Goal: Task Accomplishment & Management: Manage account settings

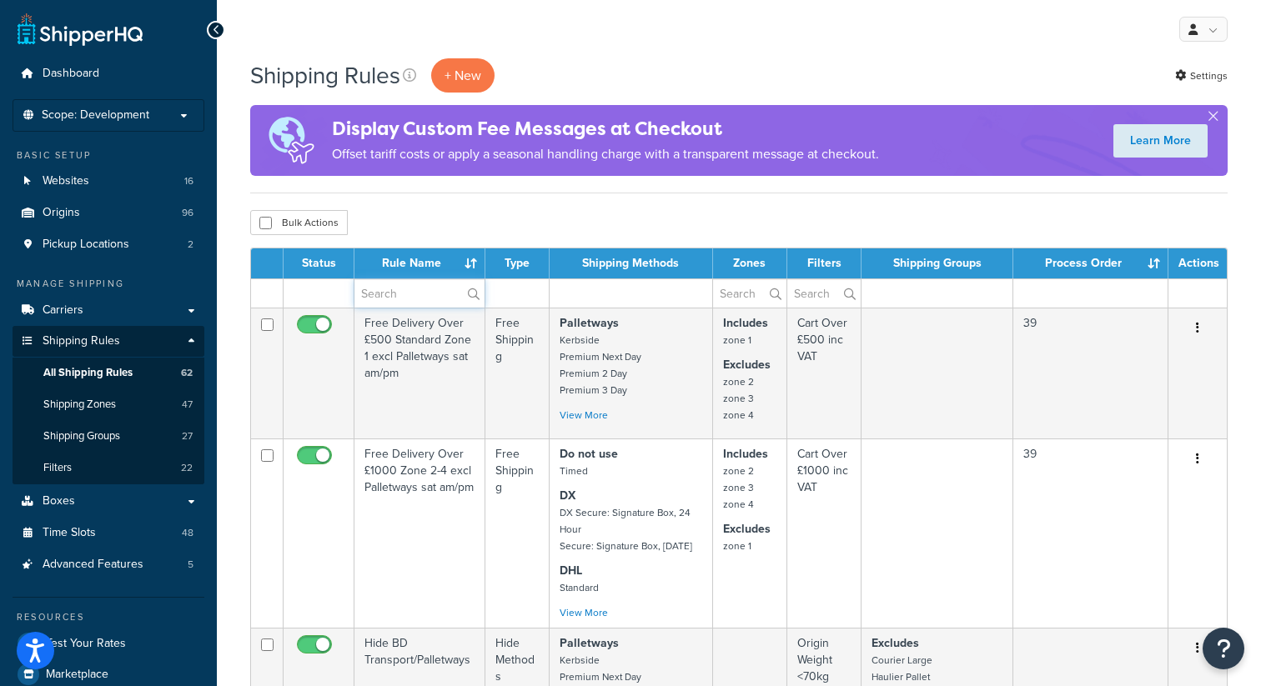
click at [391, 296] on input "text" at bounding box center [419, 293] width 130 height 28
type input "dhl"
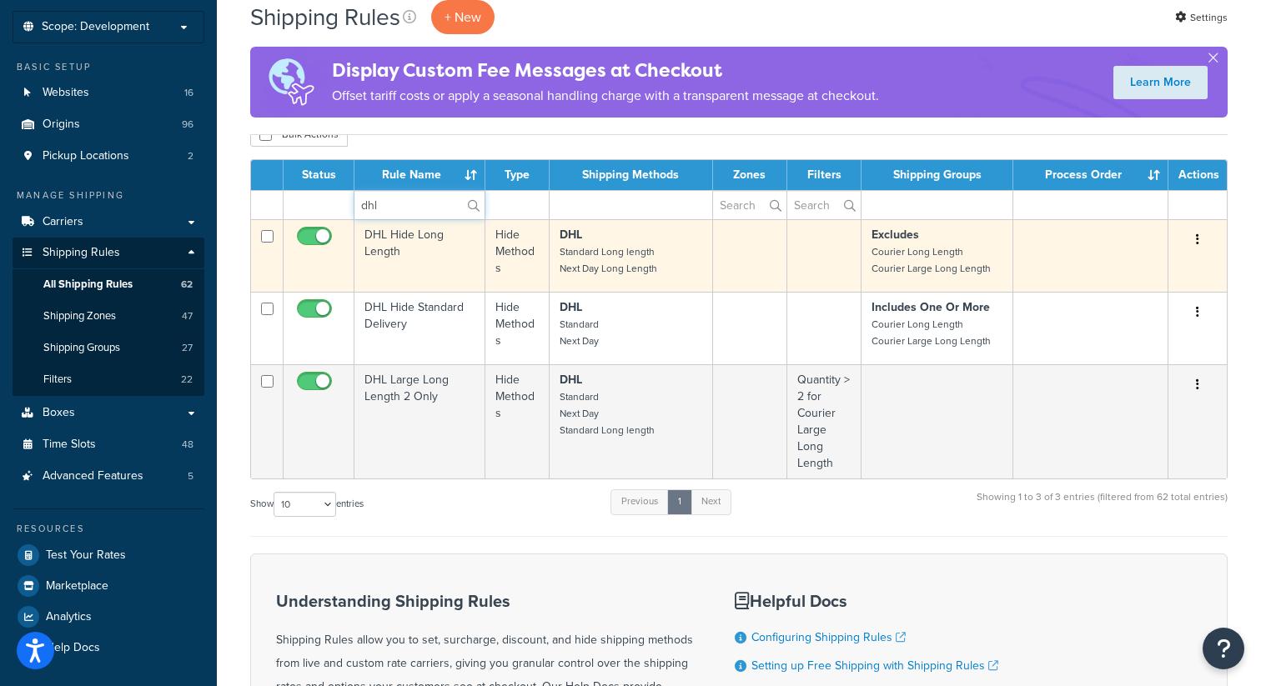
scroll to position [73, 0]
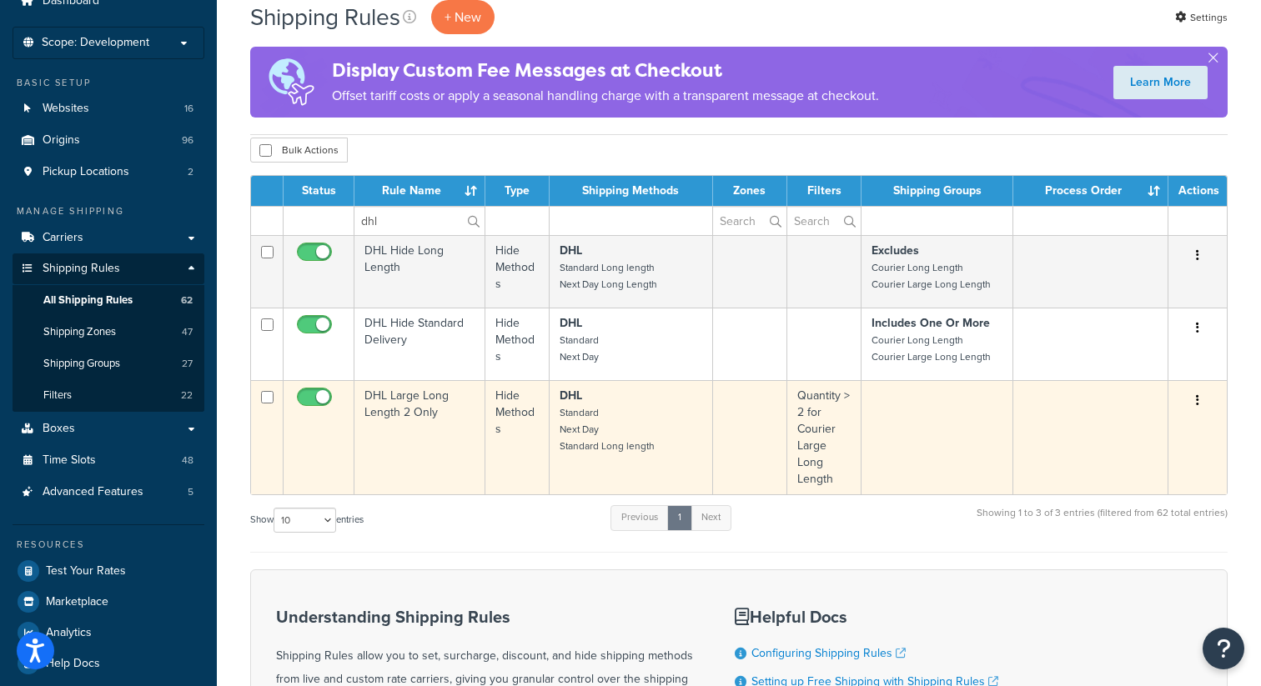
click at [1199, 396] on button "button" at bounding box center [1197, 401] width 23 height 27
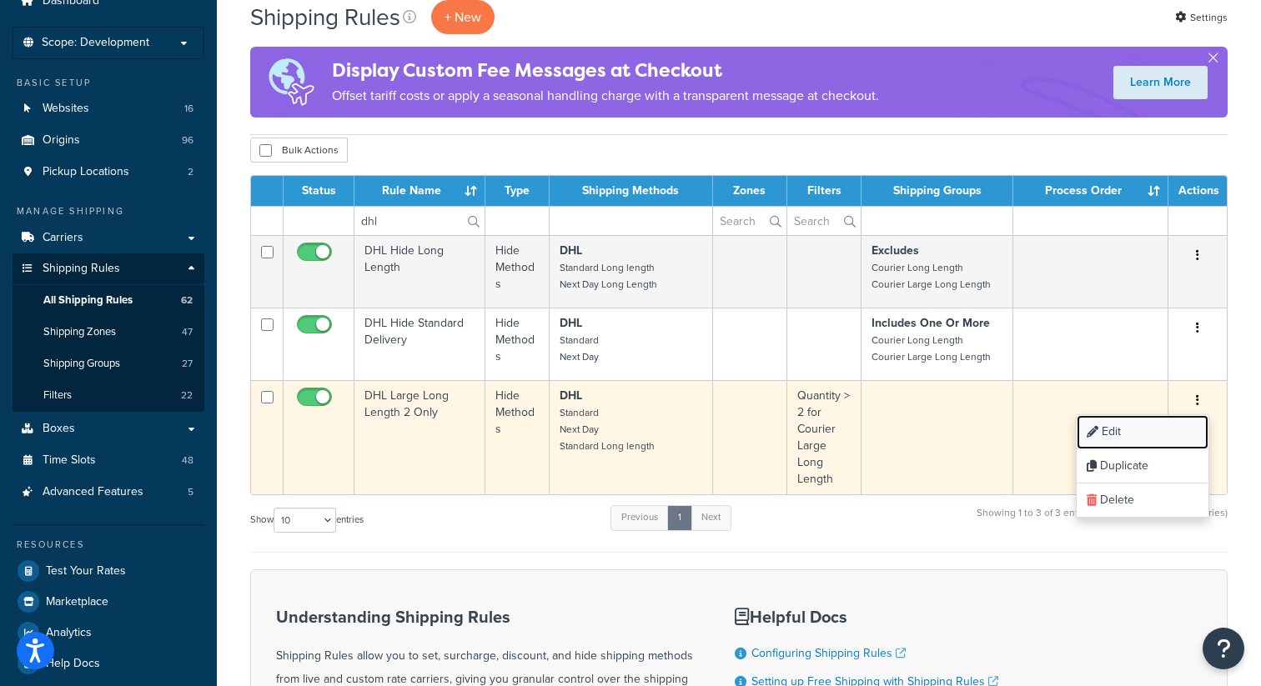
click at [1108, 436] on link "Edit" at bounding box center [1142, 432] width 132 height 34
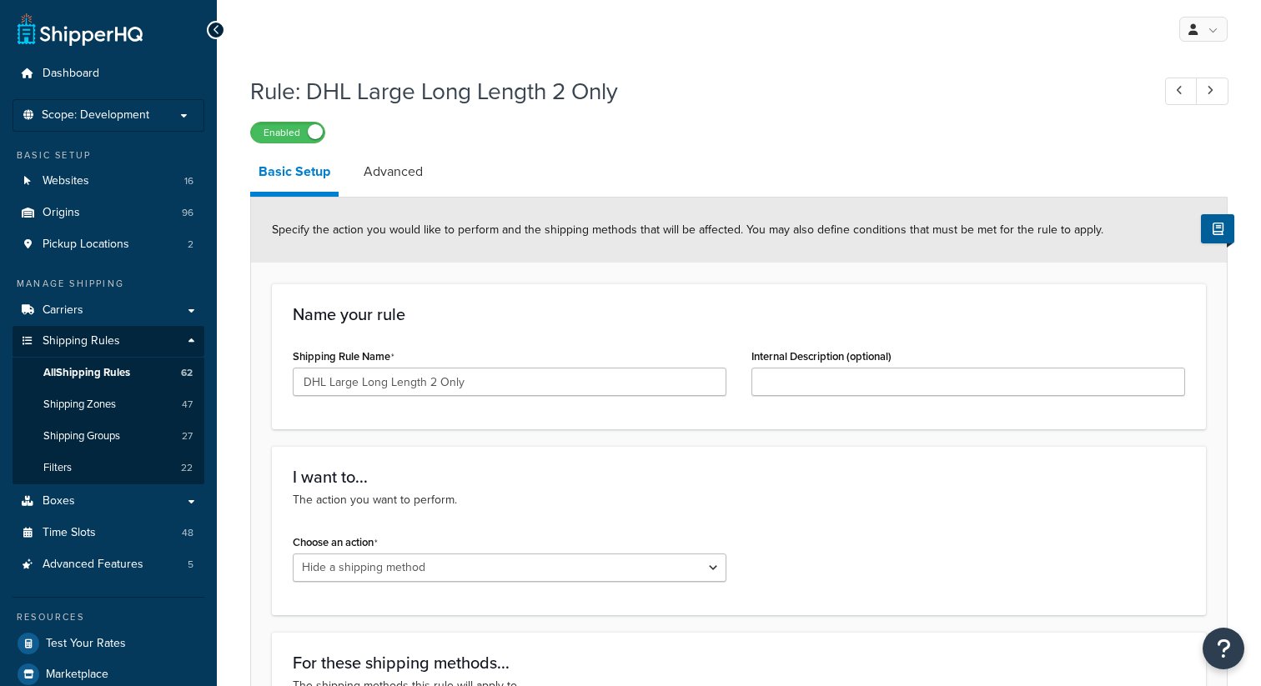
select select "HIDE"
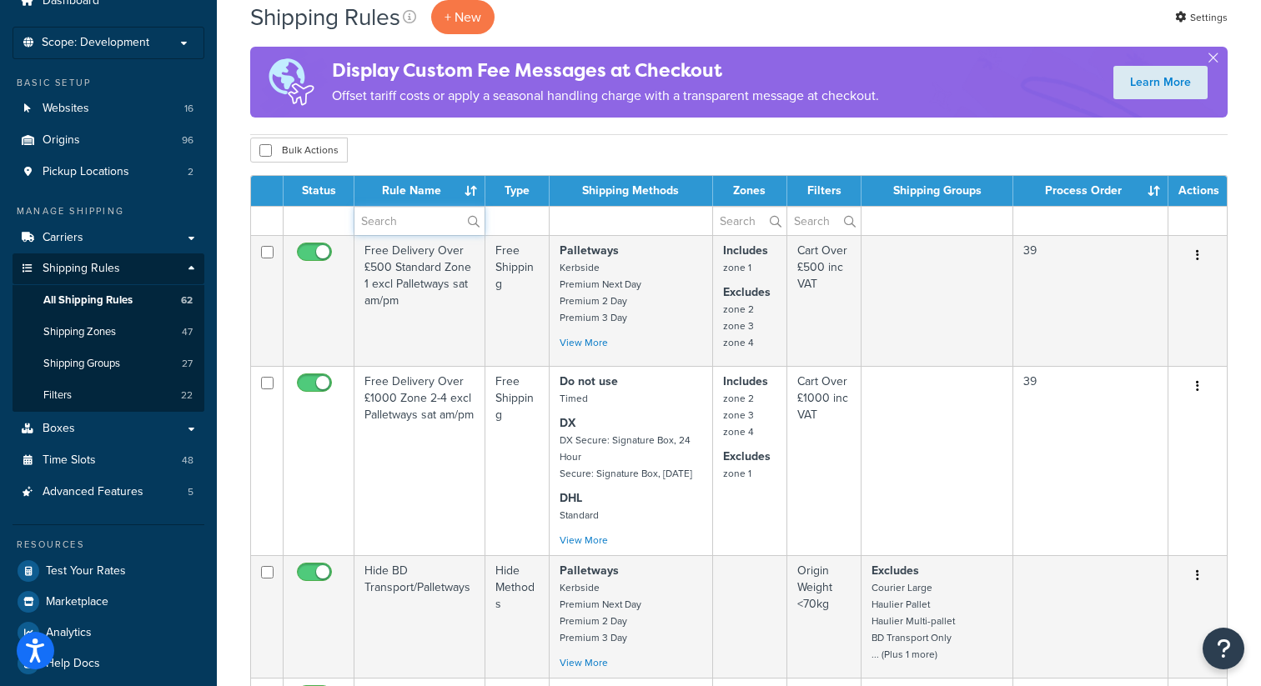
click at [394, 228] on input "text" at bounding box center [419, 221] width 130 height 28
type input "dhl"
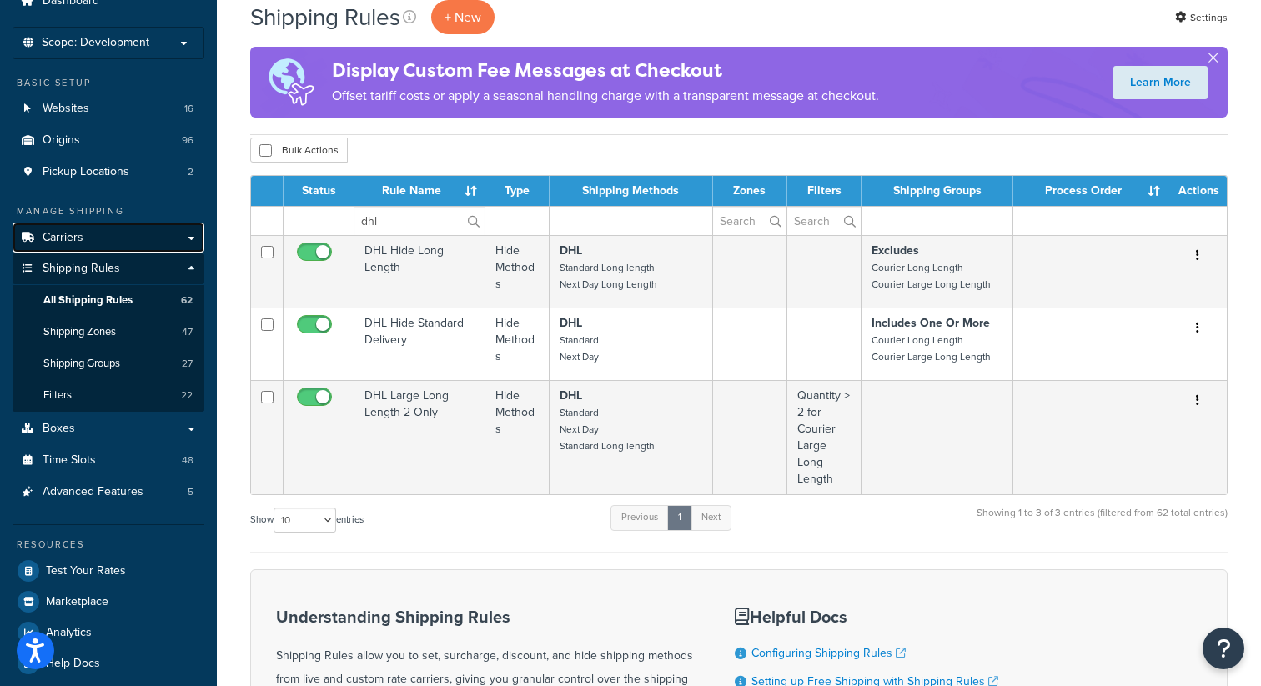
click at [73, 235] on span "Carriers" at bounding box center [63, 238] width 41 height 14
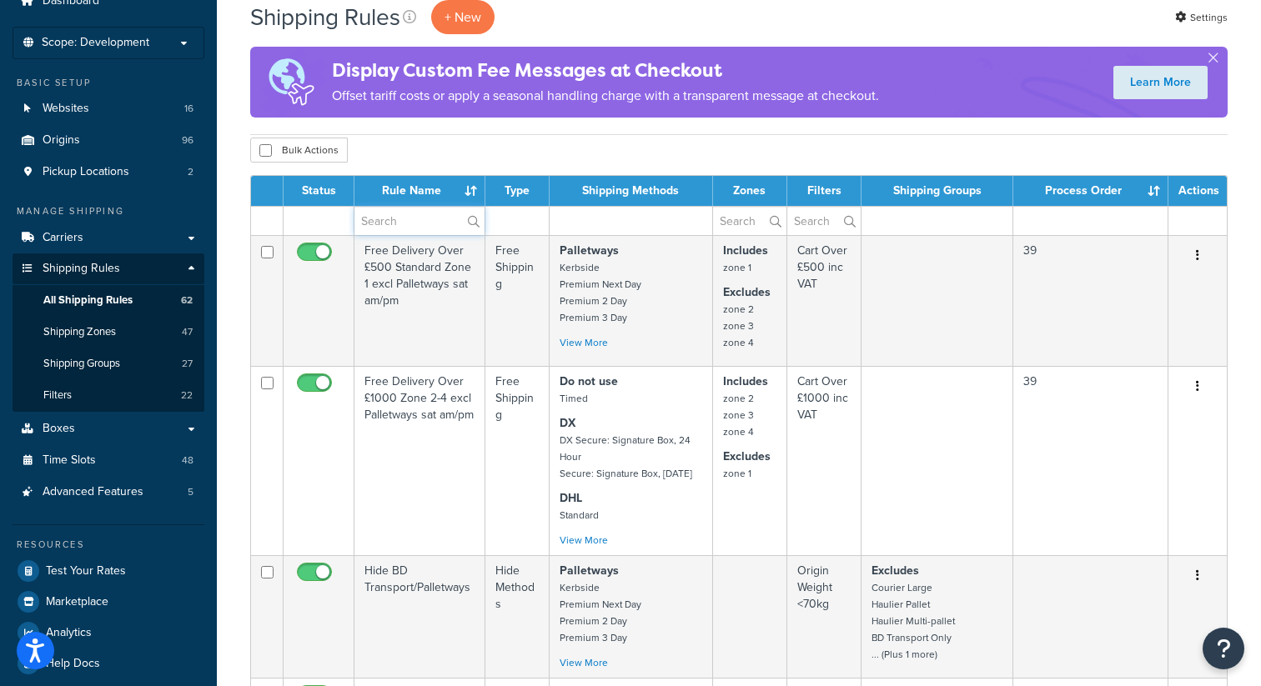
click at [397, 223] on input "text" at bounding box center [419, 221] width 130 height 28
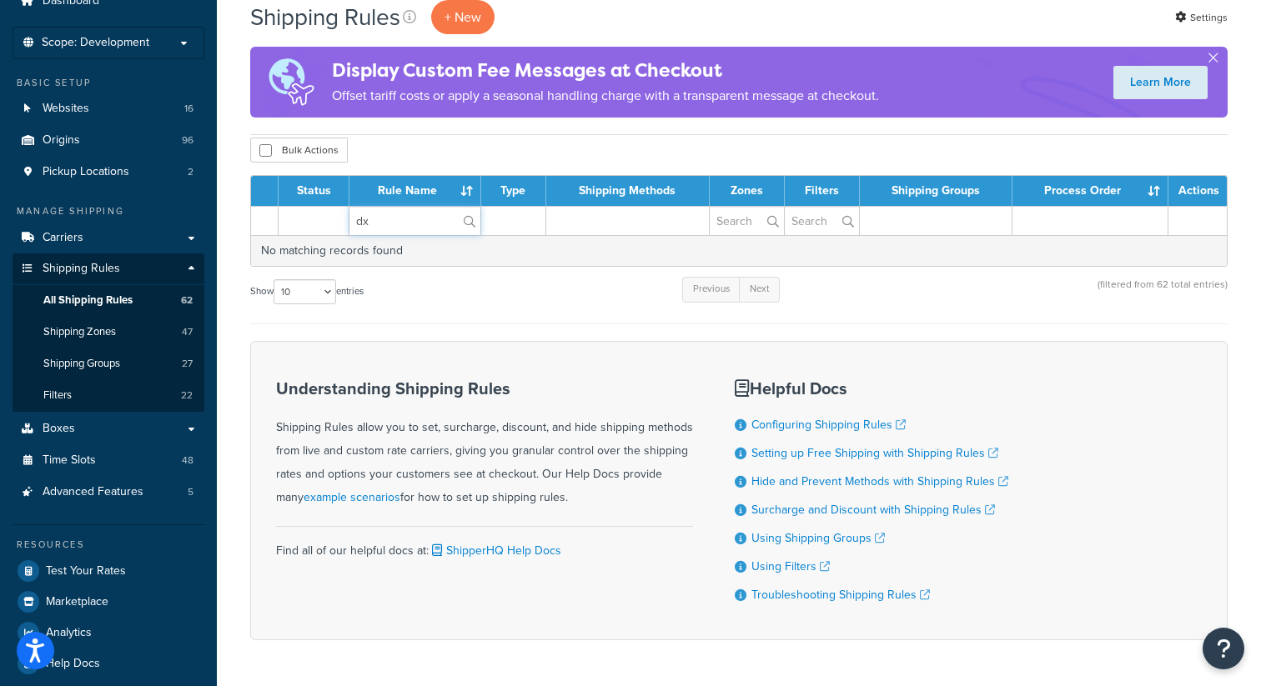
type input "d"
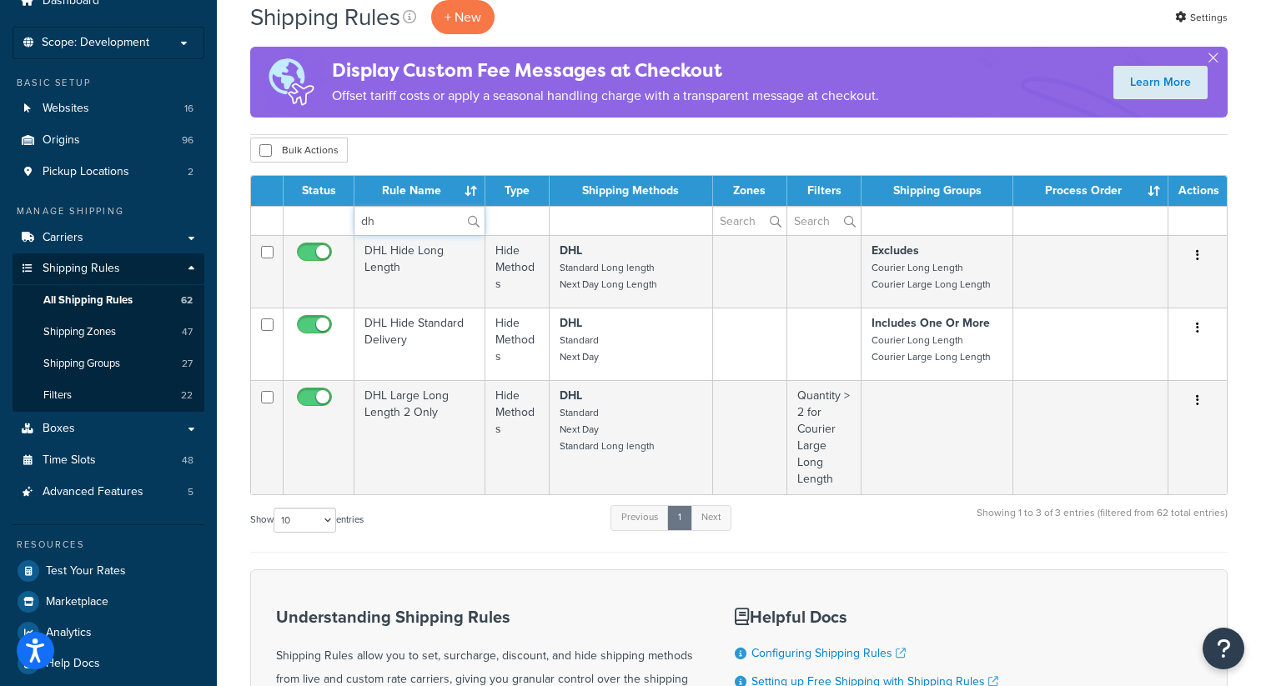
type input "d"
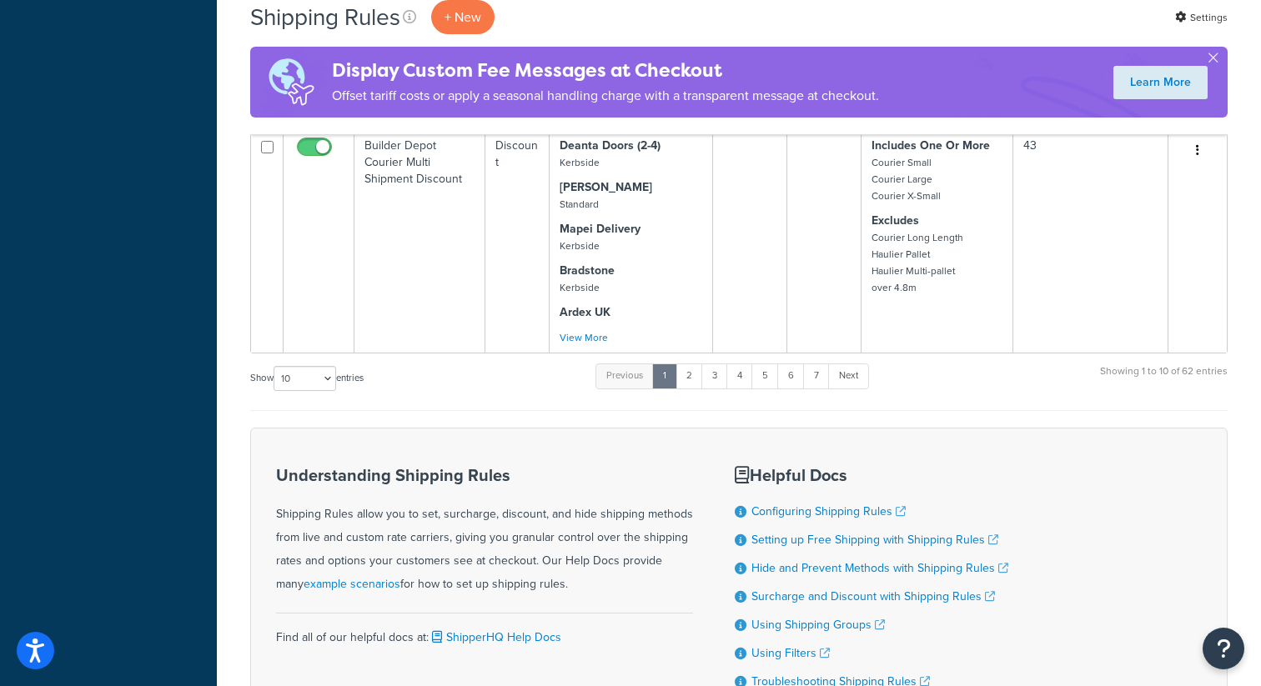
scroll to position [1474, 0]
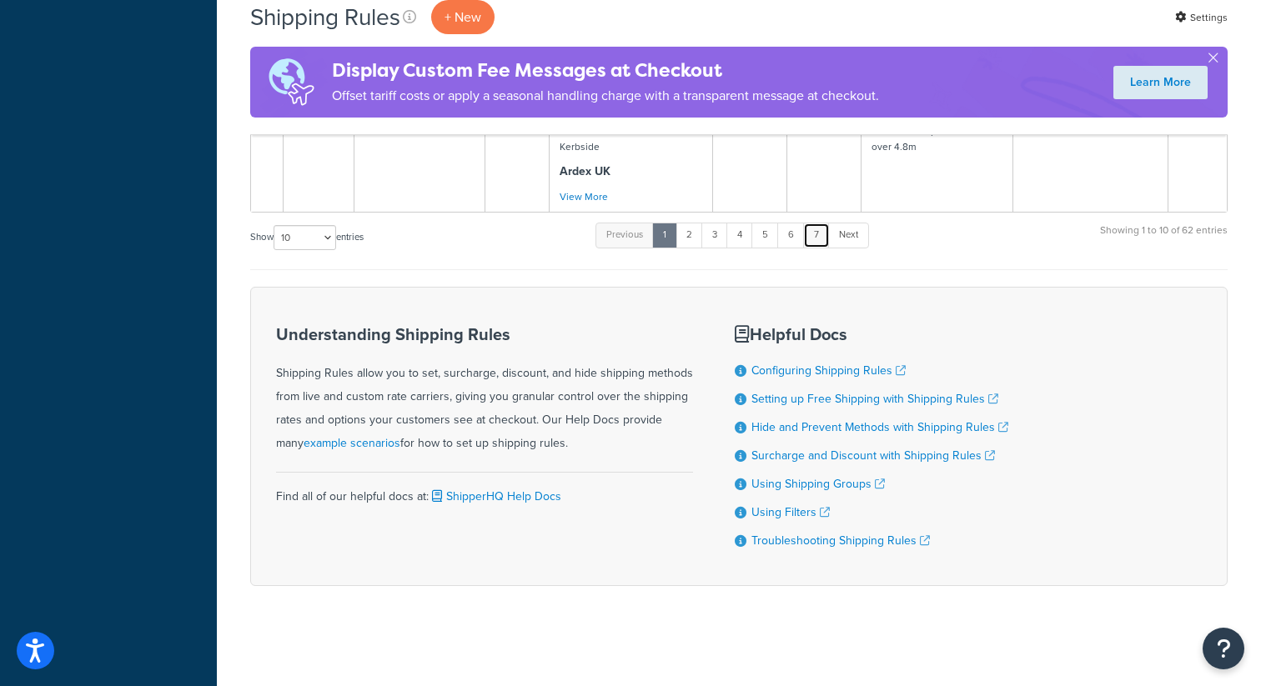
click at [816, 233] on link "7" at bounding box center [816, 235] width 27 height 25
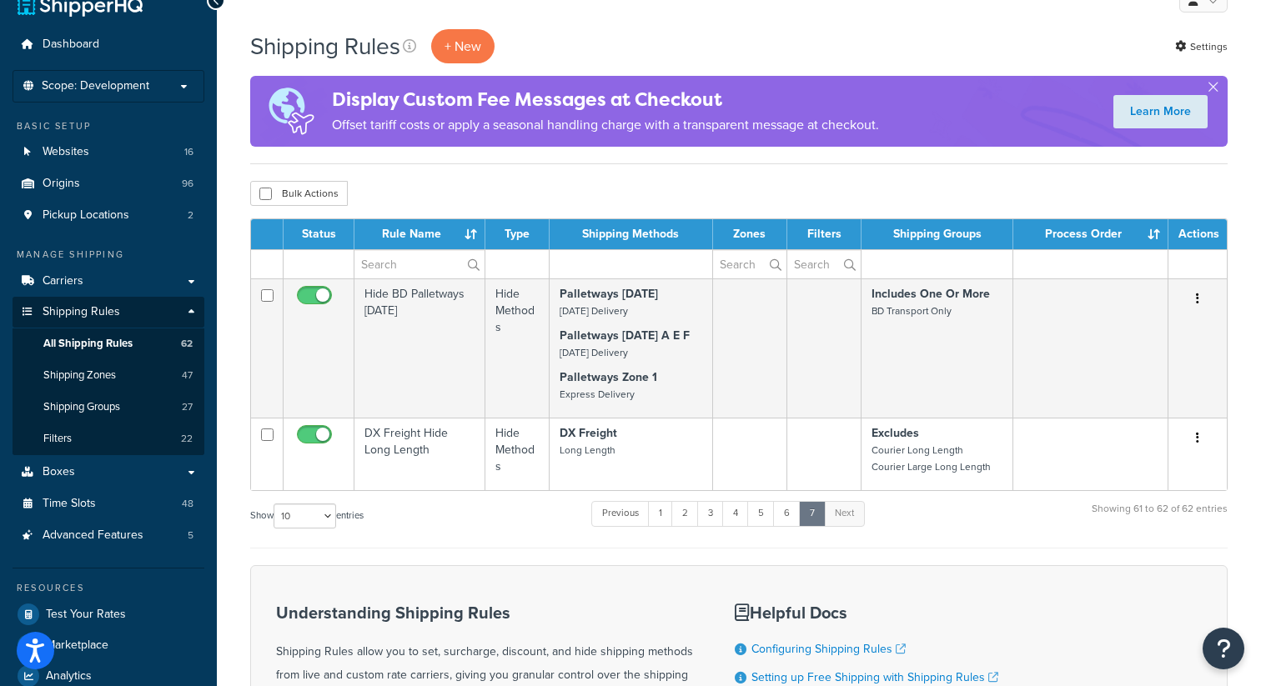
scroll to position [25, 0]
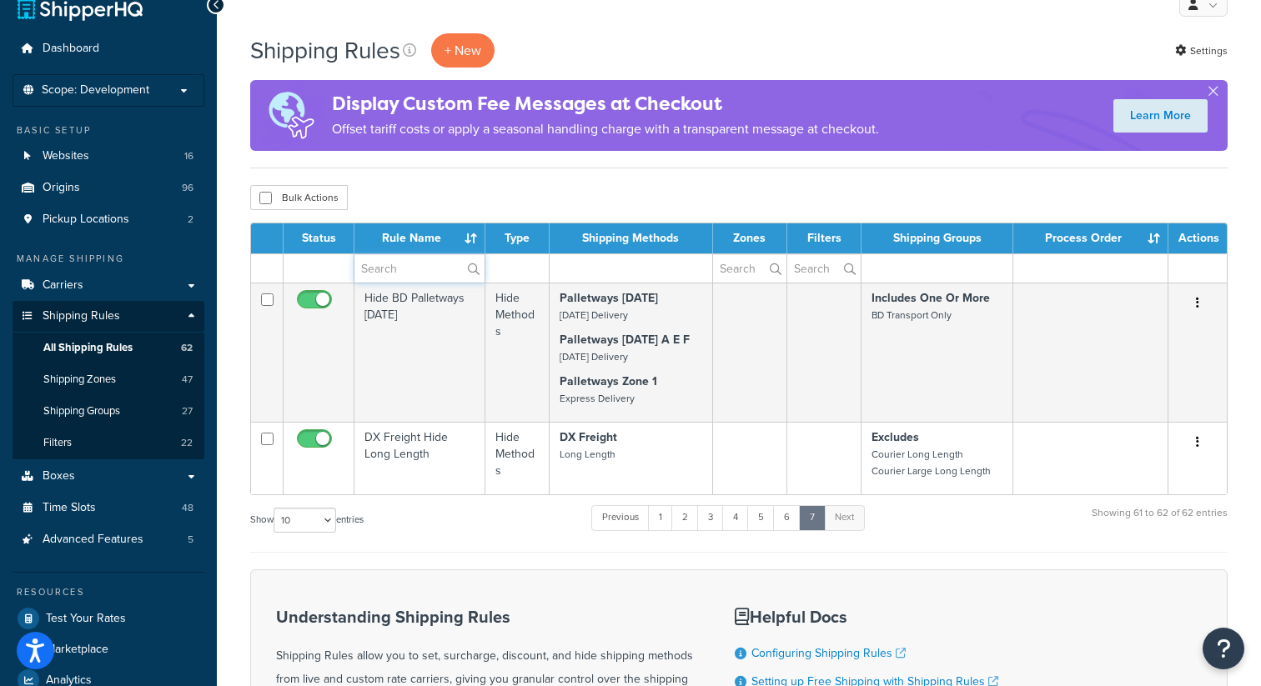
click at [386, 261] on input "text" at bounding box center [419, 268] width 130 height 28
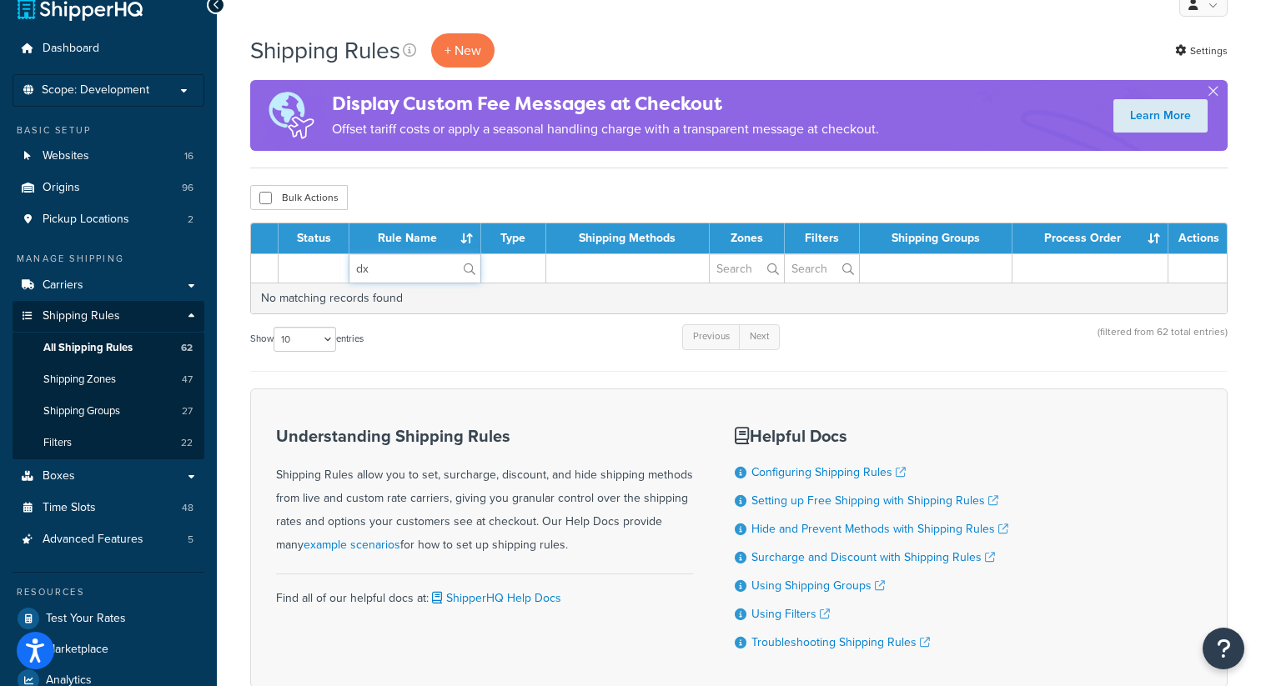
type input "d"
type input "D"
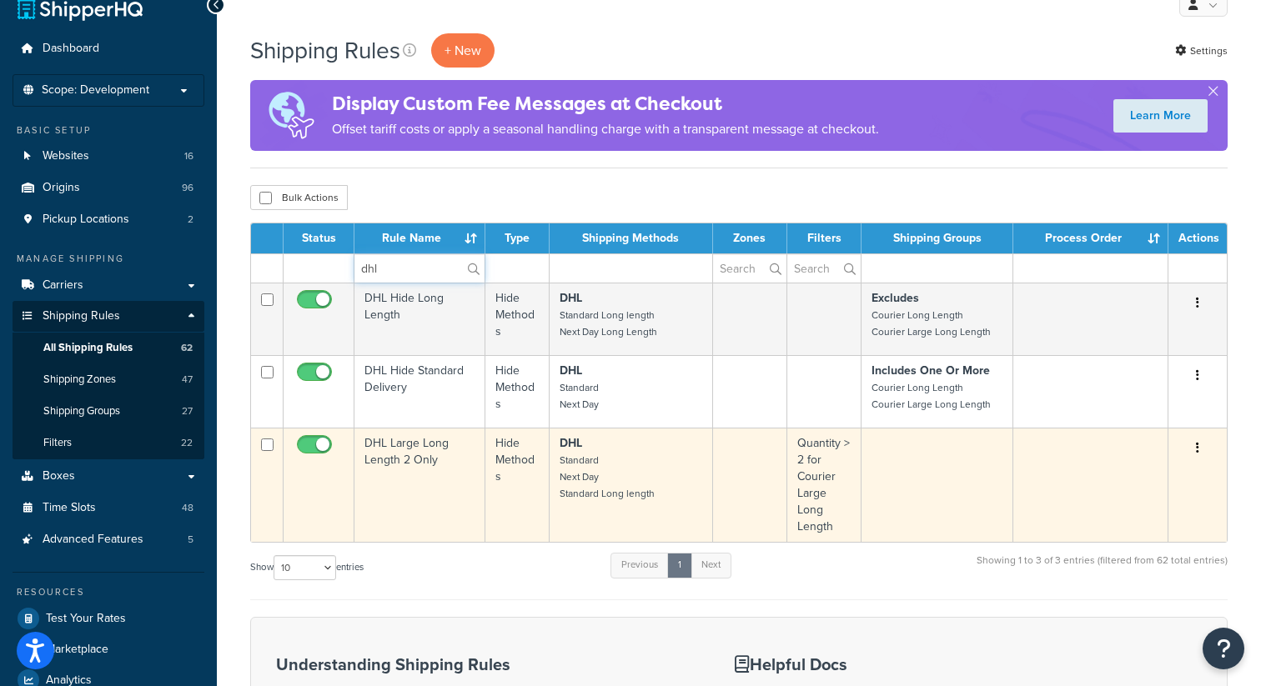
type input "dhl"
click at [1199, 447] on button "button" at bounding box center [1197, 448] width 23 height 27
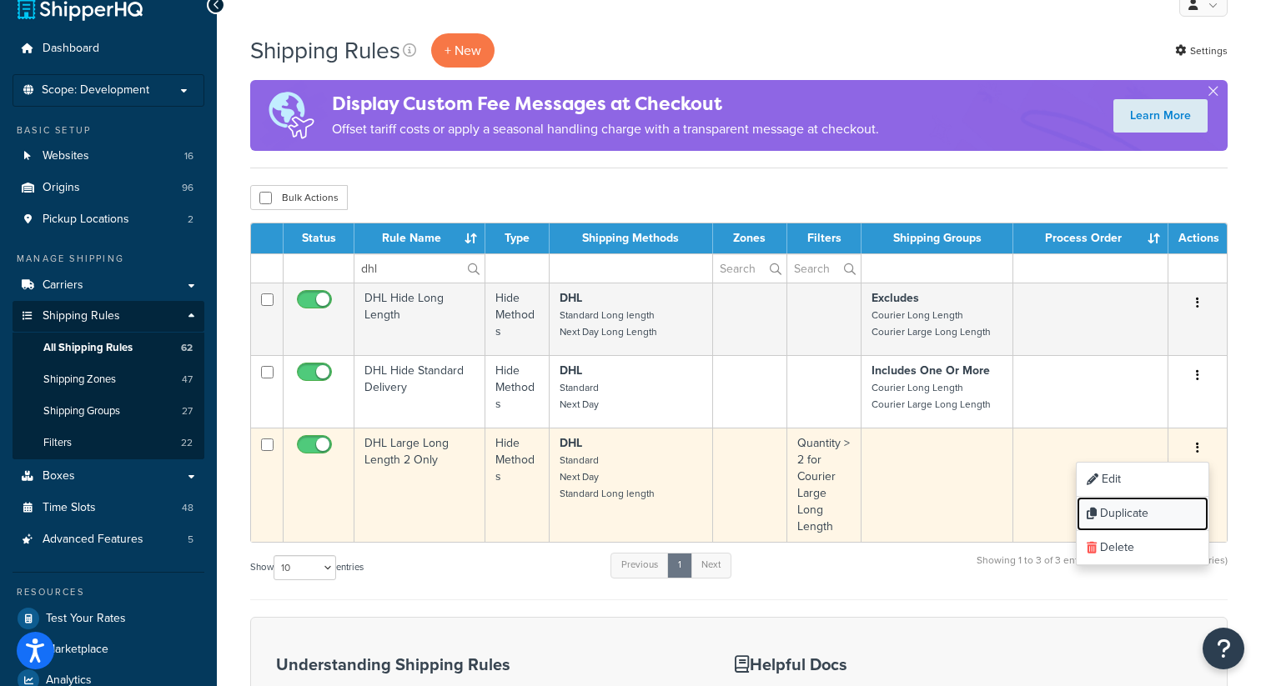
click at [1136, 511] on link "Duplicate" at bounding box center [1142, 514] width 132 height 34
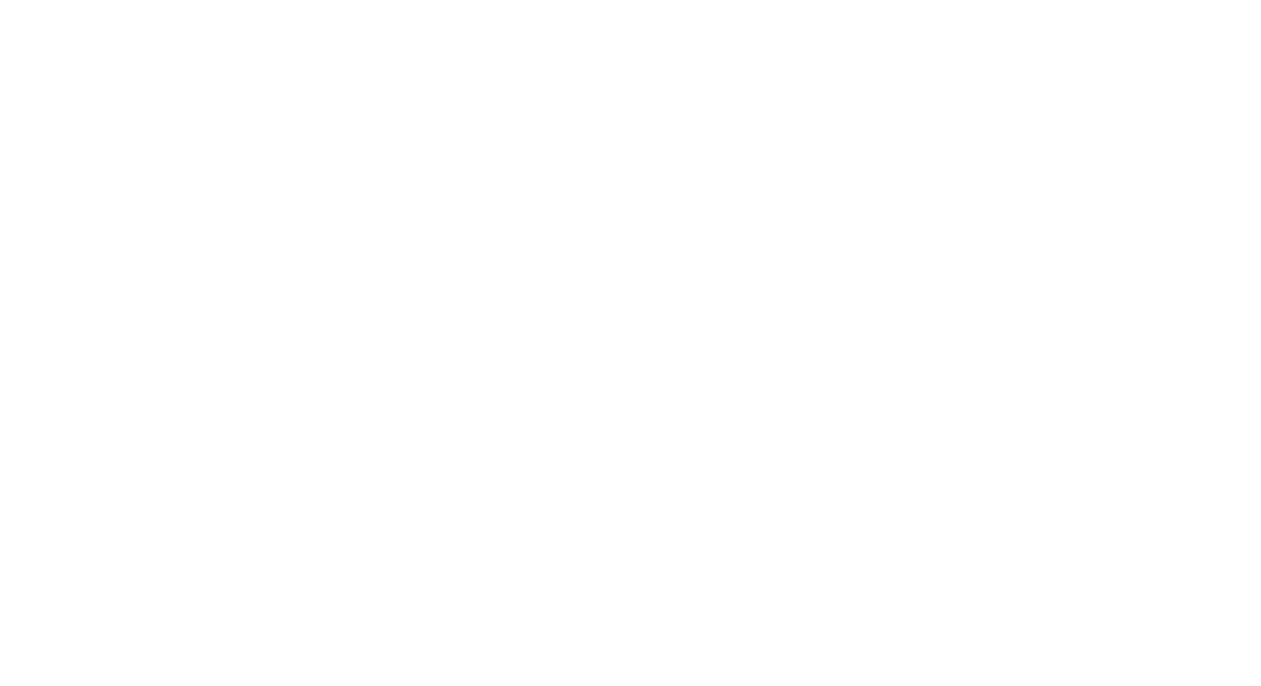
select select "HIDE"
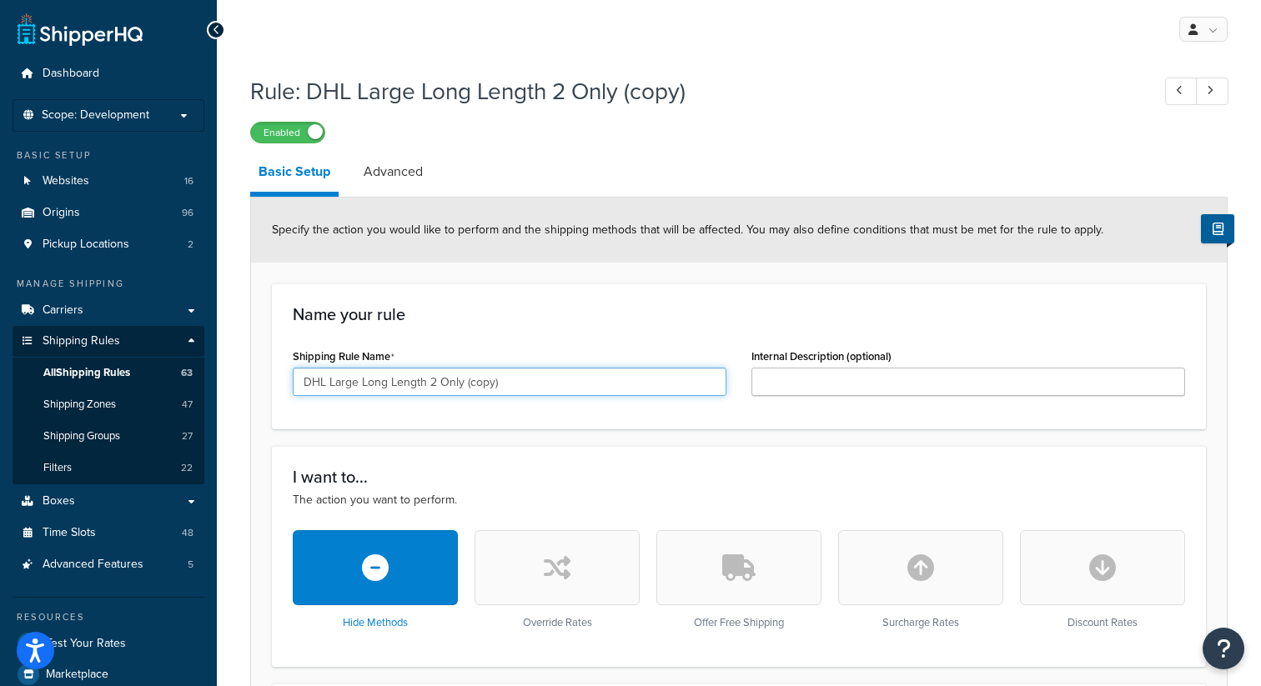
click at [313, 382] on input "DHL Large Long Length 2 Only (copy)" at bounding box center [510, 382] width 434 height 28
type input "DX Large Long Length 2 Only (copy)"
click at [288, 130] on label "Enabled" at bounding box center [287, 133] width 73 height 20
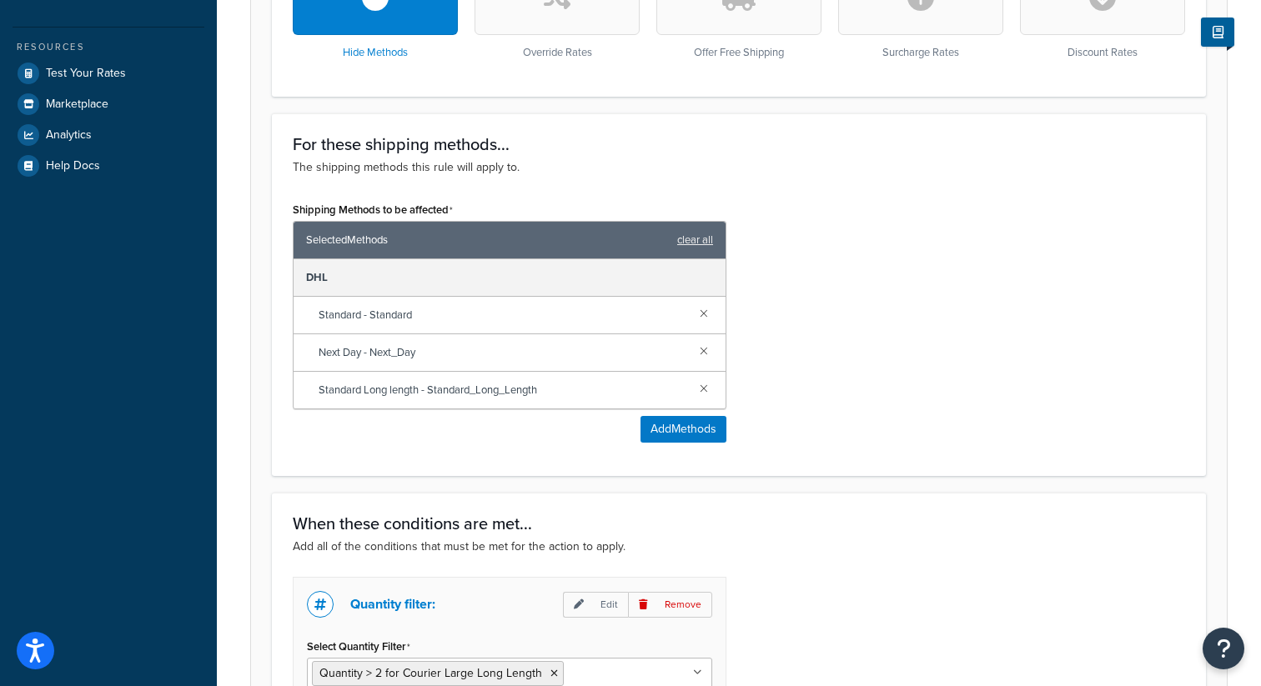
scroll to position [536, 0]
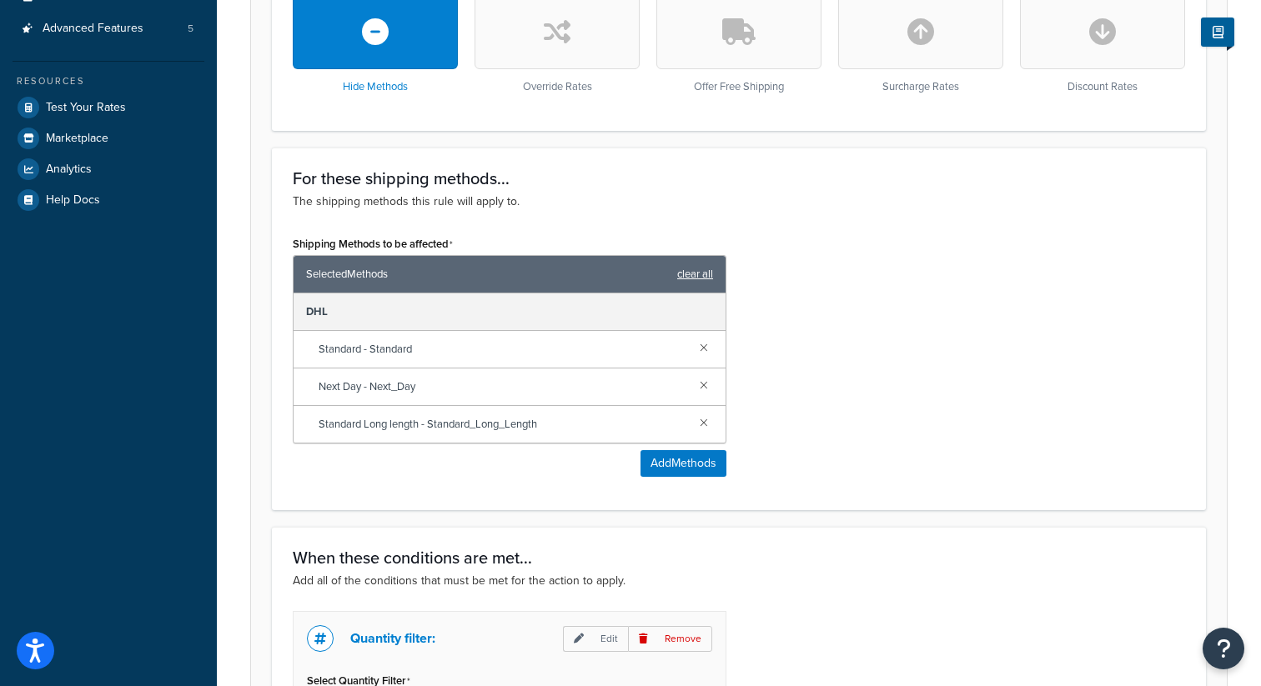
click at [694, 278] on link "clear all" at bounding box center [695, 274] width 36 height 23
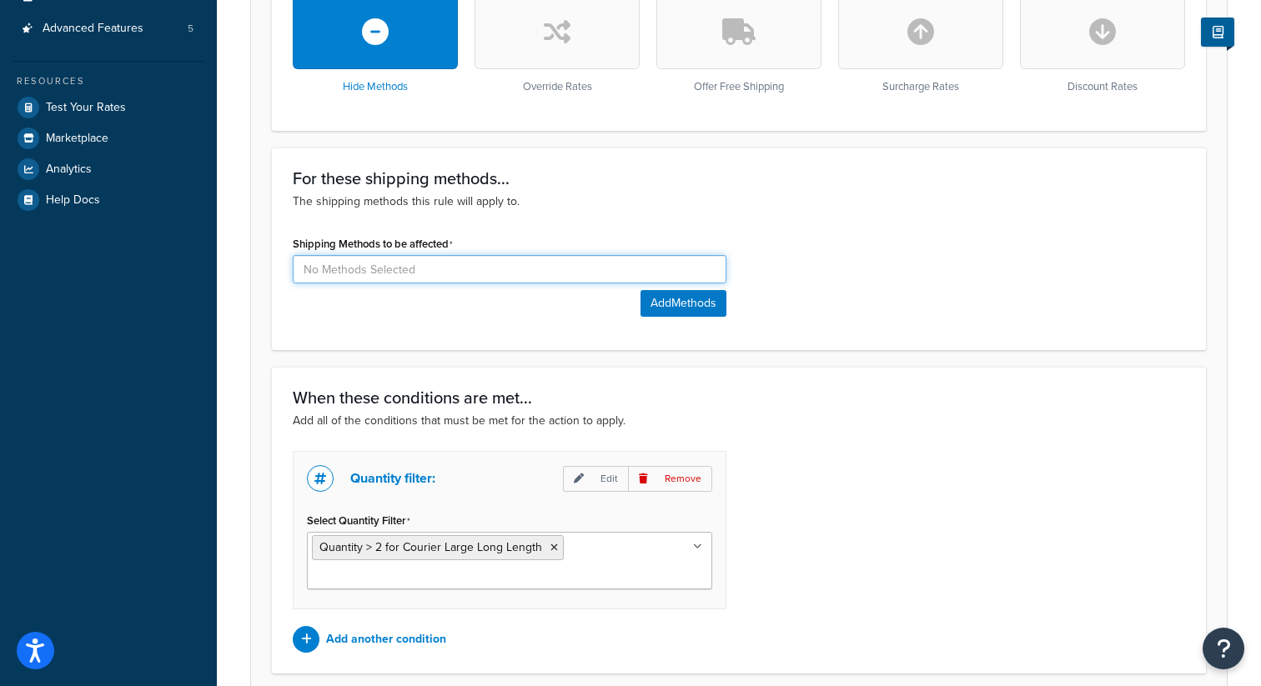
click at [662, 274] on input at bounding box center [510, 269] width 434 height 28
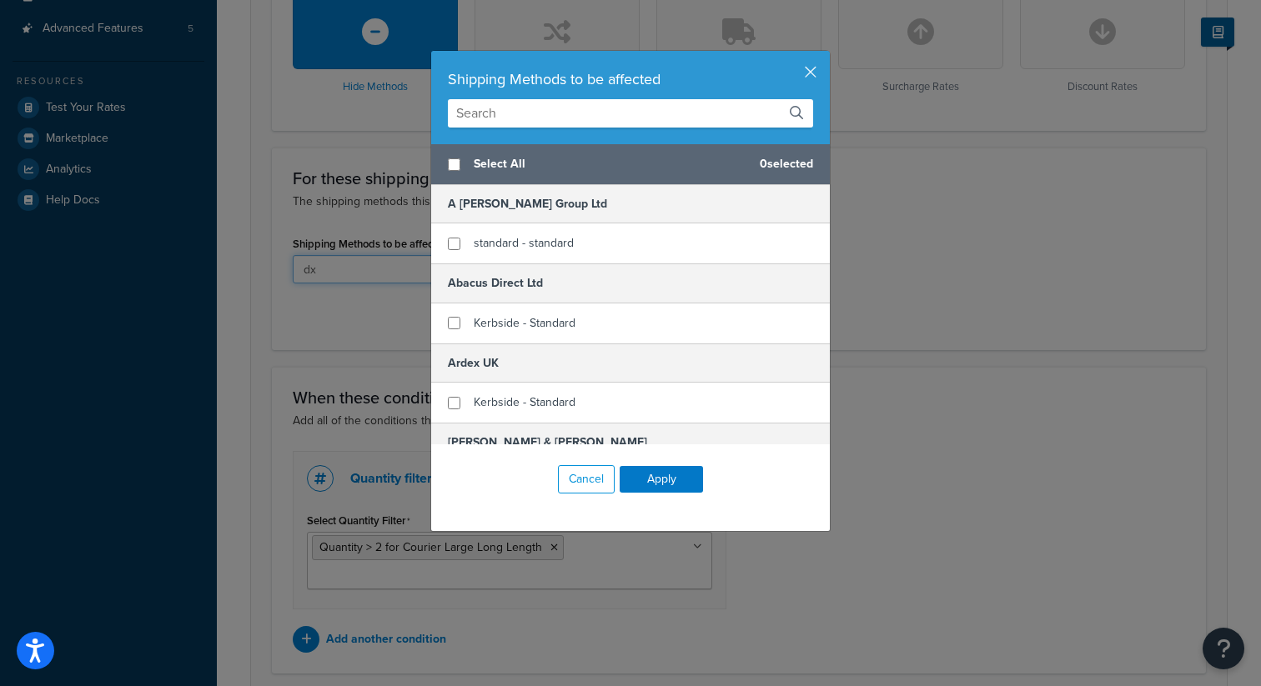
type input "dx"
click at [596, 108] on input "text" at bounding box center [630, 113] width 365 height 28
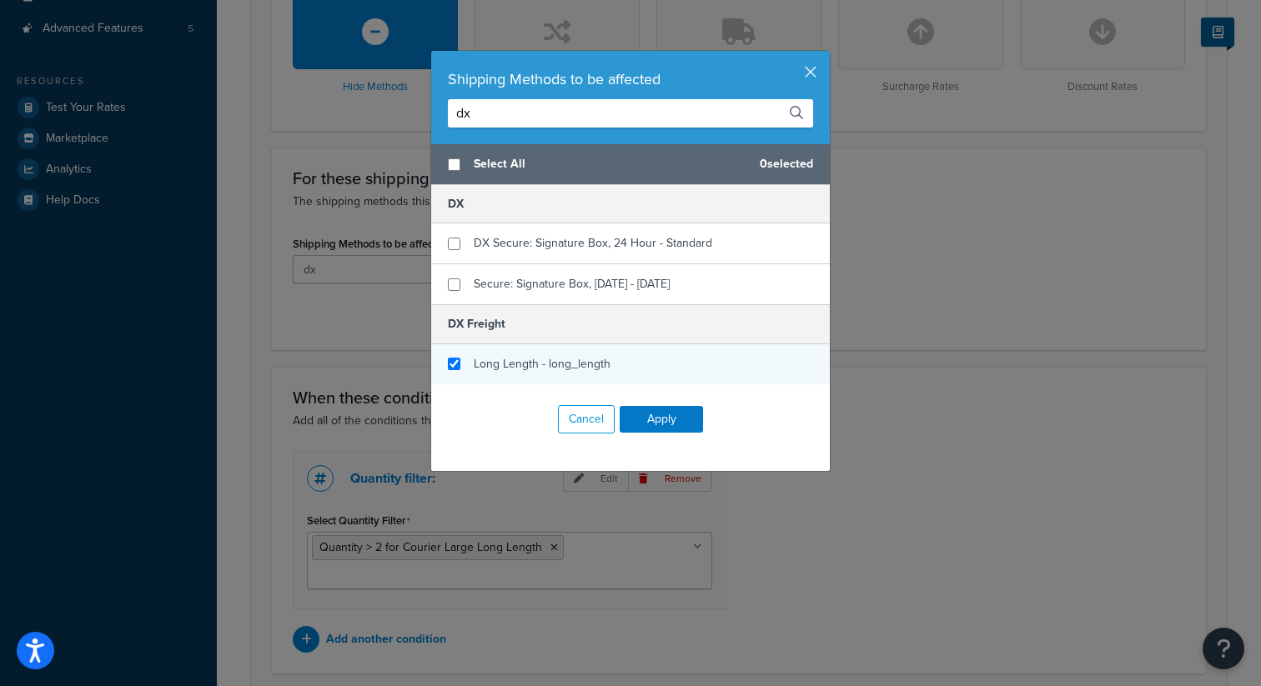
type input "dx"
click at [453, 363] on input "checkbox" at bounding box center [454, 364] width 13 height 13
checkbox input "true"
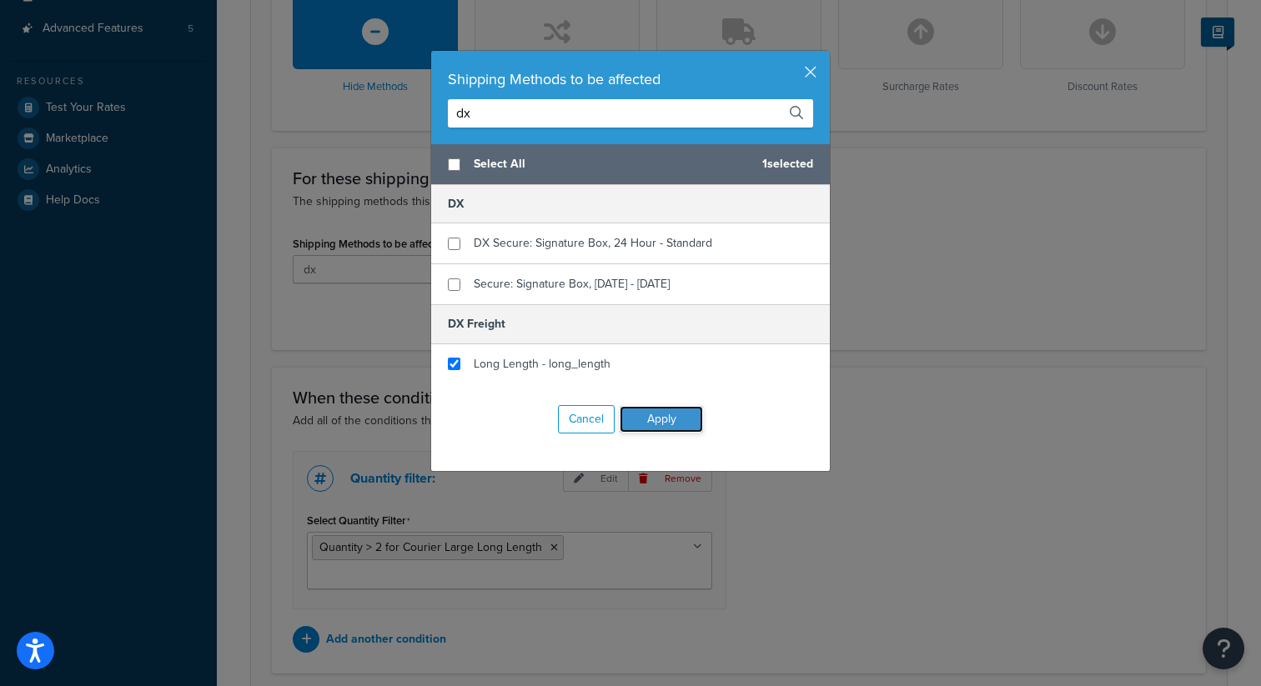
click at [659, 420] on button "Apply" at bounding box center [660, 419] width 83 height 27
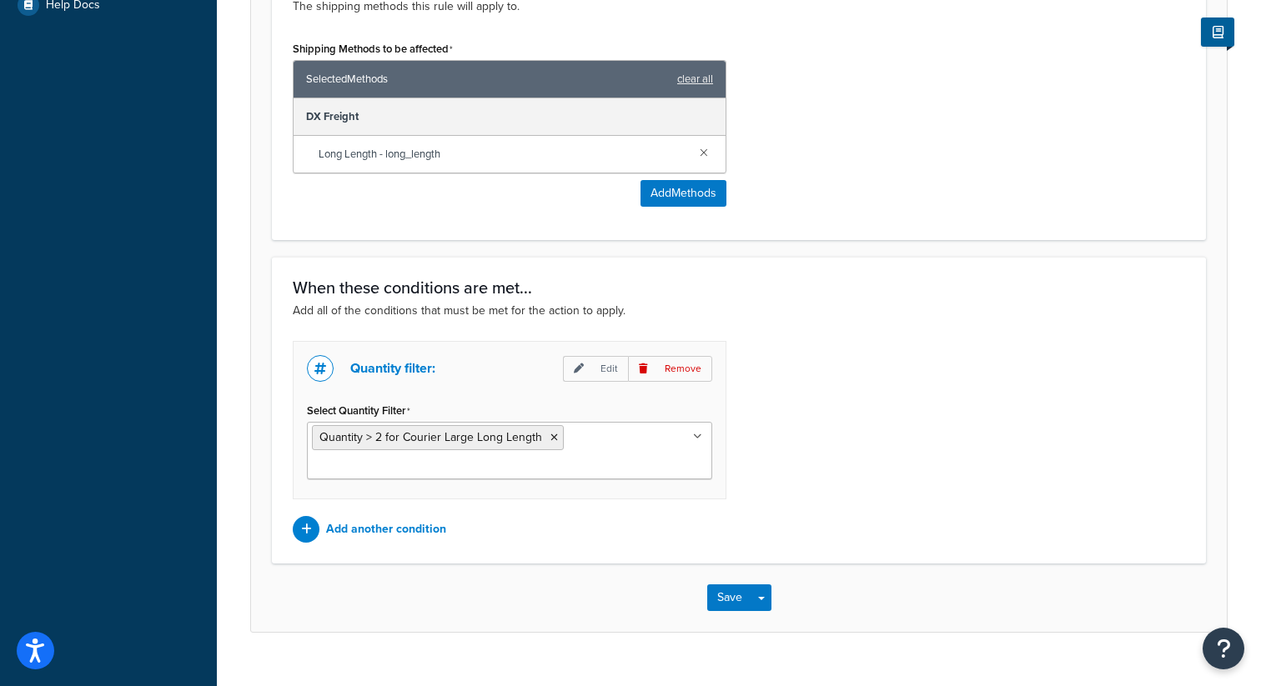
scroll to position [729, 0]
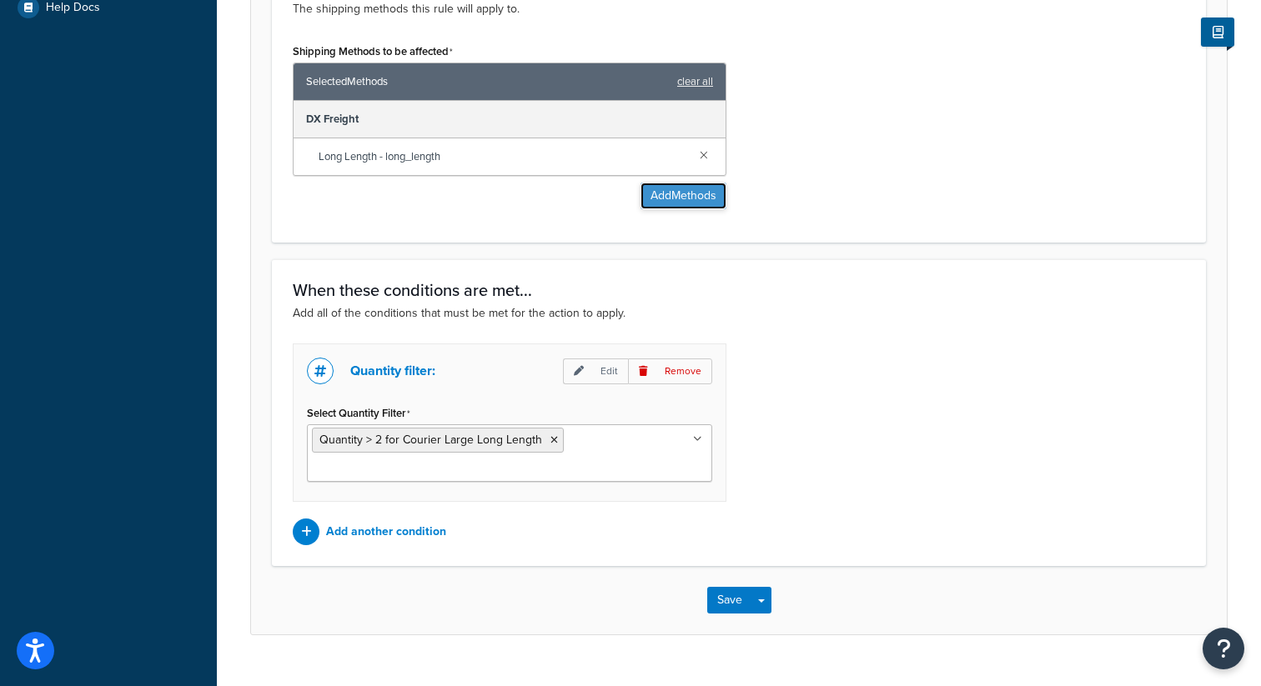
click at [686, 206] on button "Add Methods" at bounding box center [683, 196] width 86 height 27
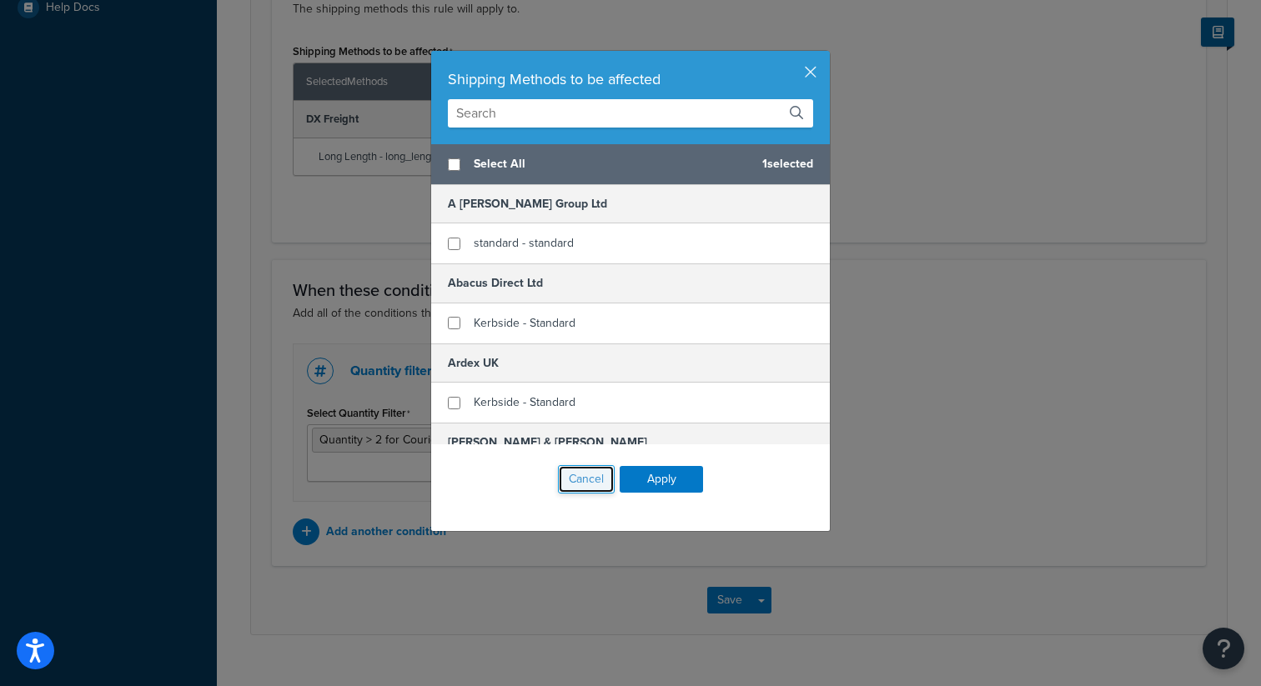
click at [590, 469] on button "Cancel" at bounding box center [586, 479] width 57 height 28
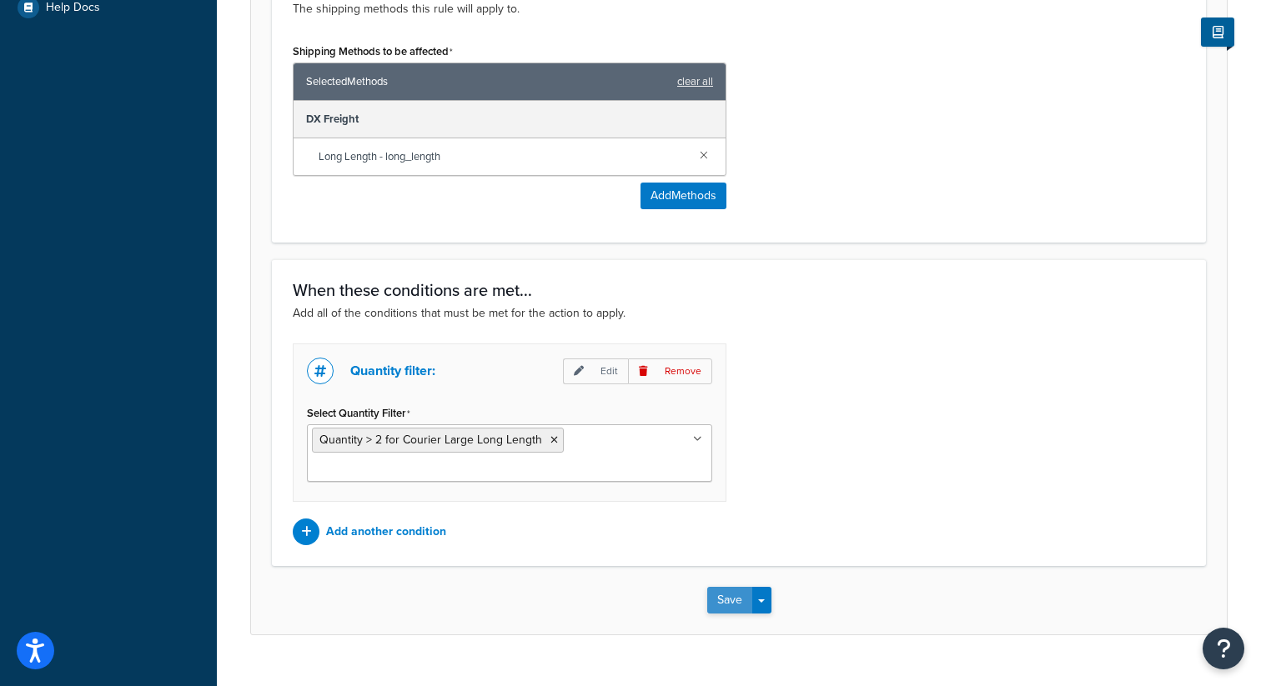
click at [727, 609] on button "Save" at bounding box center [729, 600] width 45 height 27
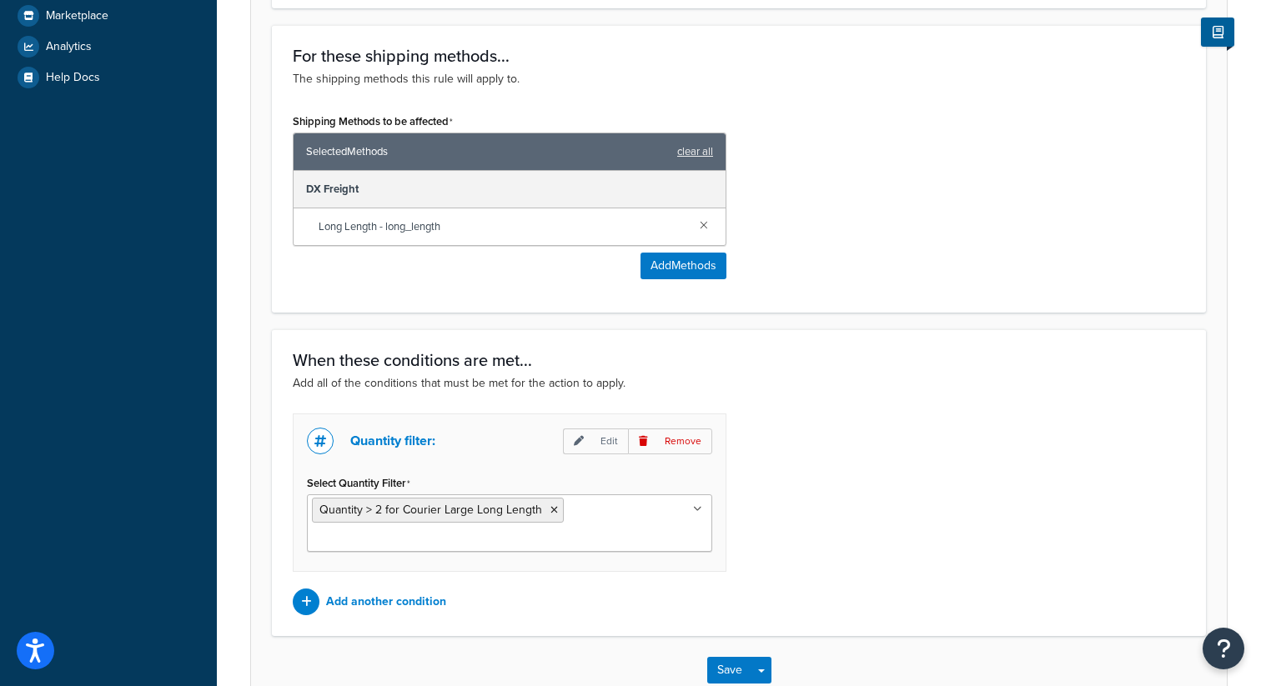
scroll to position [763, 0]
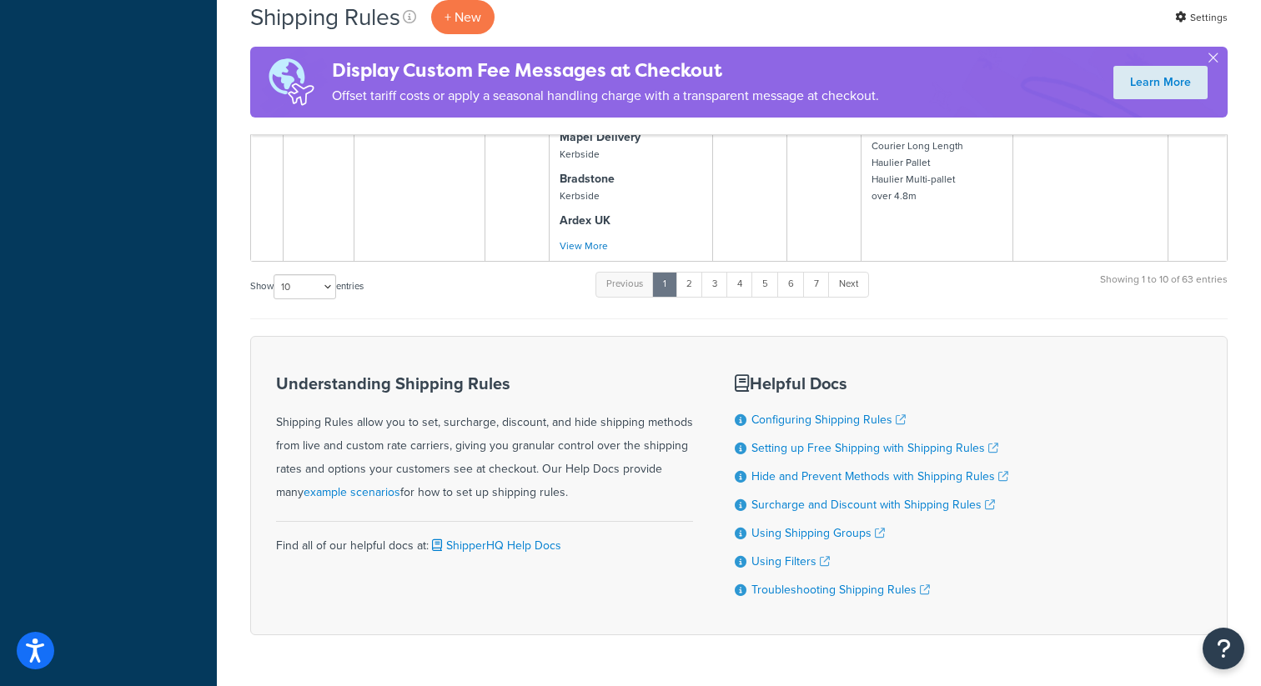
scroll to position [1559, 0]
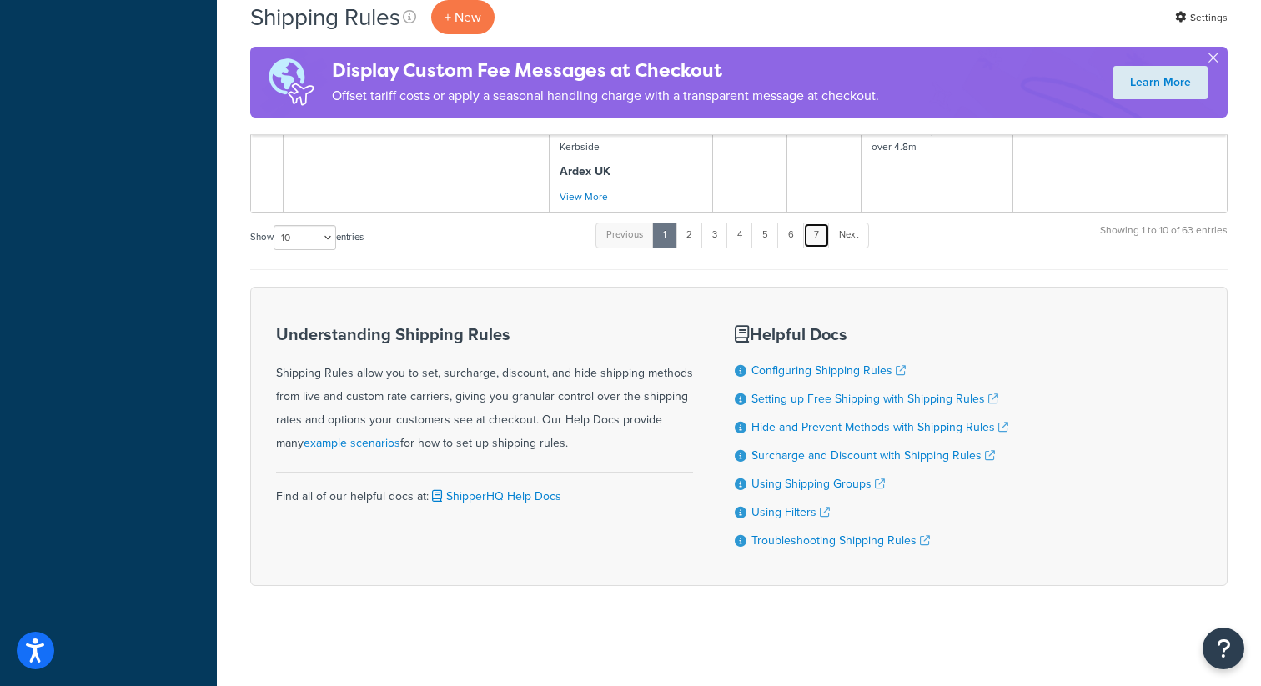
click at [818, 233] on link "7" at bounding box center [816, 235] width 27 height 25
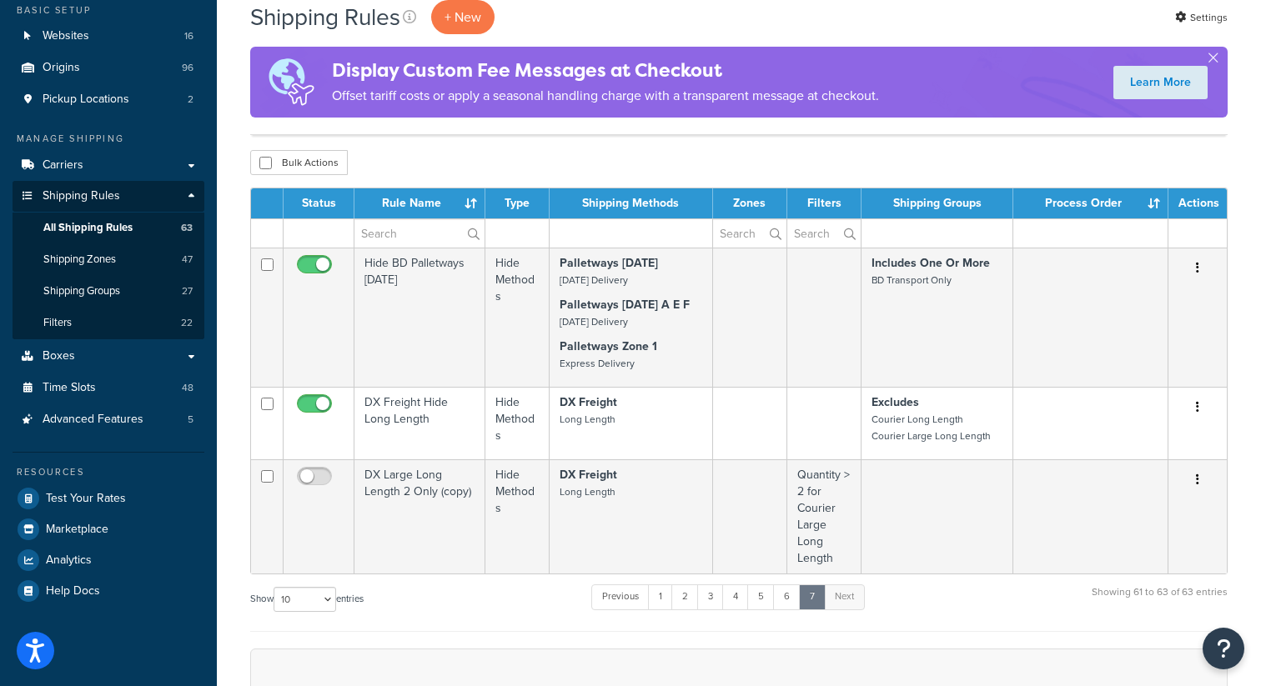
scroll to position [138, 0]
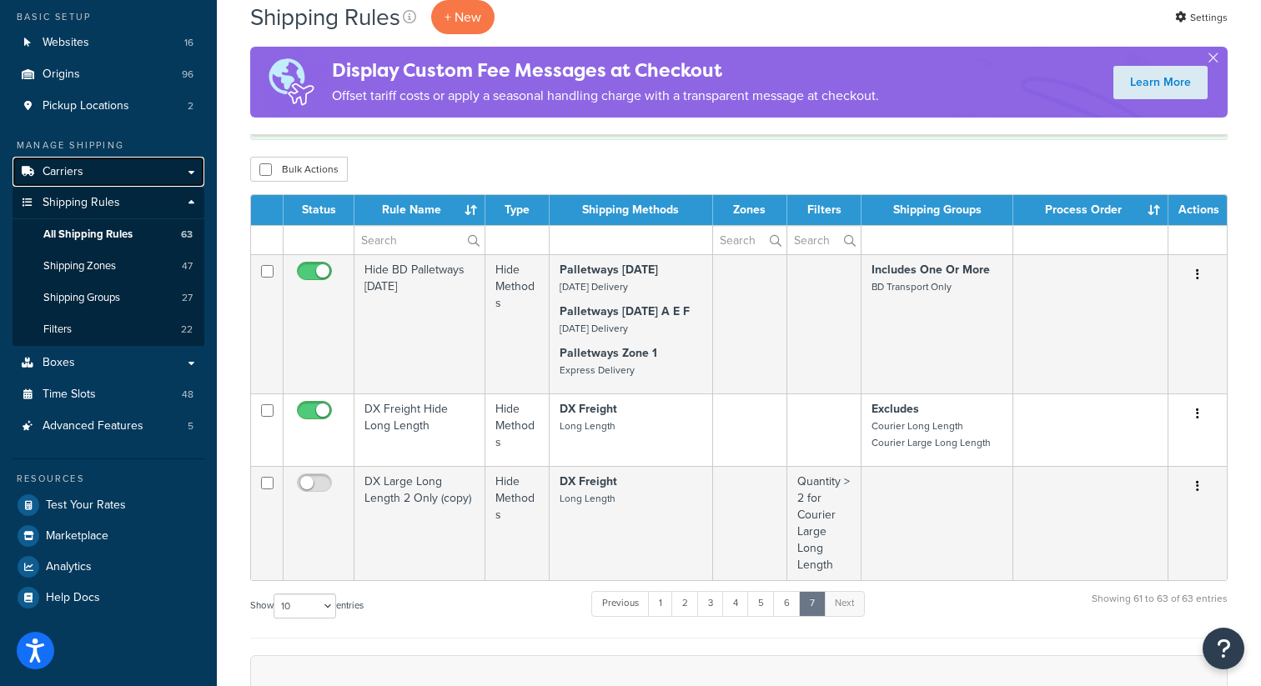
click at [84, 165] on link "Carriers" at bounding box center [109, 172] width 192 height 31
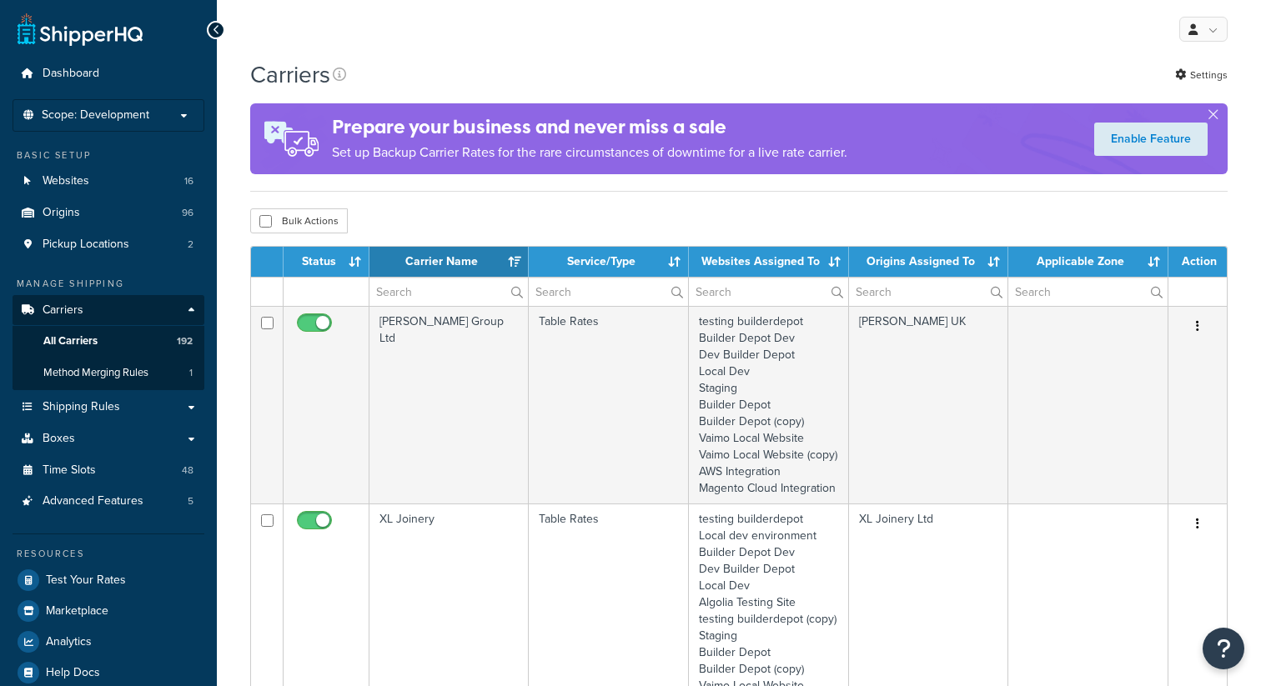
select select "15"
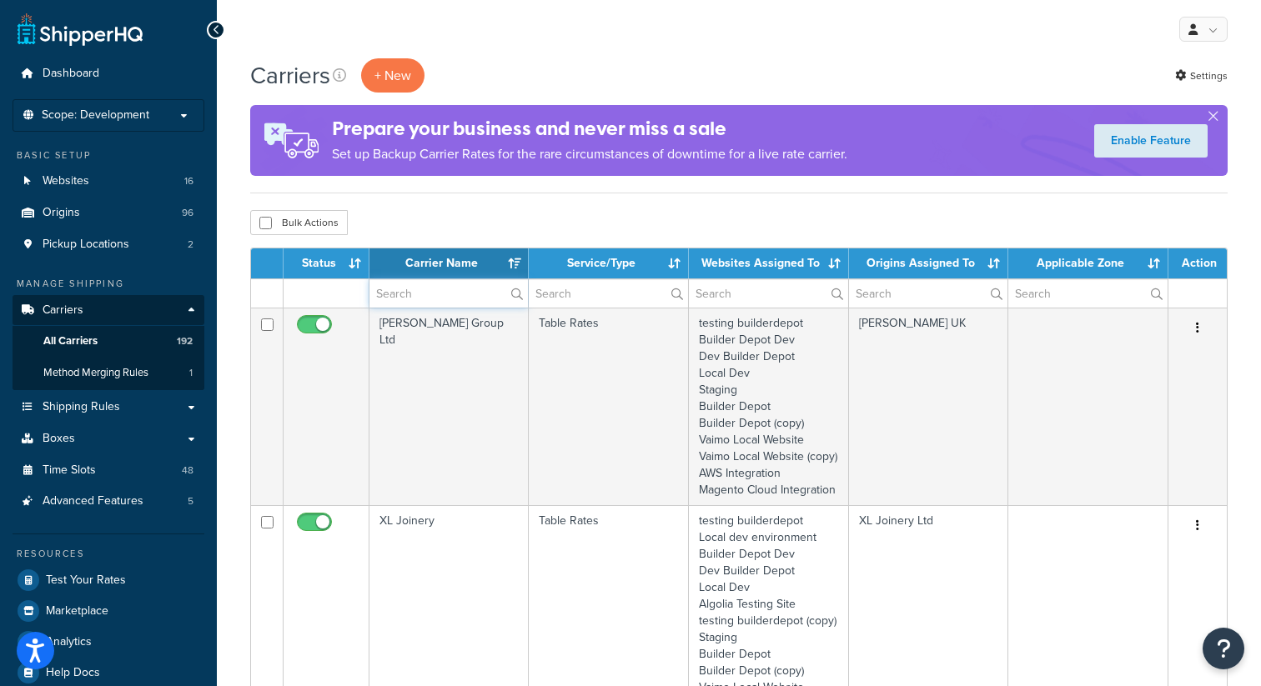
click at [434, 293] on input "text" at bounding box center [448, 293] width 158 height 28
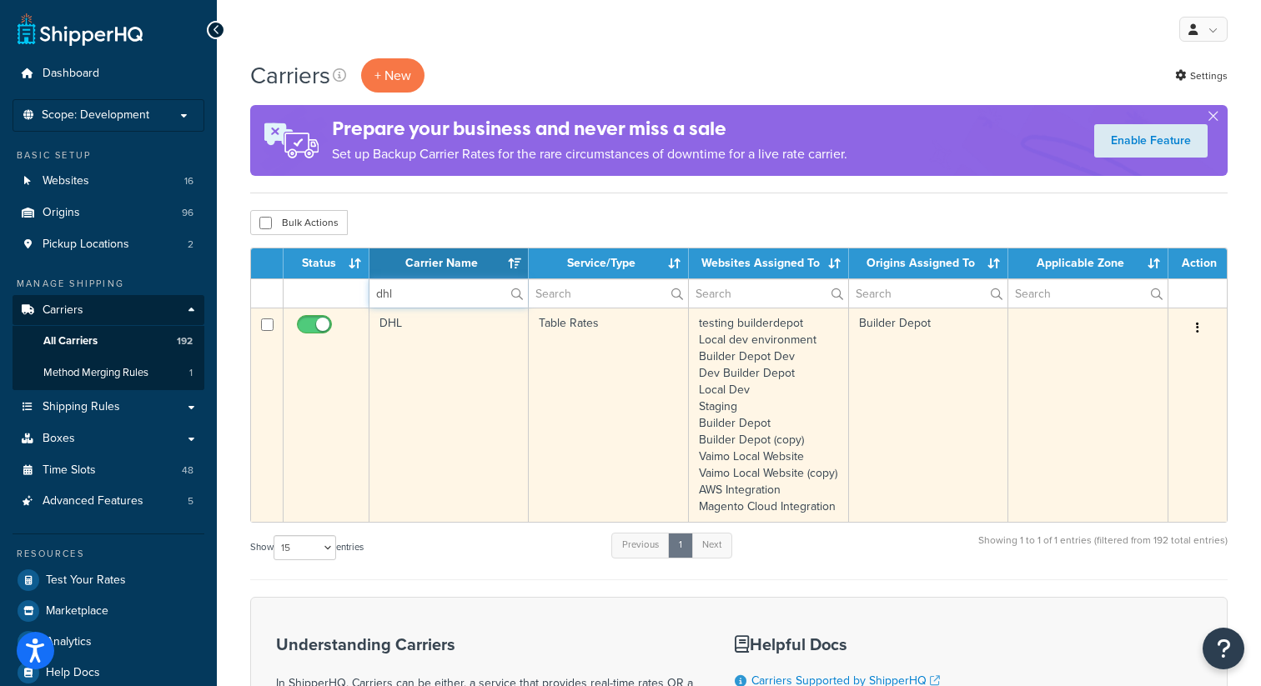
type input "dhl"
click at [308, 324] on input "checkbox" at bounding box center [316, 328] width 46 height 21
checkbox input "false"
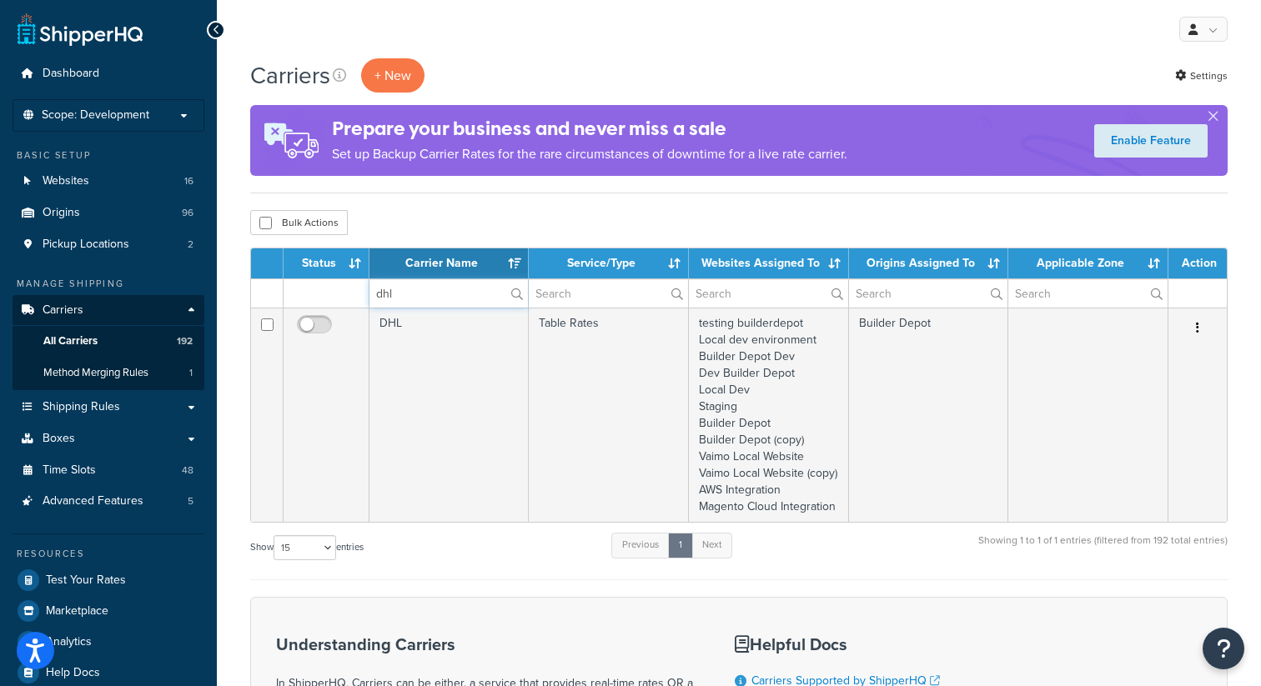
click at [407, 301] on input "dhl" at bounding box center [448, 293] width 158 height 28
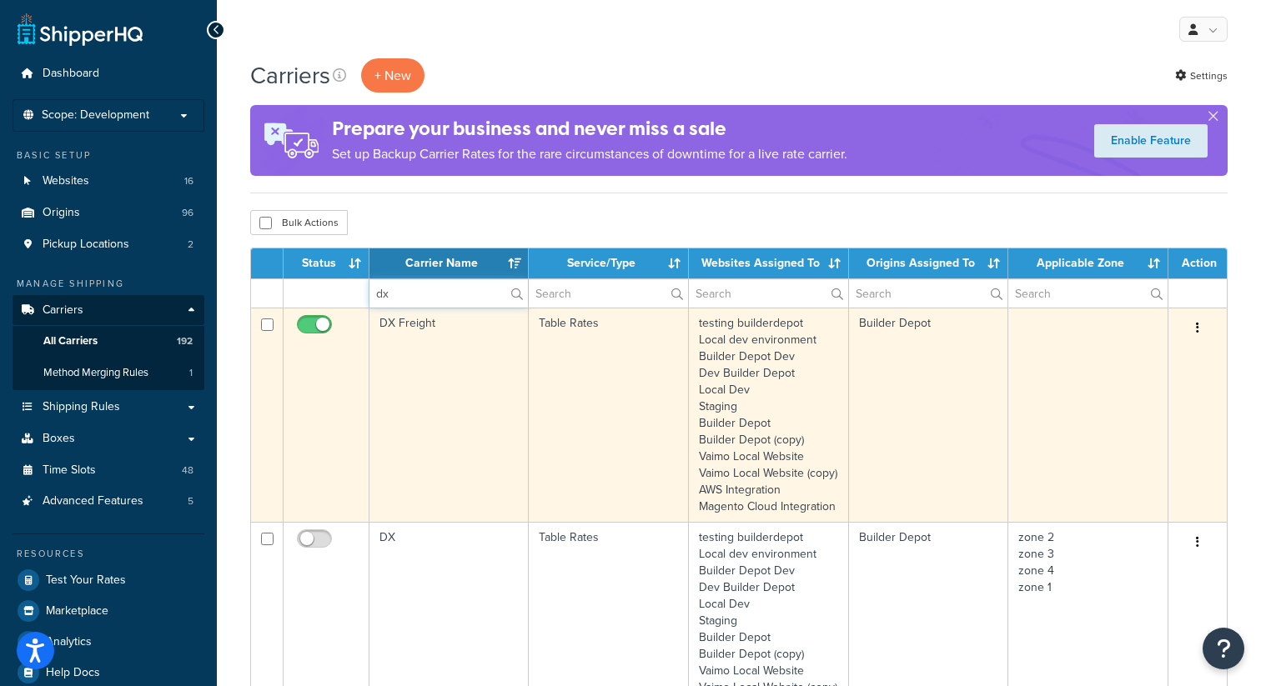
type input "dx"
click at [1199, 328] on button "button" at bounding box center [1197, 328] width 23 height 27
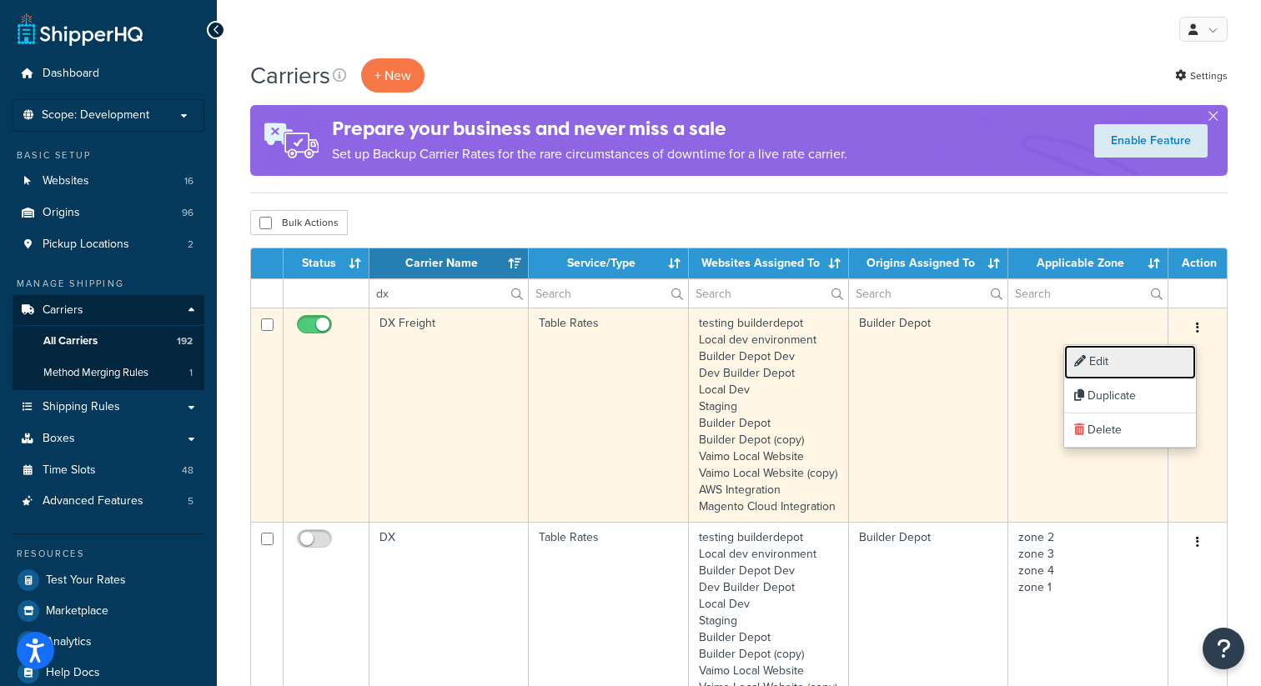
click at [1126, 363] on link "Edit" at bounding box center [1130, 362] width 132 height 34
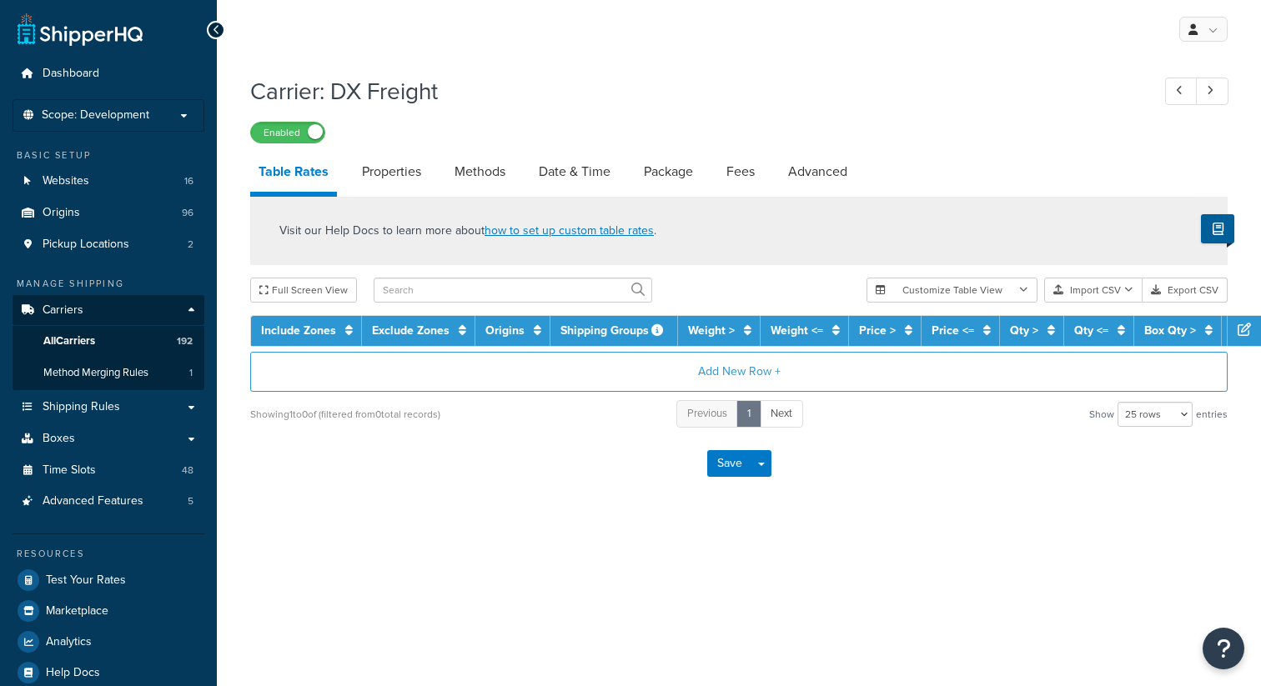
select select "25"
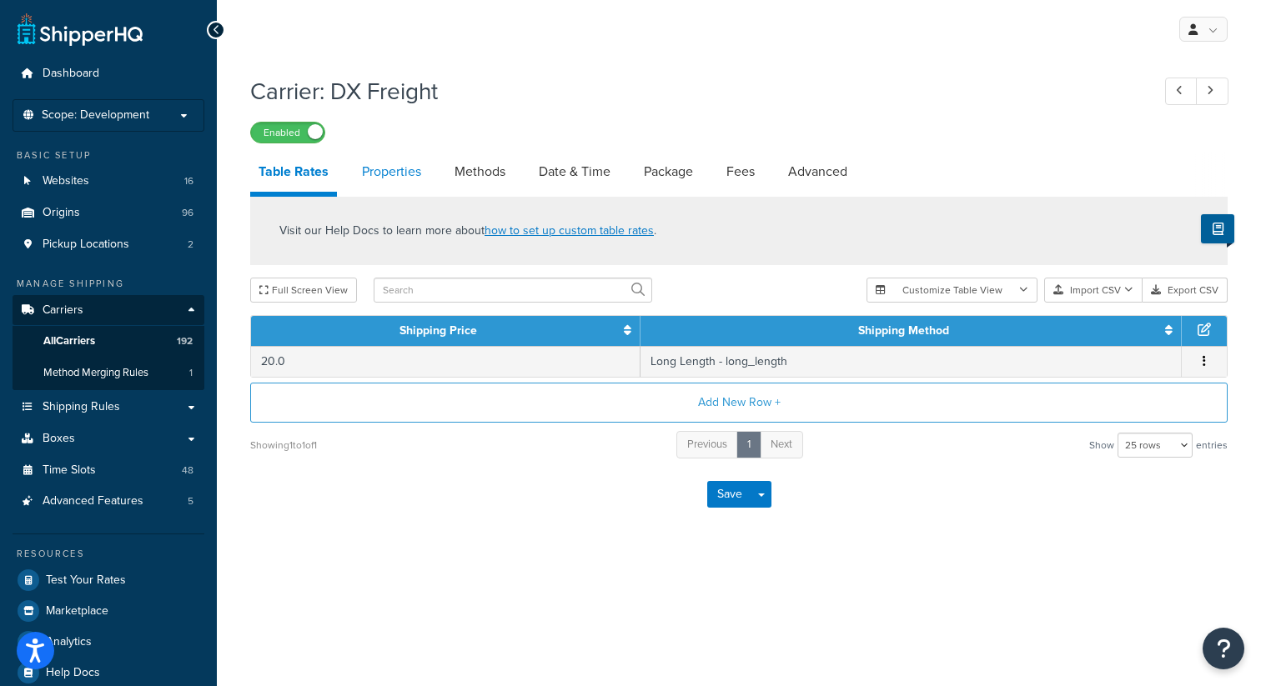
click at [396, 174] on link "Properties" at bounding box center [391, 172] width 76 height 40
select select "HIGHEST"
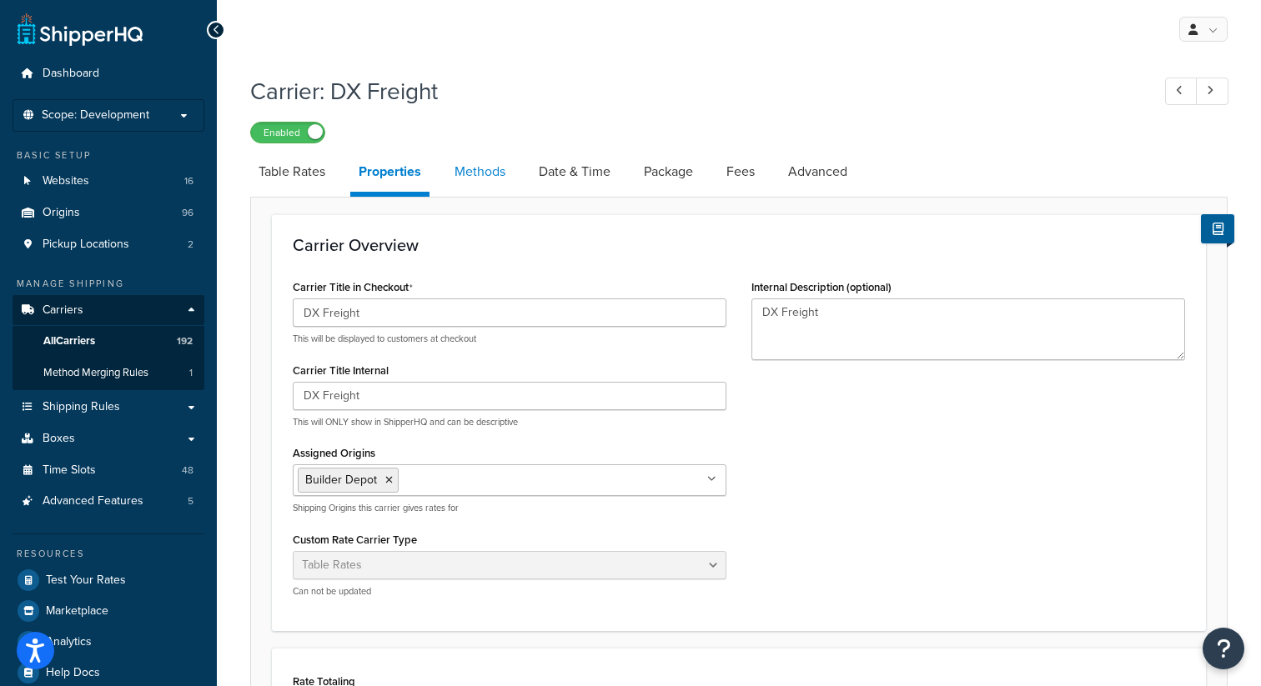
click at [490, 175] on link "Methods" at bounding box center [480, 172] width 68 height 40
select select "25"
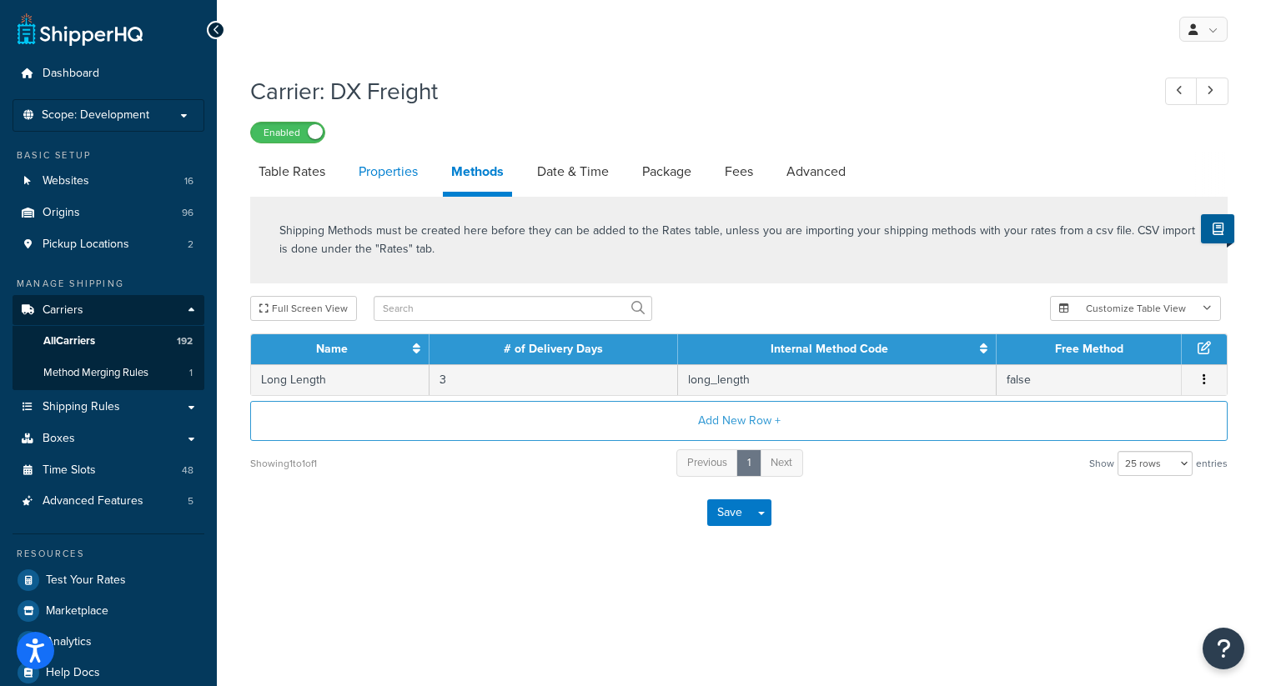
click at [406, 169] on link "Properties" at bounding box center [388, 172] width 76 height 40
select select "HIGHEST"
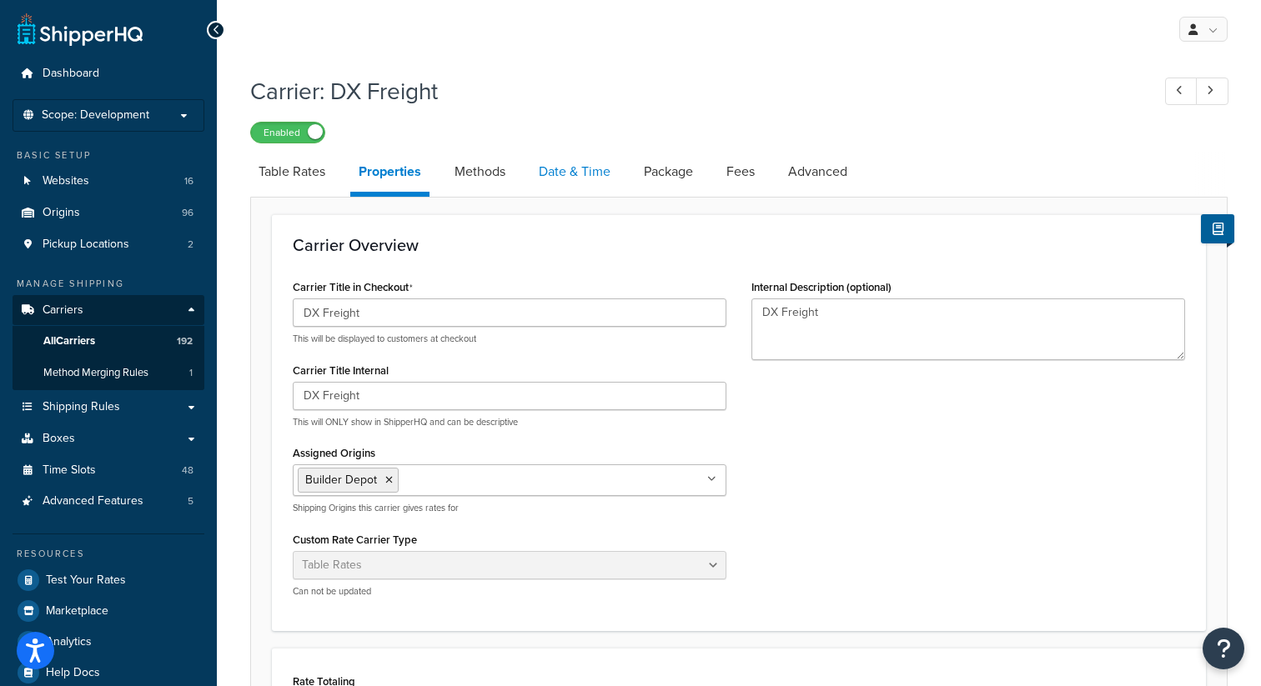
click at [564, 173] on link "Date & Time" at bounding box center [574, 172] width 88 height 40
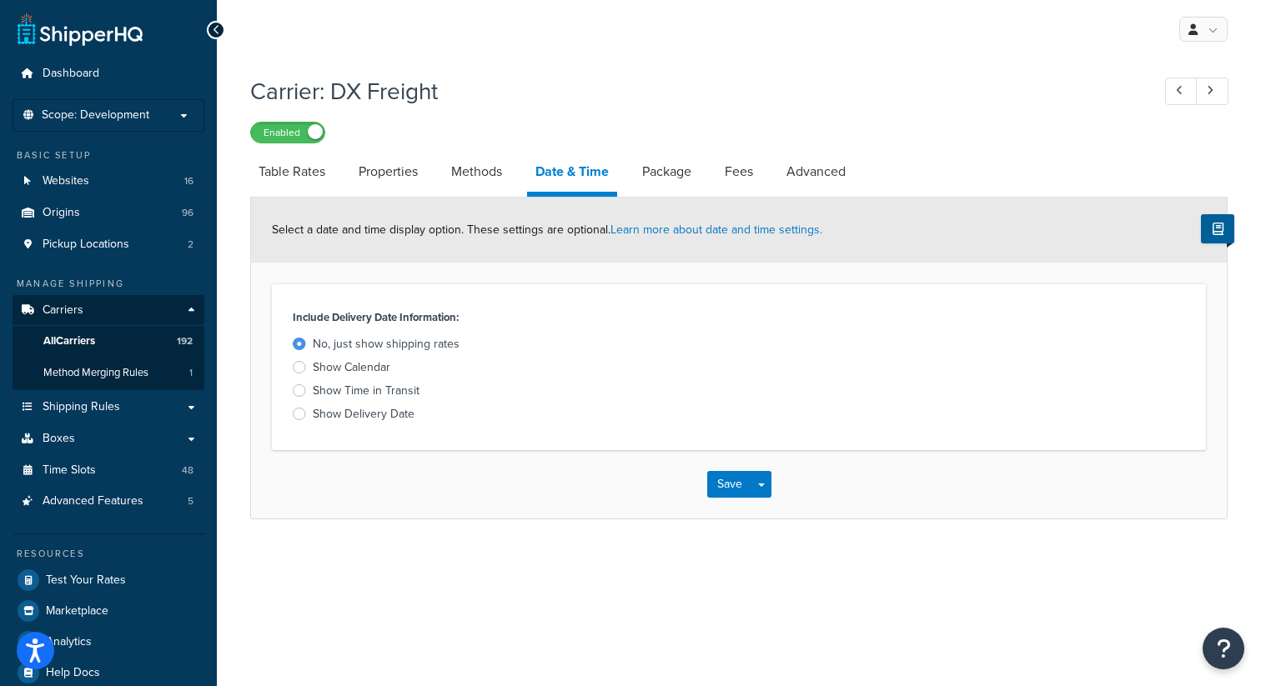
click at [298, 366] on div at bounding box center [299, 367] width 13 height 13
click at [0, 0] on input "Show Calendar" at bounding box center [0, 0] width 0 height 0
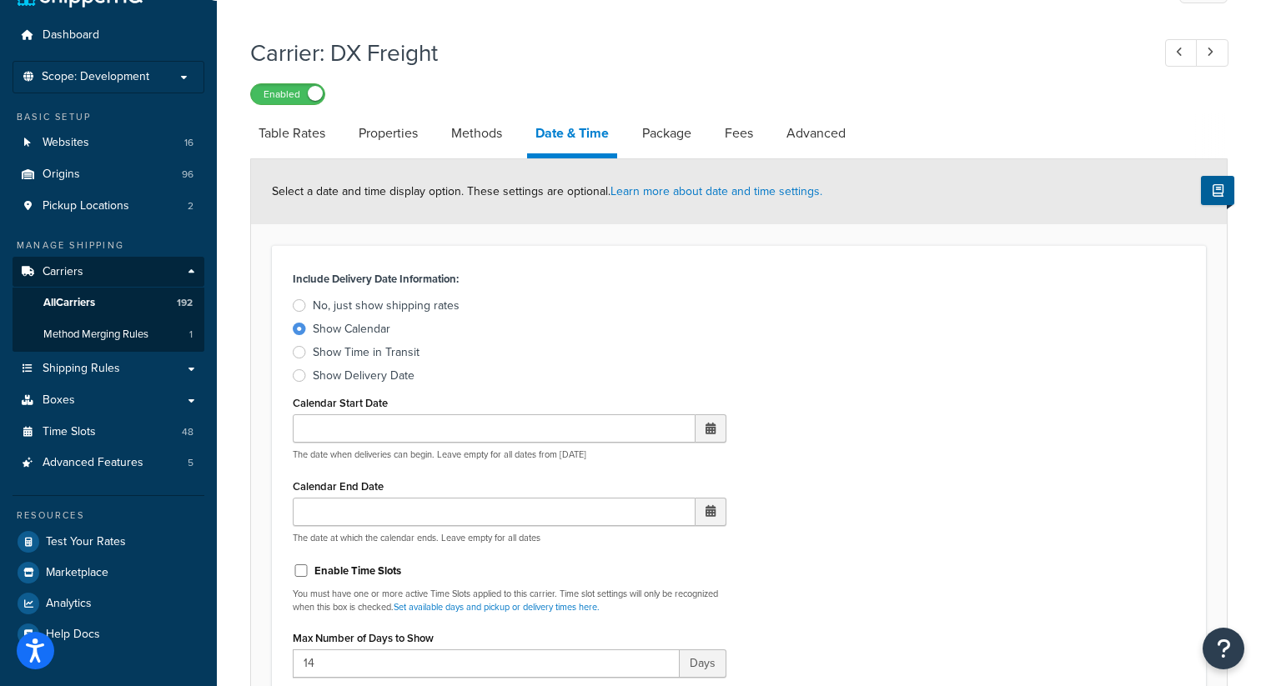
scroll to position [40, 0]
click at [303, 375] on div at bounding box center [299, 374] width 13 height 13
click at [0, 0] on input "Show Delivery Date" at bounding box center [0, 0] width 0 height 0
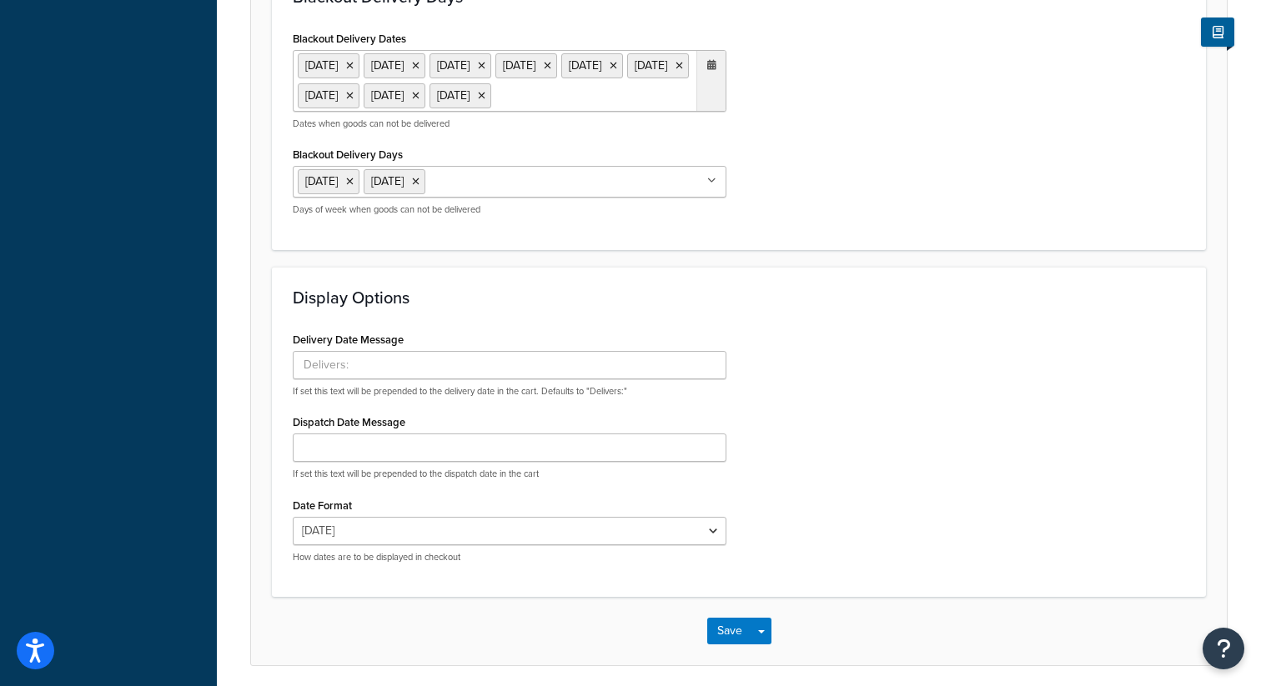
scroll to position [1130, 0]
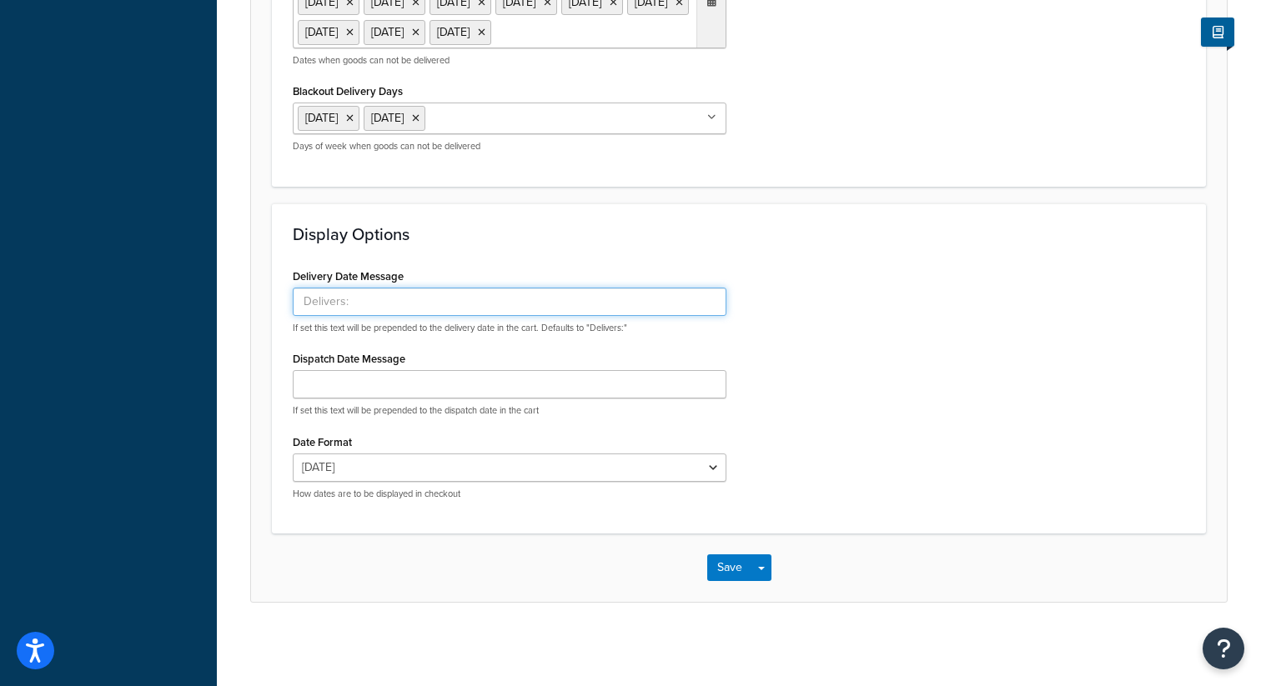
click at [333, 302] on input "Delivery Date Message" at bounding box center [510, 302] width 434 height 28
type input "Delivery by:"
click at [796, 317] on div "Delivery Date Message Delivery by: If set this text will be prepended to the de…" at bounding box center [738, 388] width 917 height 248
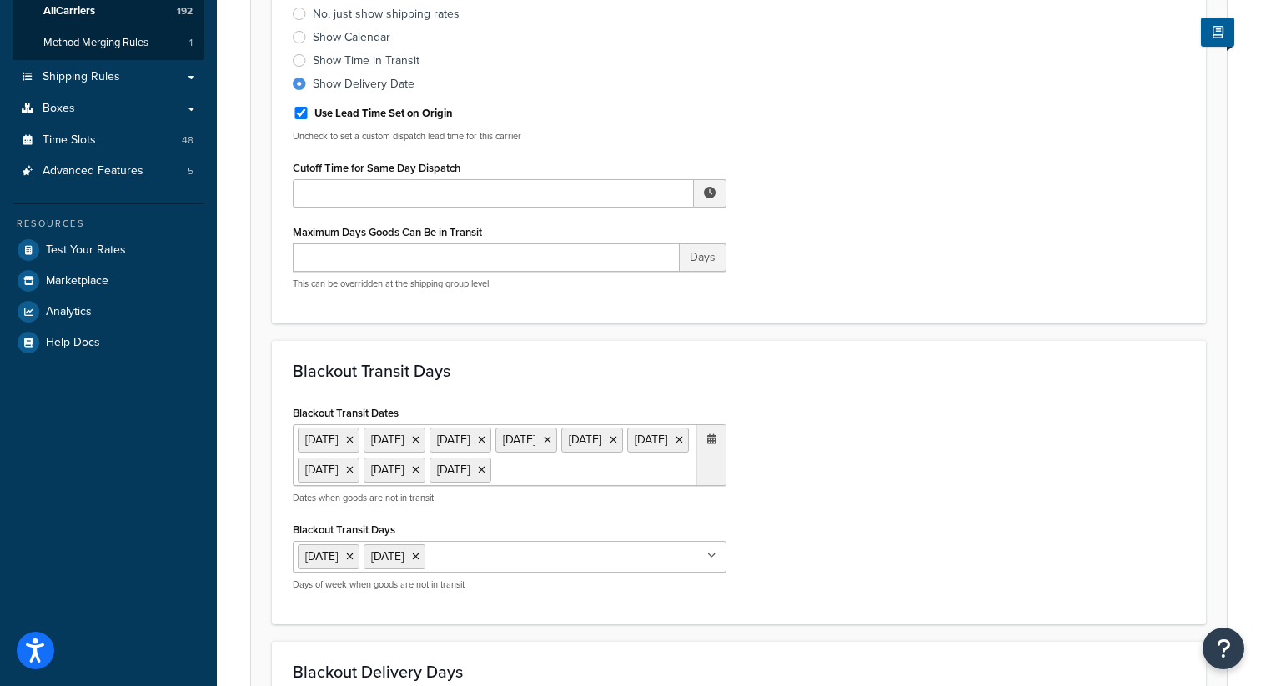
scroll to position [341, 0]
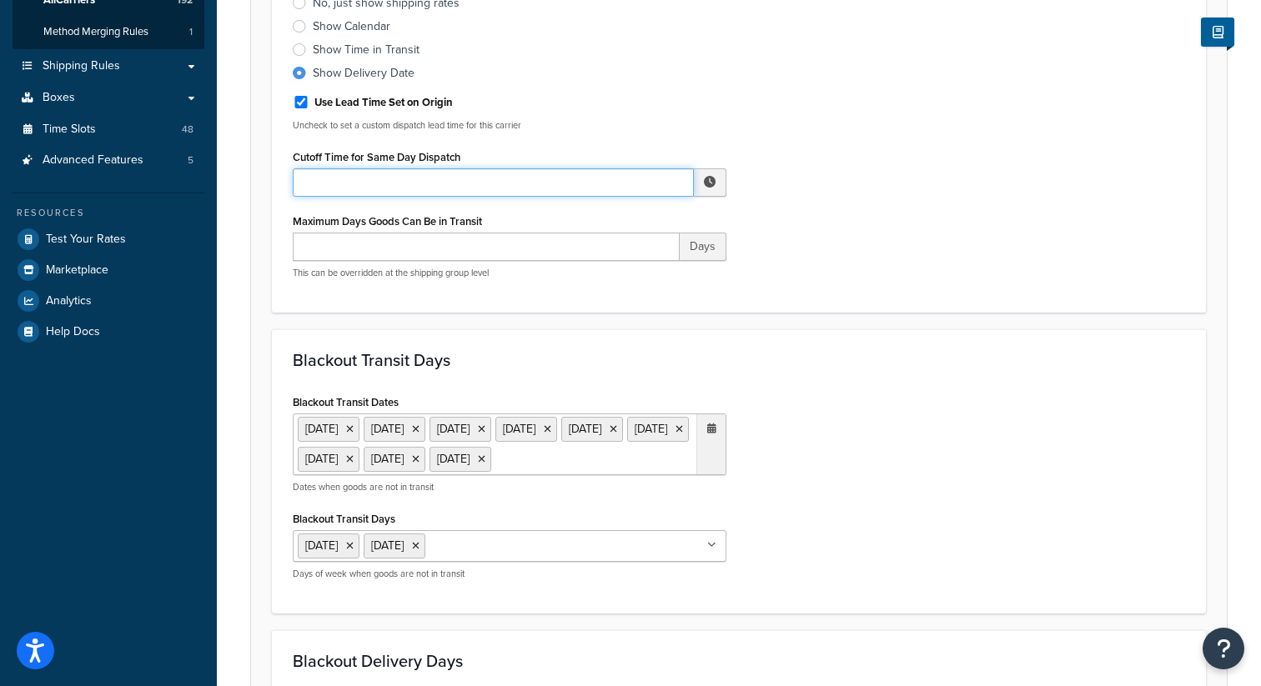
click at [482, 182] on input "Cutoff Time for Same Day Dispatch" at bounding box center [493, 182] width 401 height 28
click at [665, 228] on span "▲" at bounding box center [656, 219] width 33 height 33
type input "12:00 PM"
click at [852, 248] on div "Include Delivery Date Information: No, just show shipping rates Show Calendar S…" at bounding box center [738, 128] width 917 height 328
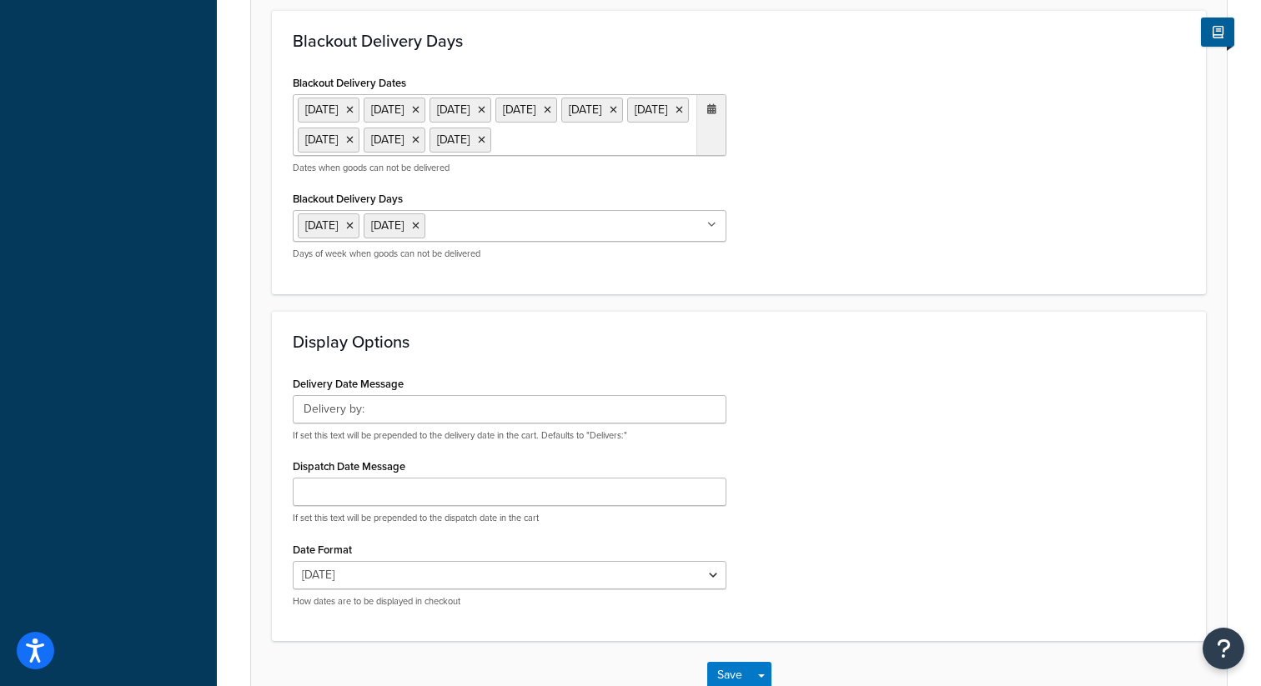
scroll to position [1130, 0]
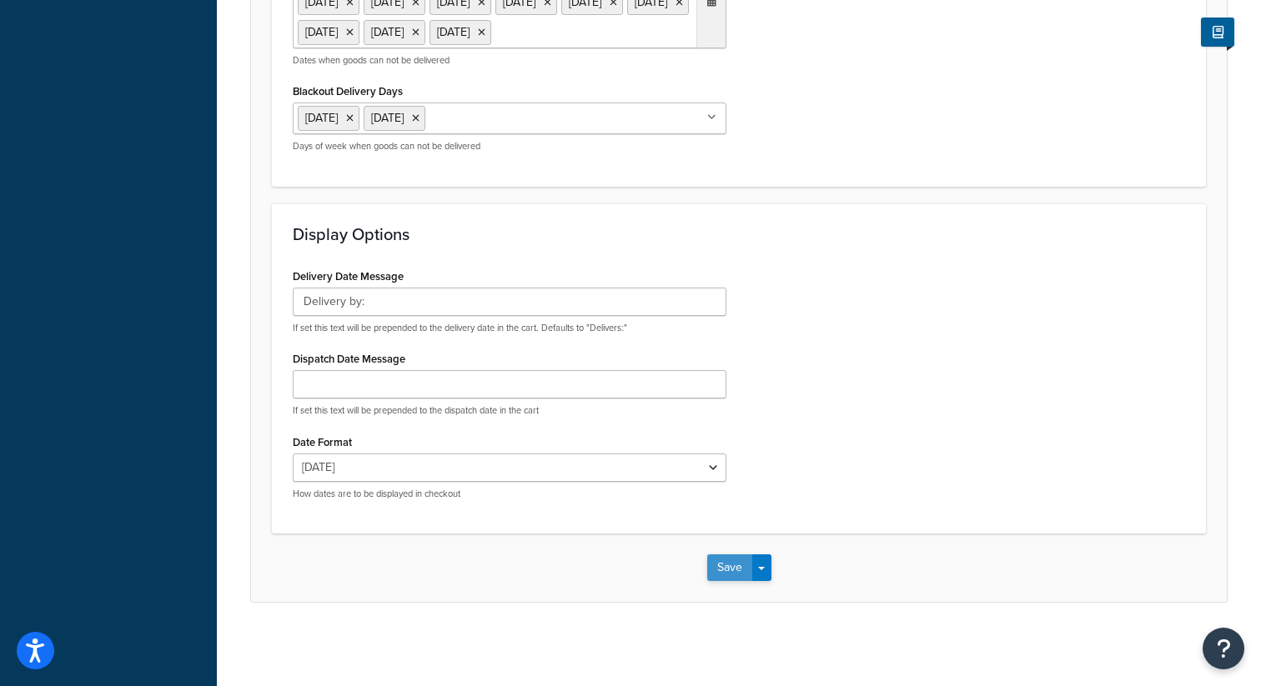
click at [732, 563] on button "Save" at bounding box center [729, 567] width 45 height 27
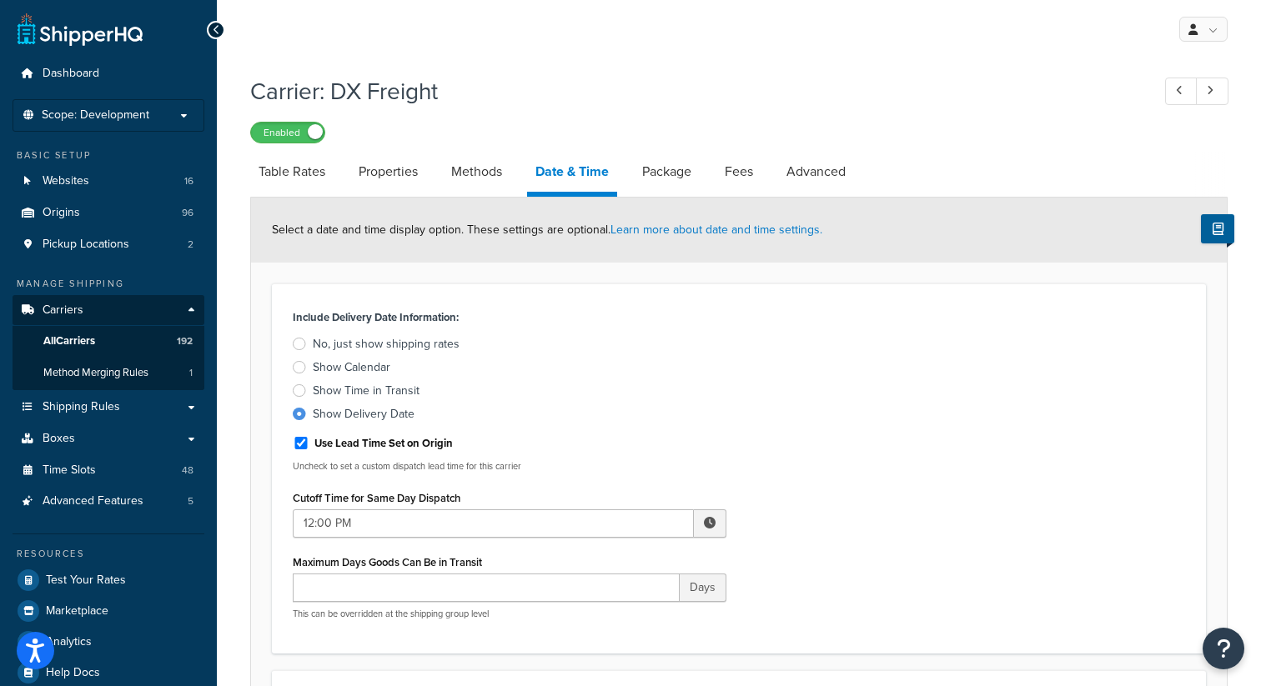
scroll to position [317, 0]
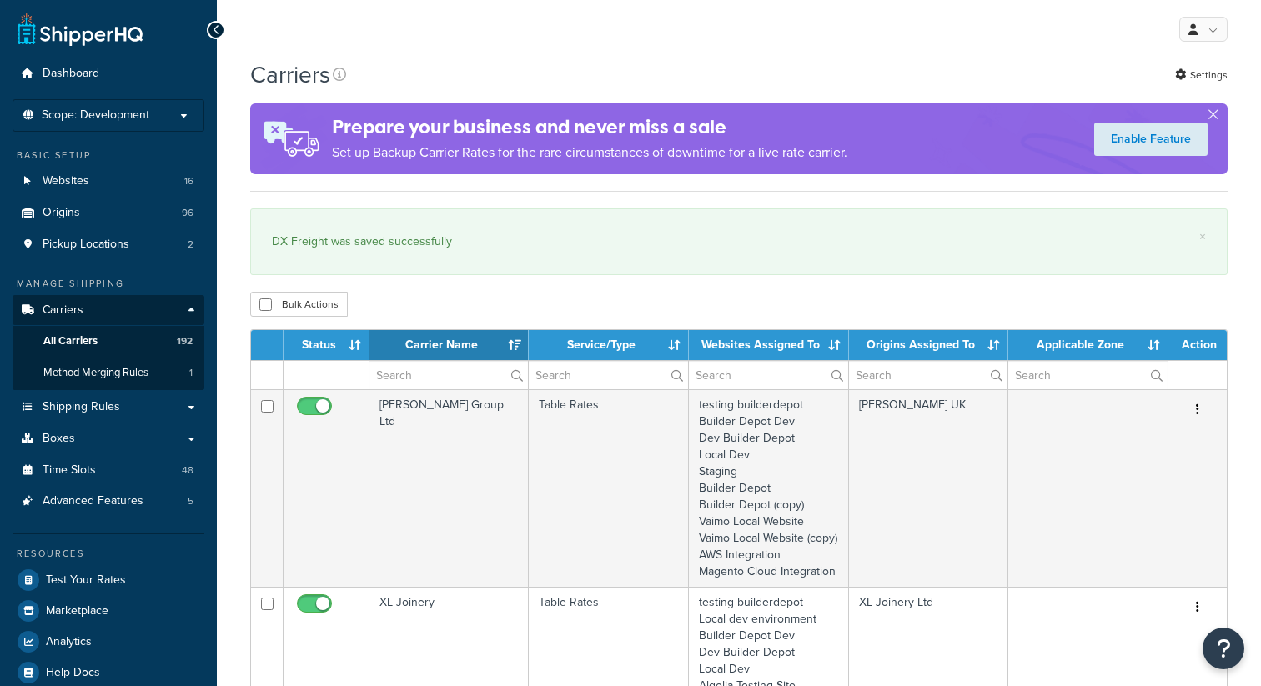
select select "15"
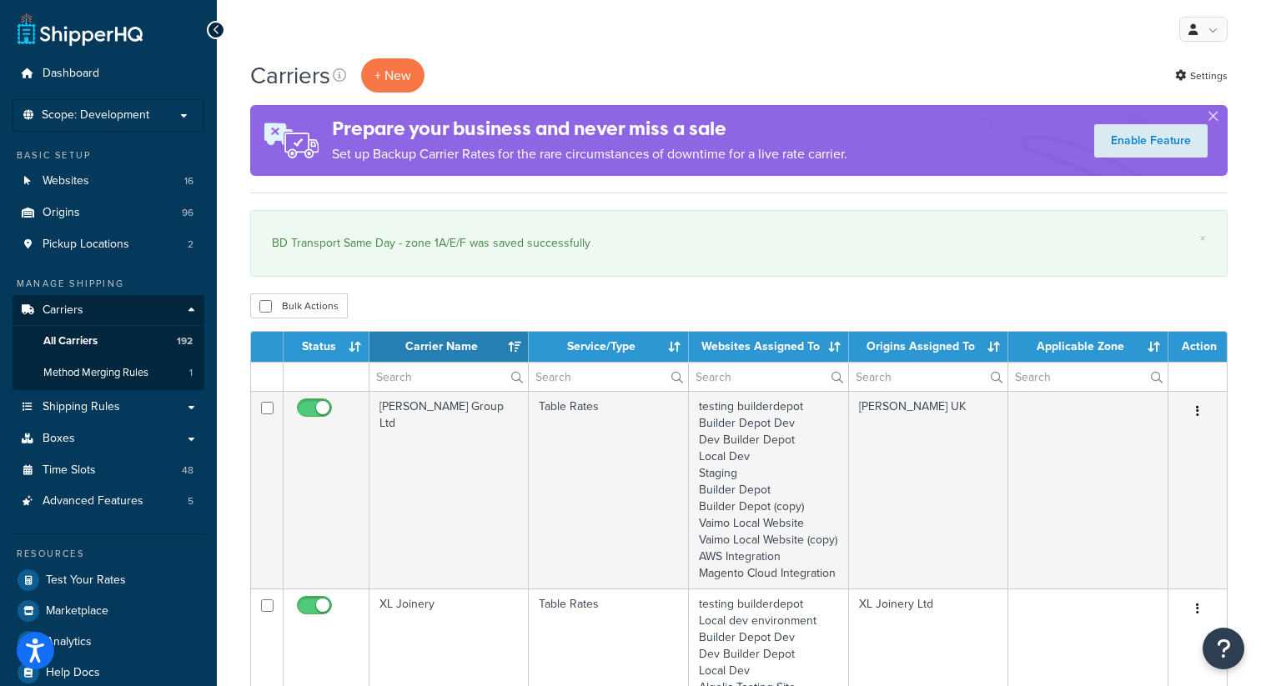
select select "15"
click at [399, 368] on input "text" at bounding box center [448, 377] width 158 height 28
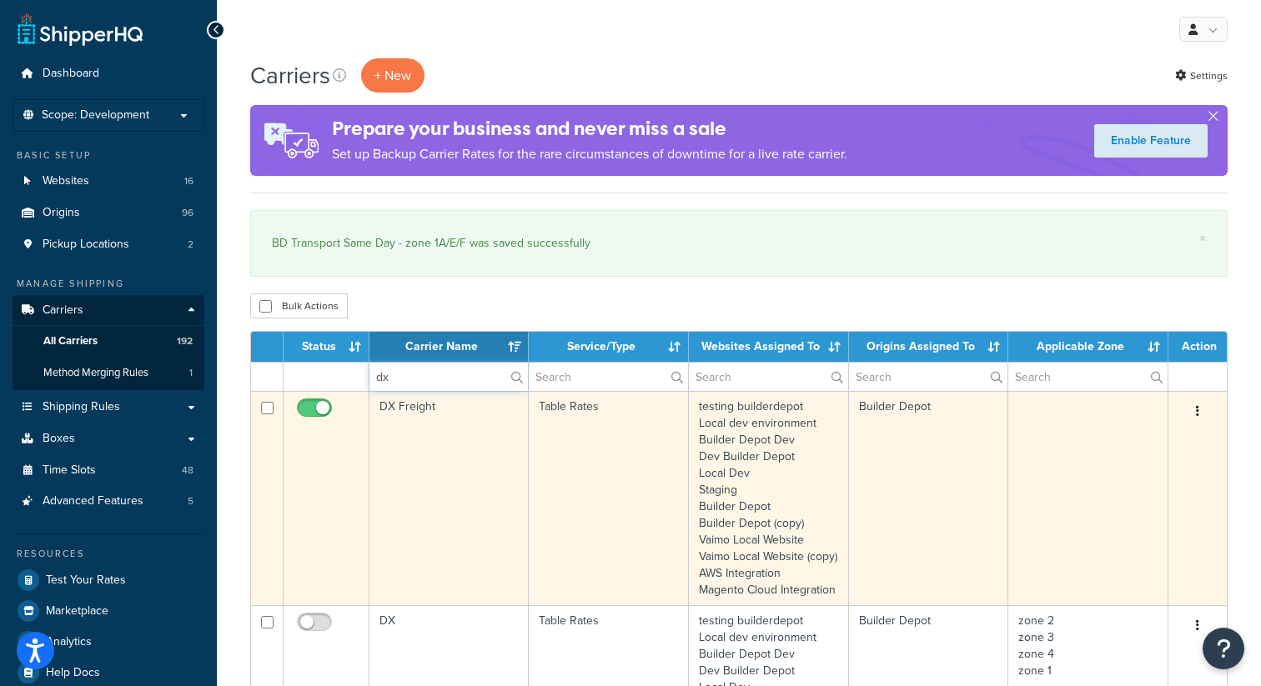
type input "dx"
click at [1196, 417] on icon "button" at bounding box center [1197, 411] width 3 height 12
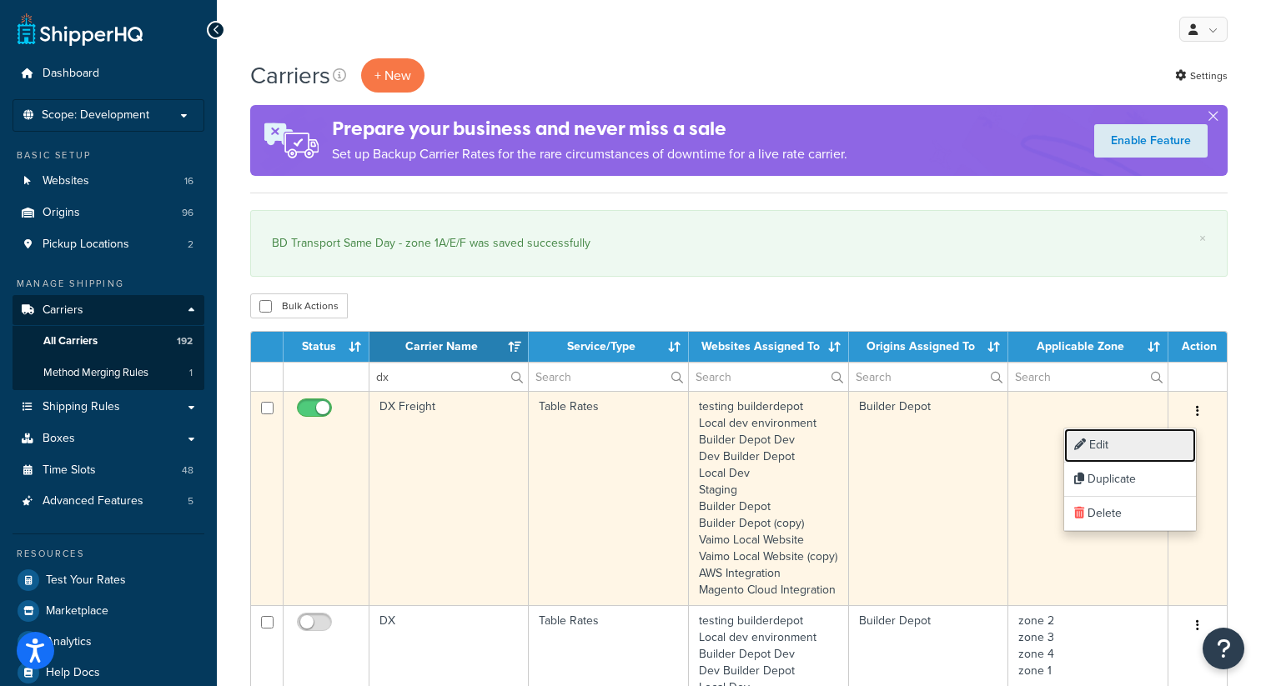
click at [1145, 448] on link "Edit" at bounding box center [1130, 446] width 132 height 34
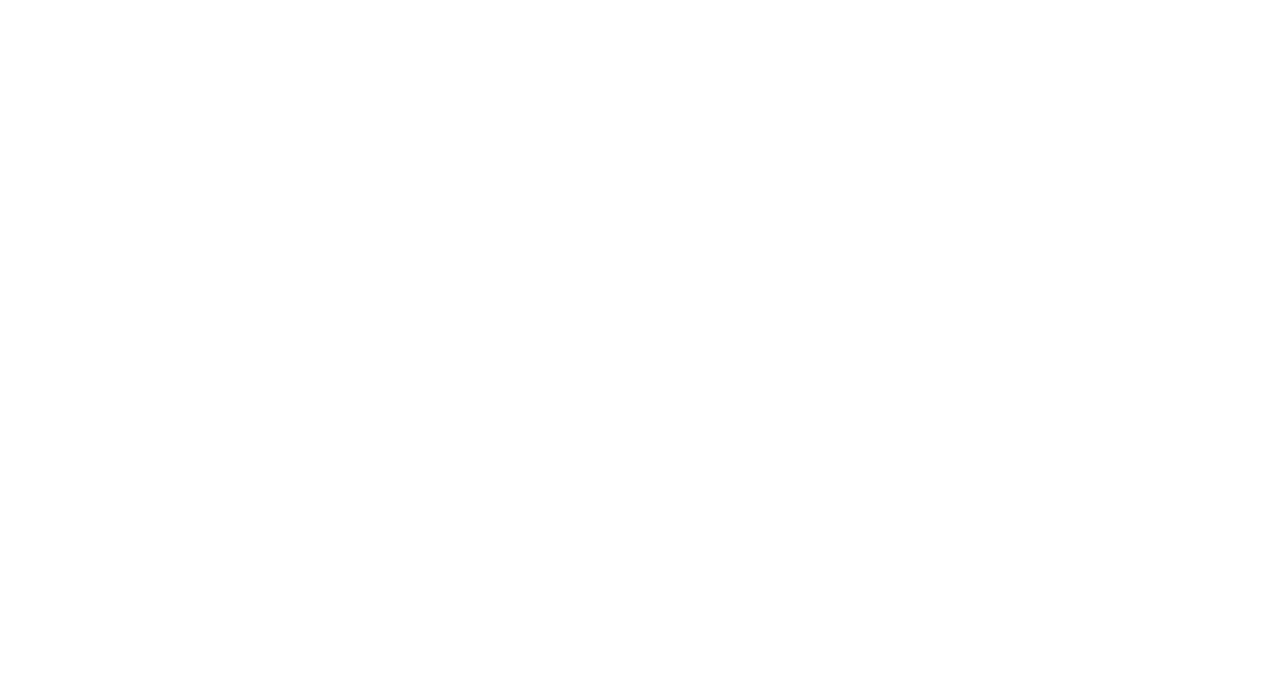
select select "25"
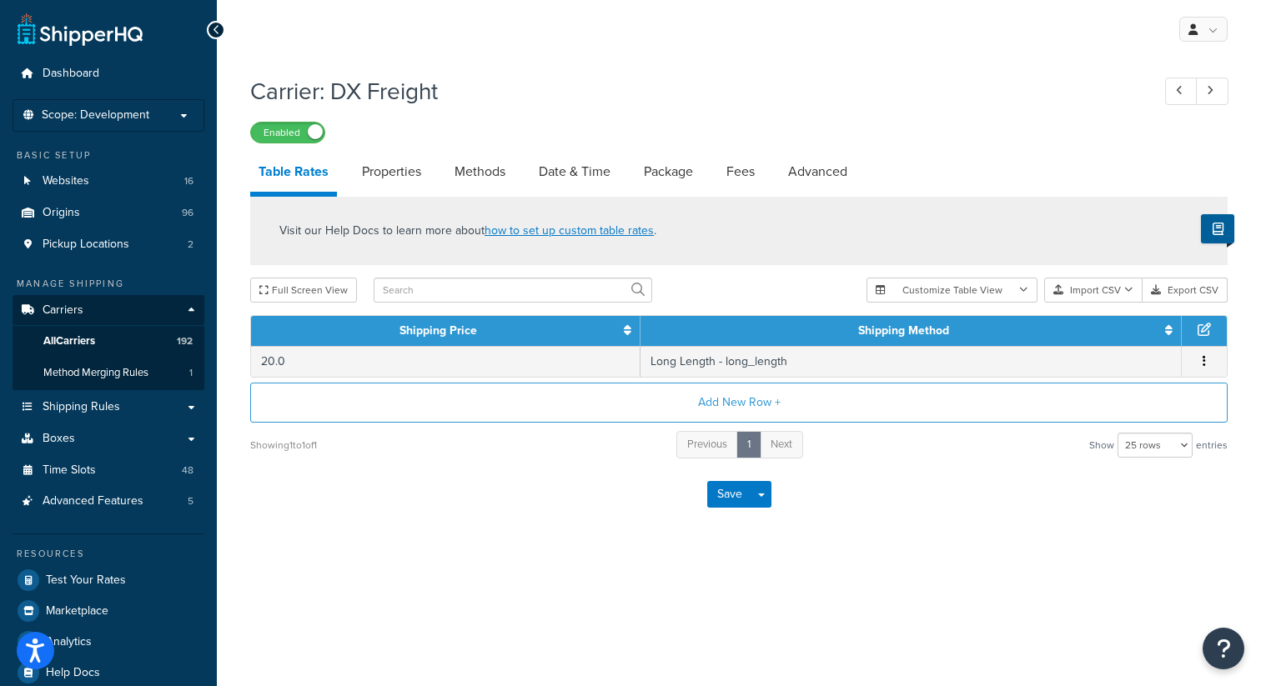
scroll to position [13, 0]
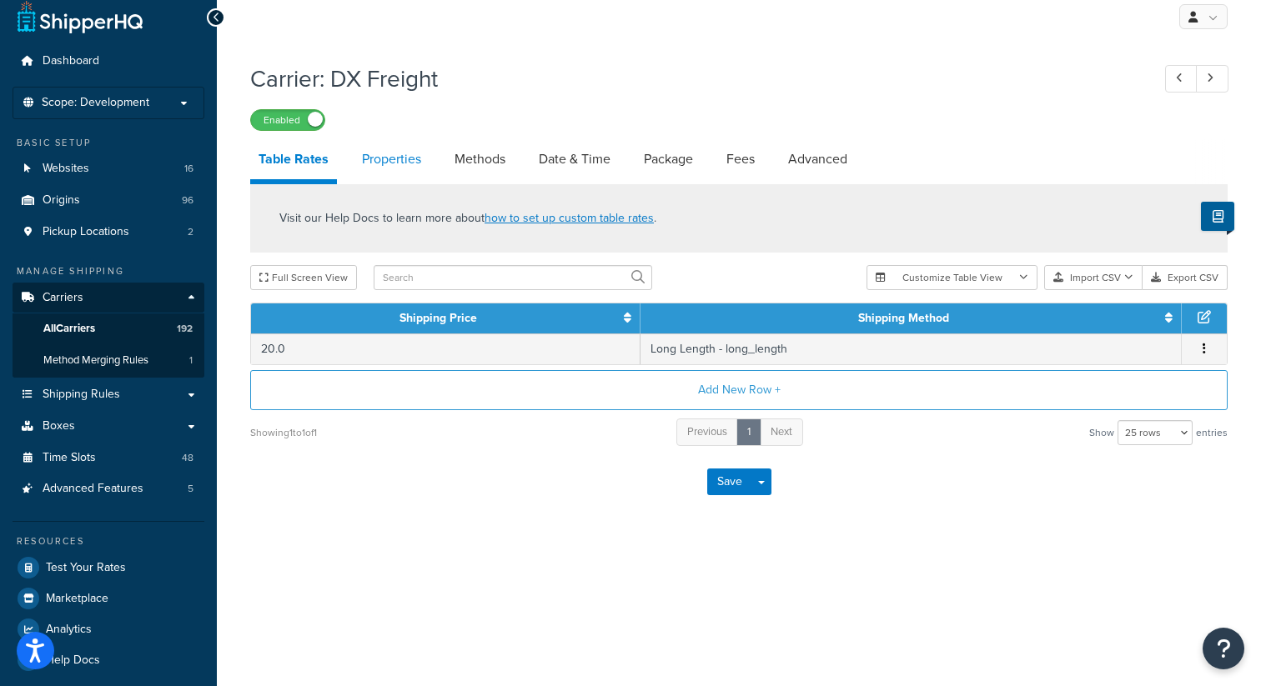
click at [409, 148] on link "Properties" at bounding box center [391, 159] width 76 height 40
select select "HIGHEST"
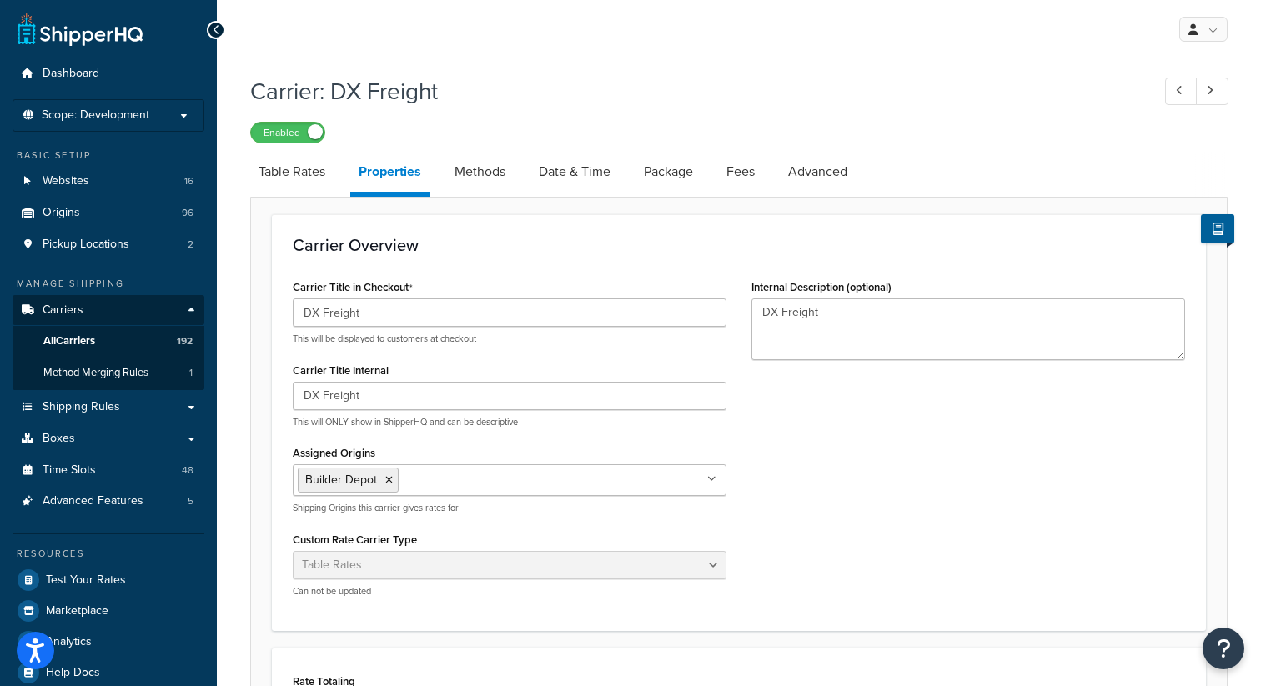
click at [492, 147] on div "Carrier: DX Freight Enabled Table Rates Properties Methods Date & Time Package …" at bounding box center [738, 558] width 977 height 982
click at [492, 182] on link "Methods" at bounding box center [480, 172] width 68 height 40
select select "25"
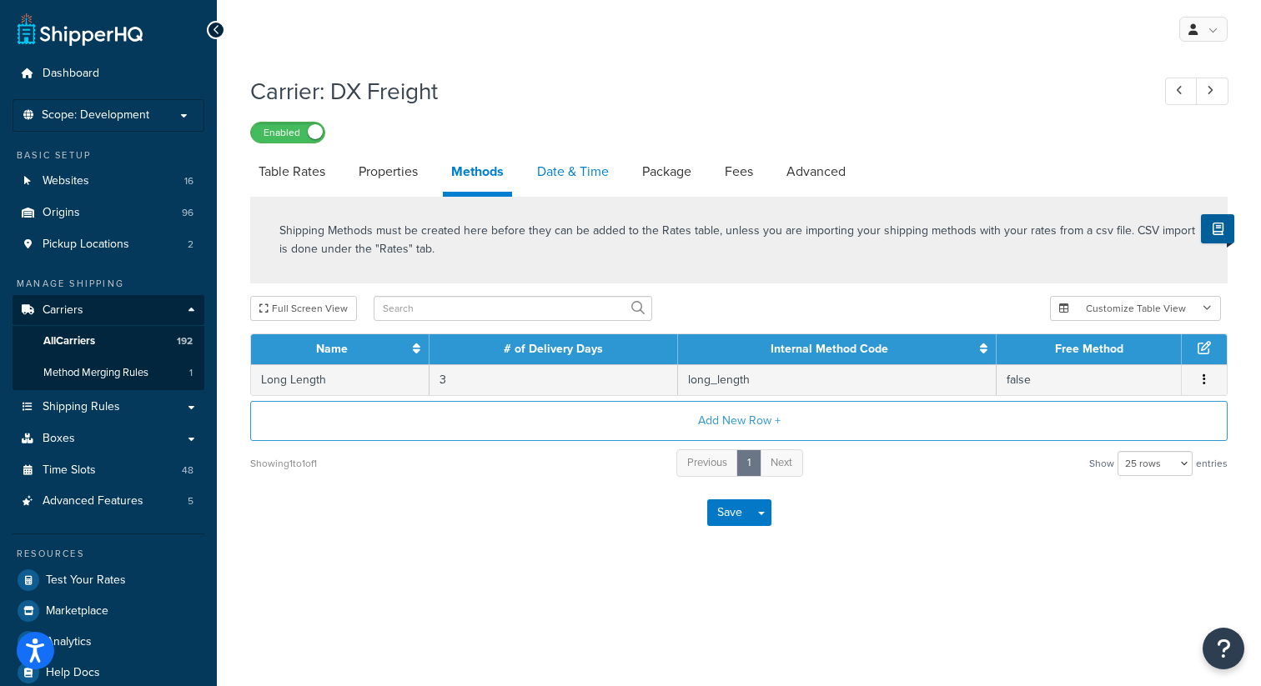
click at [590, 170] on link "Date & Time" at bounding box center [573, 172] width 88 height 40
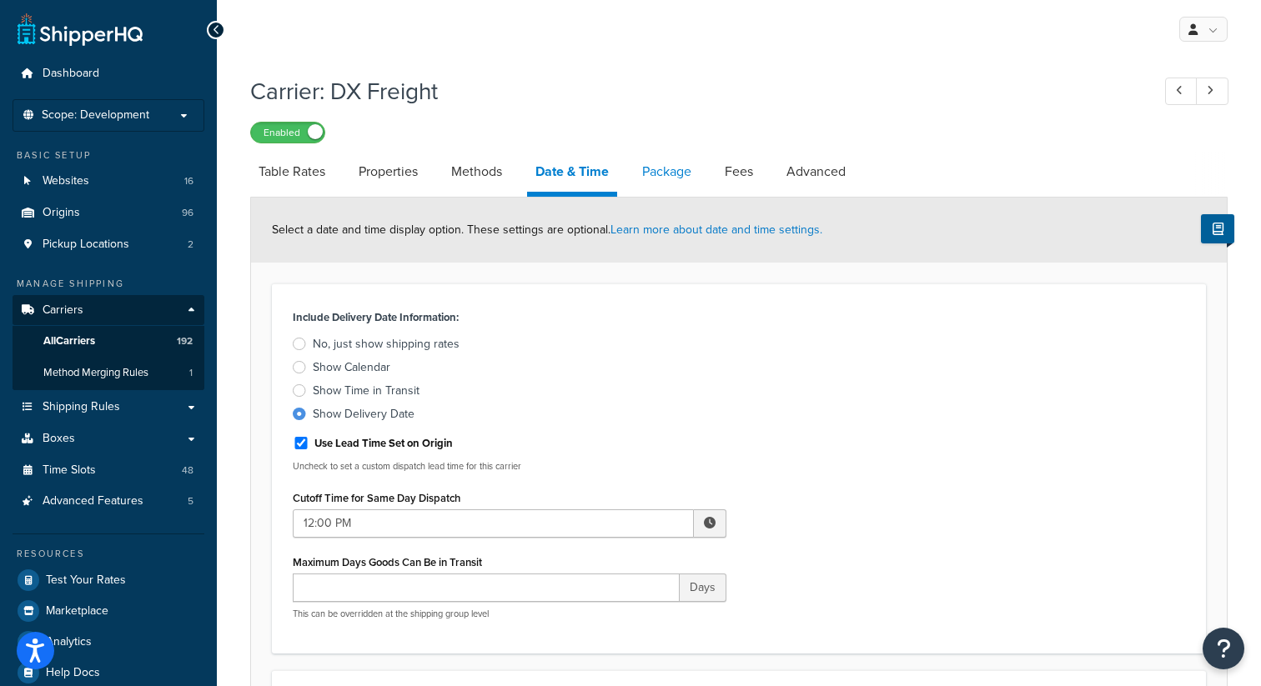
click at [679, 166] on link "Package" at bounding box center [667, 172] width 66 height 40
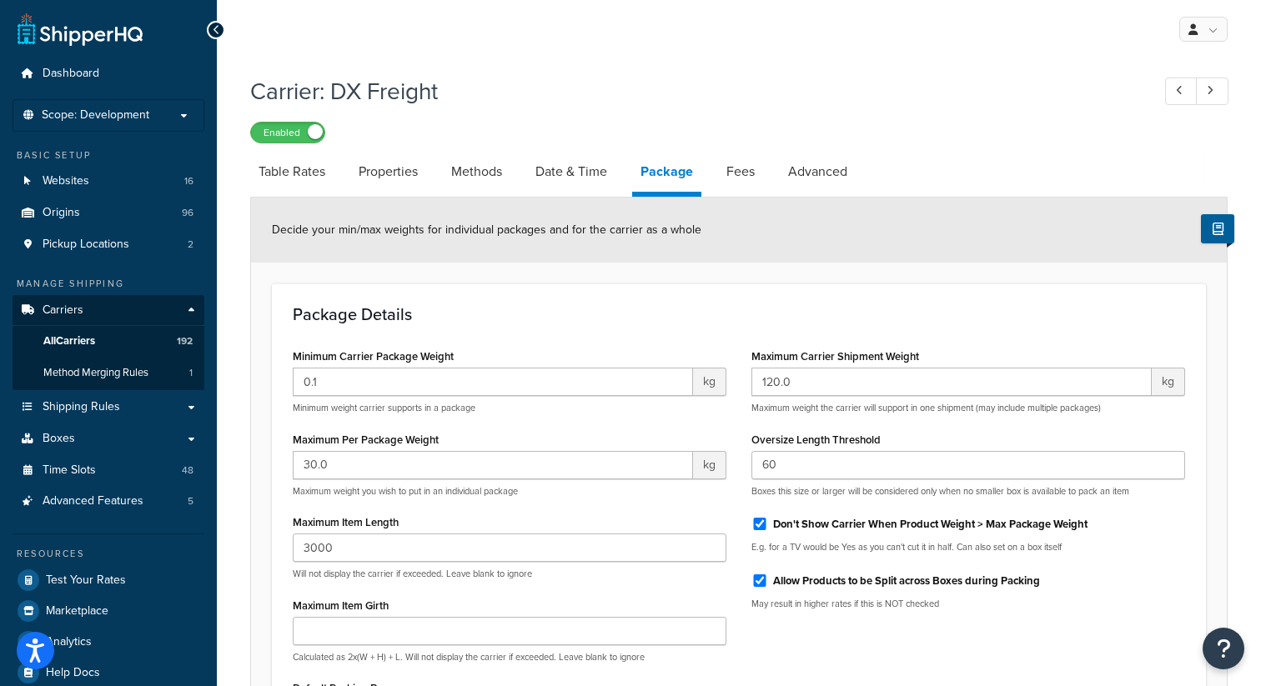
click at [697, 179] on link "Package" at bounding box center [666, 174] width 69 height 45
click at [745, 179] on link "Fees" at bounding box center [740, 172] width 45 height 40
select select "AFTER"
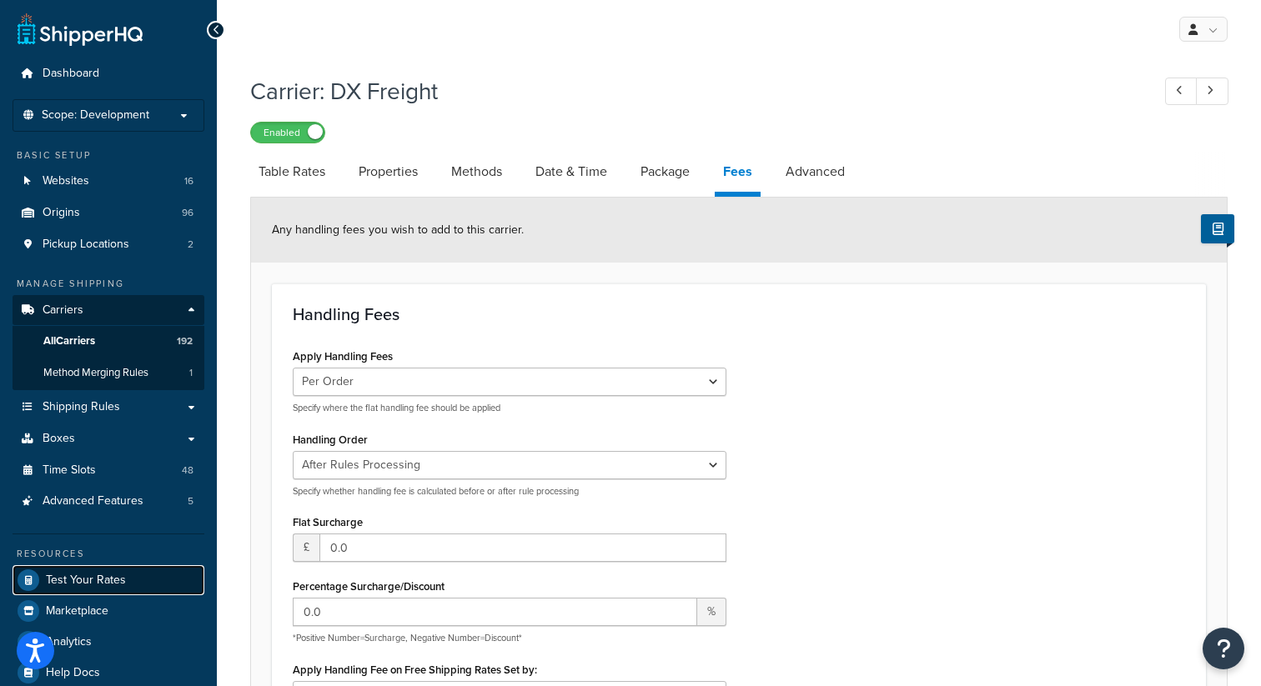
click at [97, 583] on span "Test Your Rates" at bounding box center [86, 581] width 80 height 14
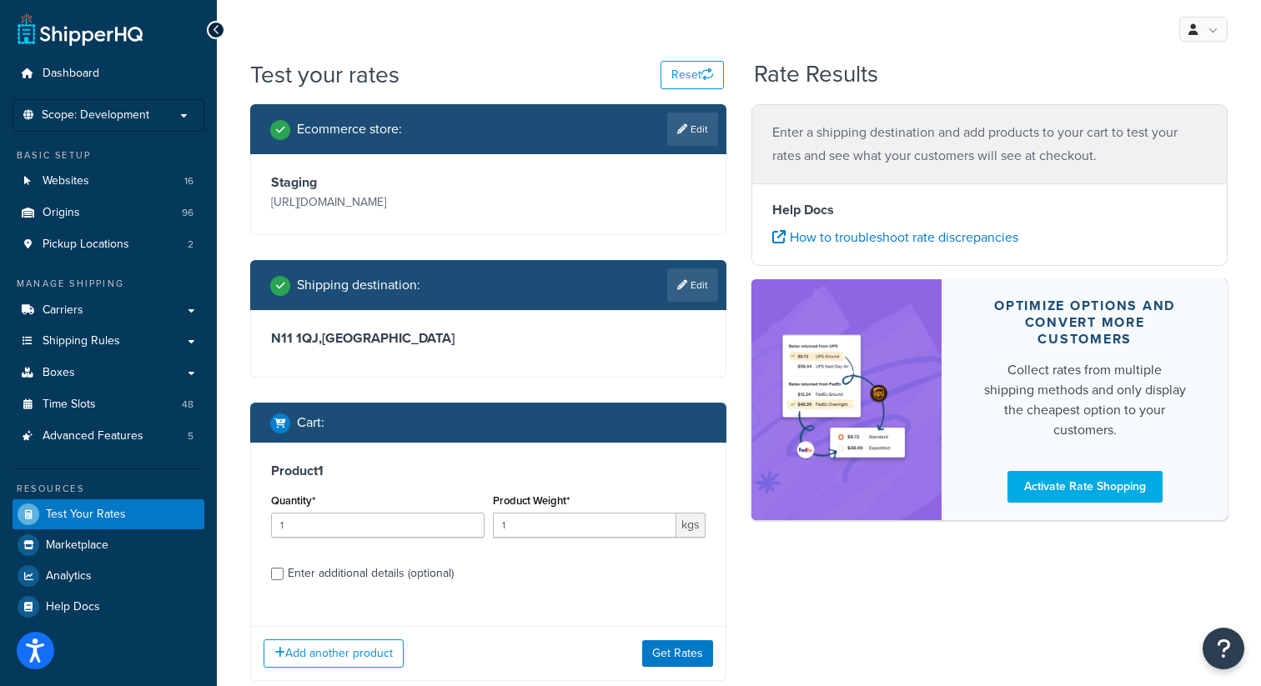
scroll to position [104, 0]
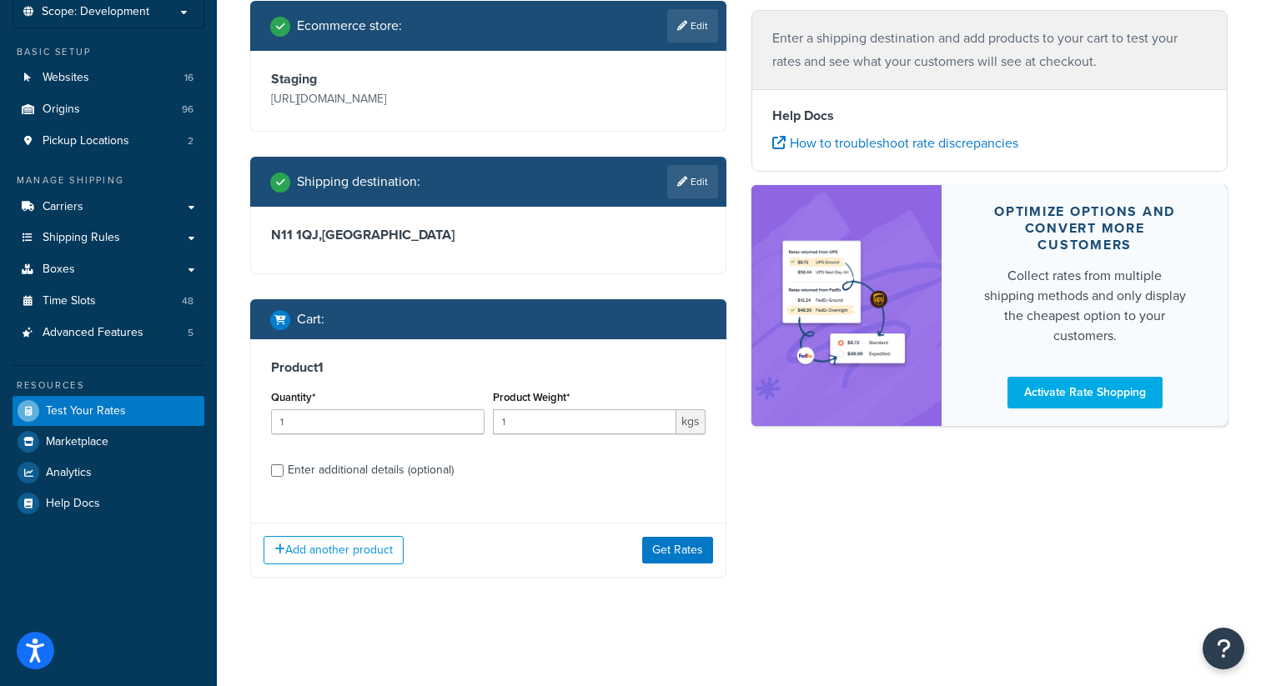
click at [284, 471] on div "Enter additional details (optional)" at bounding box center [488, 468] width 434 height 27
click at [283, 471] on div "Enter additional details (optional)" at bounding box center [488, 468] width 434 height 27
click at [278, 471] on input "Enter additional details (optional)" at bounding box center [277, 470] width 13 height 13
checkbox input "true"
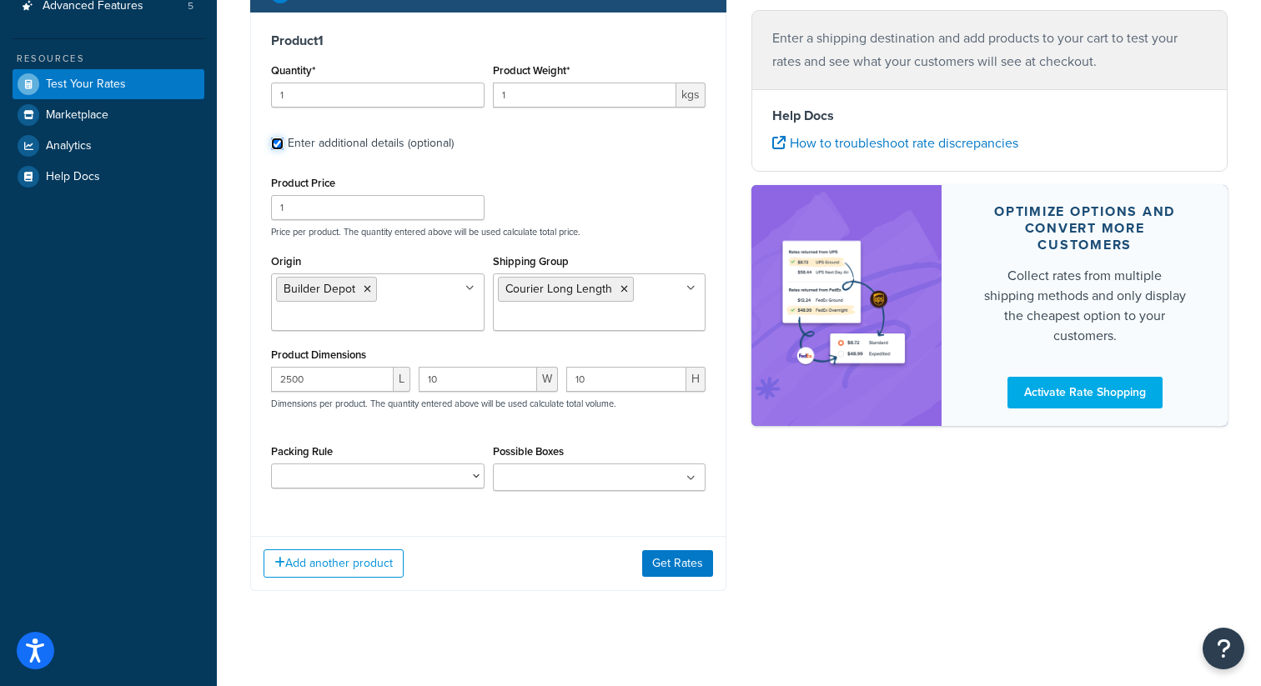
scroll to position [444, 0]
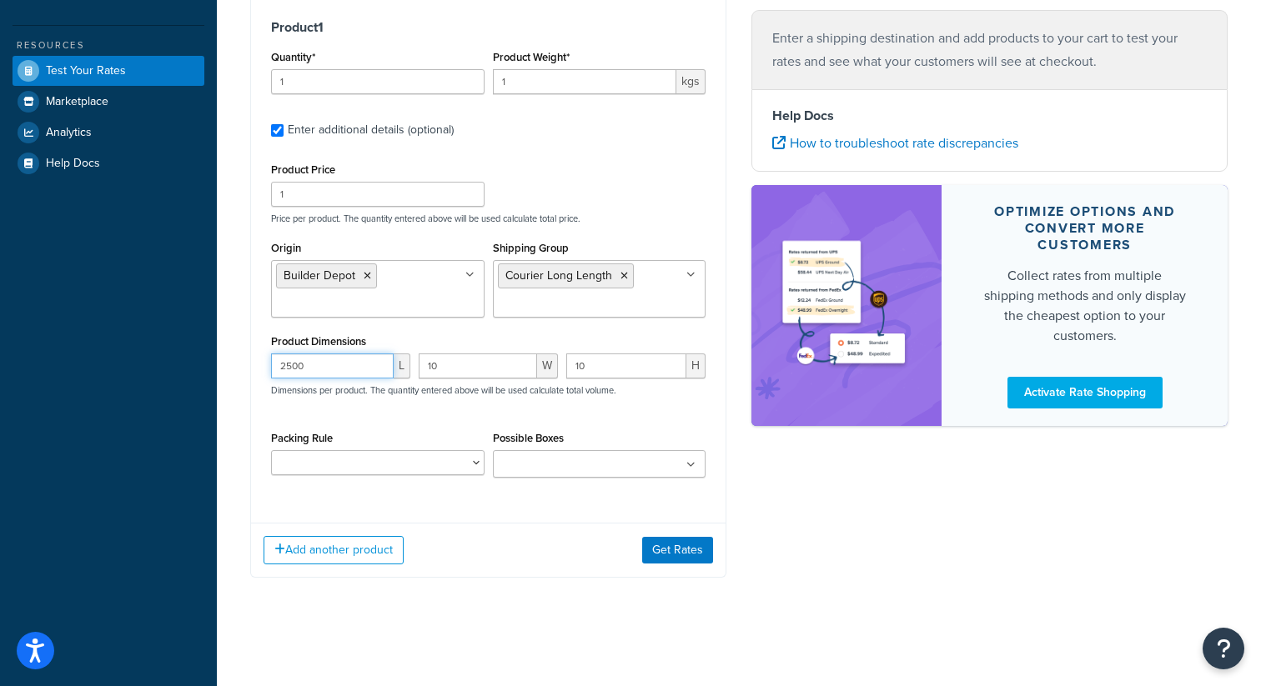
click at [311, 367] on input "2500" at bounding box center [332, 365] width 123 height 25
type input "2"
type input "1800"
click at [686, 548] on button "Get Rates" at bounding box center [677, 550] width 71 height 27
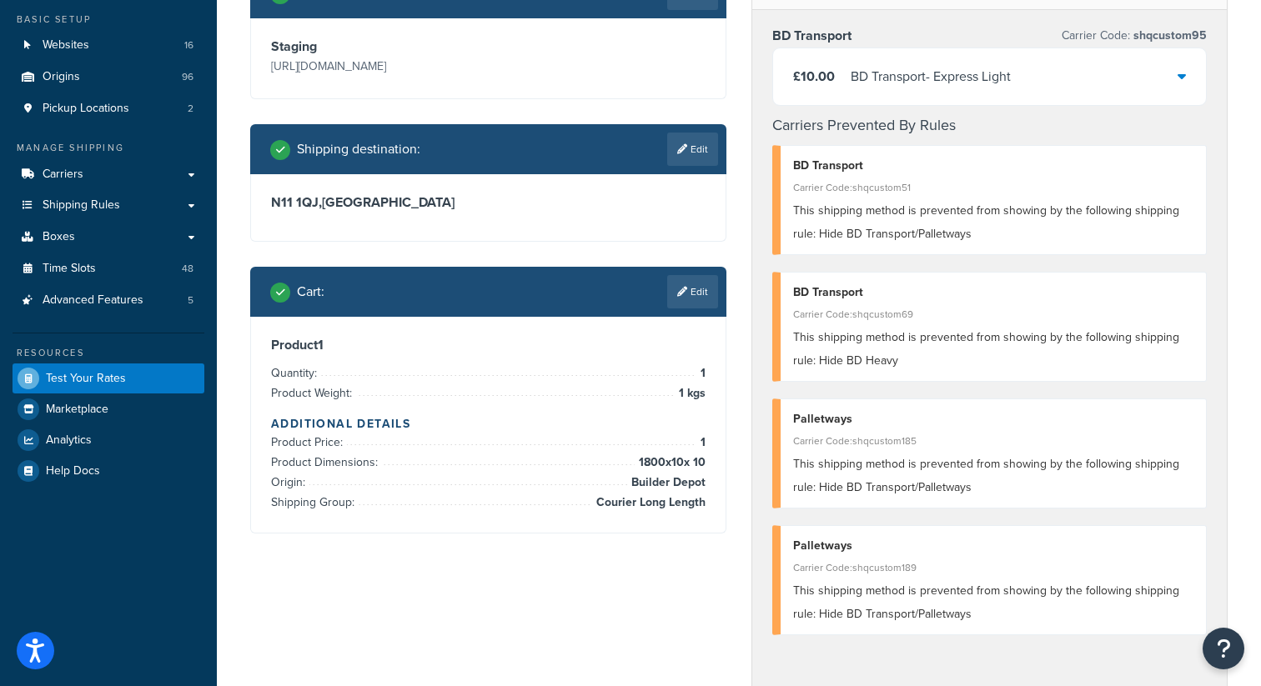
scroll to position [93, 0]
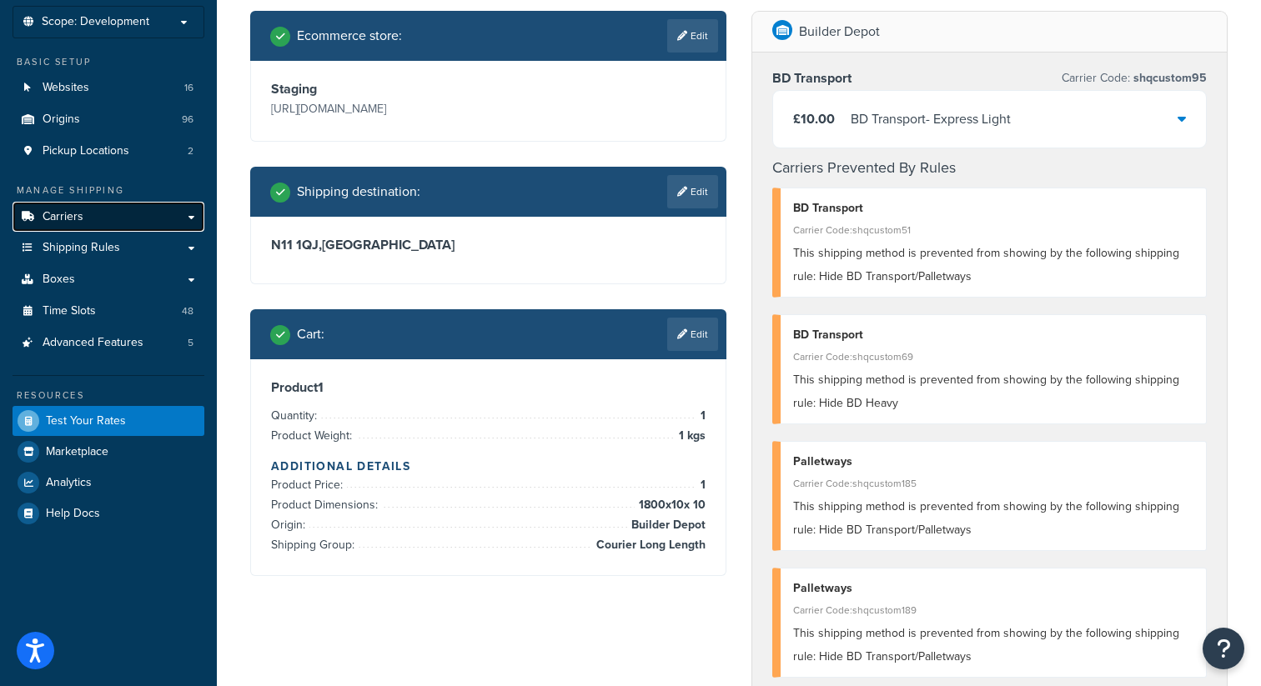
click at [92, 223] on link "Carriers" at bounding box center [109, 217] width 192 height 31
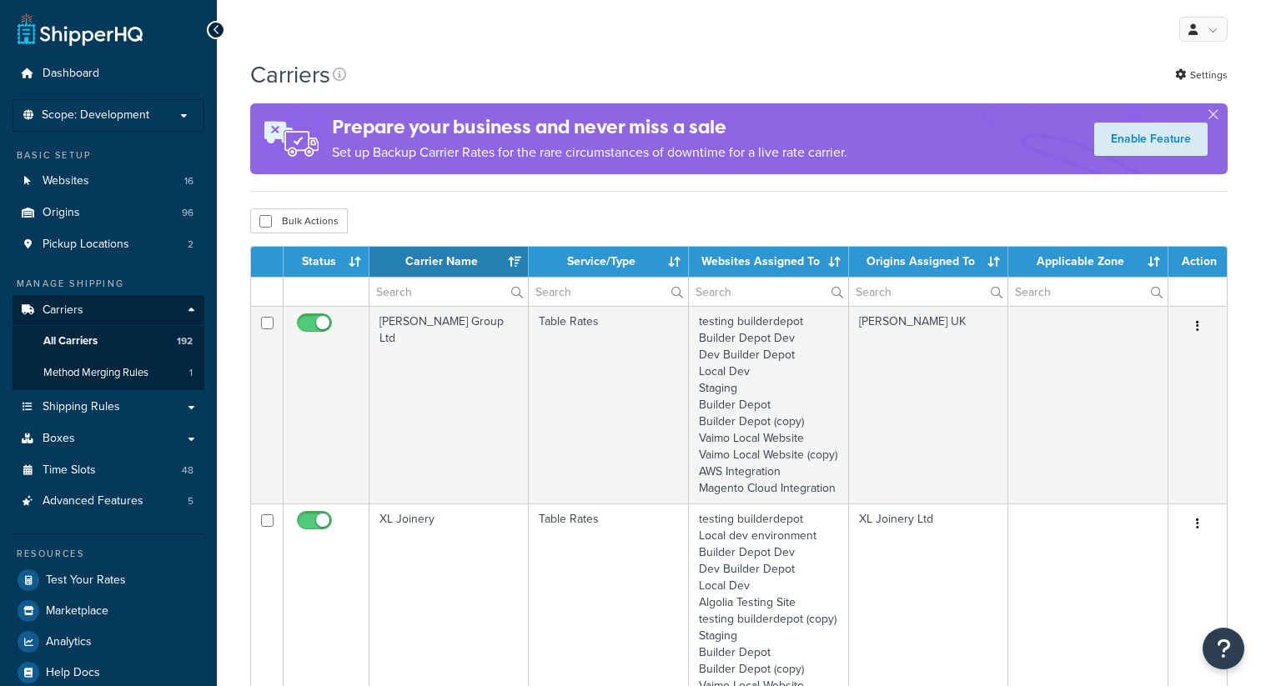
select select "15"
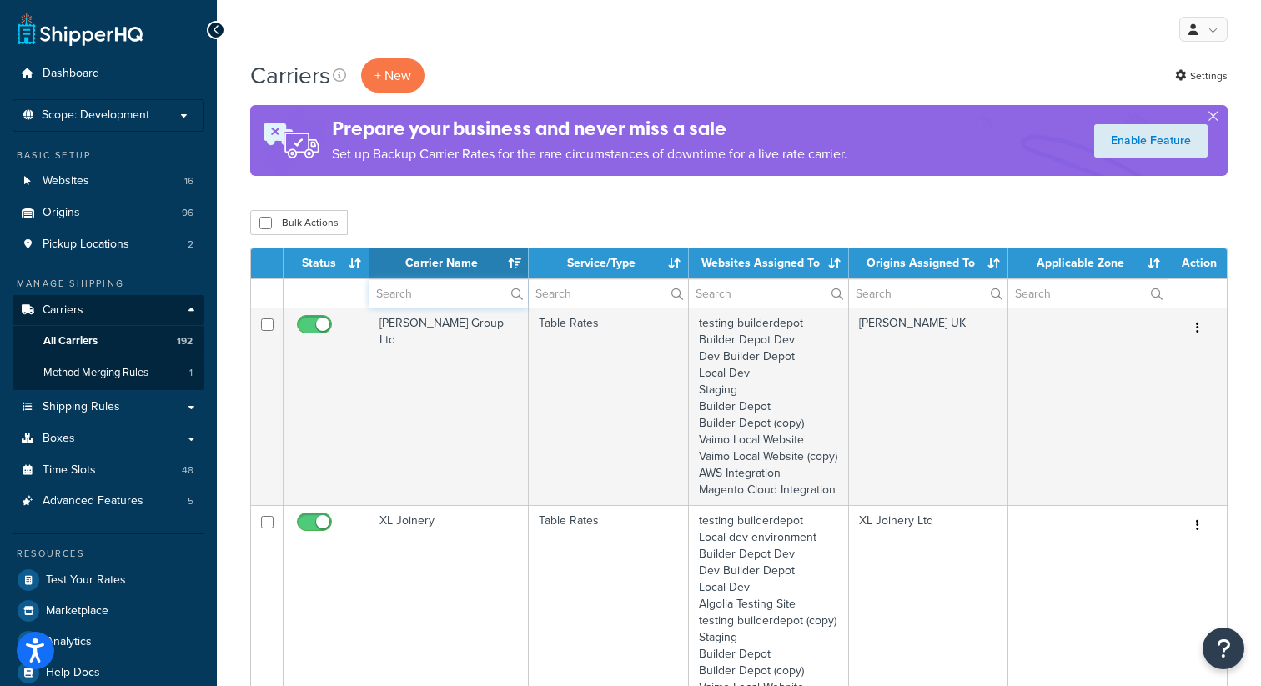
click at [416, 300] on input "text" at bounding box center [448, 293] width 158 height 28
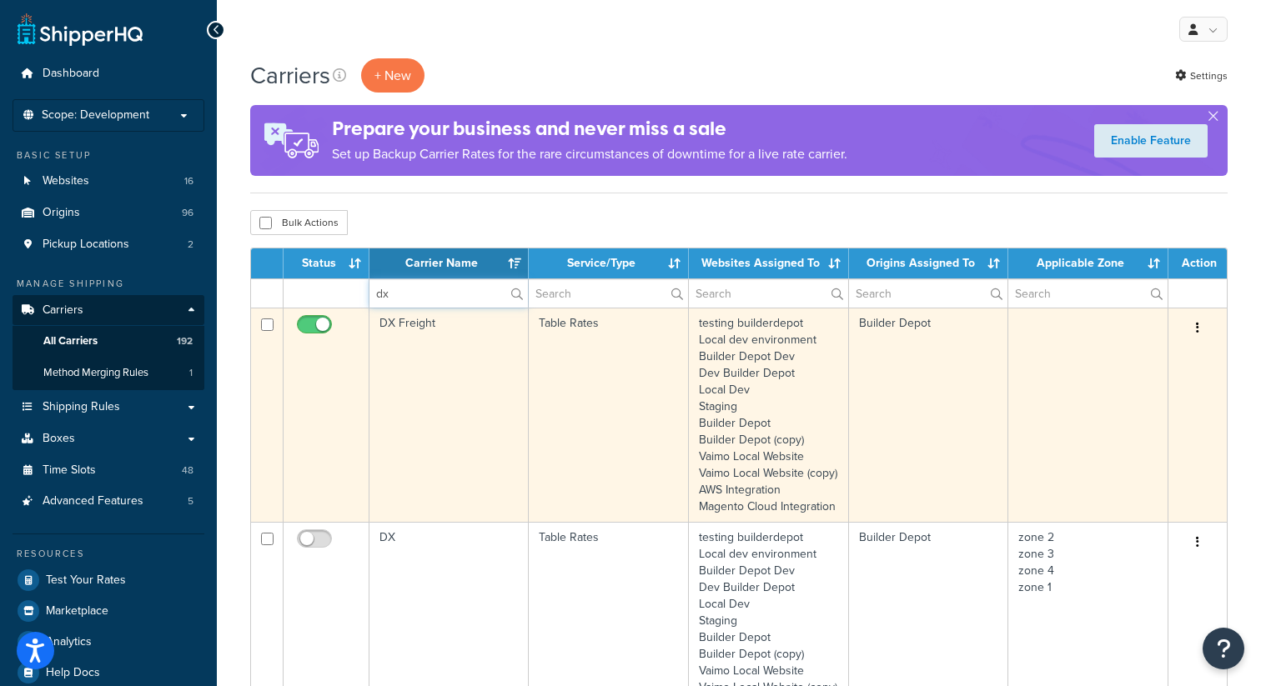
type input "dx"
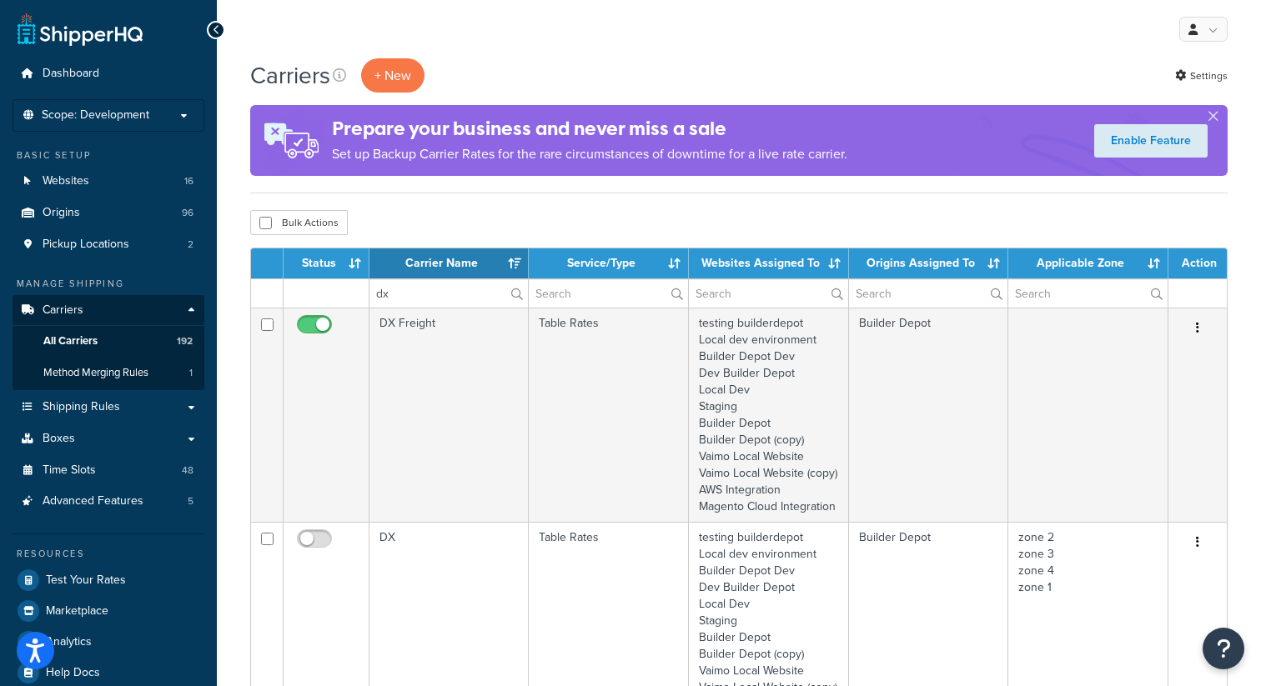
click at [1197, 323] on icon "button" at bounding box center [1197, 328] width 3 height 12
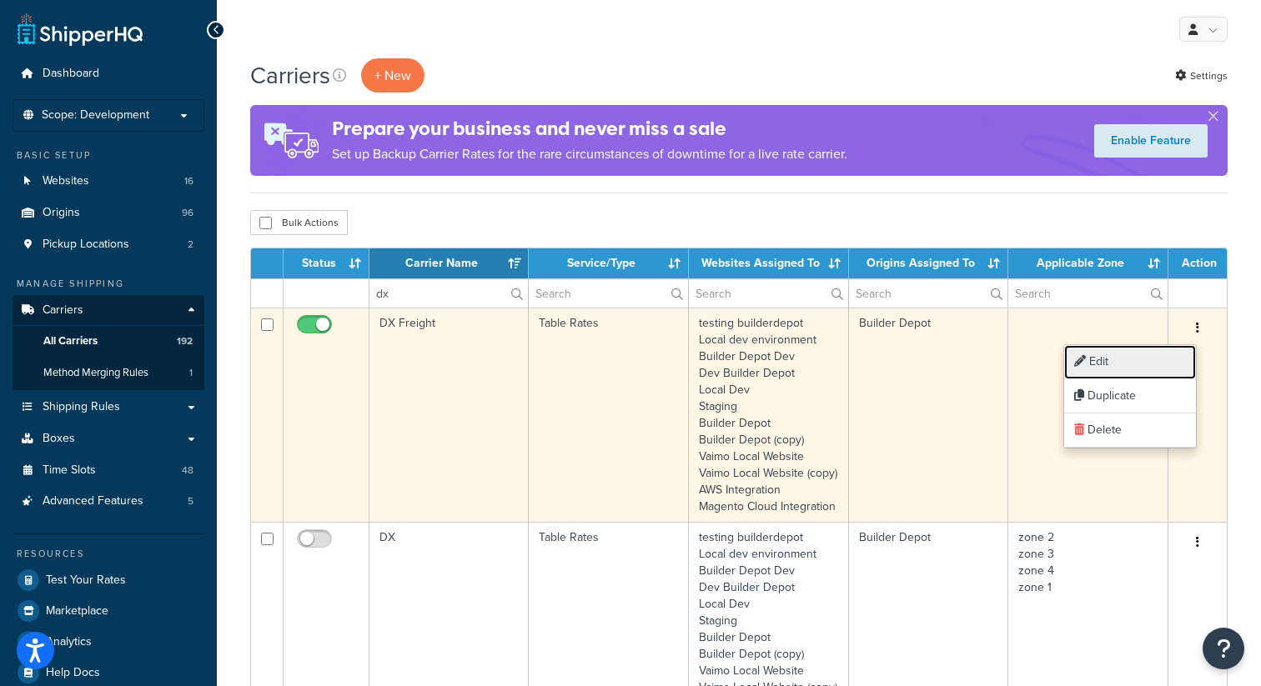
click at [1140, 366] on link "Edit" at bounding box center [1130, 362] width 132 height 34
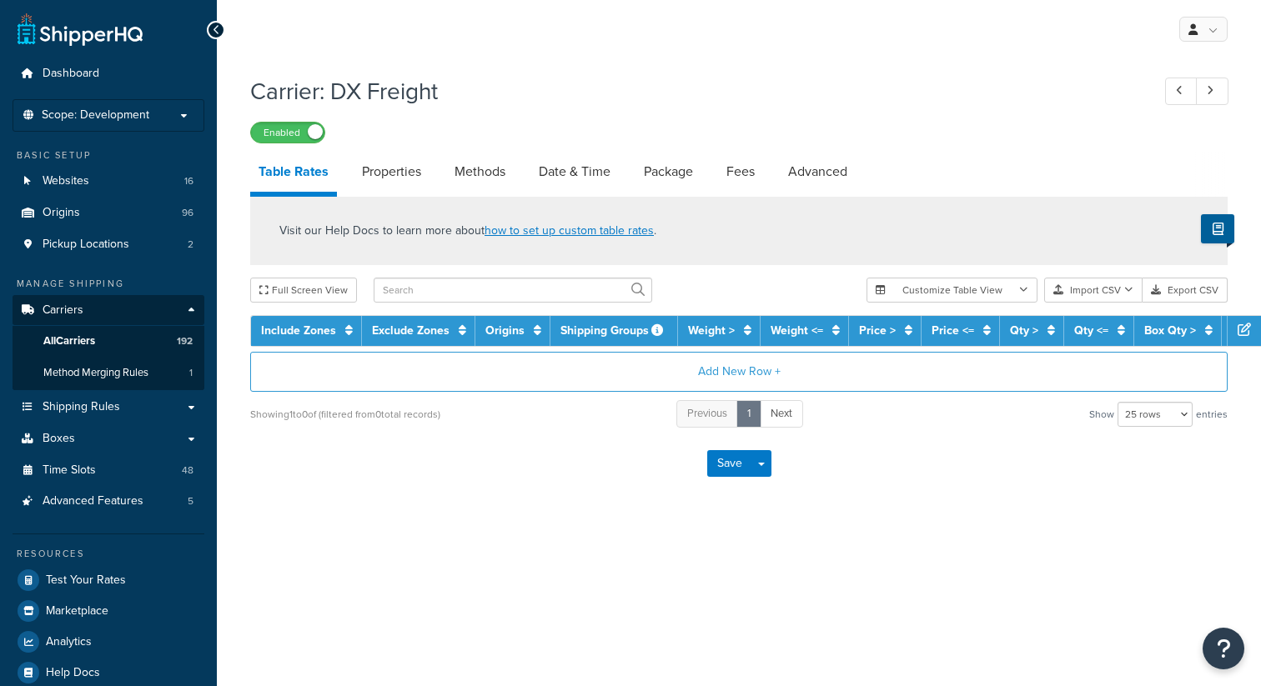
select select "25"
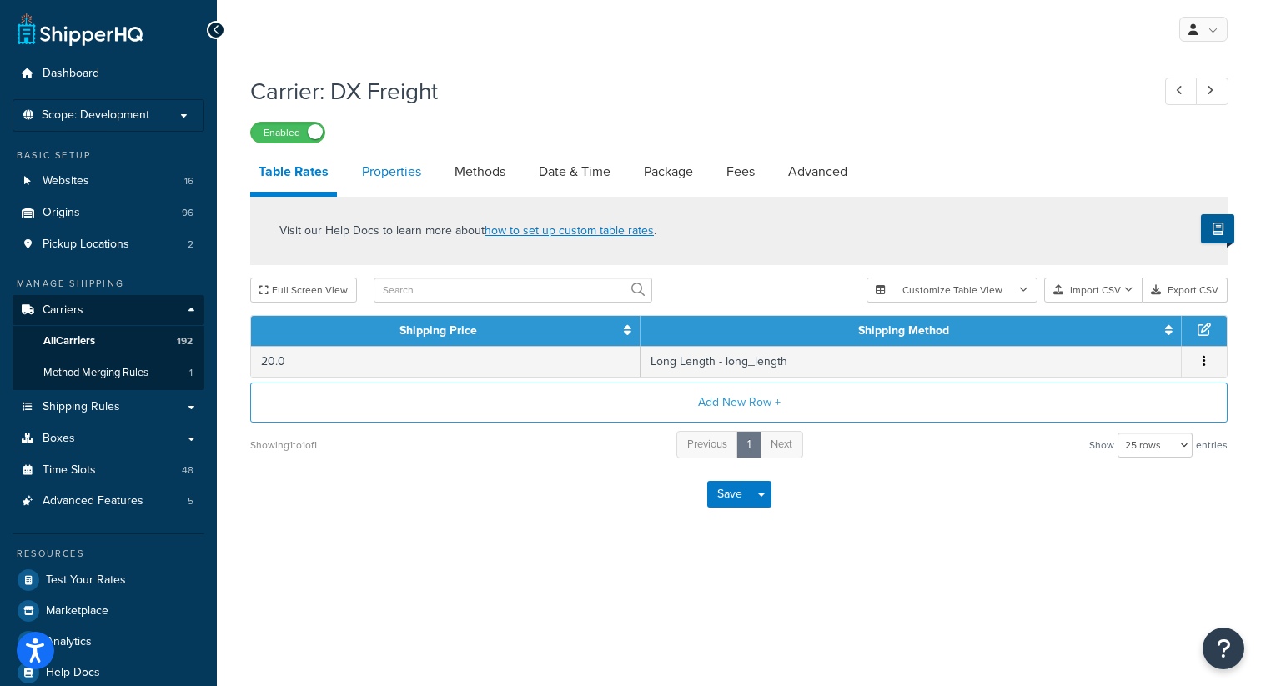
click at [402, 185] on link "Properties" at bounding box center [391, 172] width 76 height 40
select select "HIGHEST"
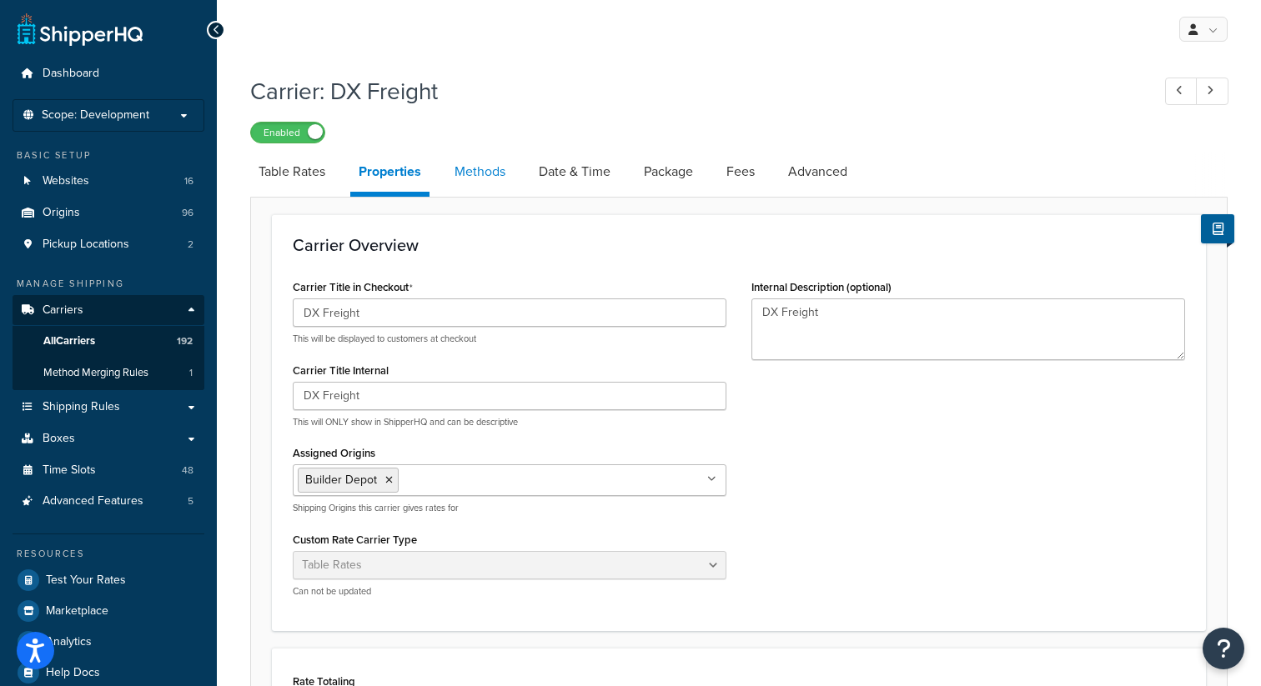
click at [487, 169] on link "Methods" at bounding box center [480, 172] width 68 height 40
select select "25"
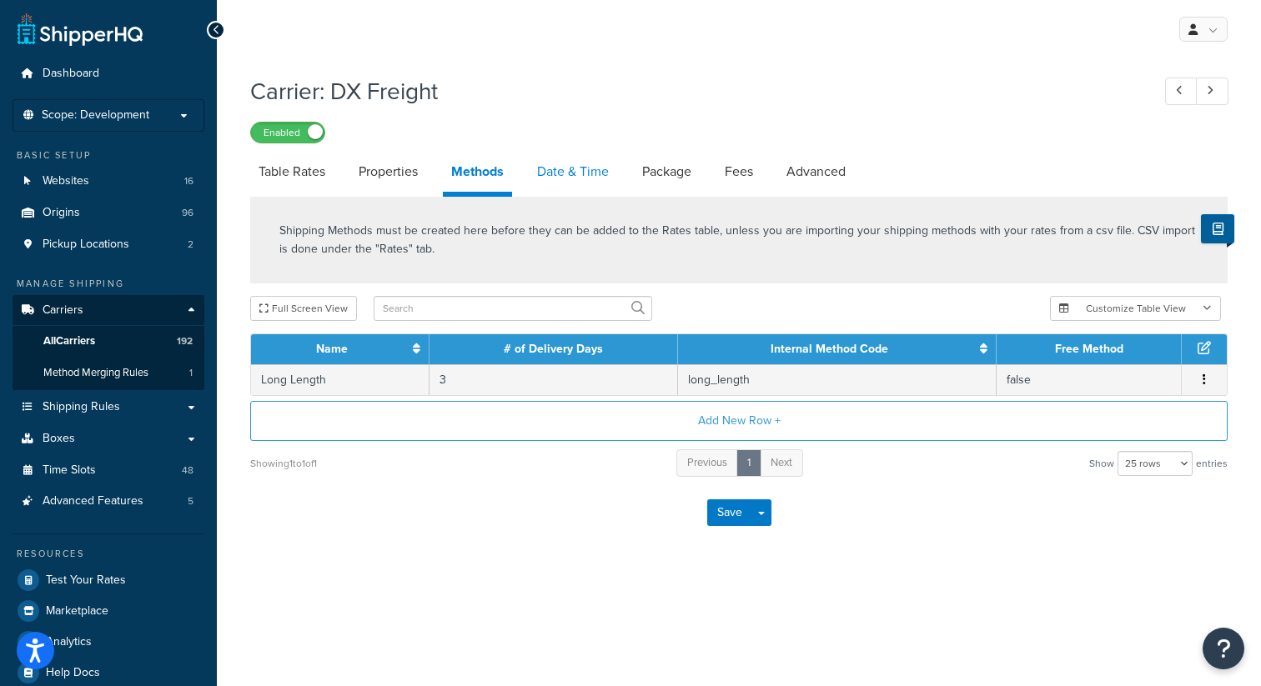
click at [604, 163] on link "Date & Time" at bounding box center [573, 172] width 88 height 40
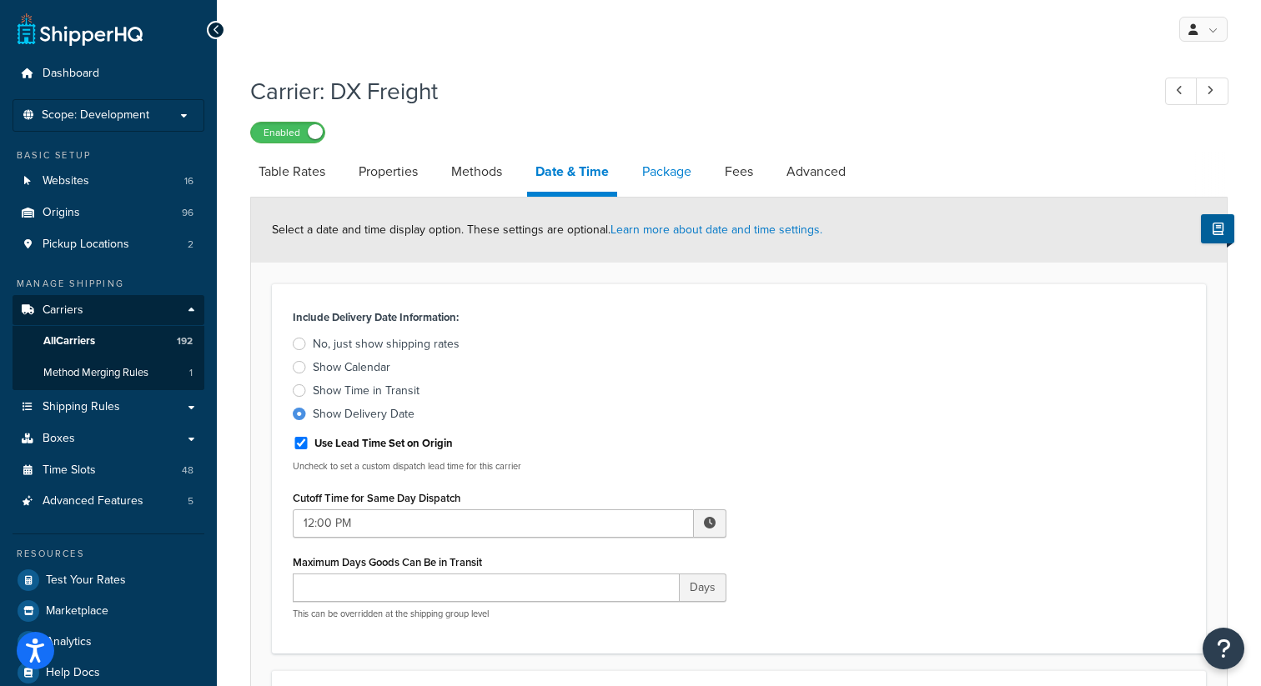
click at [680, 188] on link "Package" at bounding box center [667, 172] width 66 height 40
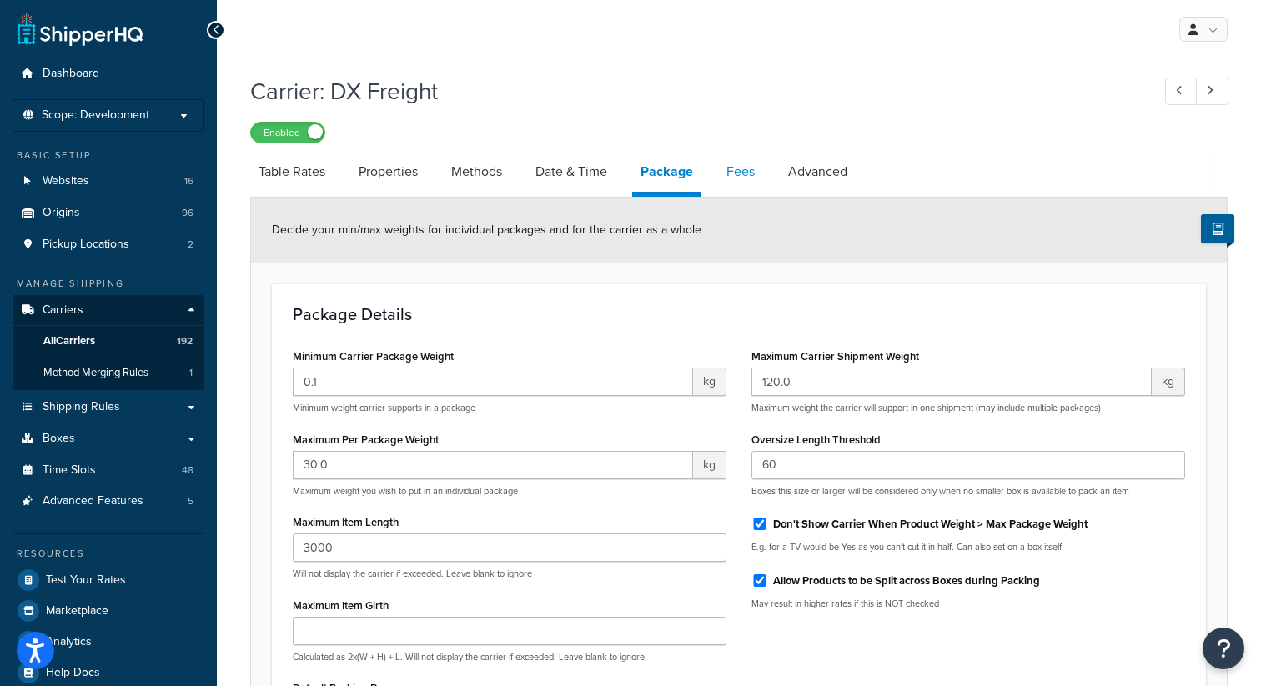
click at [737, 156] on link "Fees" at bounding box center [740, 172] width 45 height 40
select select "AFTER"
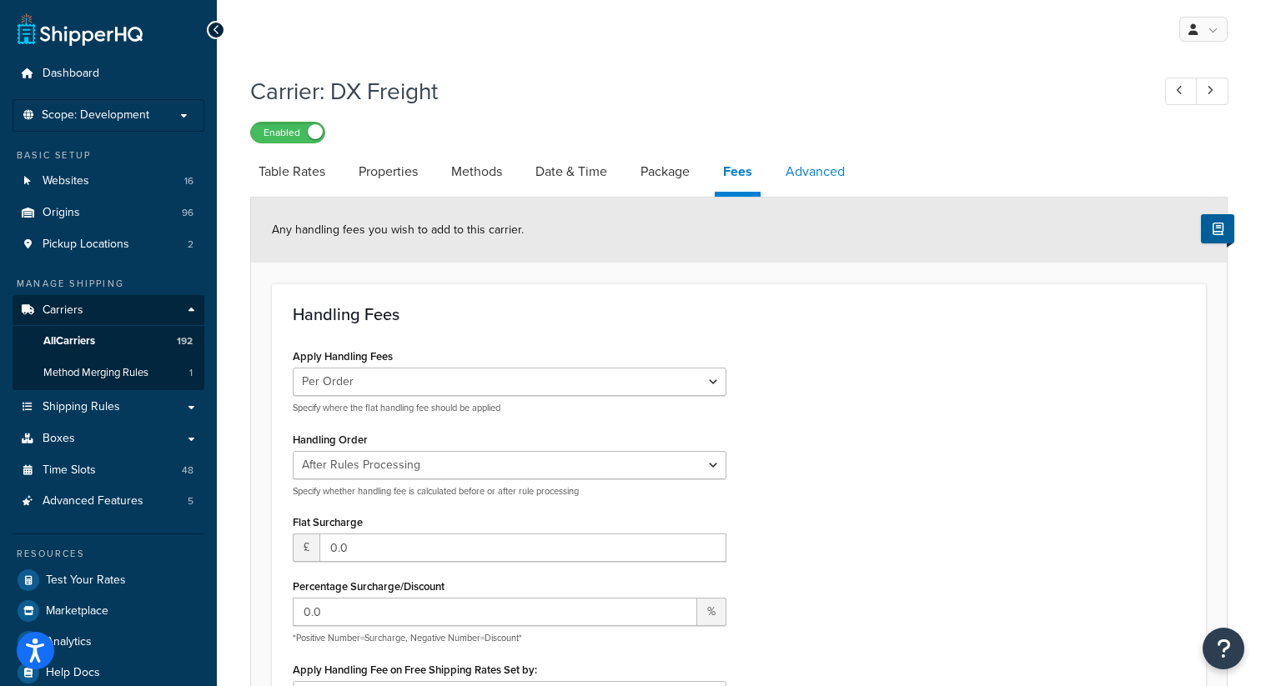
click at [830, 179] on link "Advanced" at bounding box center [815, 172] width 76 height 40
select select "false"
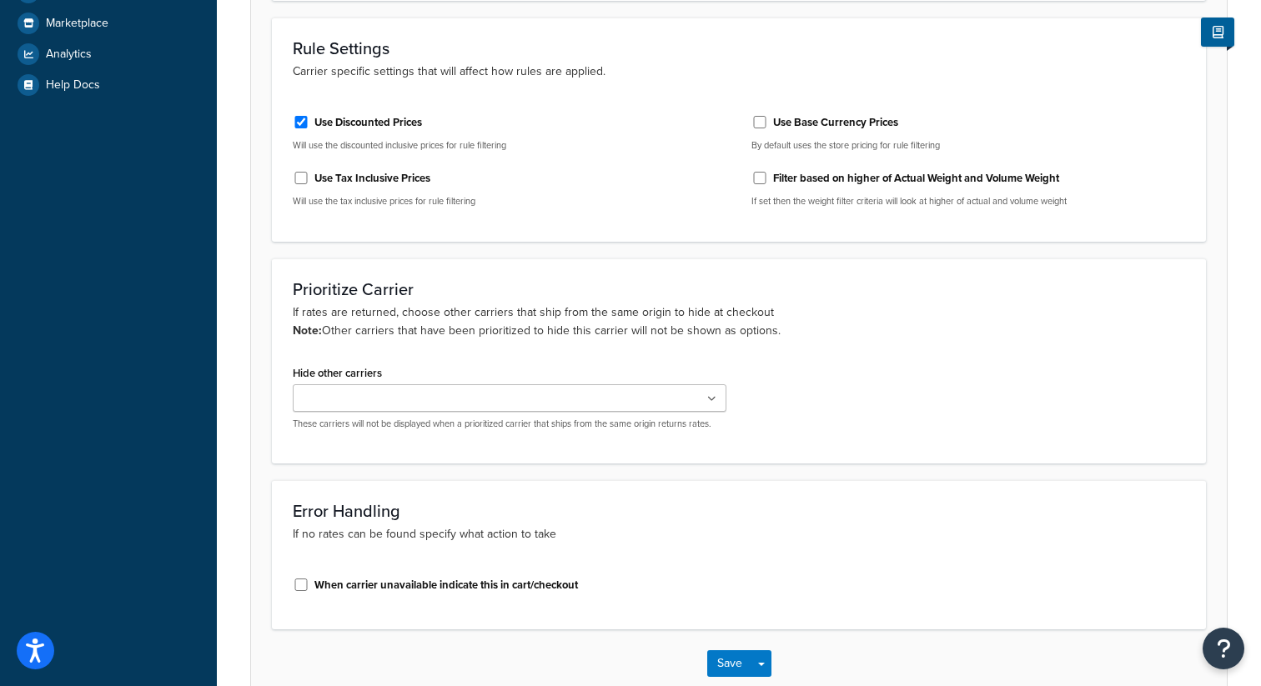
scroll to position [685, 0]
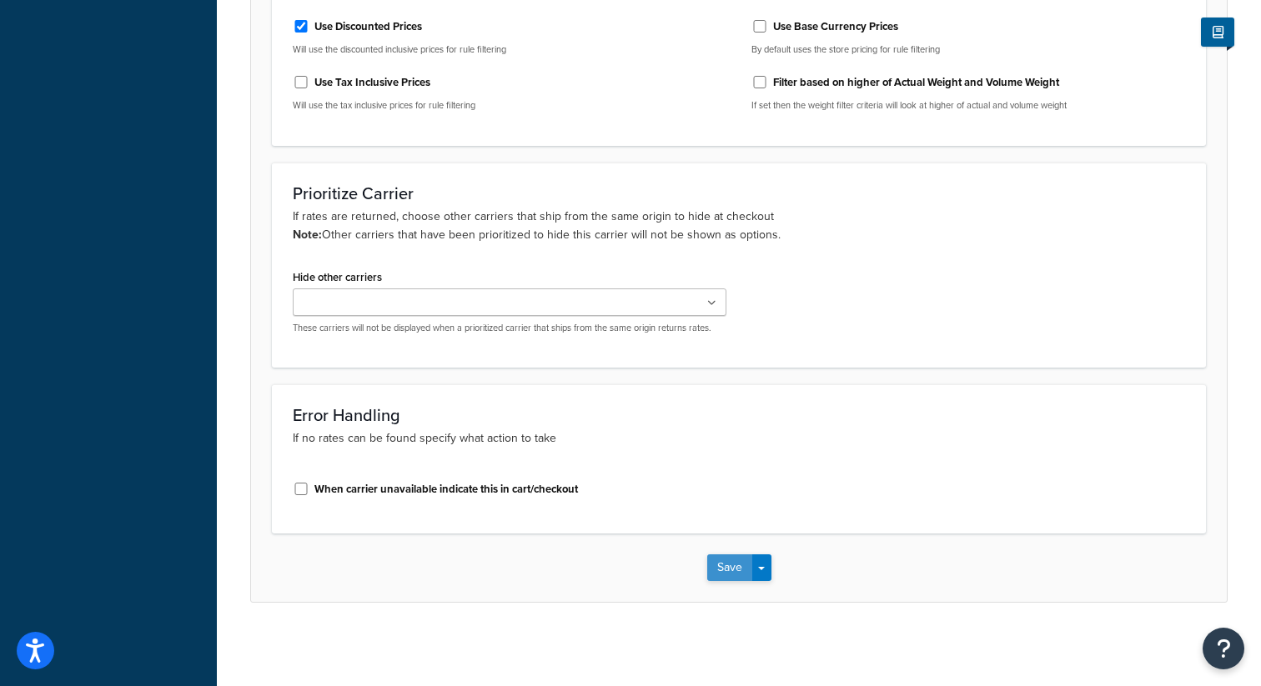
click at [719, 571] on button "Save" at bounding box center [729, 567] width 45 height 27
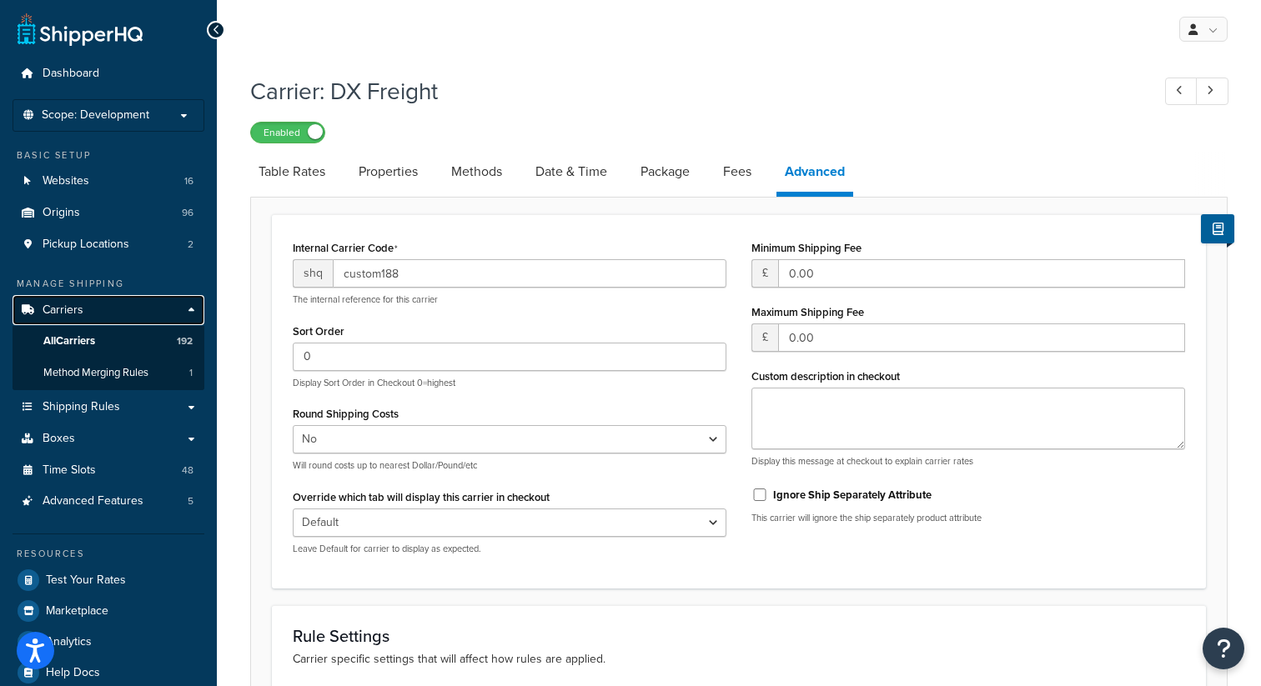
click at [86, 307] on link "Carriers" at bounding box center [109, 310] width 192 height 31
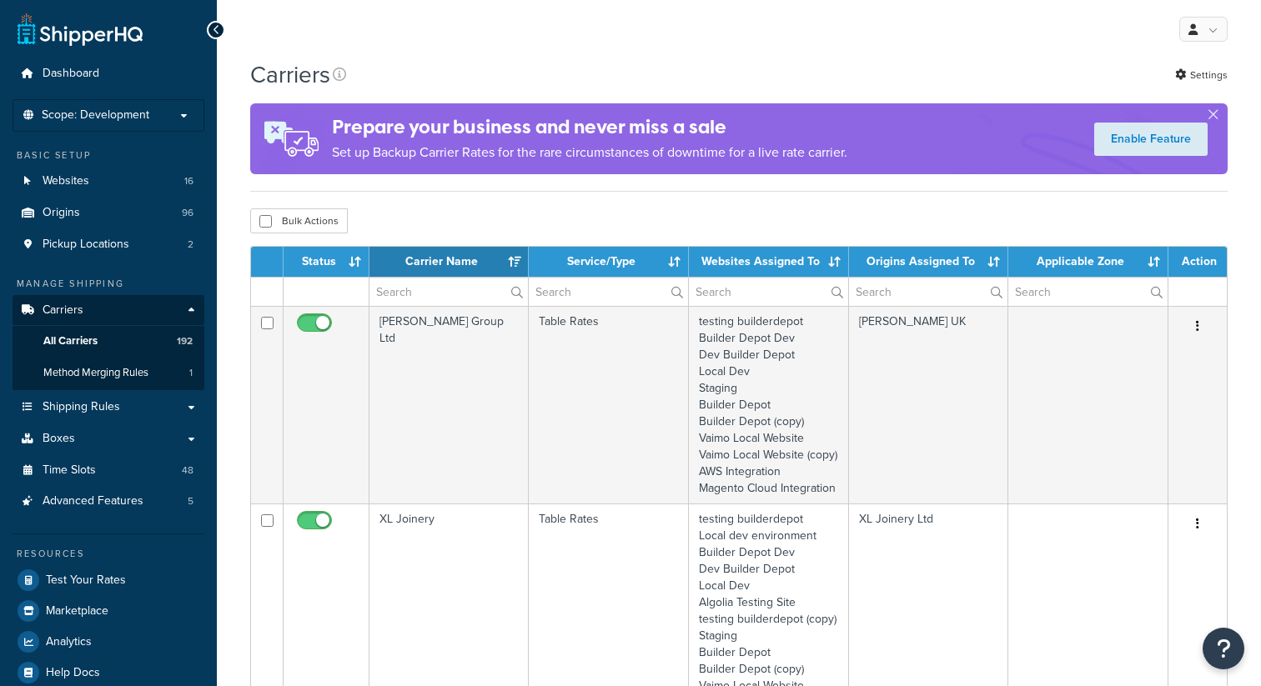
select select "15"
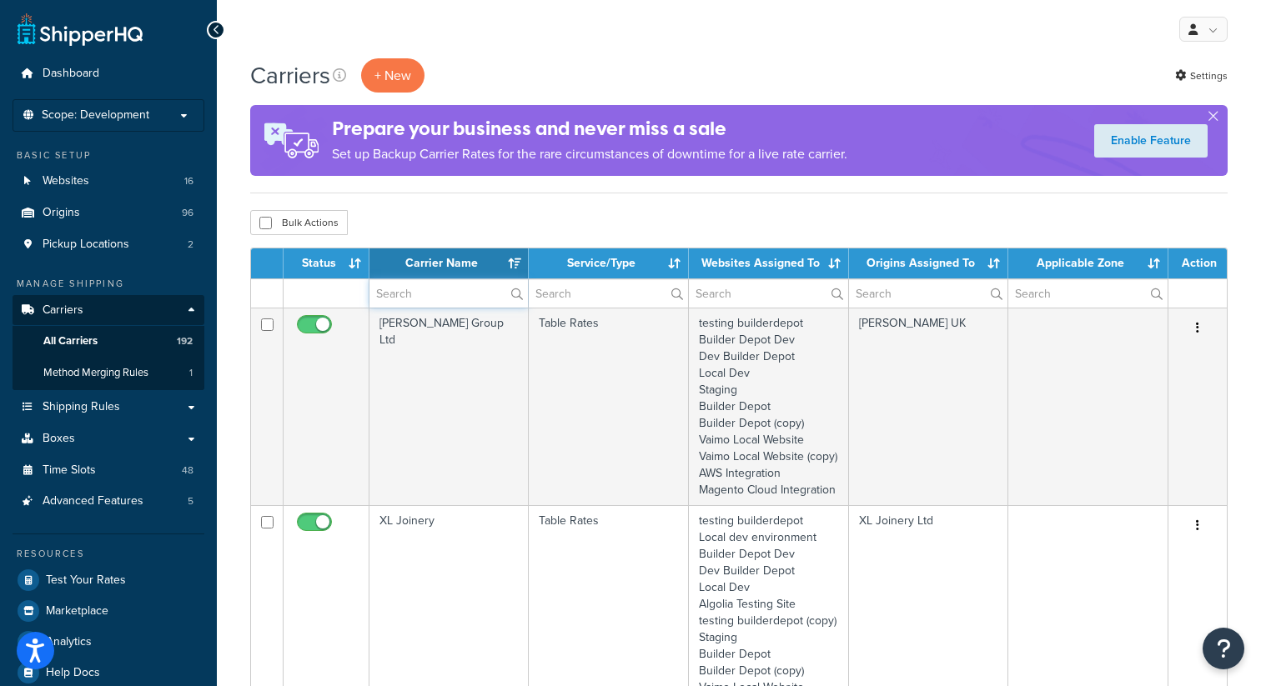
click at [429, 300] on input "text" at bounding box center [448, 293] width 158 height 28
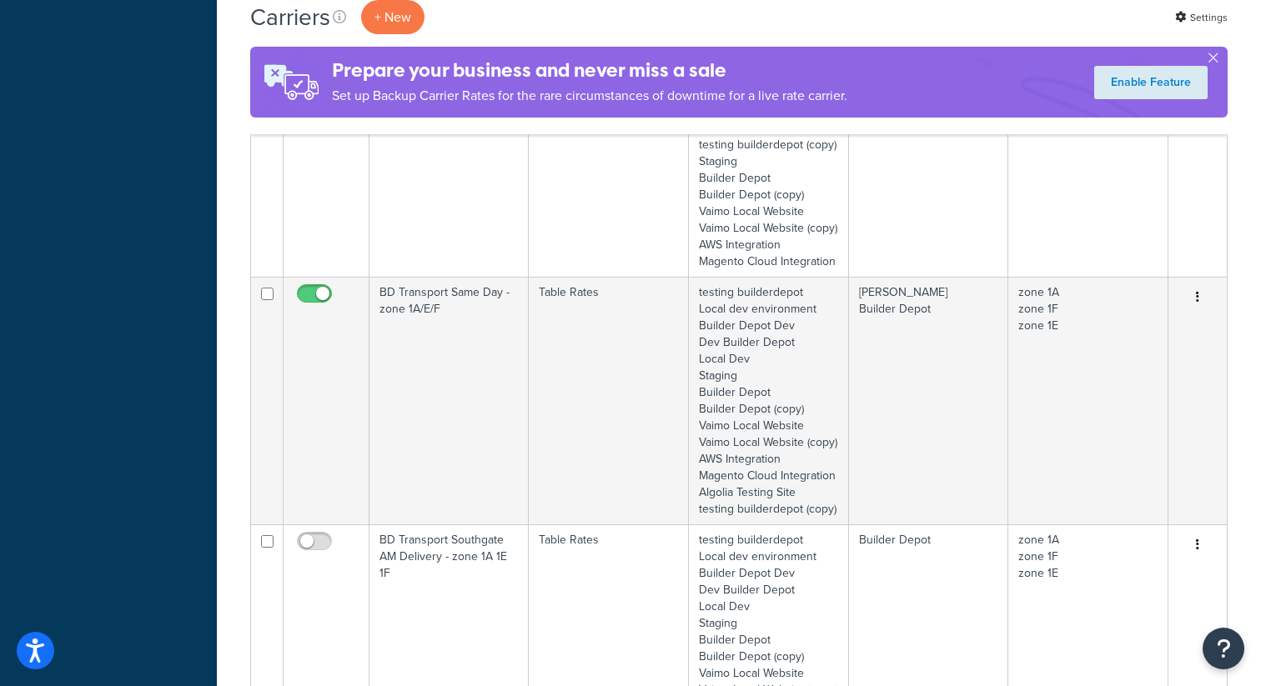
scroll to position [1426, 0]
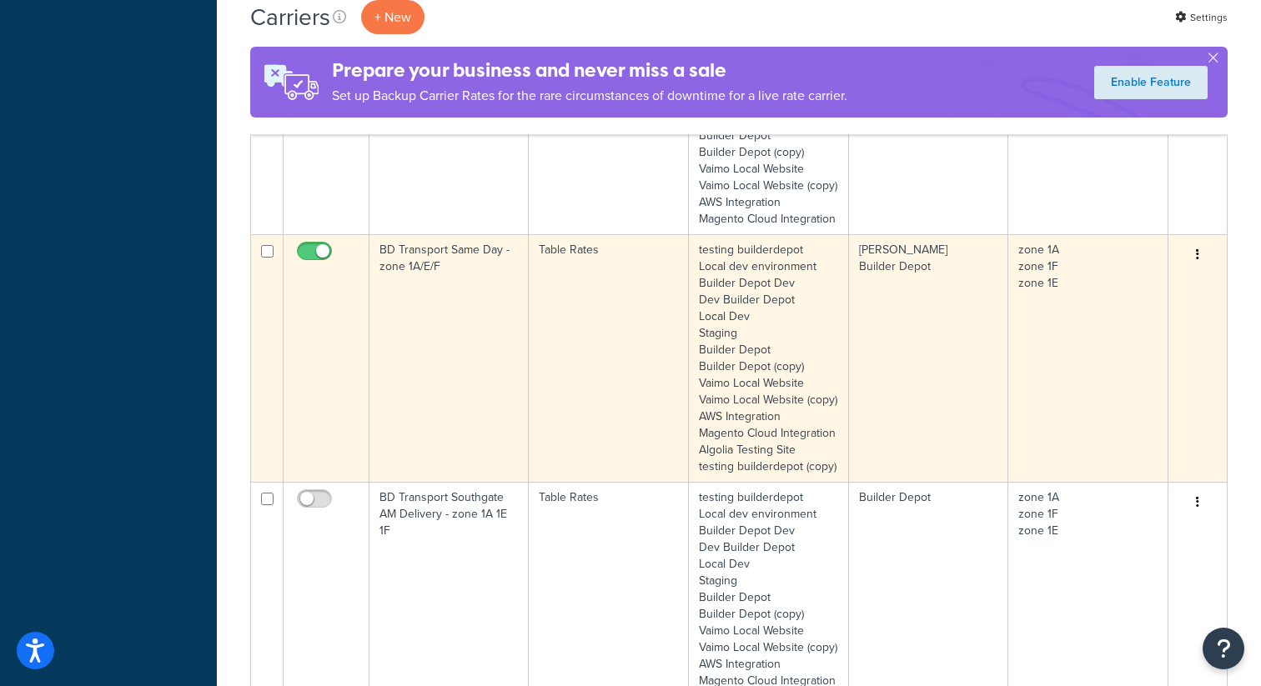
type input "1a"
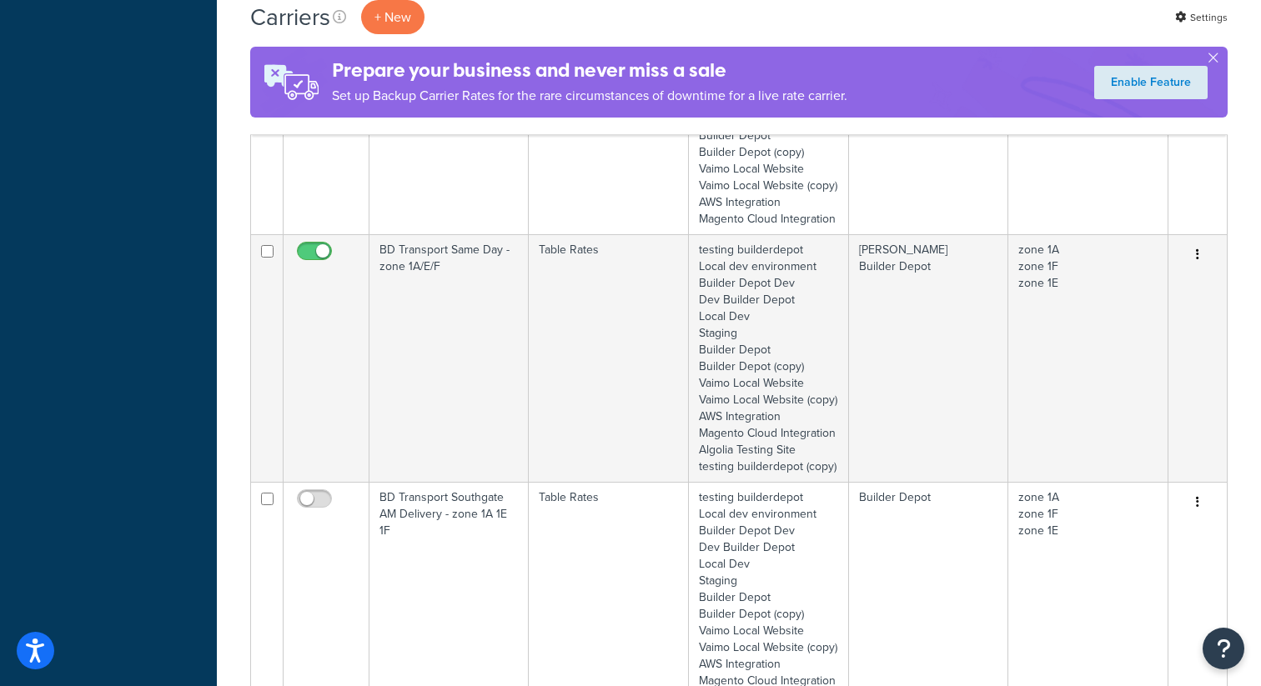
click at [1199, 268] on button "button" at bounding box center [1197, 255] width 23 height 27
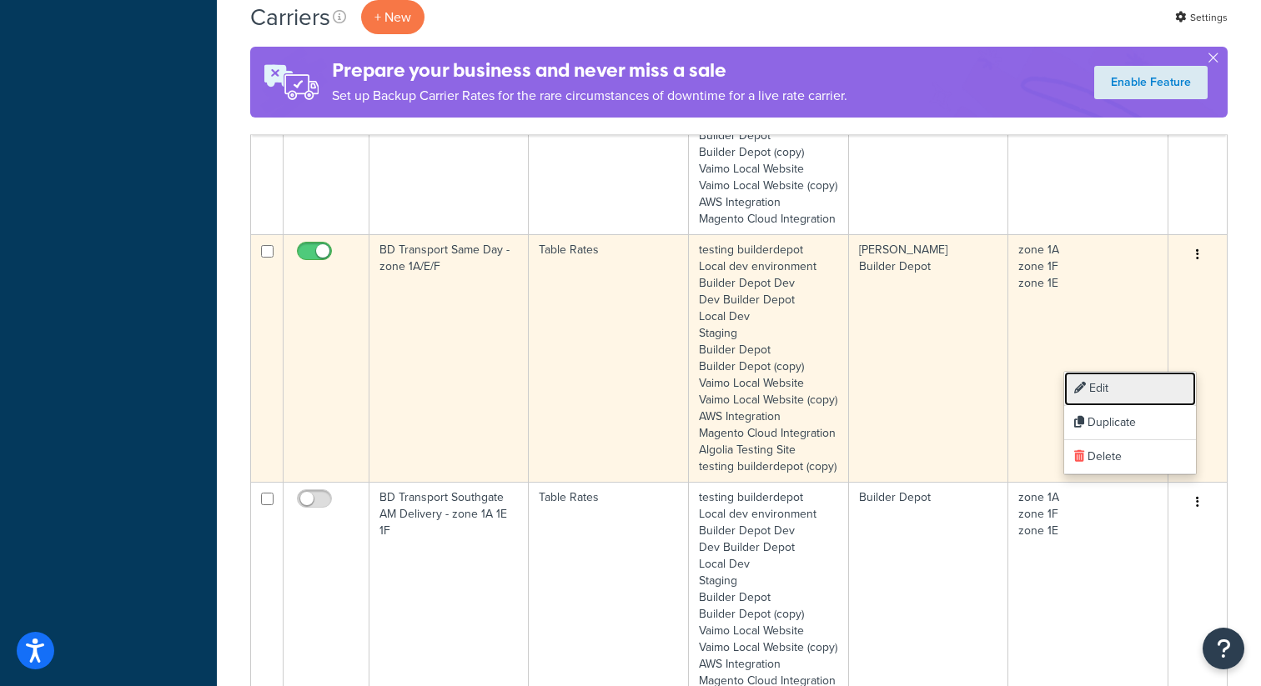
click at [1098, 389] on link "Edit" at bounding box center [1130, 389] width 132 height 34
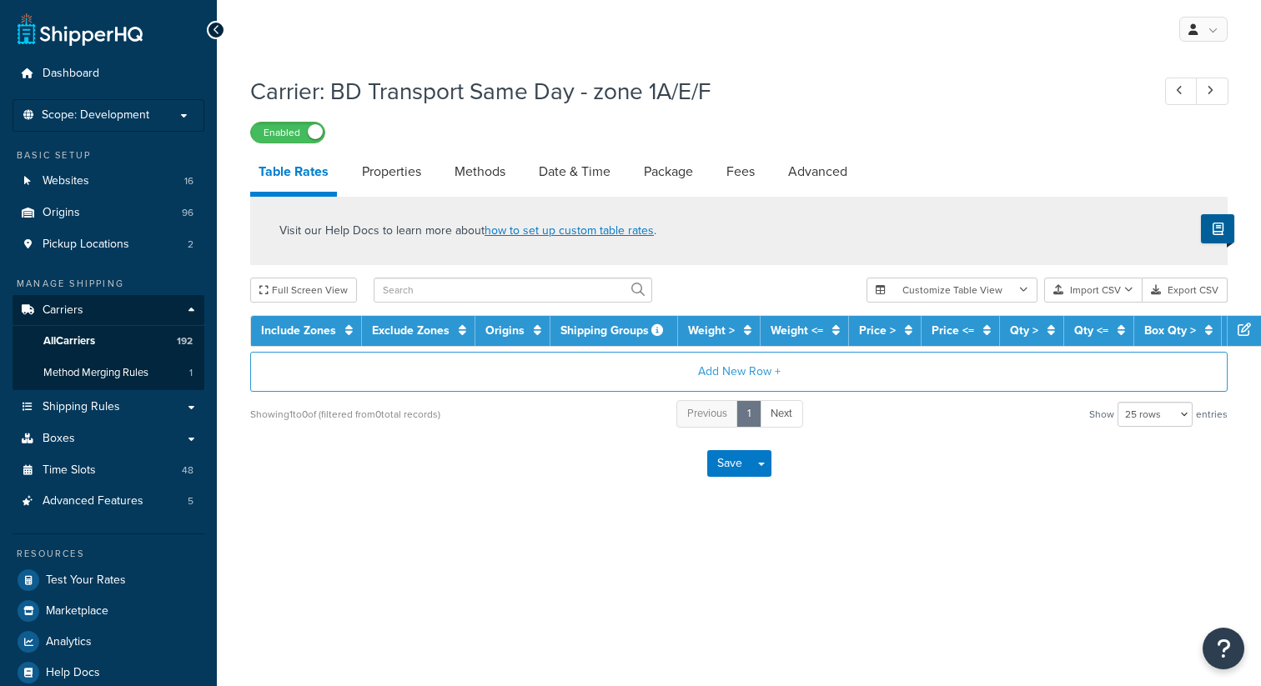
select select "25"
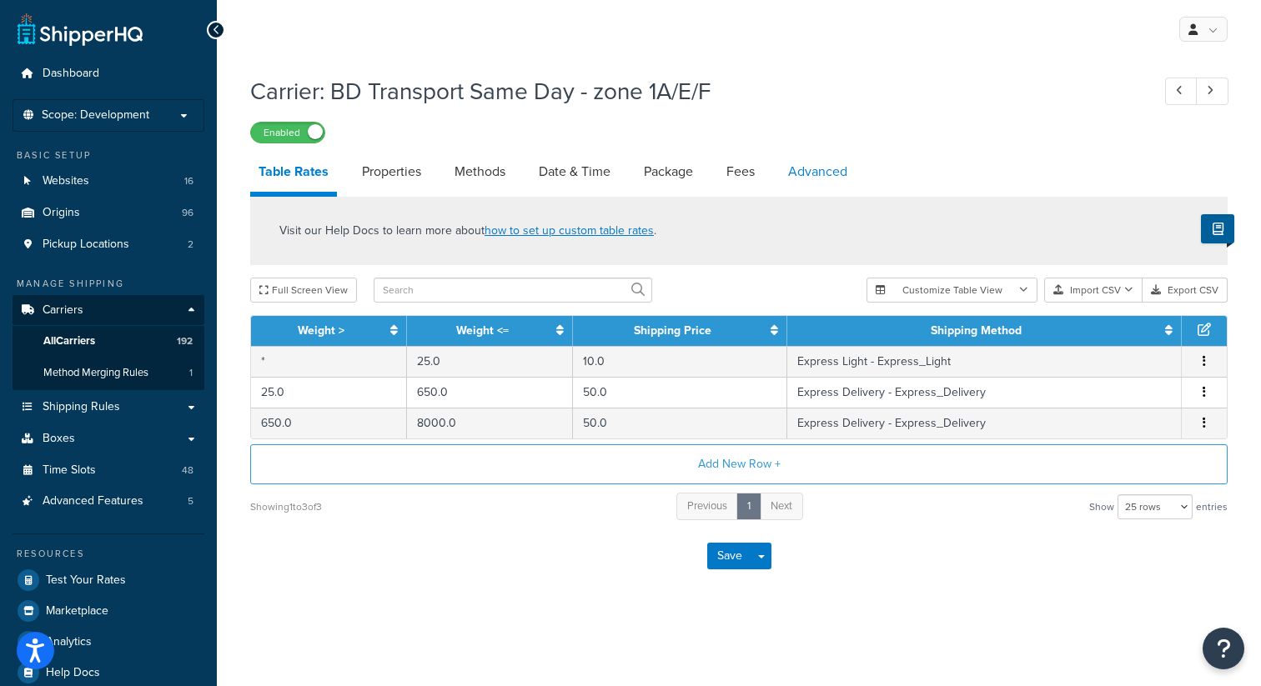
click at [810, 179] on link "Advanced" at bounding box center [818, 172] width 76 height 40
select select "false"
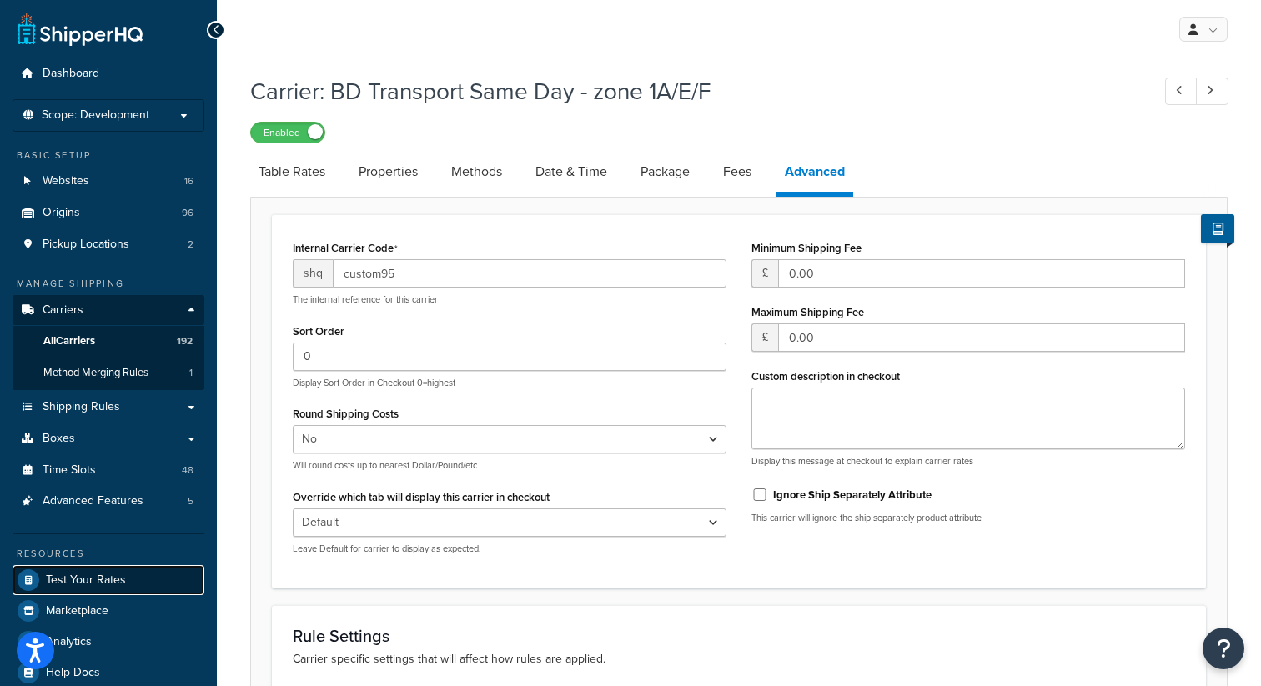
click at [98, 583] on span "Test Your Rates" at bounding box center [86, 581] width 80 height 14
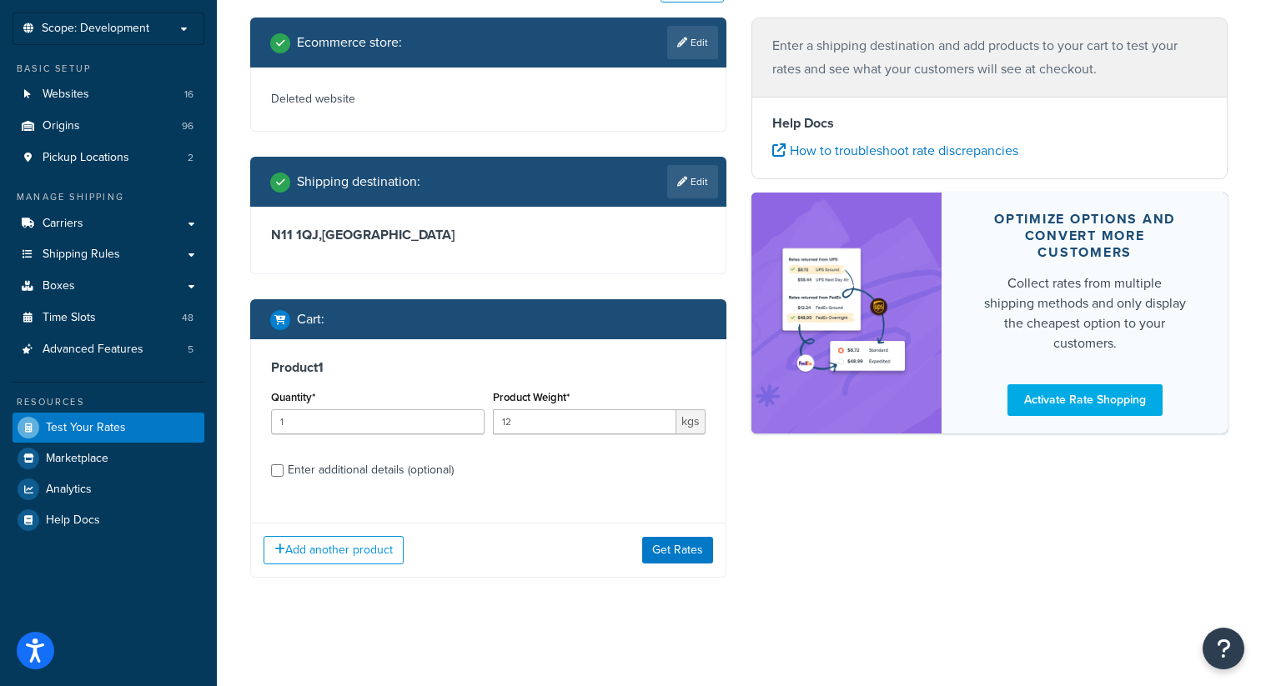
scroll to position [76, 0]
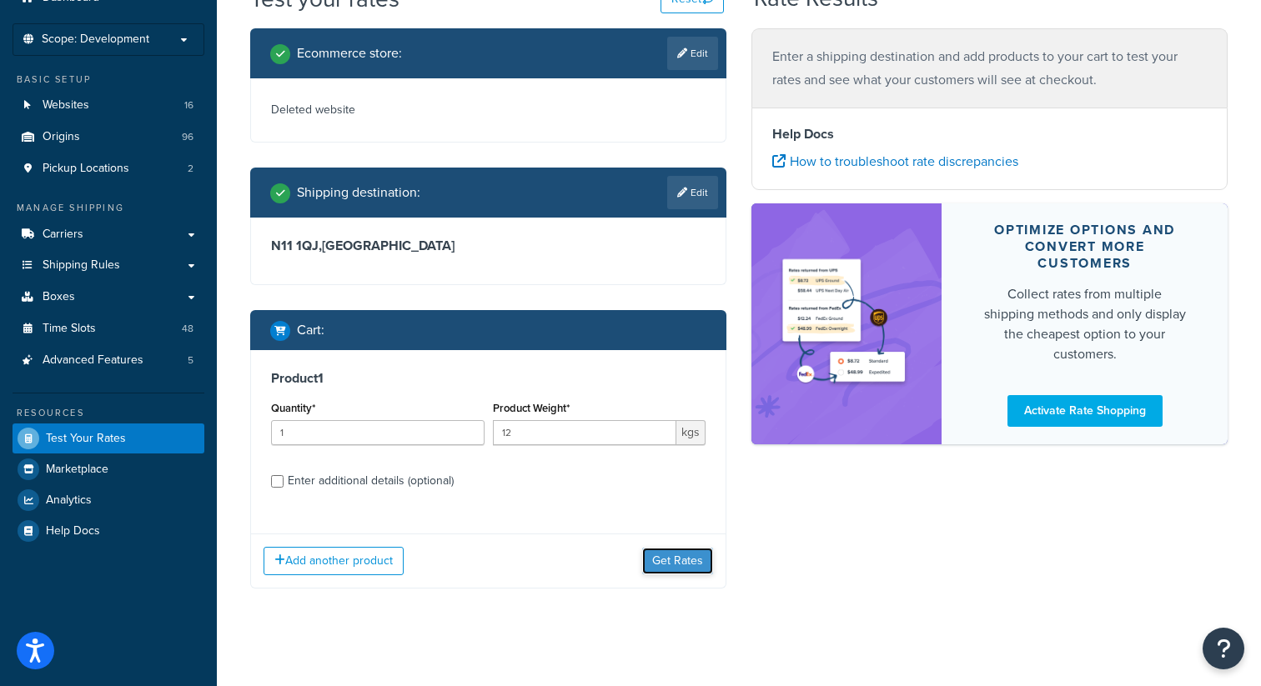
click at [682, 568] on button "Get Rates" at bounding box center [677, 561] width 71 height 27
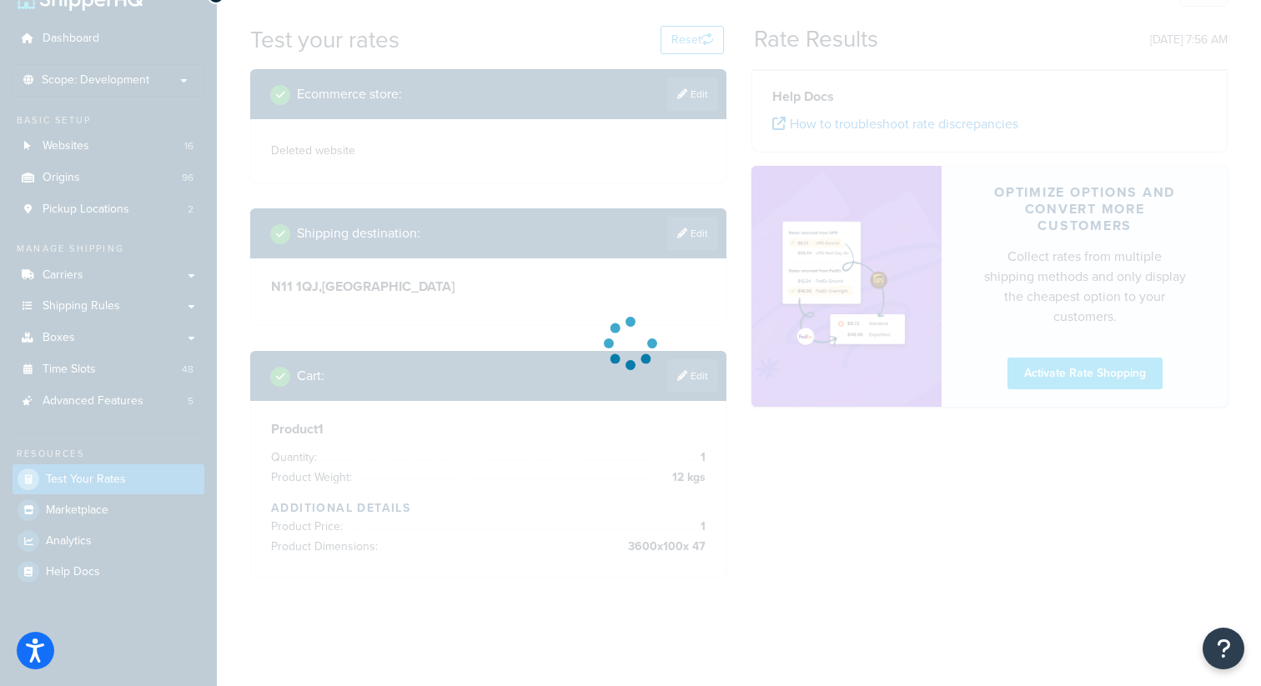
scroll to position [48, 0]
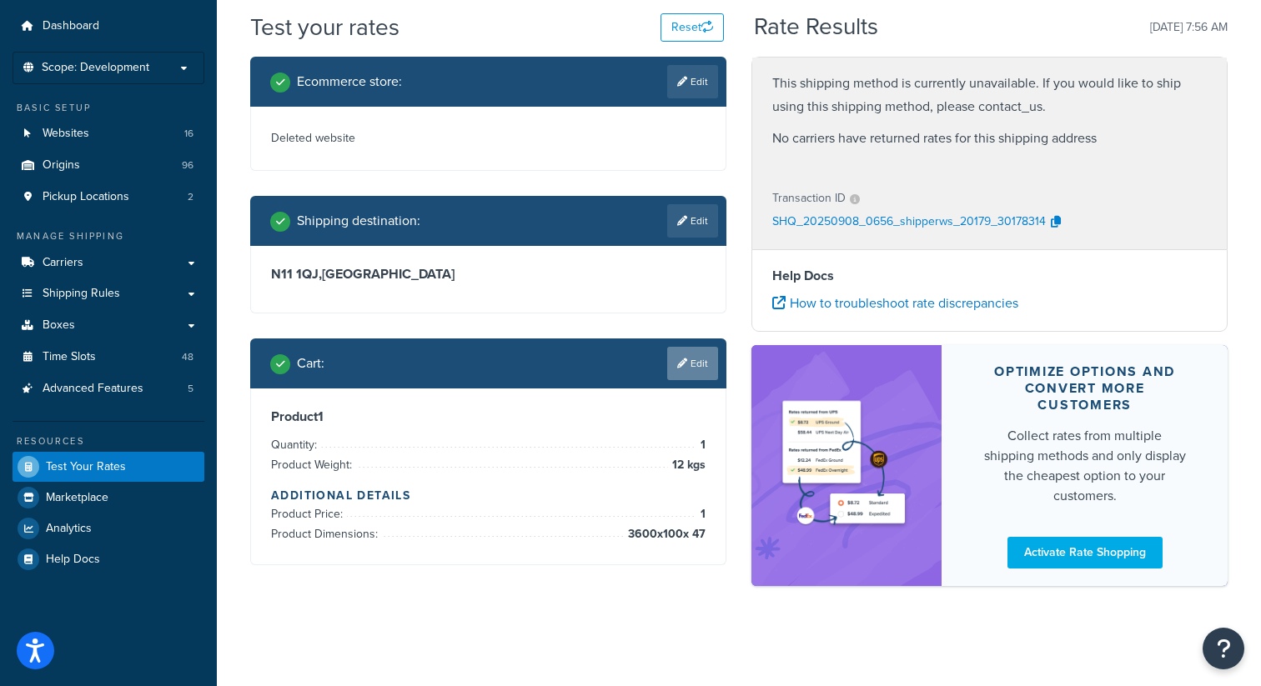
click at [695, 363] on link "Edit" at bounding box center [692, 363] width 51 height 33
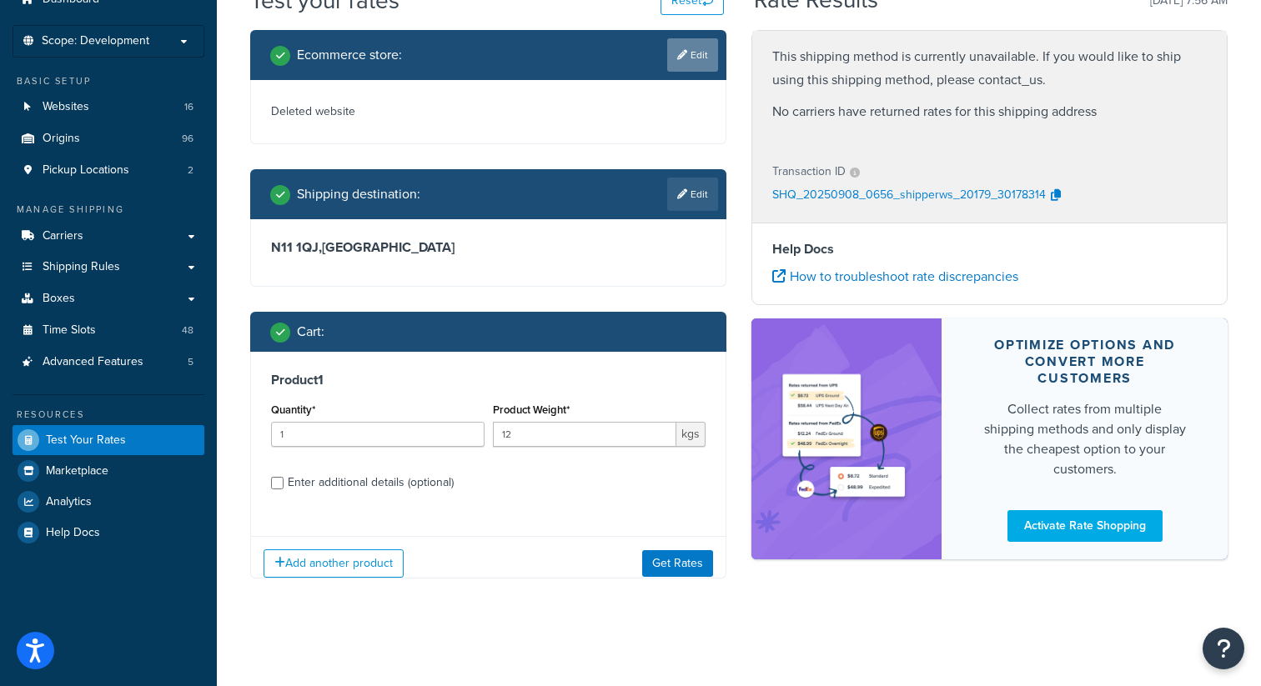
scroll to position [76, 0]
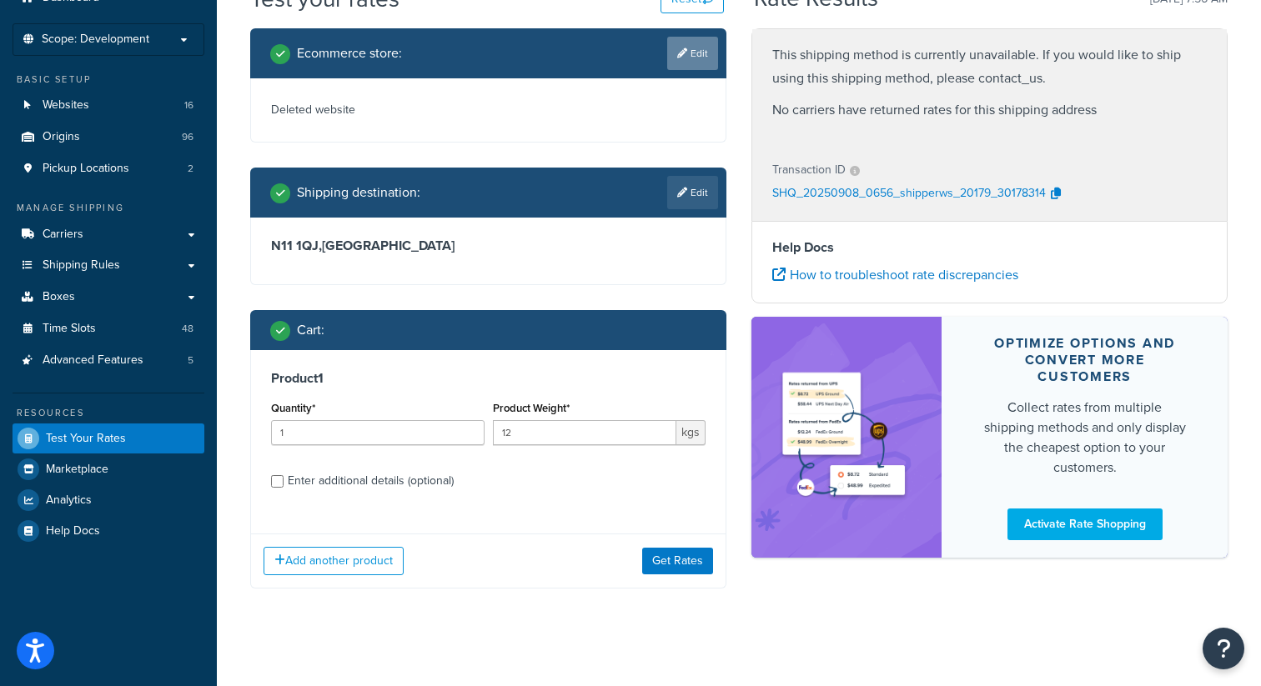
click at [698, 51] on link "Edit" at bounding box center [692, 53] width 51 height 33
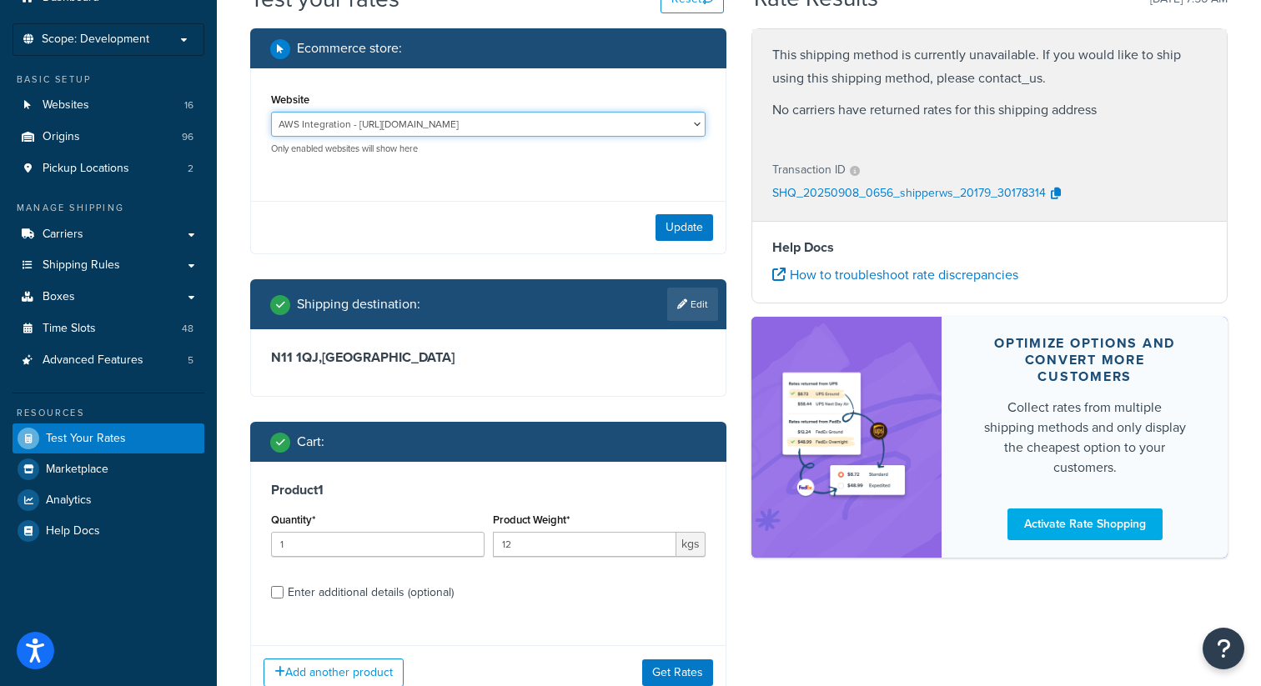
click at [437, 116] on select "AWS Integration - https://integration.builderdepot.co.uk Builder Depot - https:…" at bounding box center [488, 124] width 434 height 25
select select "ab8e8e3bab40c591e7fc3df68d82dd4f"
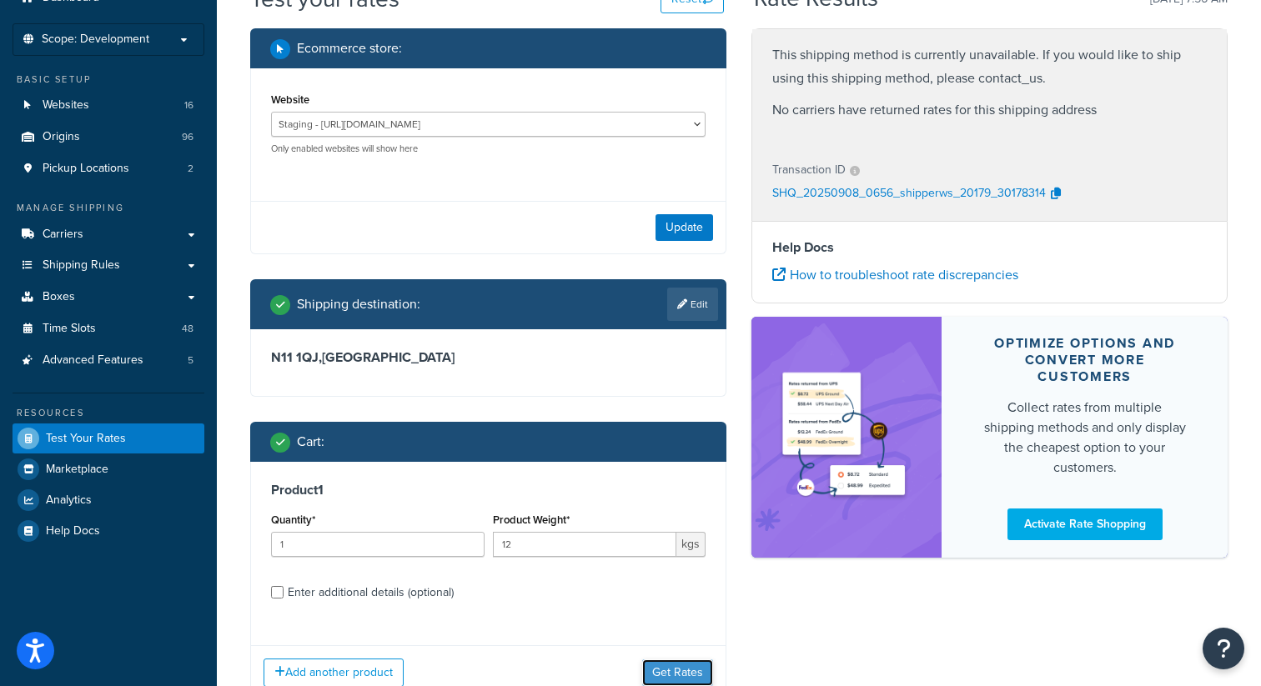
click at [686, 674] on button "Get Rates" at bounding box center [677, 672] width 71 height 27
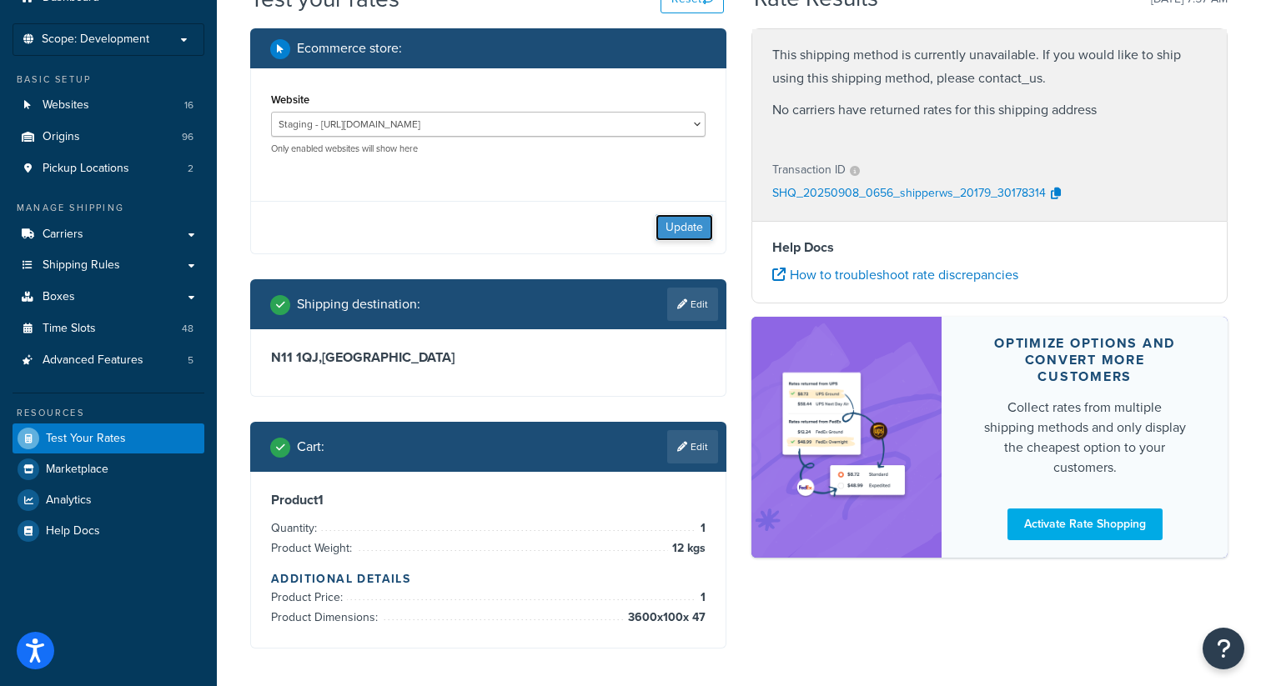
click at [699, 237] on button "Update" at bounding box center [684, 227] width 58 height 27
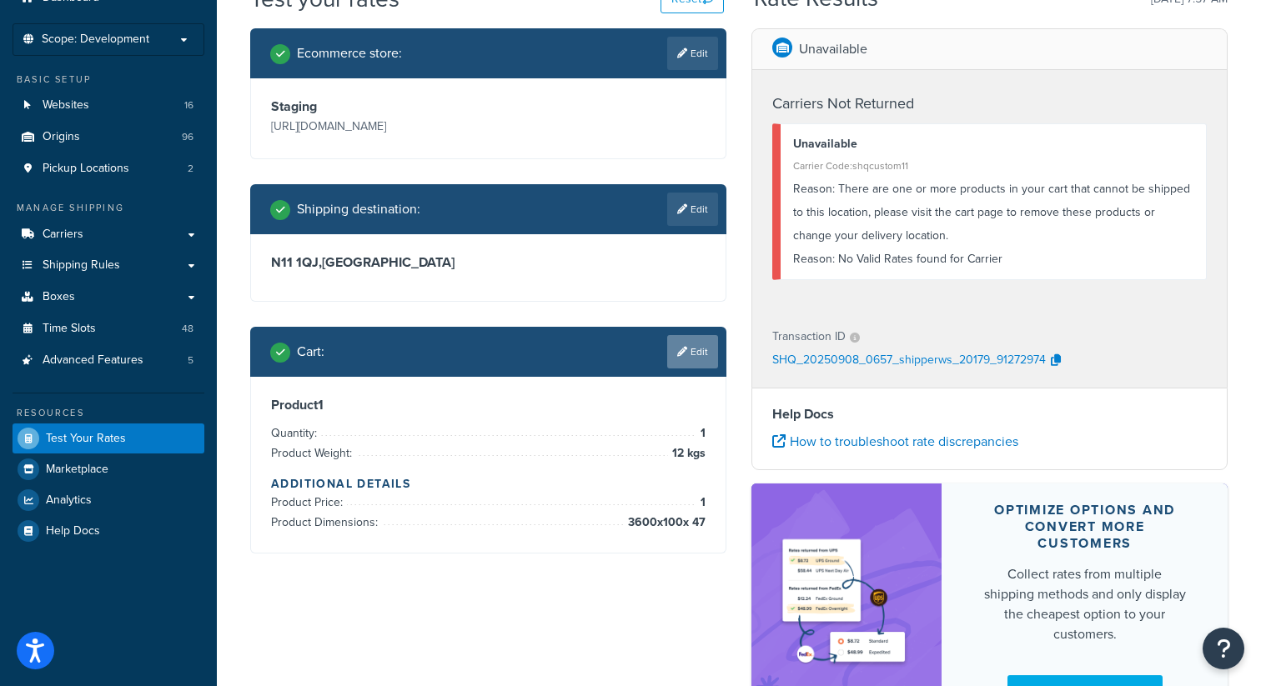
click at [687, 351] on link "Edit" at bounding box center [692, 351] width 51 height 33
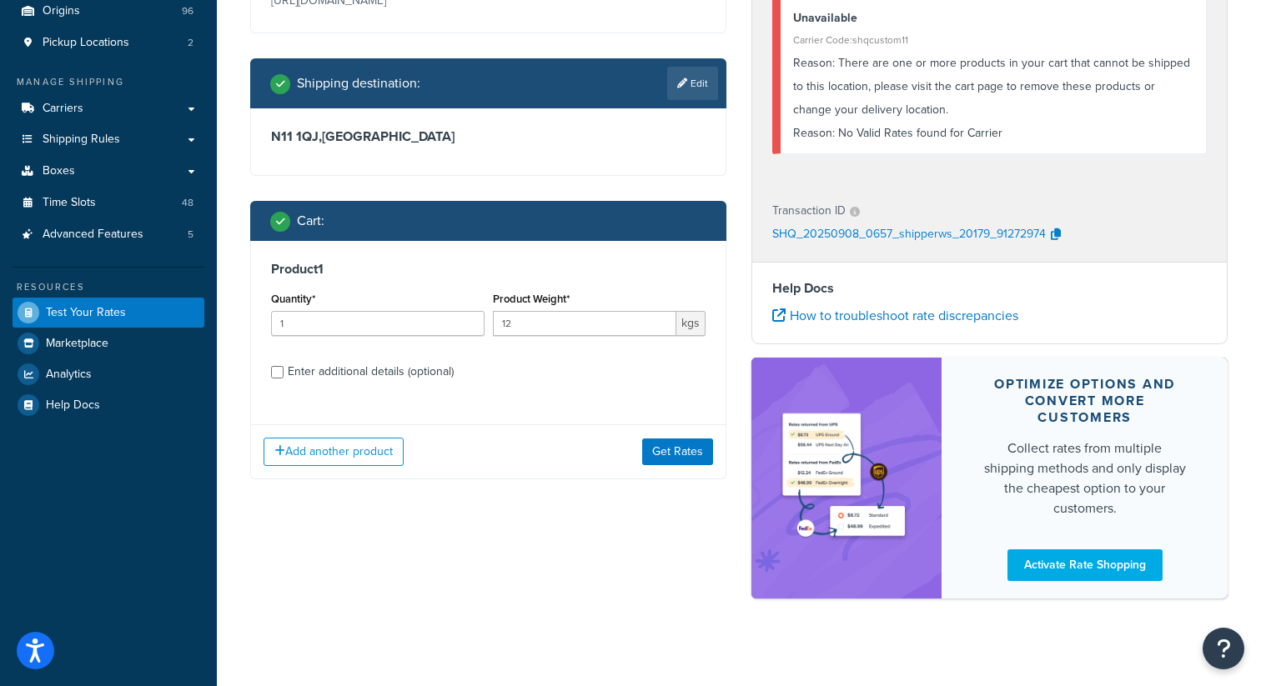
scroll to position [214, 0]
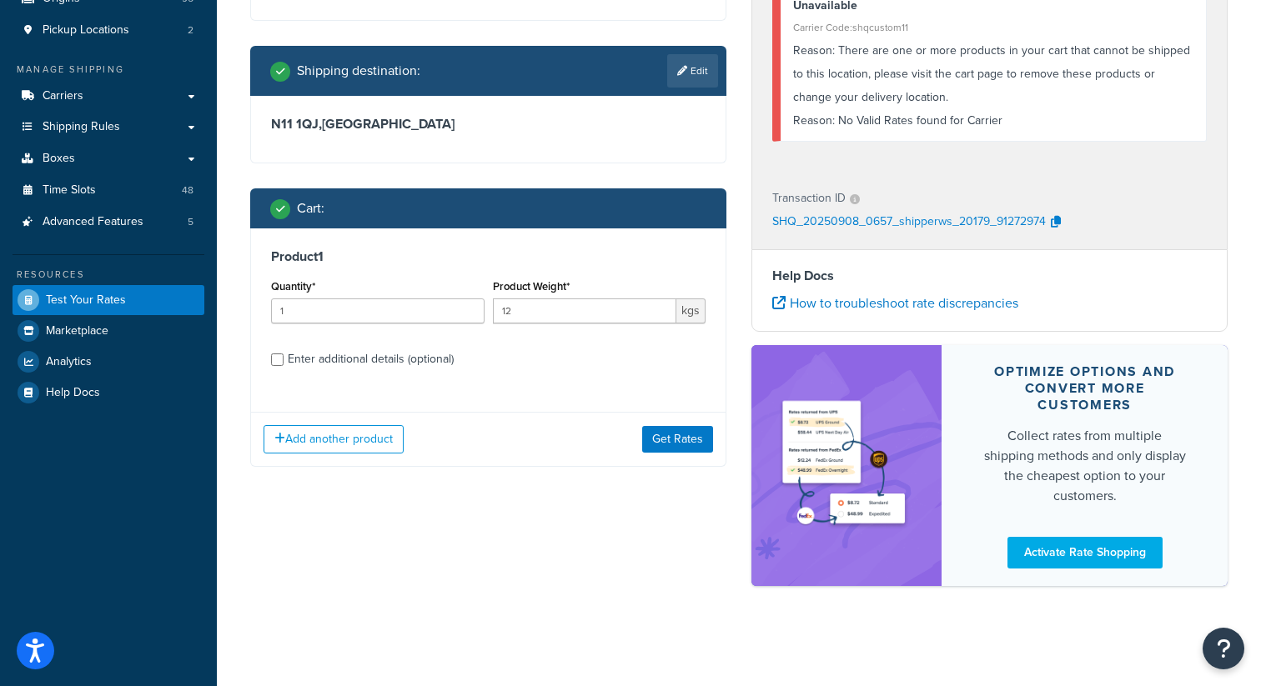
click at [371, 355] on div "Enter additional details (optional)" at bounding box center [371, 359] width 166 height 23
click at [283, 355] on input "Enter additional details (optional)" at bounding box center [277, 359] width 13 height 13
checkbox input "true"
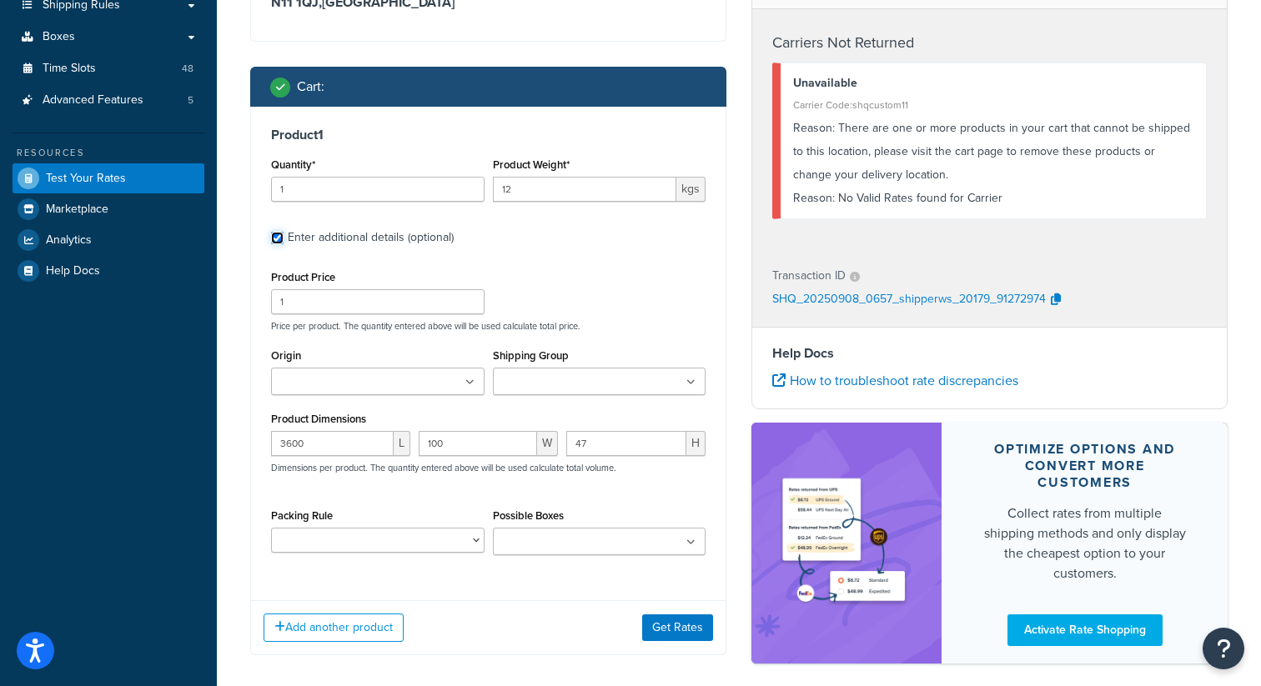
scroll to position [312, 0]
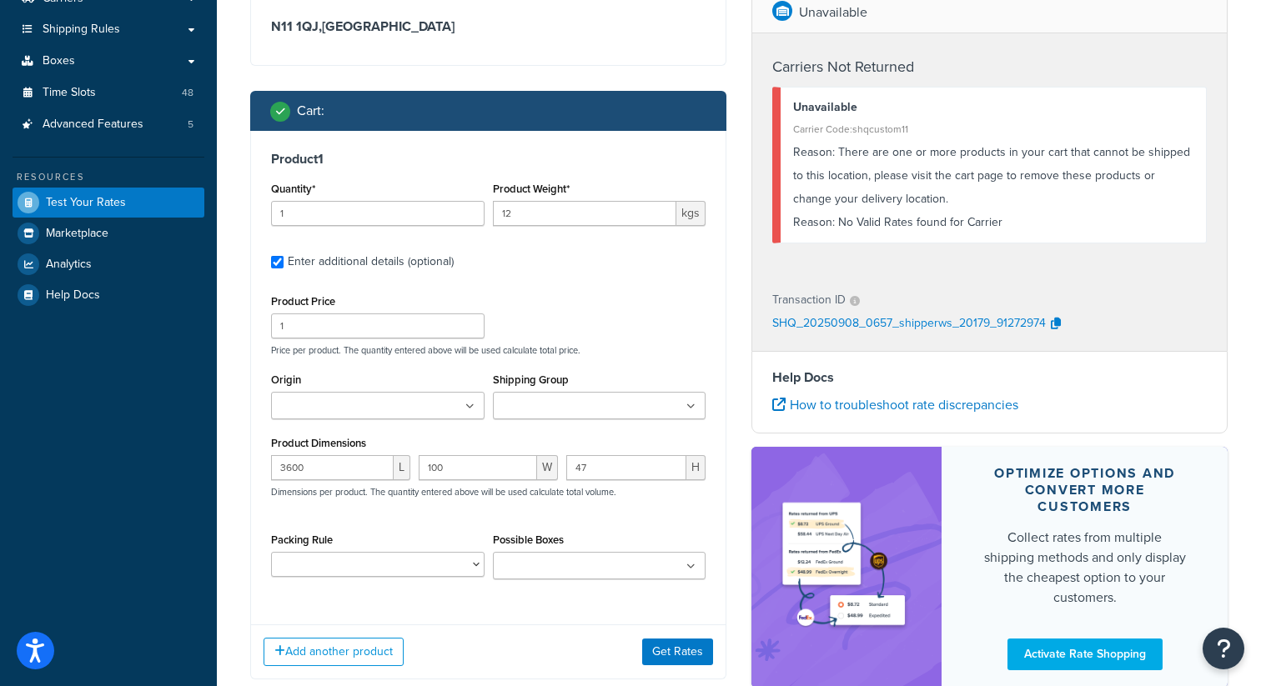
click at [419, 402] on ul at bounding box center [377, 406] width 213 height 28
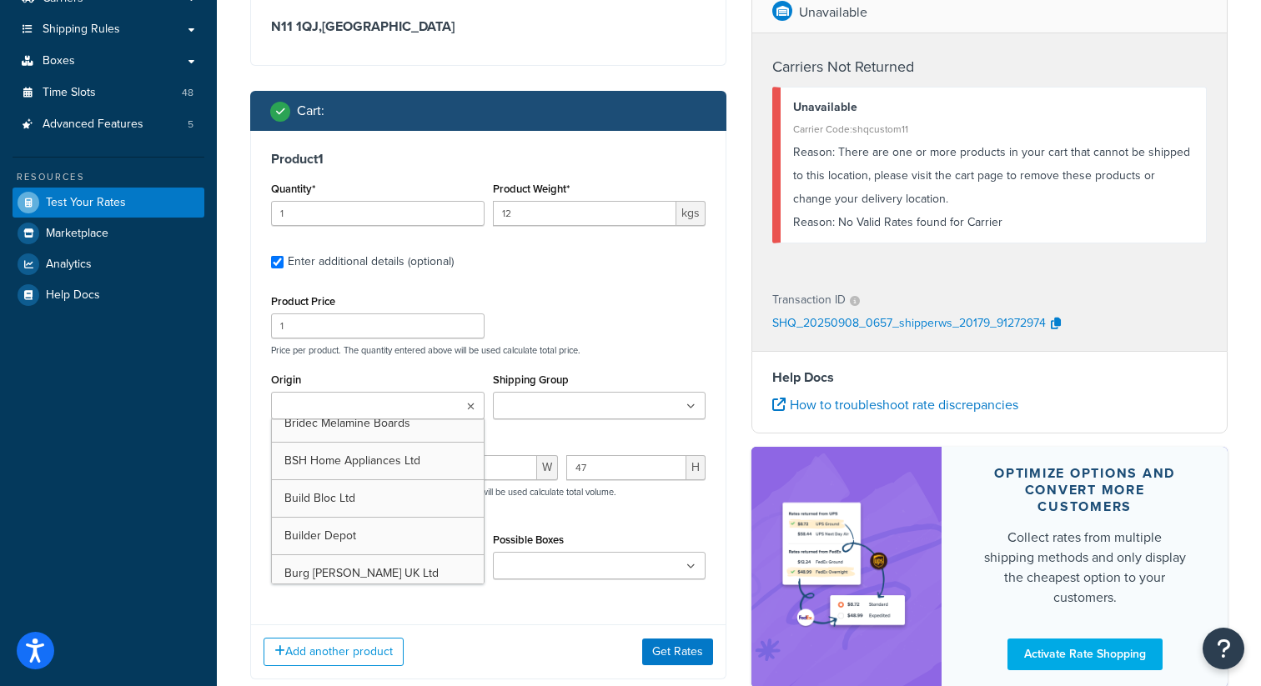
scroll to position [507, 0]
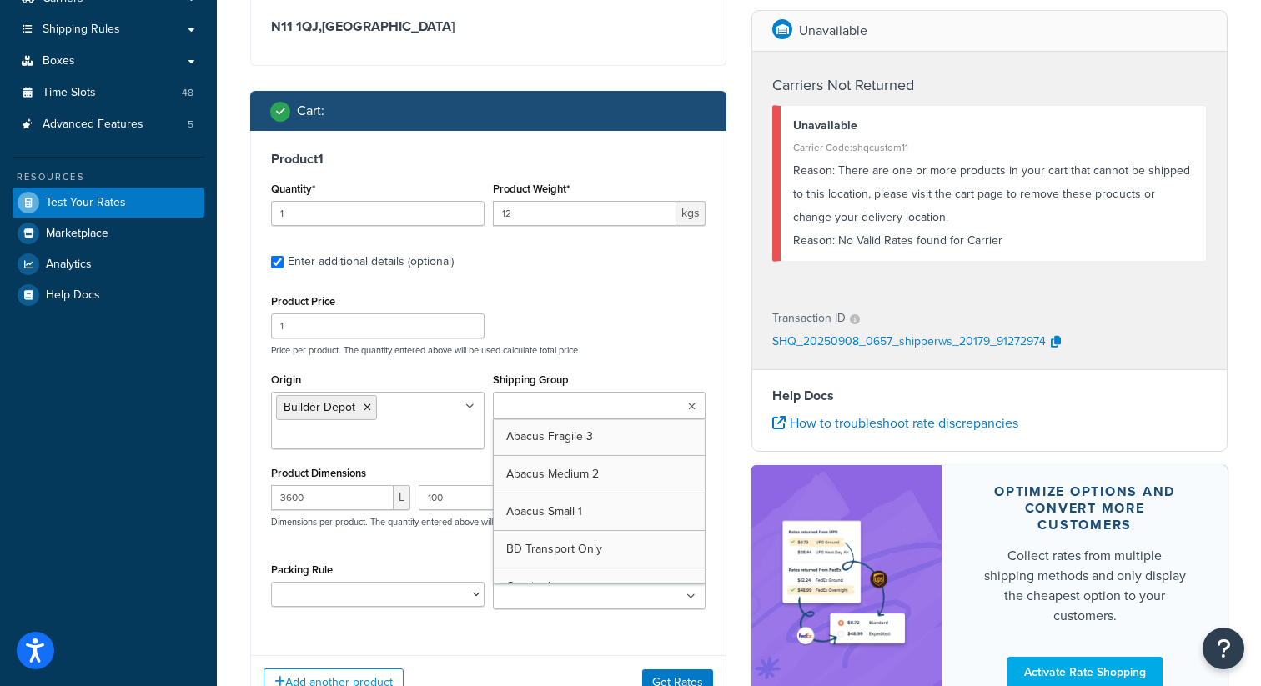
click at [648, 403] on ul at bounding box center [599, 406] width 213 height 28
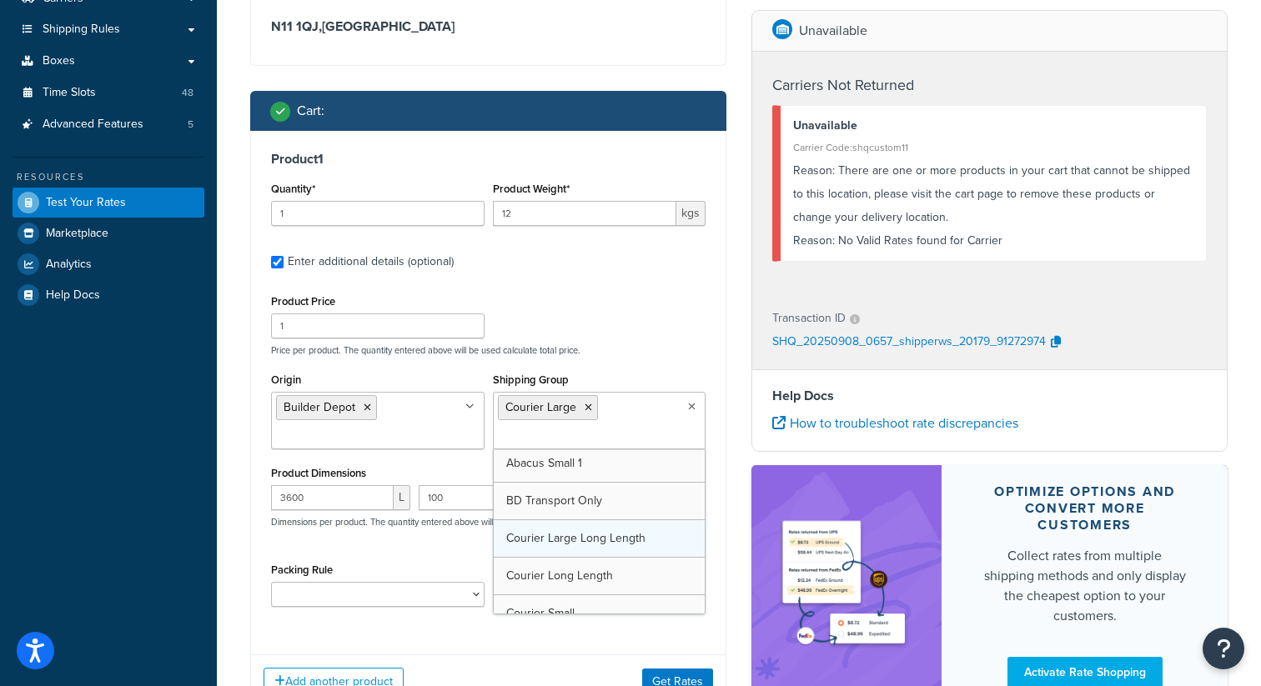
scroll to position [78, 0]
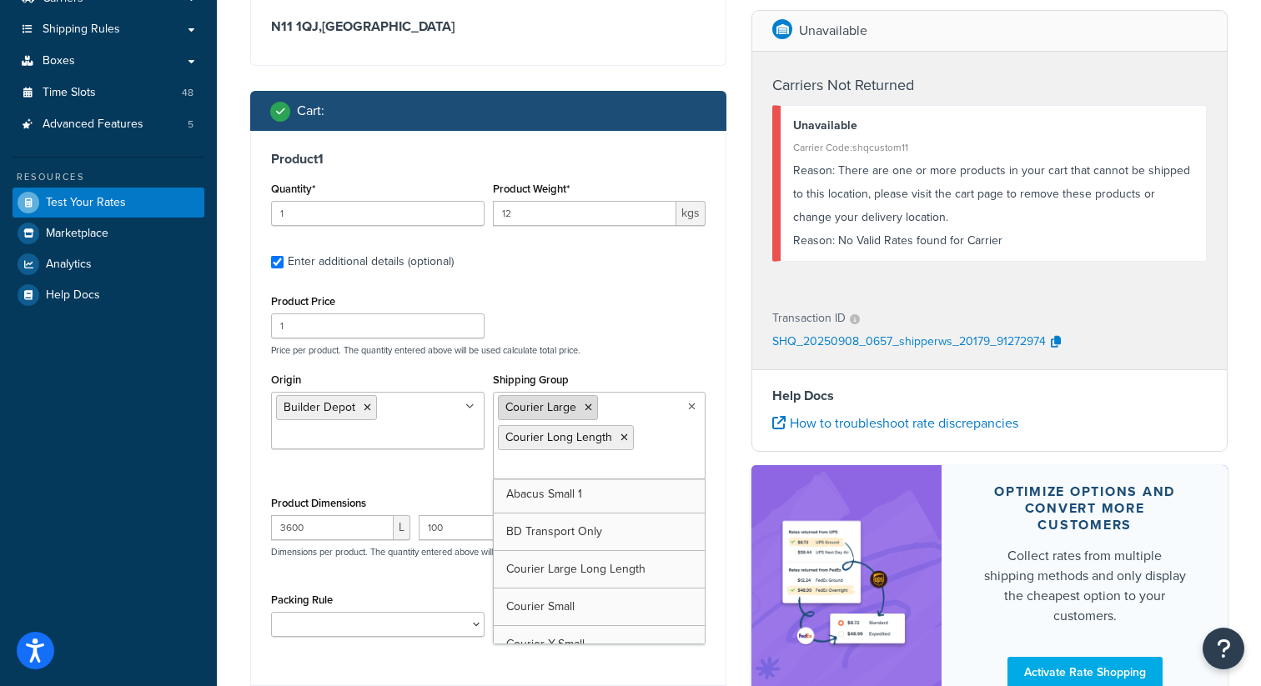
click at [587, 407] on icon at bounding box center [588, 408] width 8 height 10
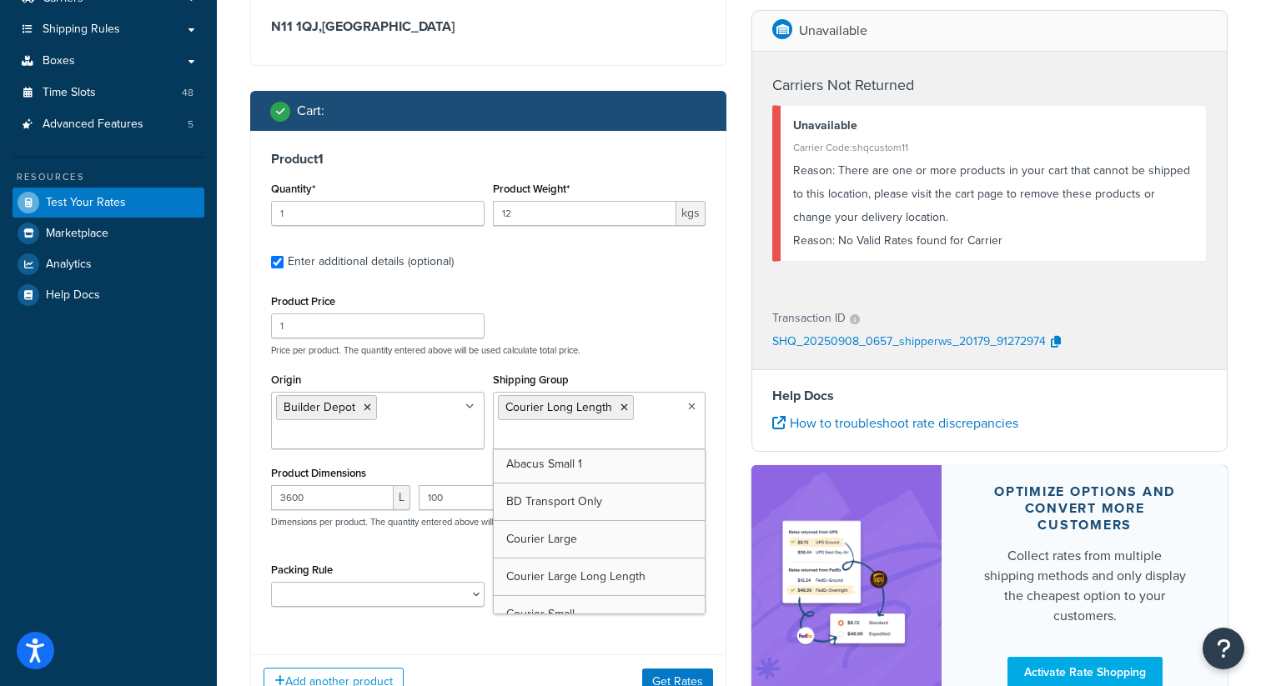
click at [645, 277] on div "Product 1 Quantity* 1 Product Weight* 12 kgs Enter additional details (optional…" at bounding box center [488, 386] width 474 height 511
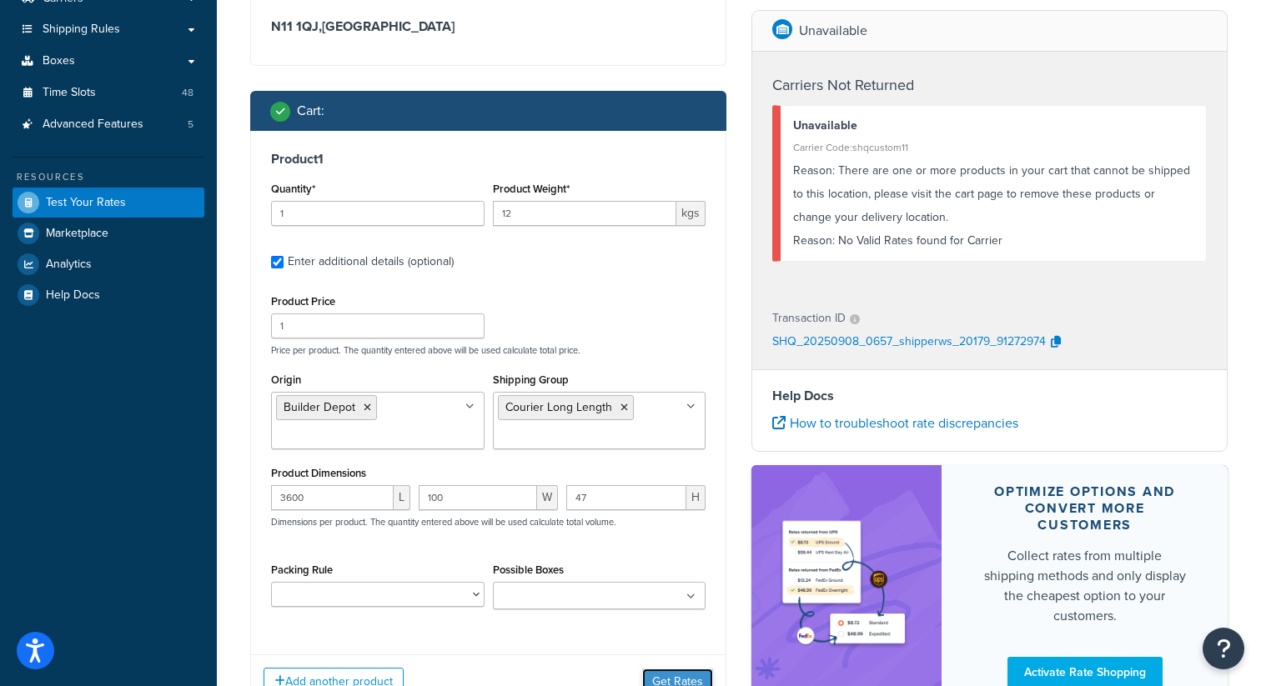
click at [678, 674] on button "Get Rates" at bounding box center [677, 682] width 71 height 27
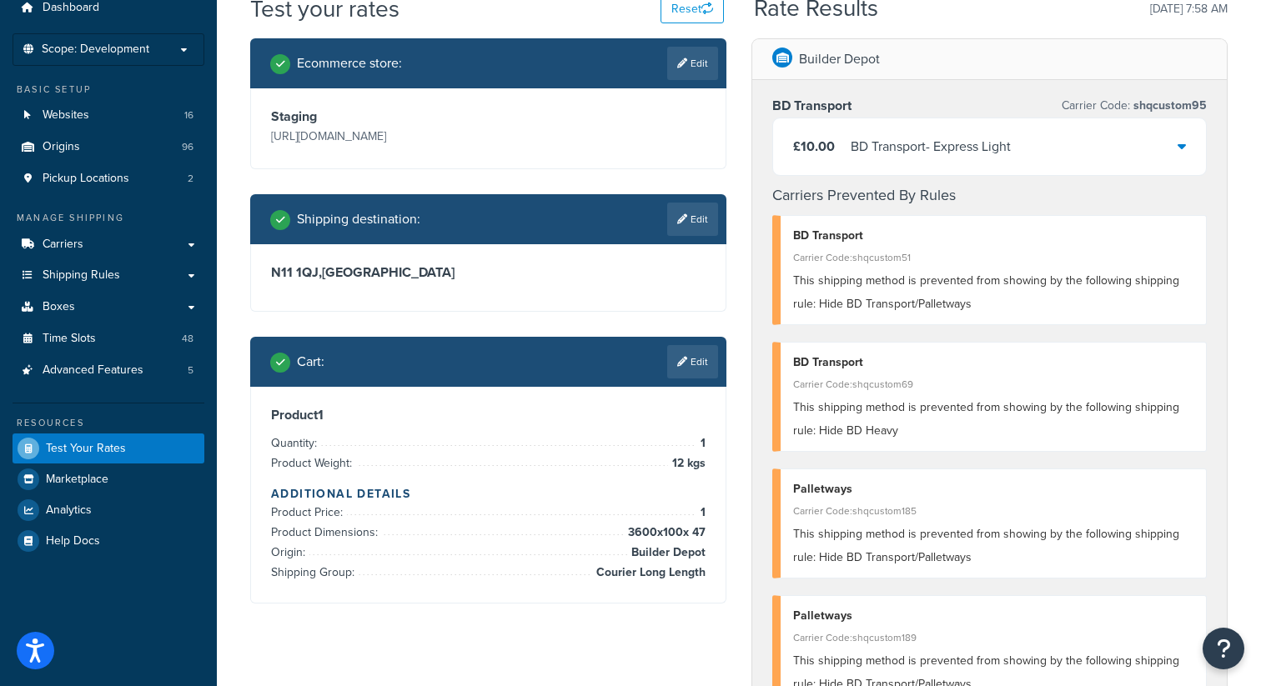
scroll to position [64, 0]
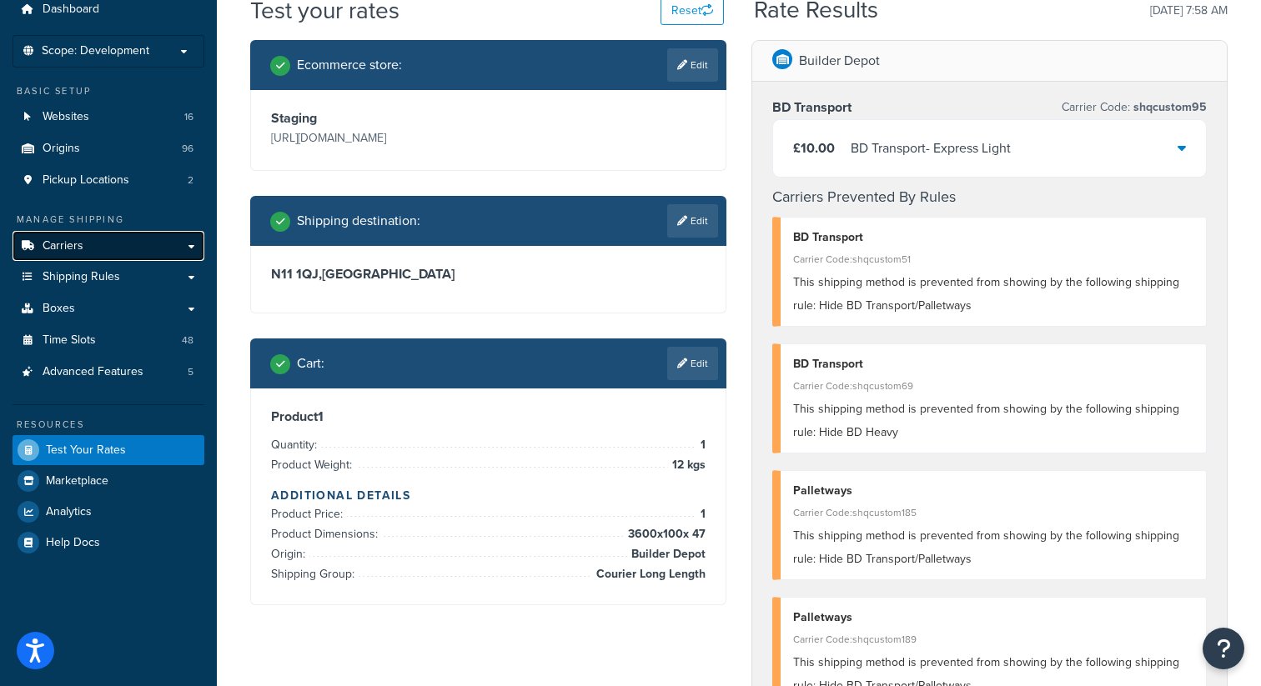
click at [72, 243] on span "Carriers" at bounding box center [63, 246] width 41 height 14
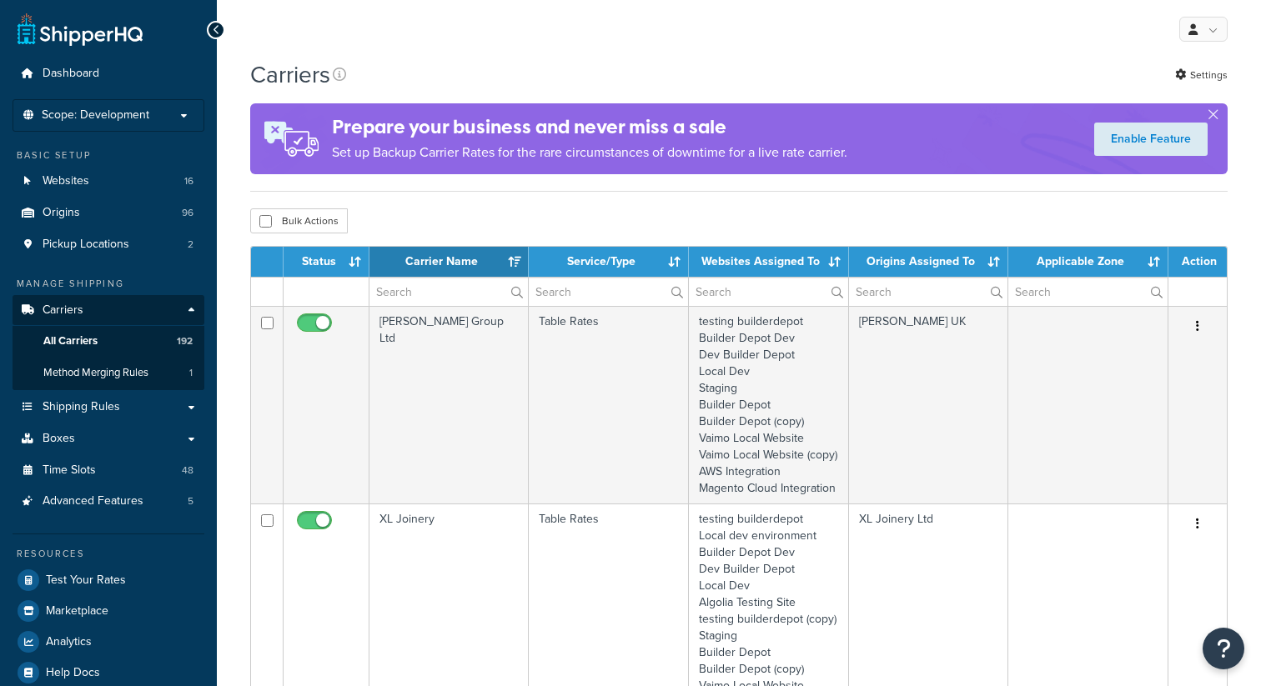
select select "15"
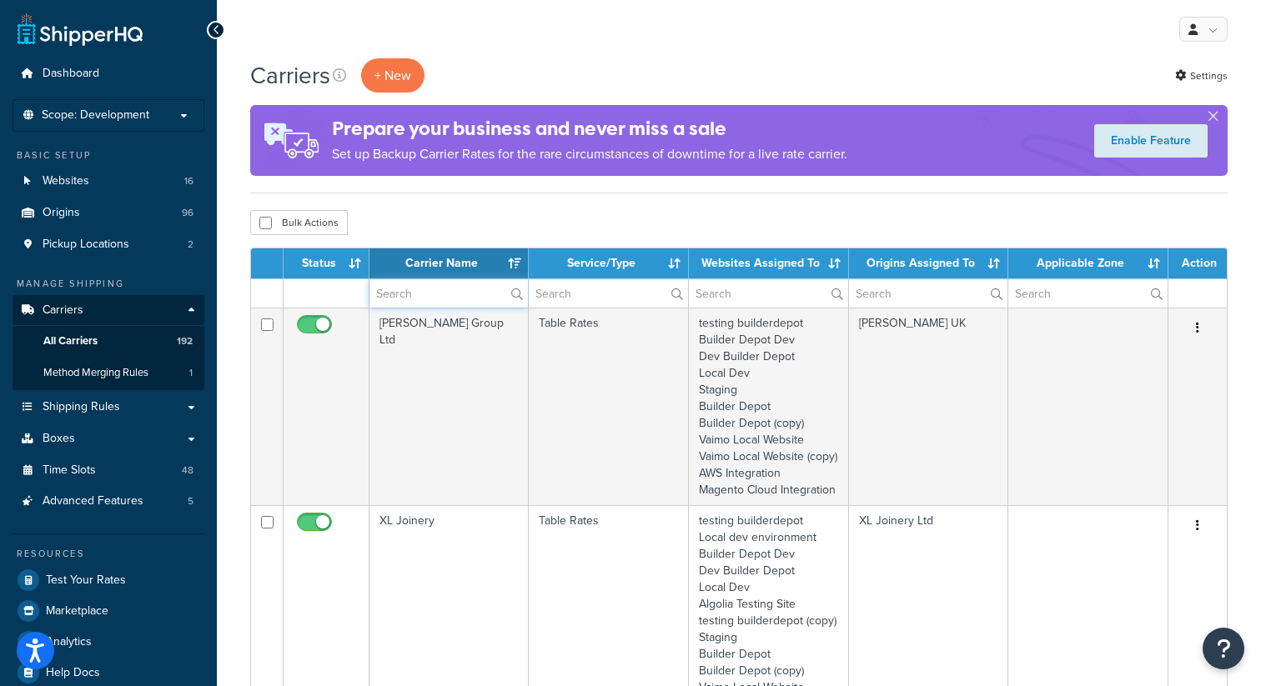
click at [407, 301] on input "text" at bounding box center [448, 293] width 158 height 28
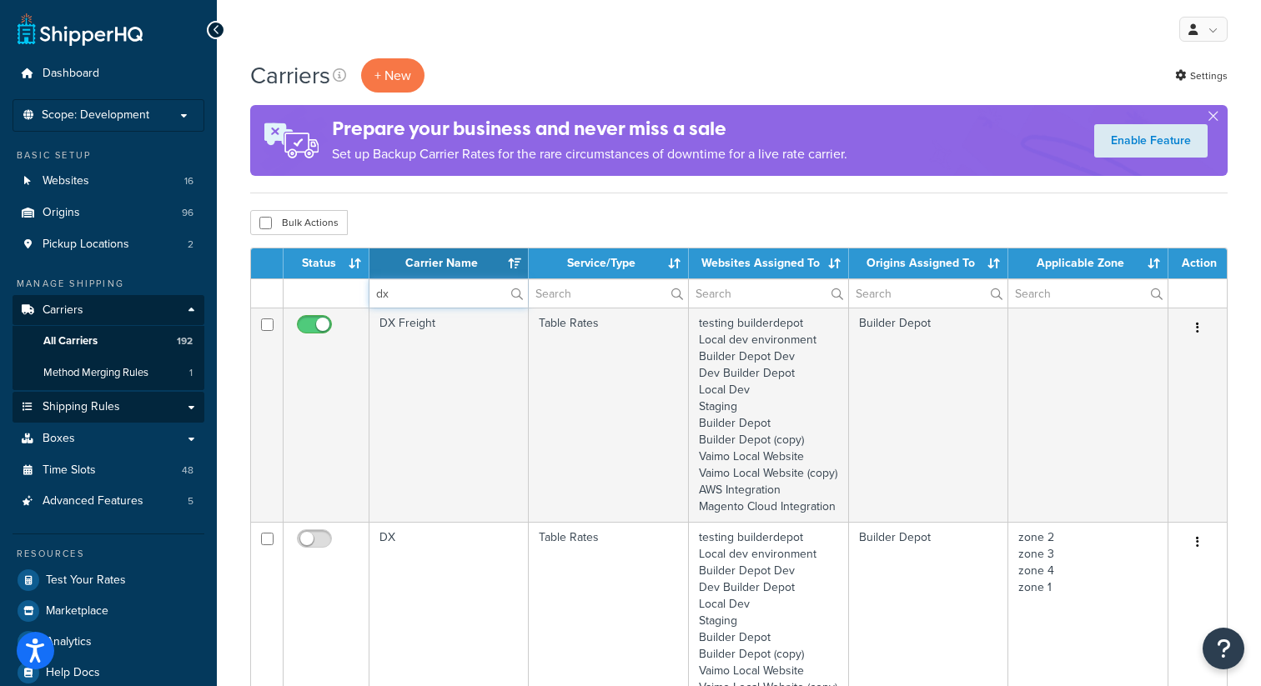
type input "dx"
click at [92, 407] on span "Shipping Rules" at bounding box center [82, 407] width 78 height 14
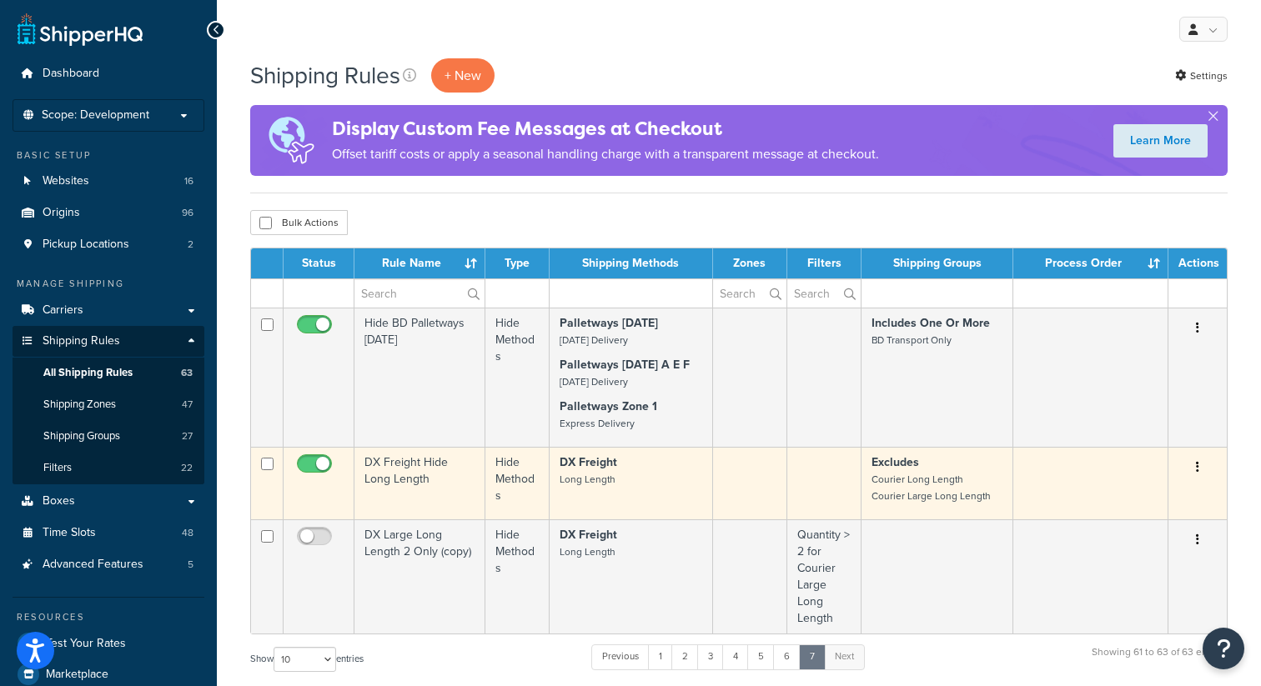
click at [391, 469] on td "DX Freight Hide Long Length" at bounding box center [419, 483] width 131 height 73
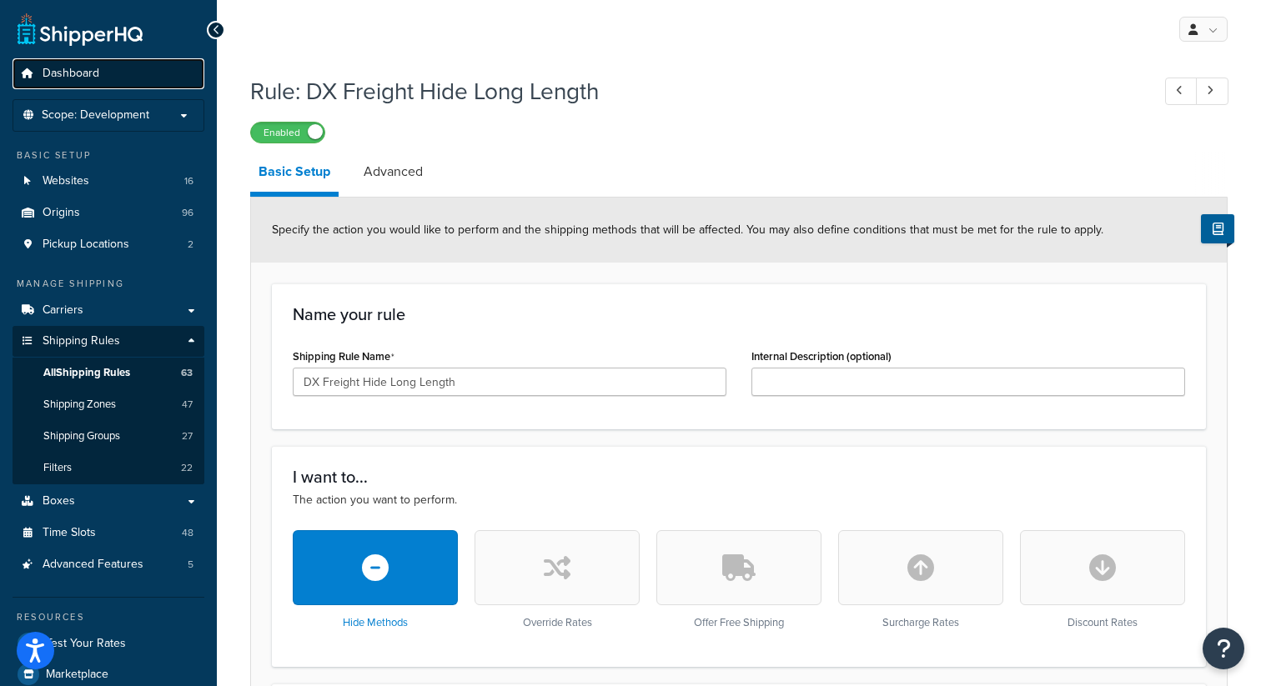
click at [76, 81] on span "Dashboard" at bounding box center [71, 74] width 57 height 14
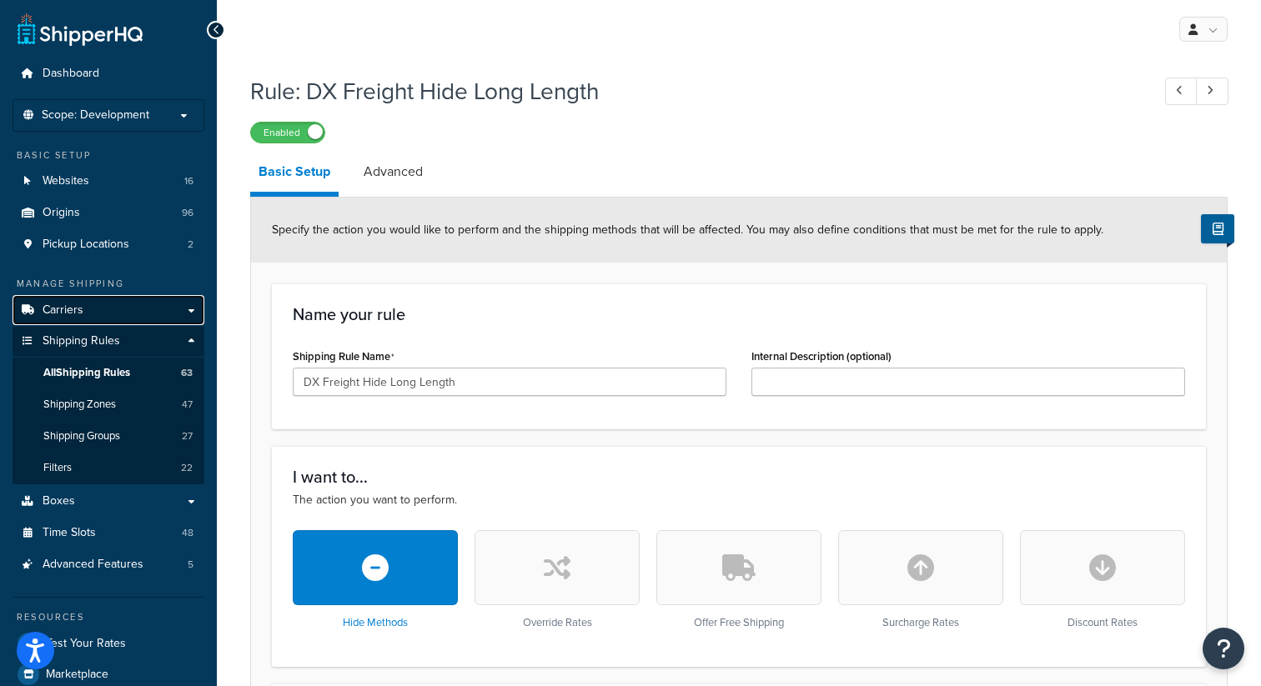
click at [98, 308] on link "Carriers" at bounding box center [109, 310] width 192 height 31
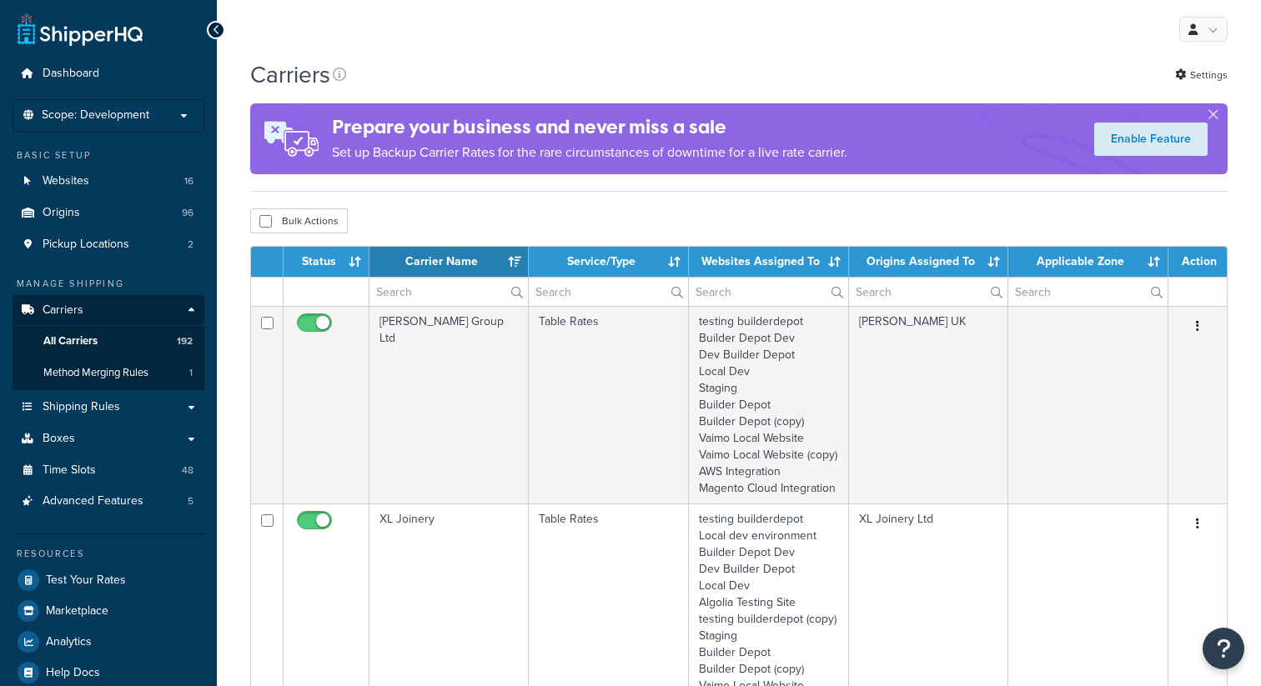
select select "15"
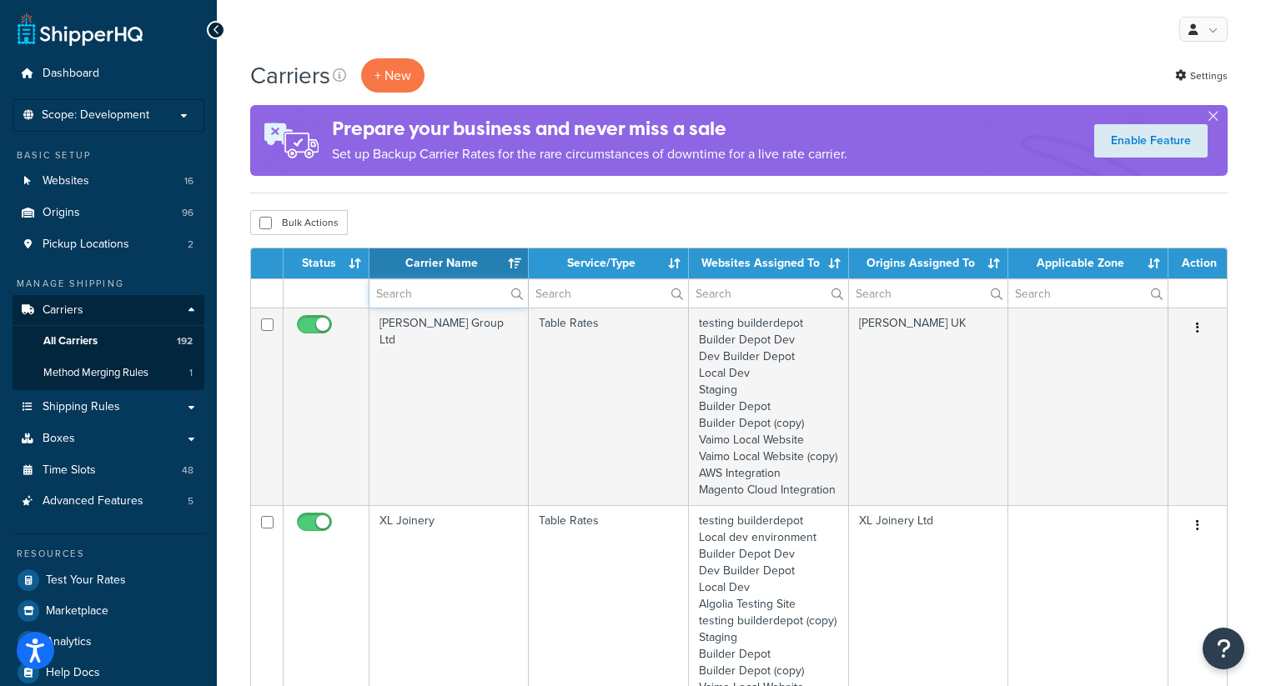
click at [404, 290] on input "text" at bounding box center [448, 293] width 158 height 28
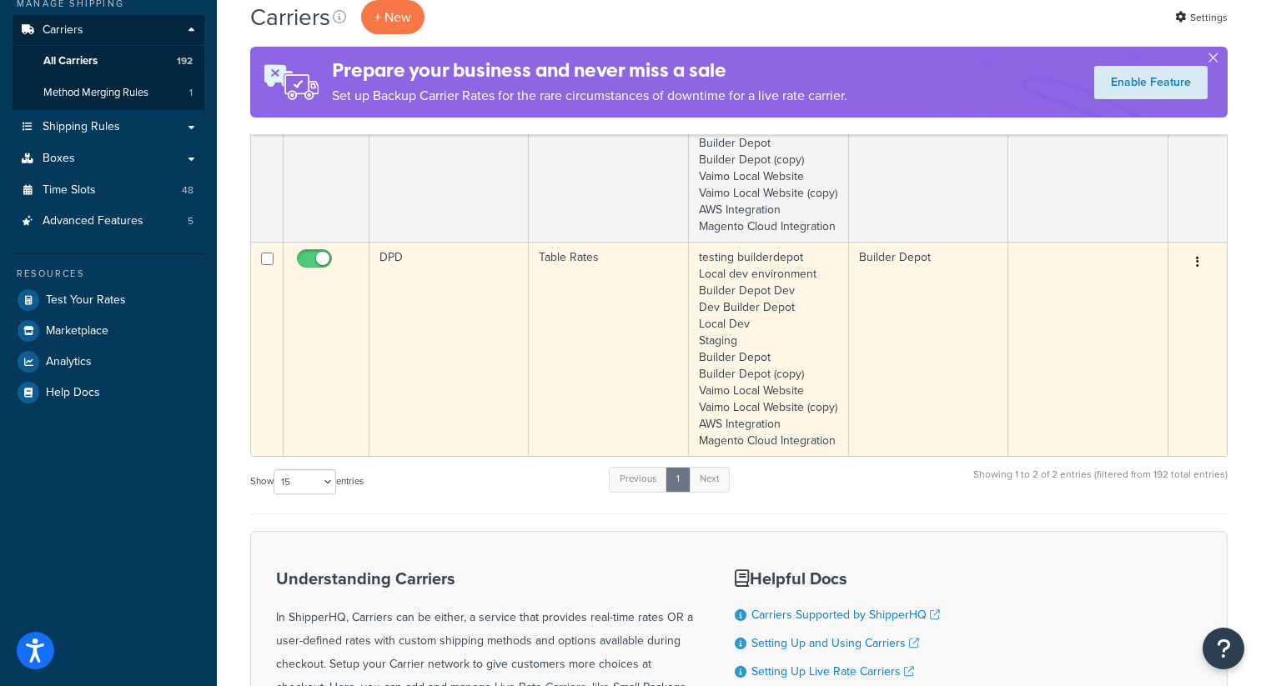
scroll to position [243, 0]
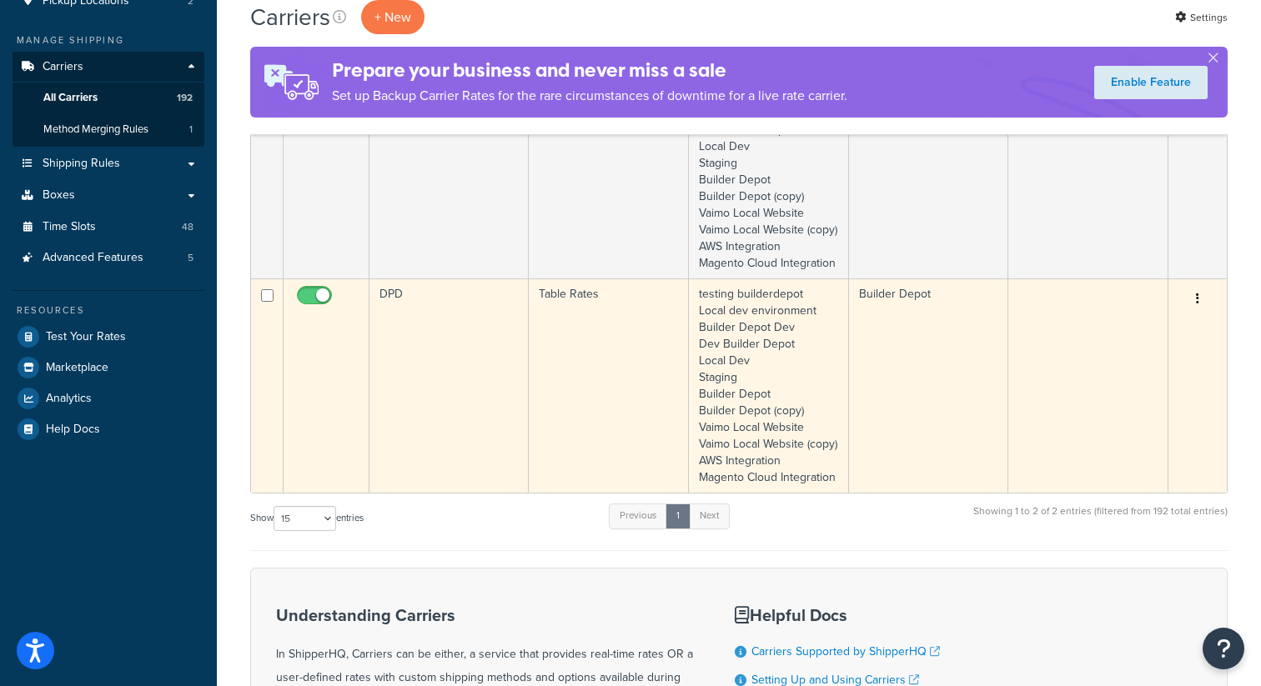
type input "dpd"
click at [571, 327] on td "Table Rates" at bounding box center [608, 385] width 159 height 214
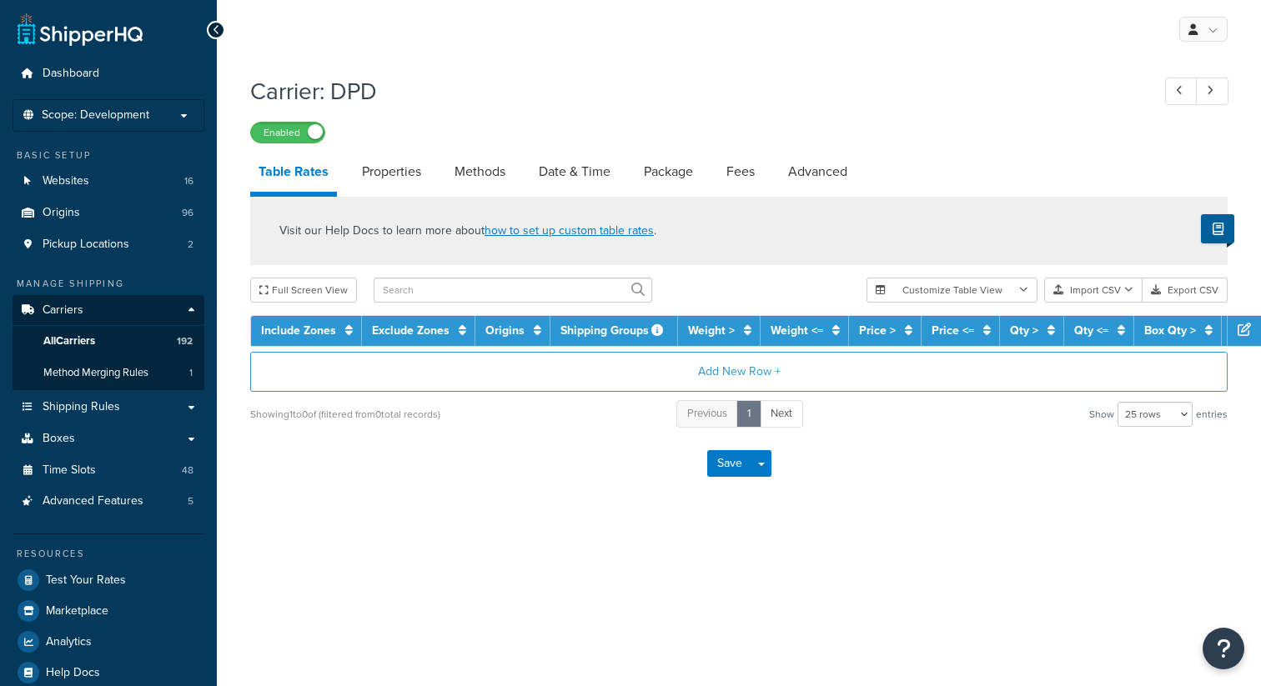
select select "25"
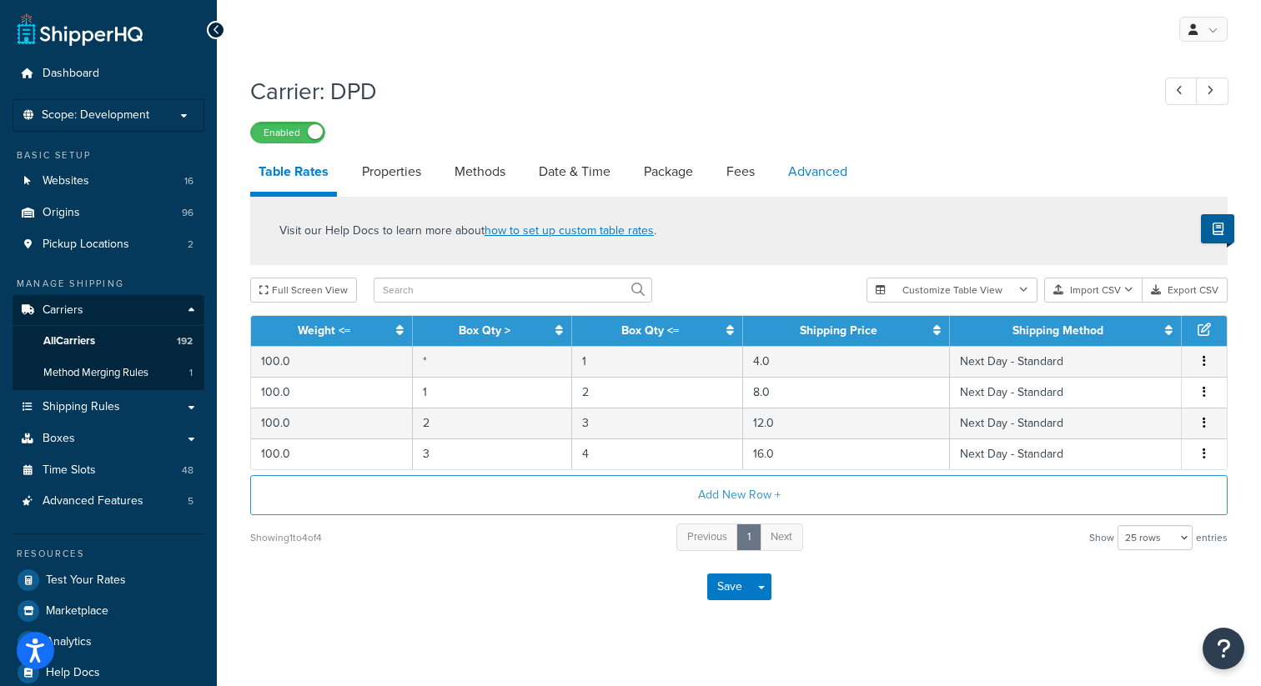
click at [826, 162] on link "Advanced" at bounding box center [818, 172] width 76 height 40
select select "false"
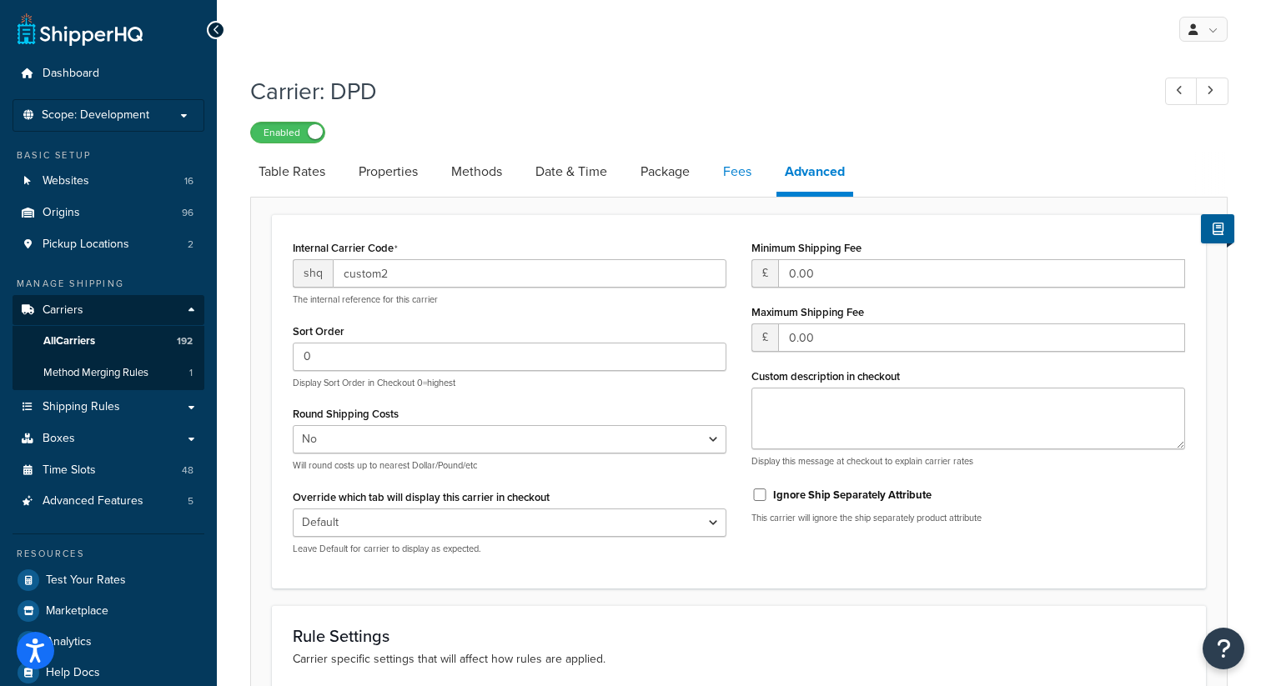
click at [734, 167] on link "Fees" at bounding box center [736, 172] width 45 height 40
select select "AFTER"
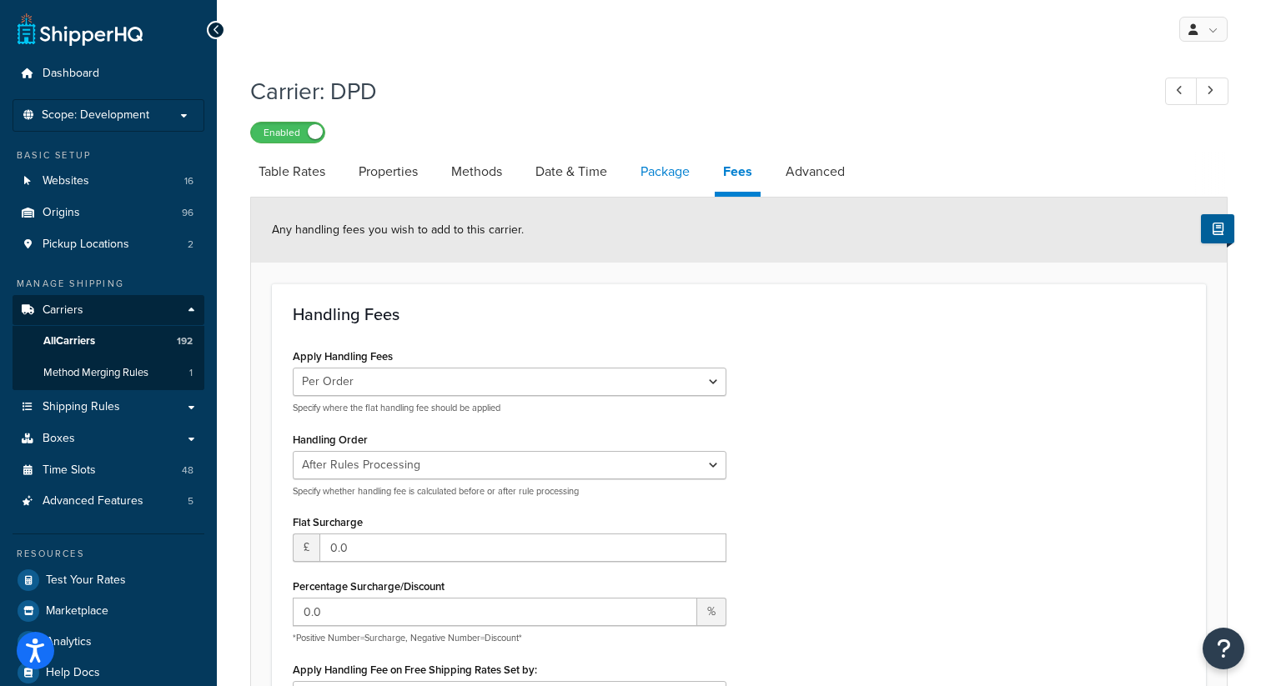
click at [674, 172] on link "Package" at bounding box center [665, 172] width 66 height 40
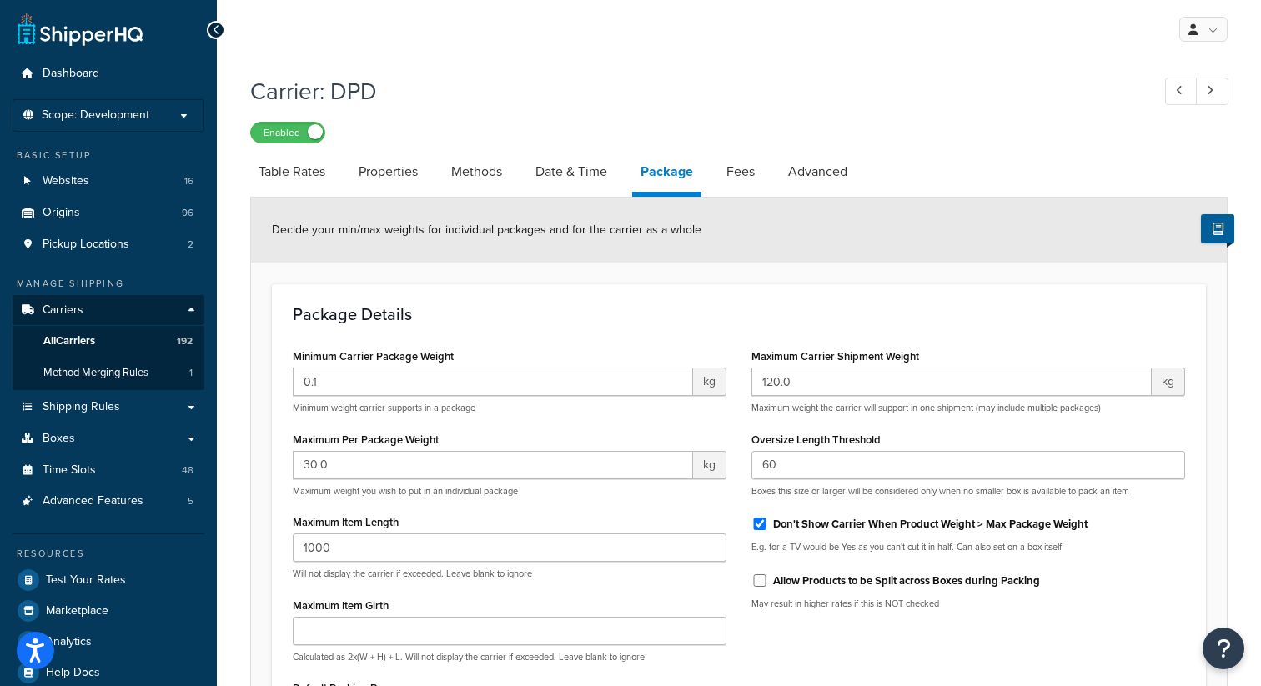
select select "AFTER"
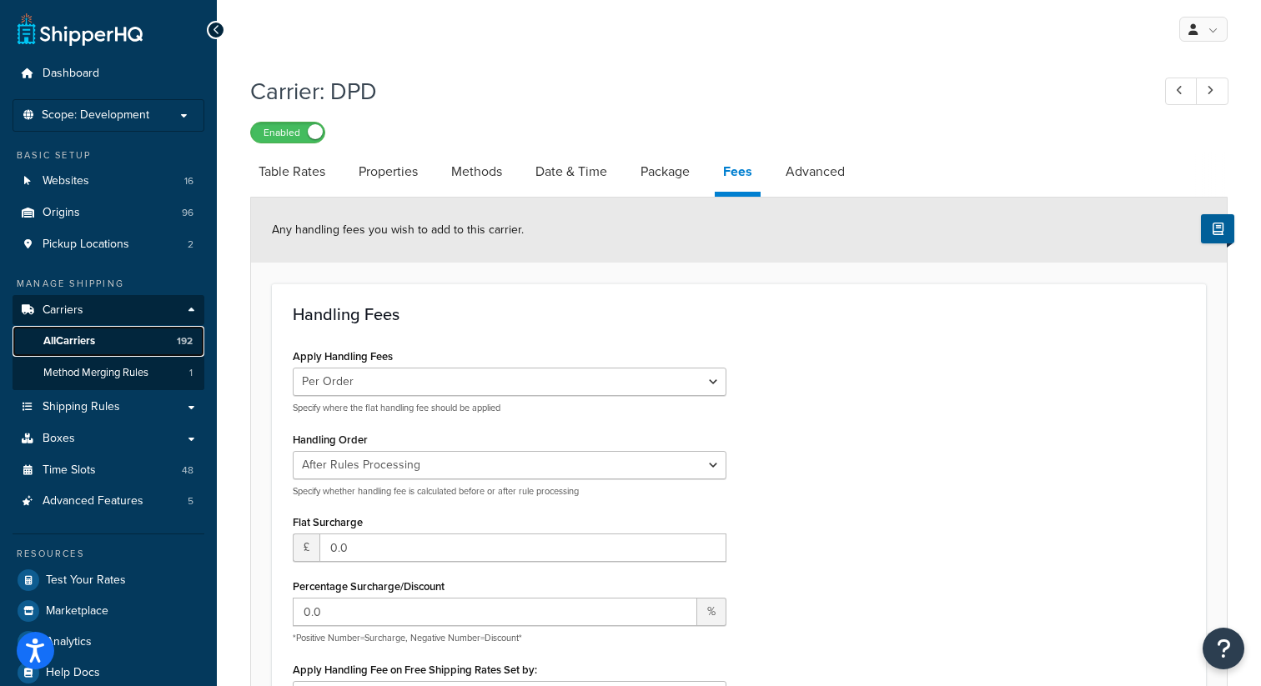
click at [84, 338] on span "All Carriers" at bounding box center [69, 341] width 52 height 14
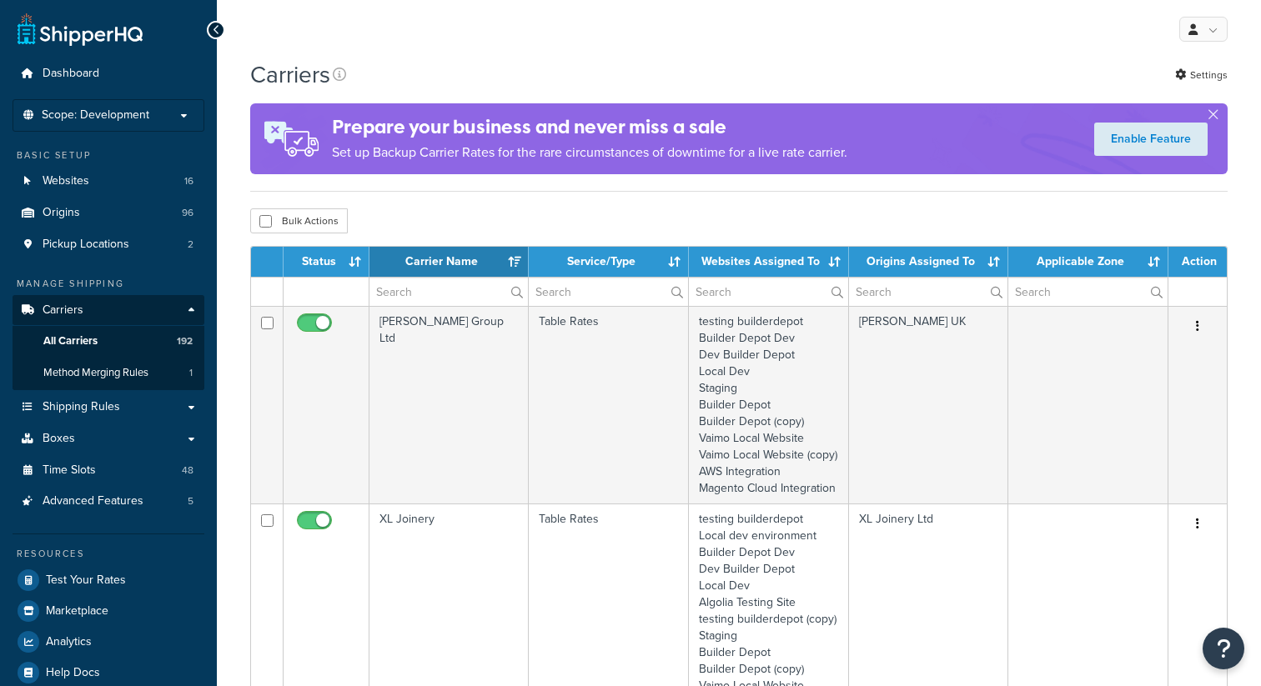
select select "15"
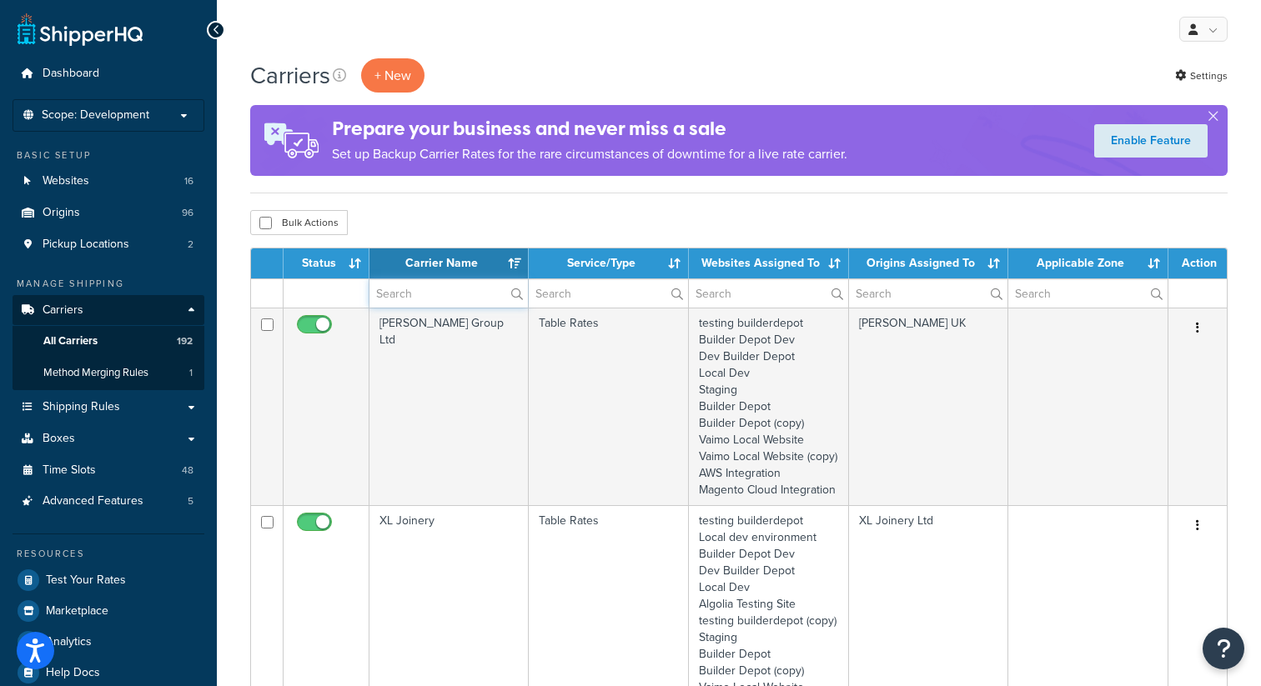
click at [431, 294] on input "text" at bounding box center [448, 293] width 158 height 28
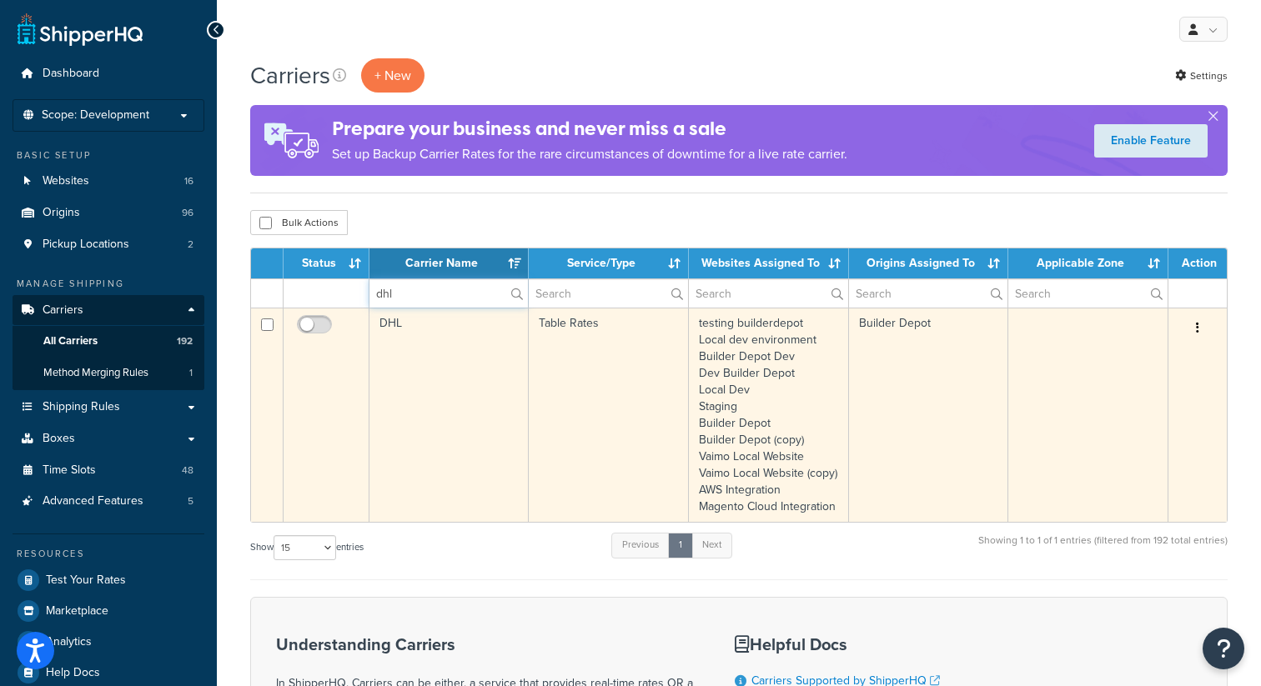
type input "dhl"
click at [1198, 332] on icon "button" at bounding box center [1197, 328] width 3 height 12
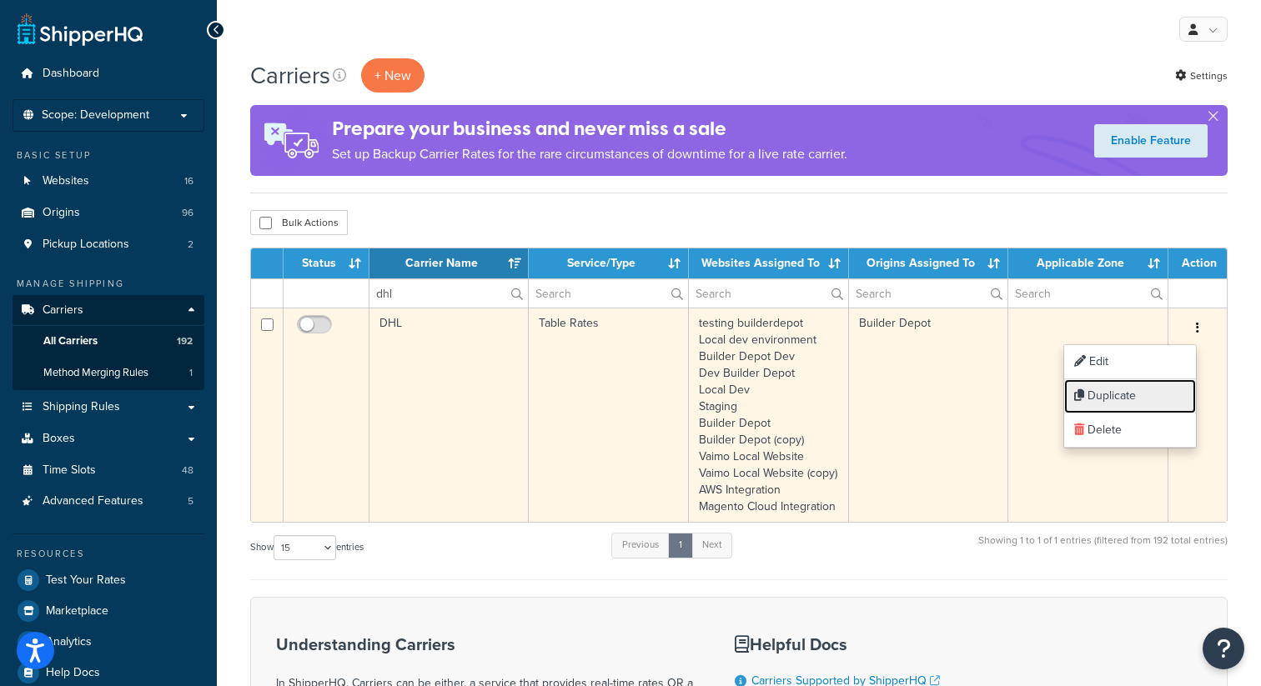
click at [1117, 394] on link "Duplicate" at bounding box center [1130, 396] width 132 height 34
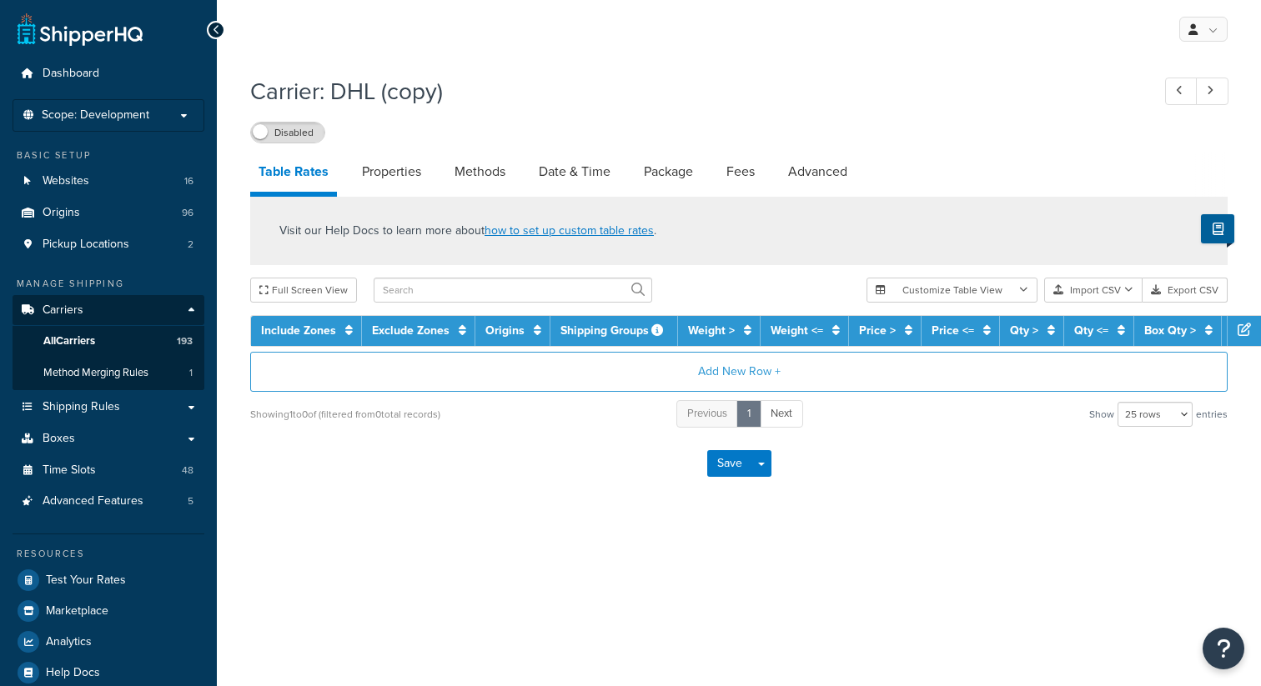
select select "25"
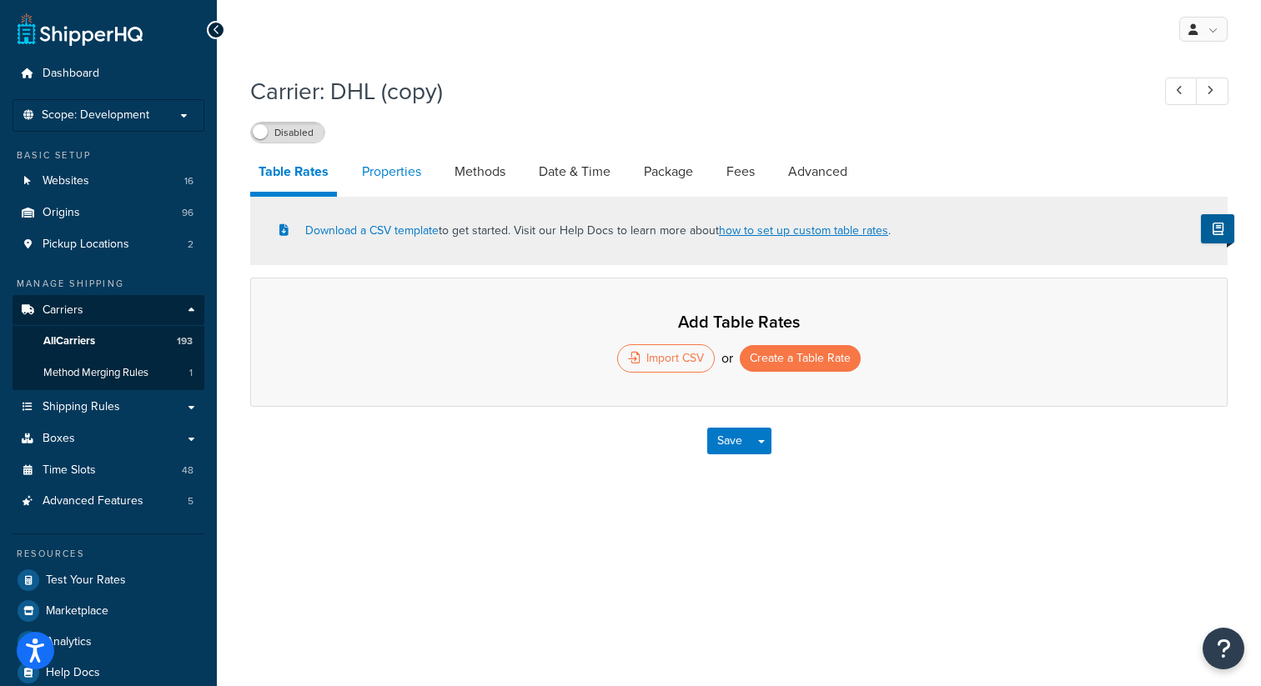
click at [410, 173] on link "Properties" at bounding box center [391, 172] width 76 height 40
select select "HIGHEST"
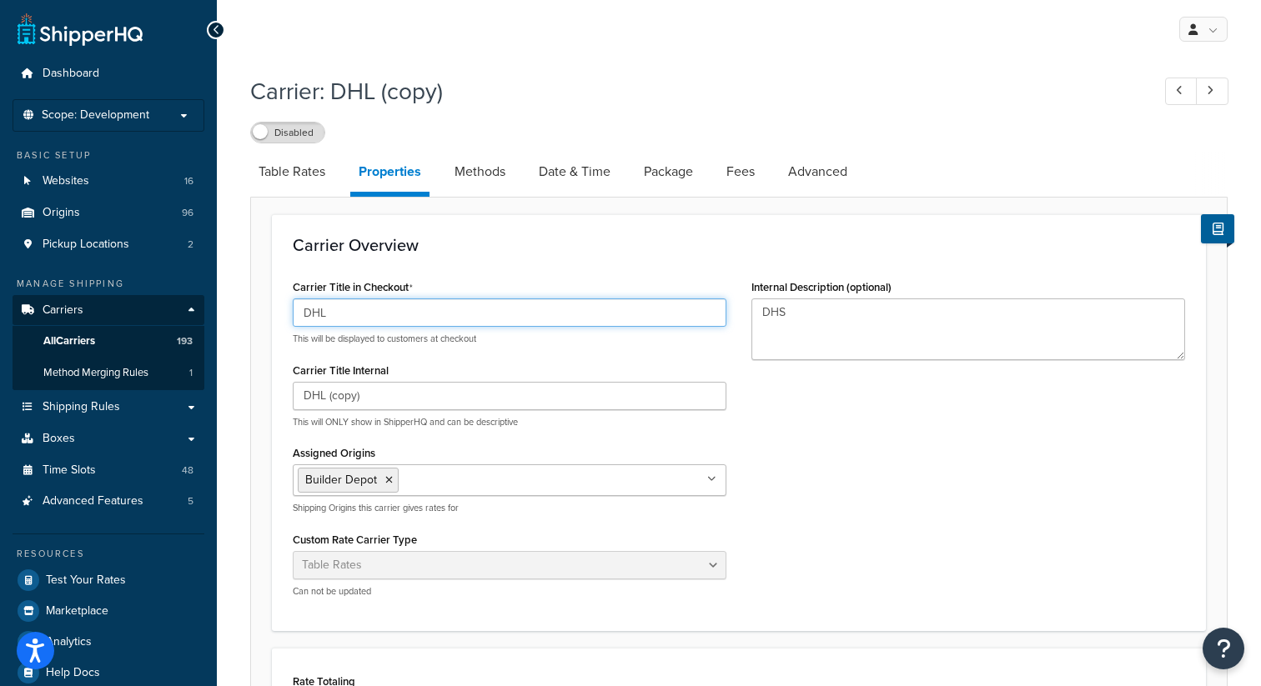
click at [333, 322] on input "DHL" at bounding box center [510, 312] width 434 height 28
type input "DHL DX"
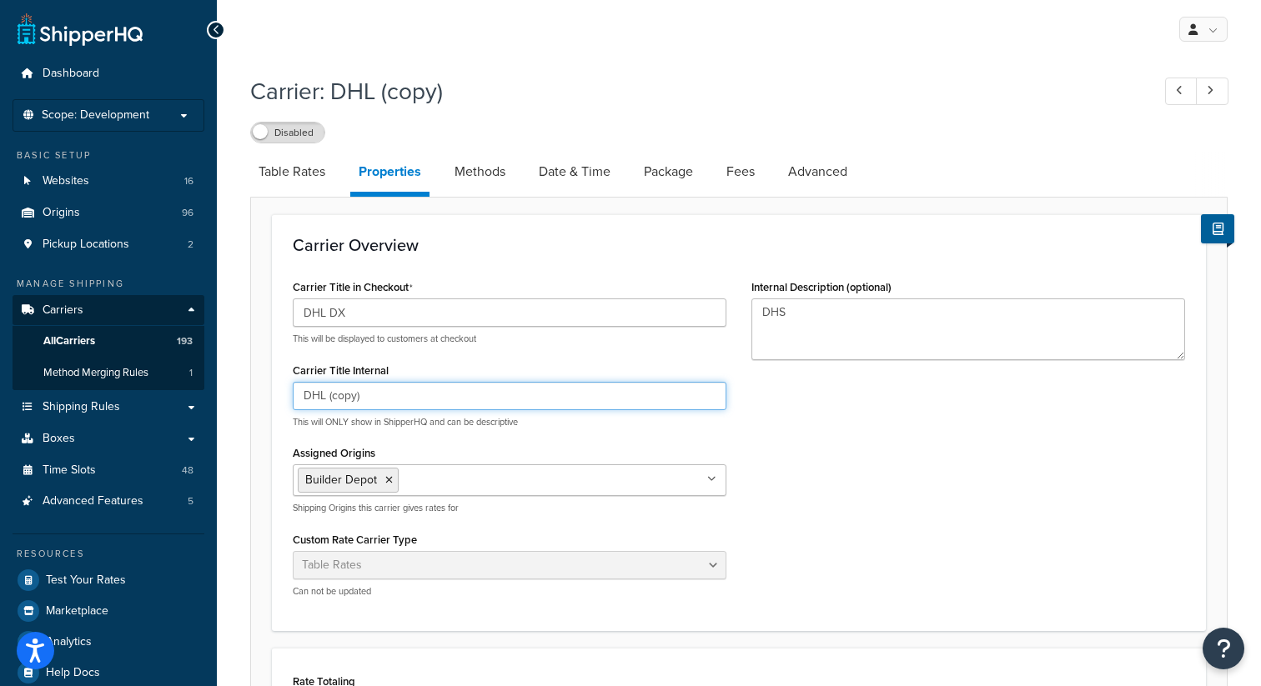
click at [323, 404] on input "DHL (copy)" at bounding box center [510, 396] width 434 height 28
click at [405, 396] on input "DHL (copy)" at bounding box center [510, 396] width 434 height 28
type input "DHL DX"
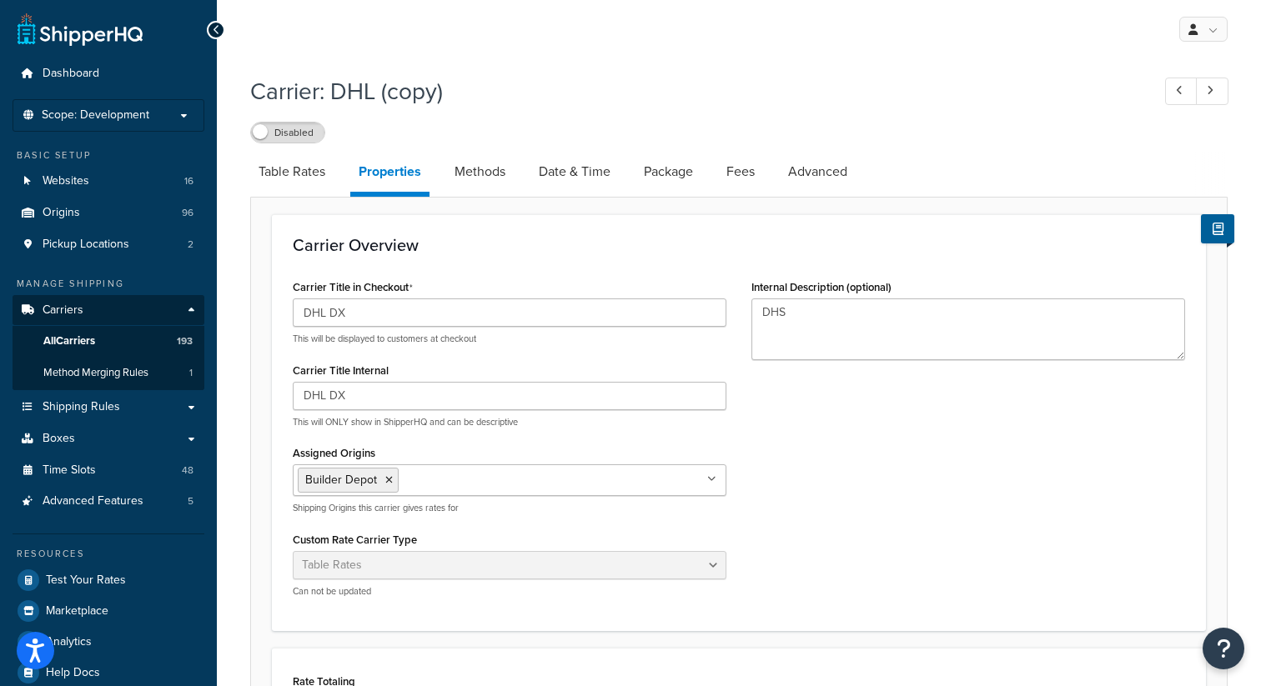
click at [821, 495] on div "Carrier Title in Checkout DHL DX This will be displayed to customers at checkou…" at bounding box center [738, 442] width 917 height 335
click at [817, 311] on textarea "DHS" at bounding box center [968, 329] width 434 height 62
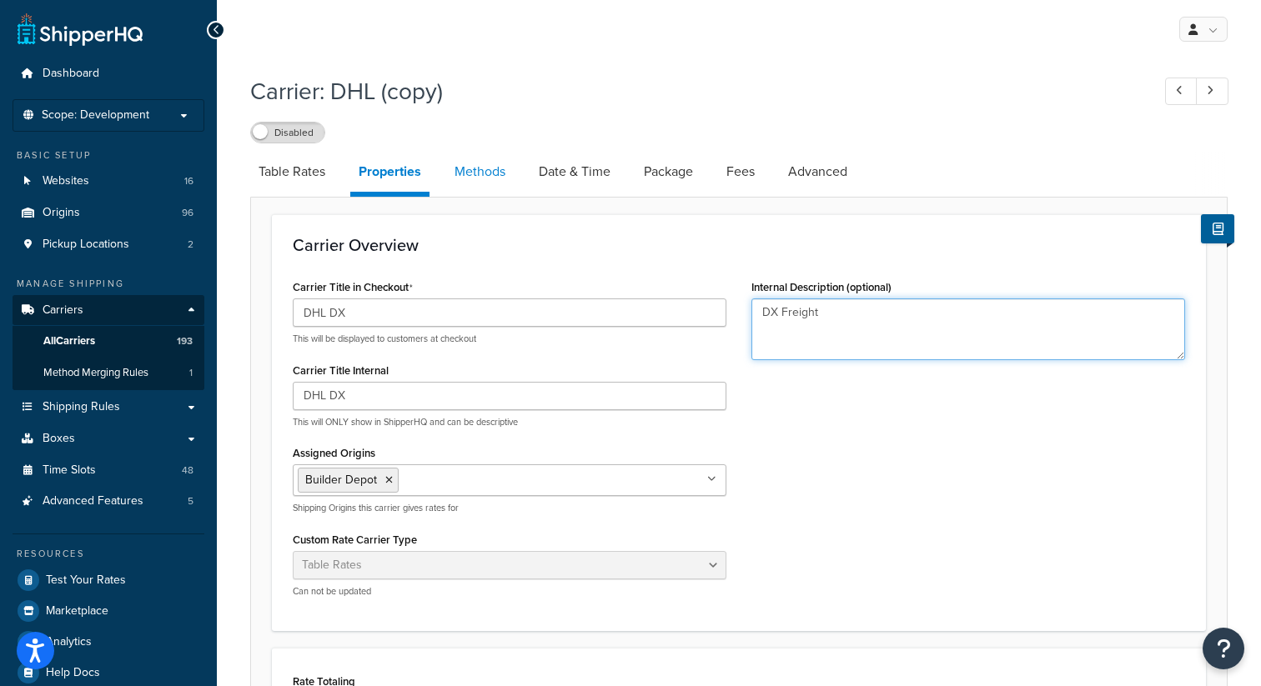
type textarea "DX Freight"
click at [492, 184] on link "Methods" at bounding box center [480, 172] width 68 height 40
select select "25"
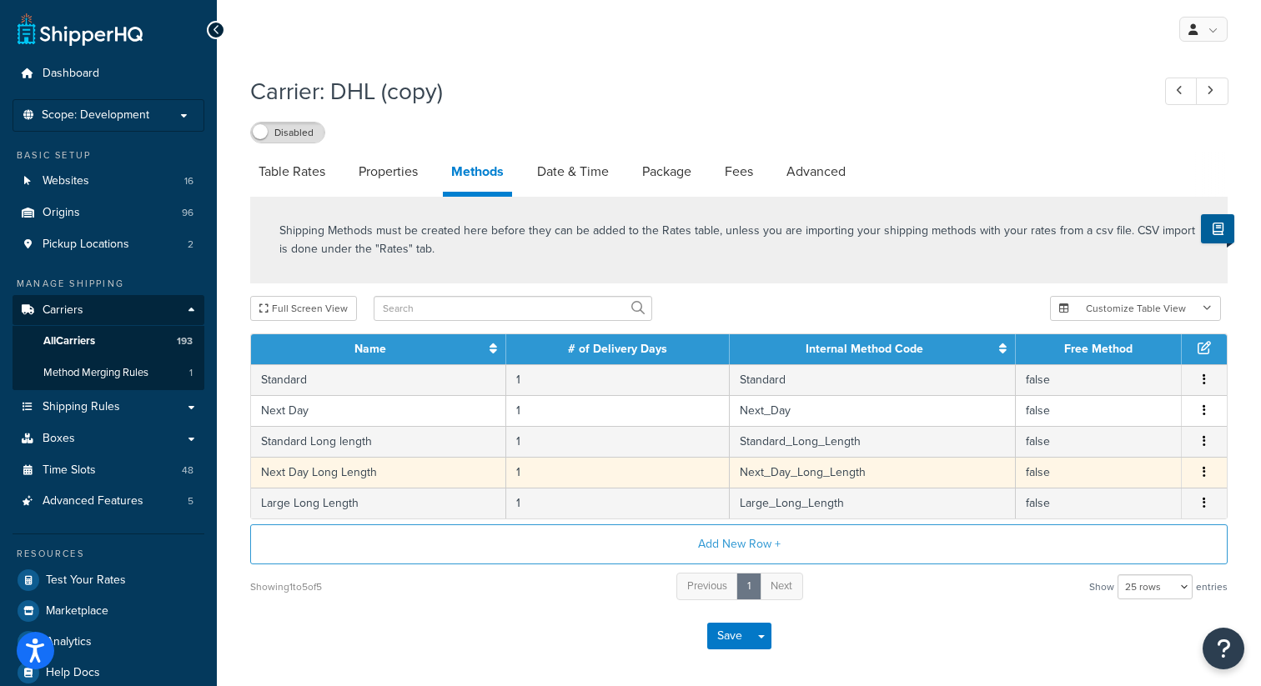
click at [1204, 474] on icon "button" at bounding box center [1203, 472] width 3 height 12
click at [1108, 502] on div "Delete" at bounding box center [1119, 492] width 118 height 34
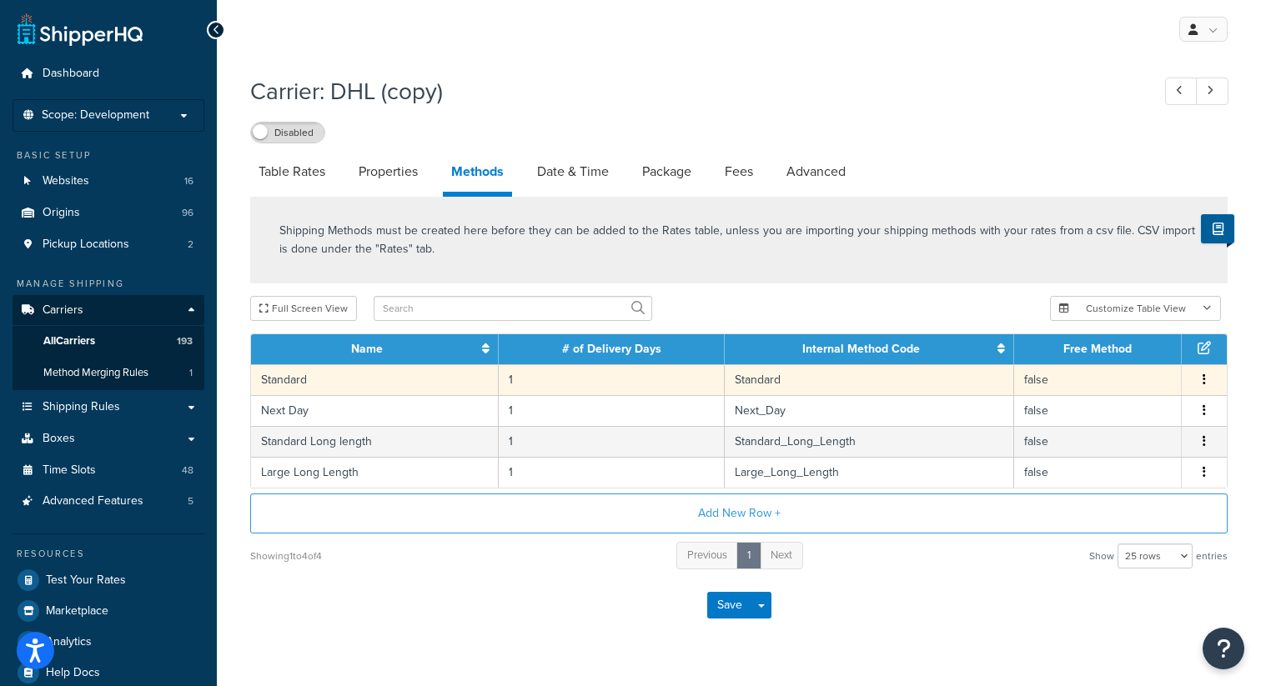
click at [1206, 379] on button "button" at bounding box center [1203, 380] width 13 height 18
click at [1130, 399] on div "Delete" at bounding box center [1119, 400] width 118 height 34
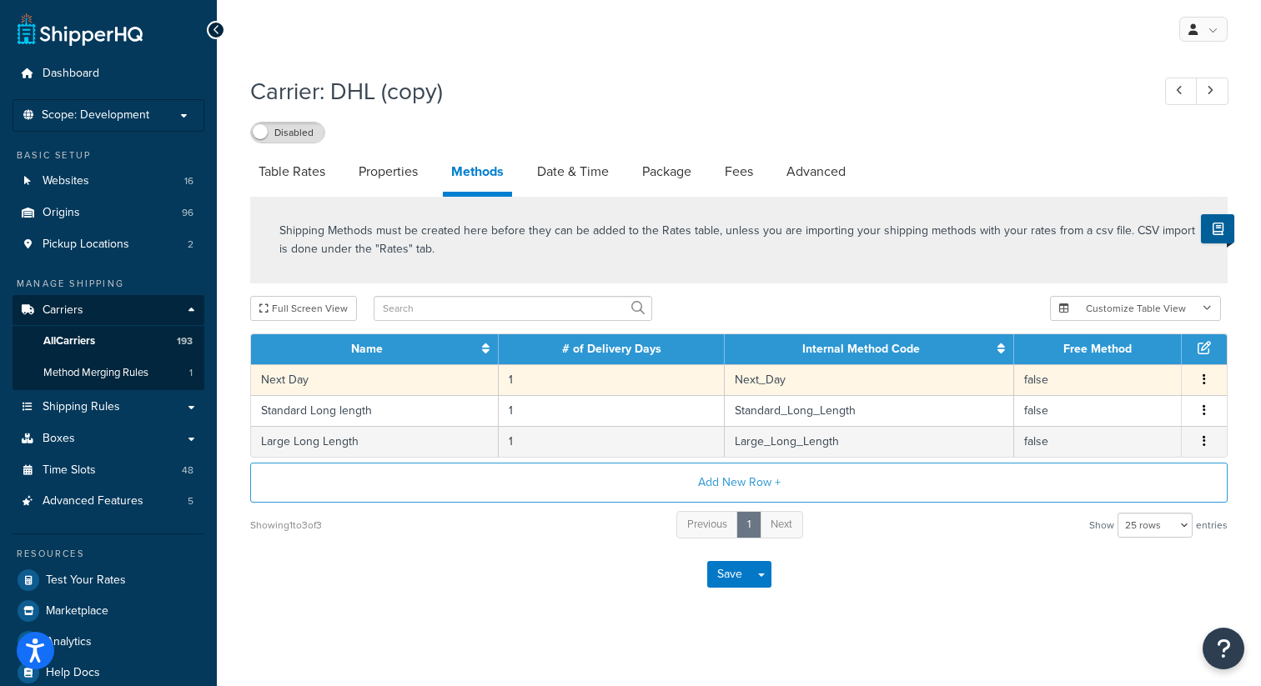
click at [1202, 381] on icon "button" at bounding box center [1203, 379] width 3 height 12
click at [1109, 399] on div "Delete" at bounding box center [1119, 400] width 118 height 34
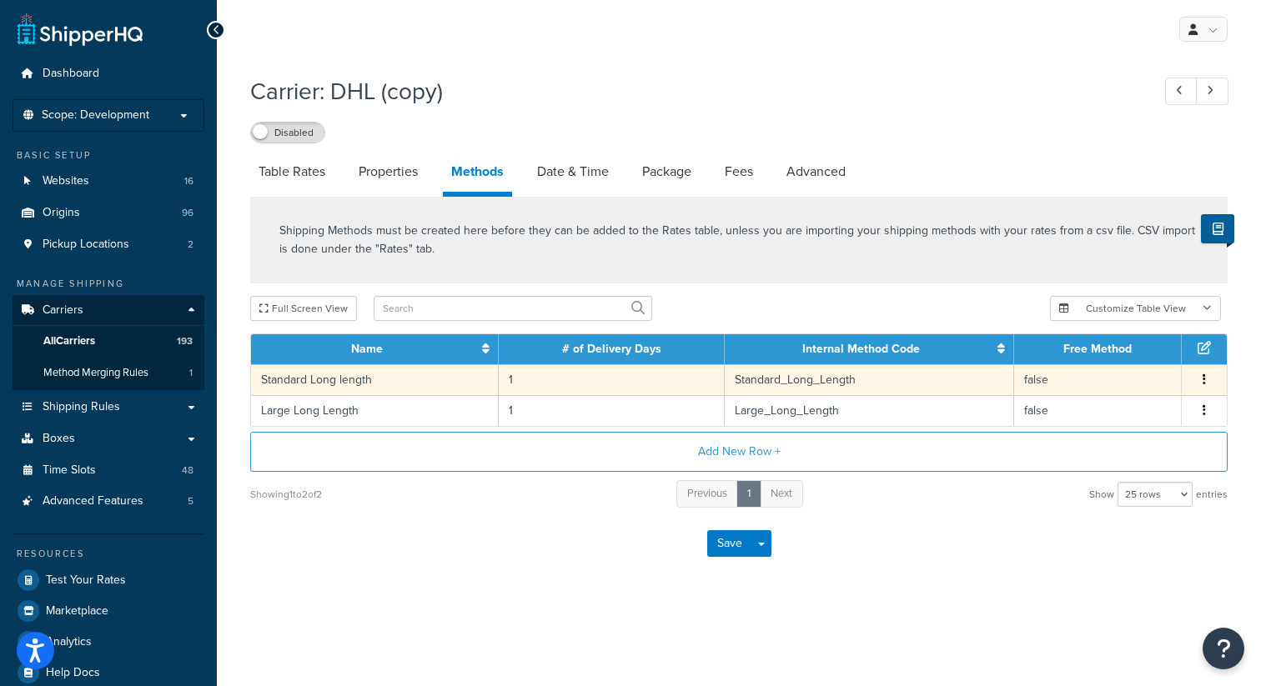
click at [1202, 383] on icon "button" at bounding box center [1203, 379] width 3 height 12
click at [1099, 368] on div "Edit" at bounding box center [1119, 365] width 118 height 34
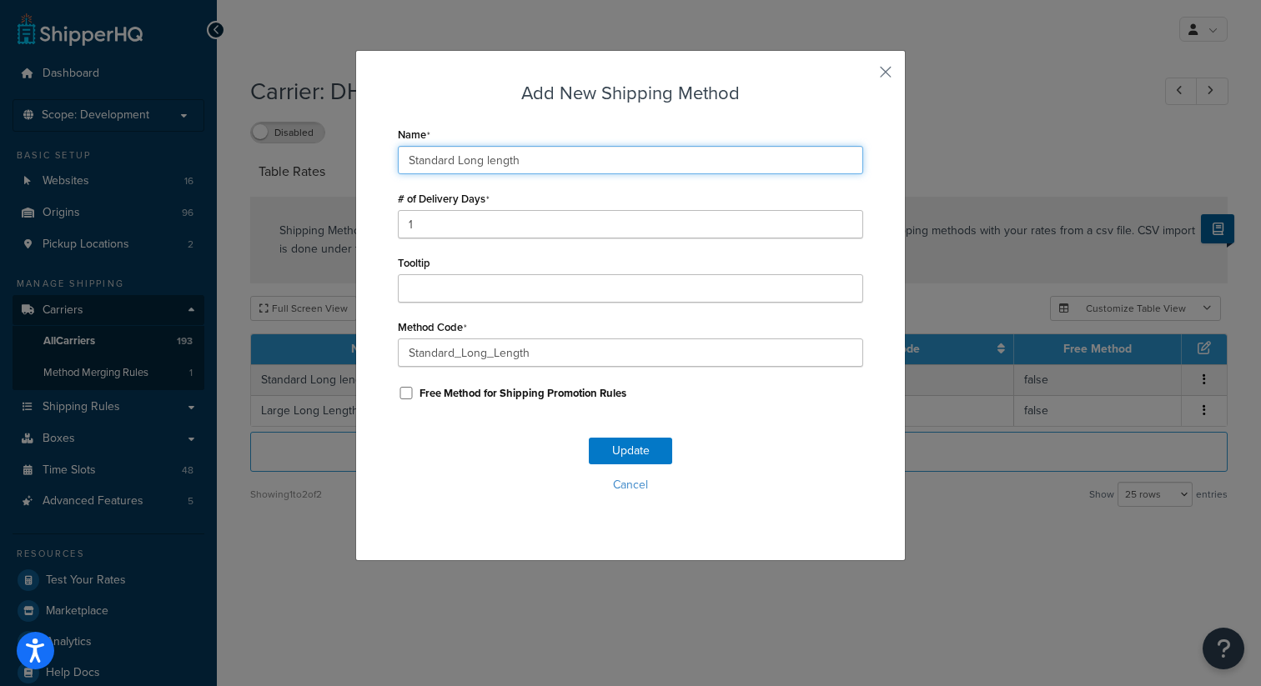
drag, startPoint x: 459, startPoint y: 161, endPoint x: 362, endPoint y: 161, distance: 96.7
click at [363, 161] on div "Add New Shipping Method Name Standard Long length # of Delivery Days 1 Tooltip …" at bounding box center [630, 305] width 550 height 511
type input "Long length"
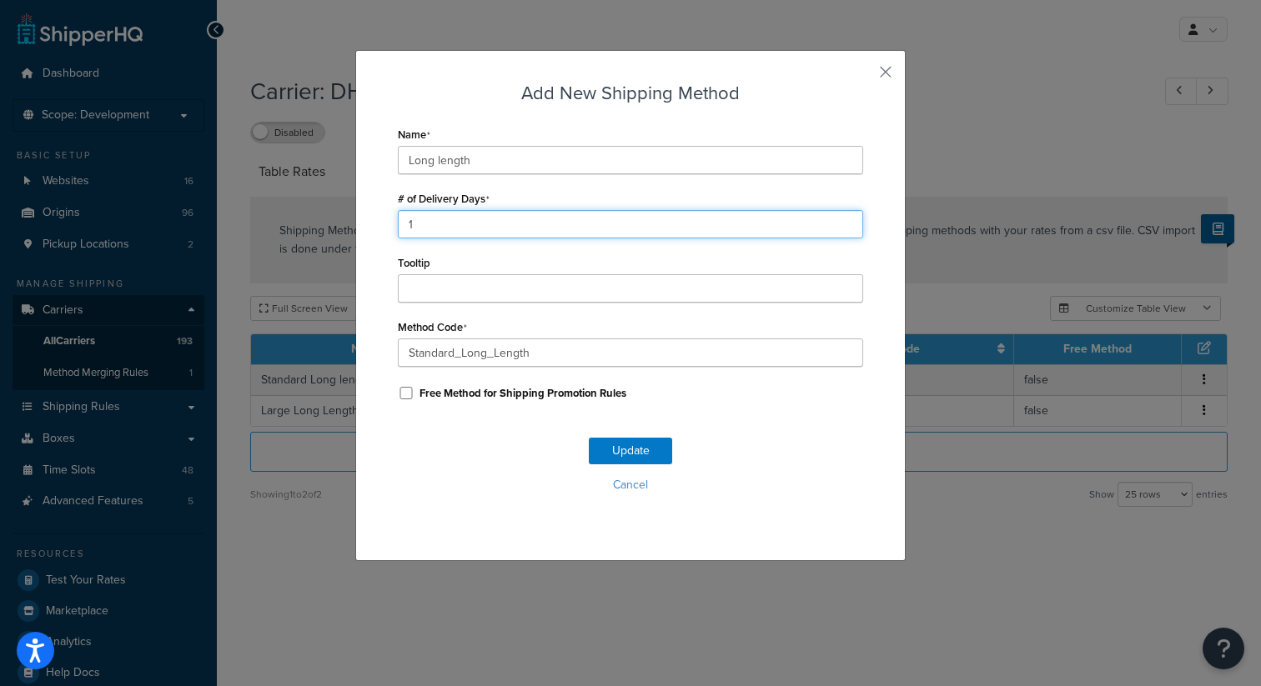
click at [459, 222] on input "1" at bounding box center [630, 224] width 465 height 28
type input "3"
click at [613, 451] on button "Update" at bounding box center [630, 451] width 83 height 27
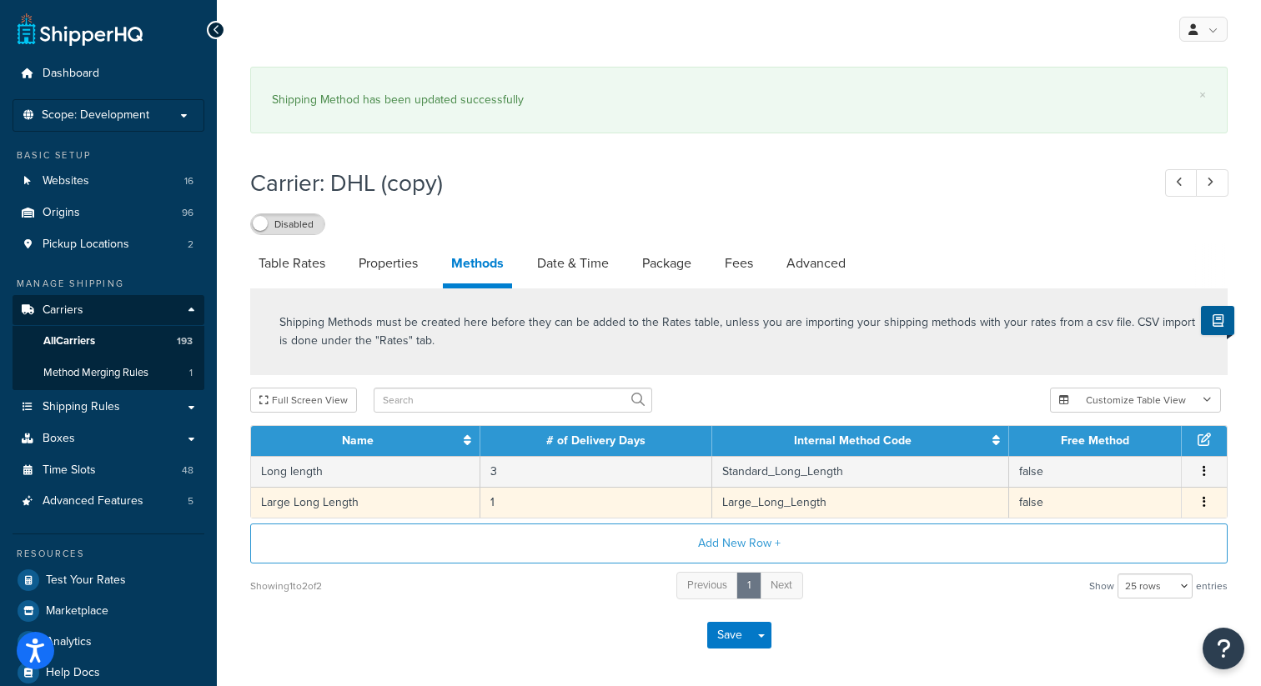
click at [1206, 502] on button "button" at bounding box center [1203, 503] width 13 height 18
click at [1138, 487] on div "Edit" at bounding box center [1119, 488] width 118 height 34
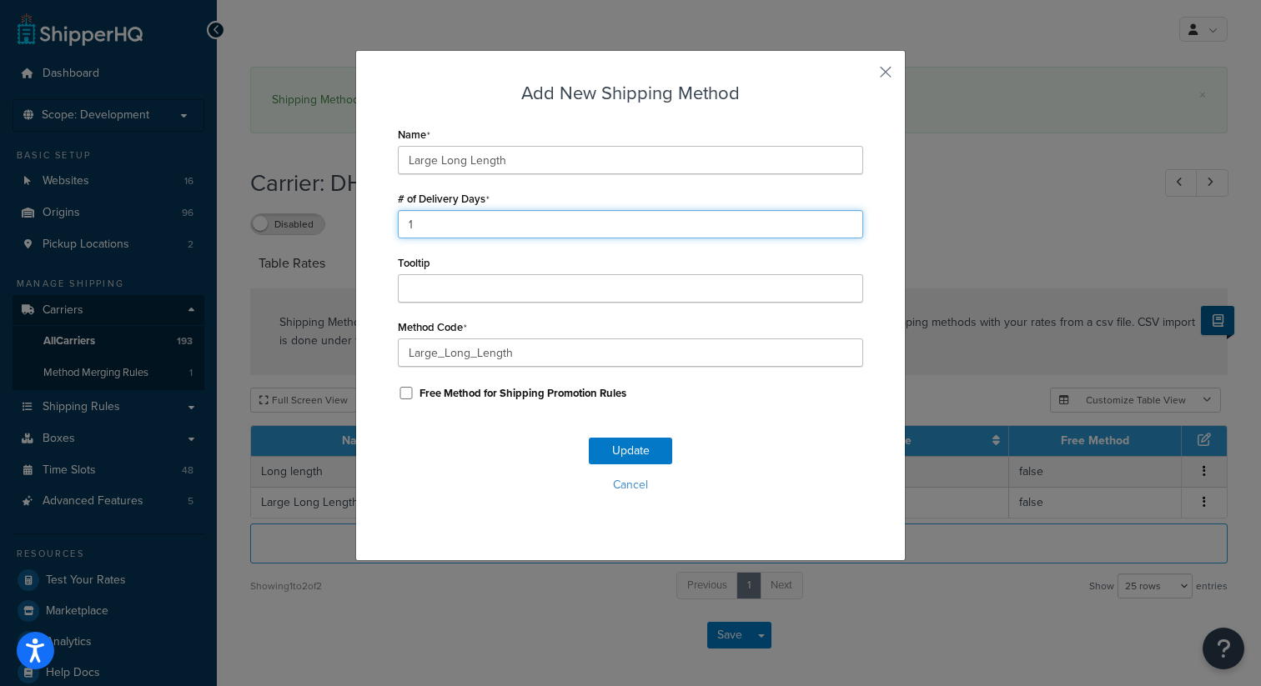
click at [571, 229] on input "1" at bounding box center [630, 224] width 465 height 28
type input "3"
click at [635, 453] on button "Update" at bounding box center [630, 451] width 83 height 27
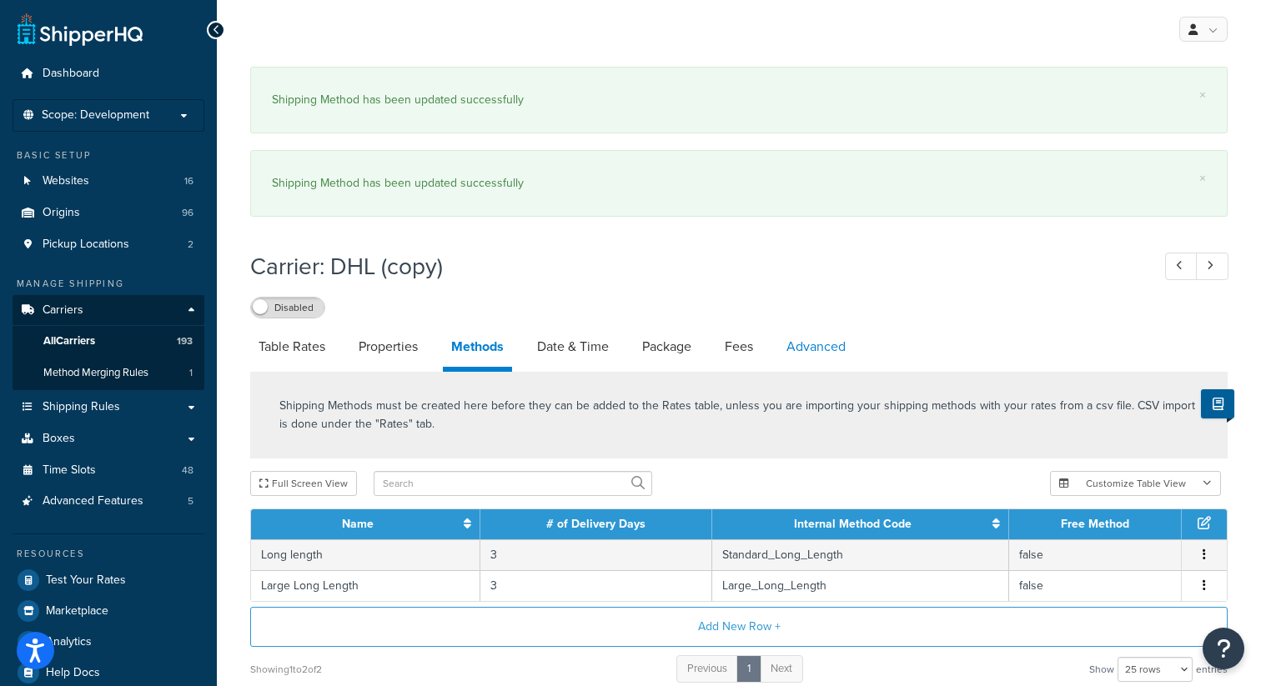
click at [810, 353] on link "Advanced" at bounding box center [816, 347] width 76 height 40
select select "false"
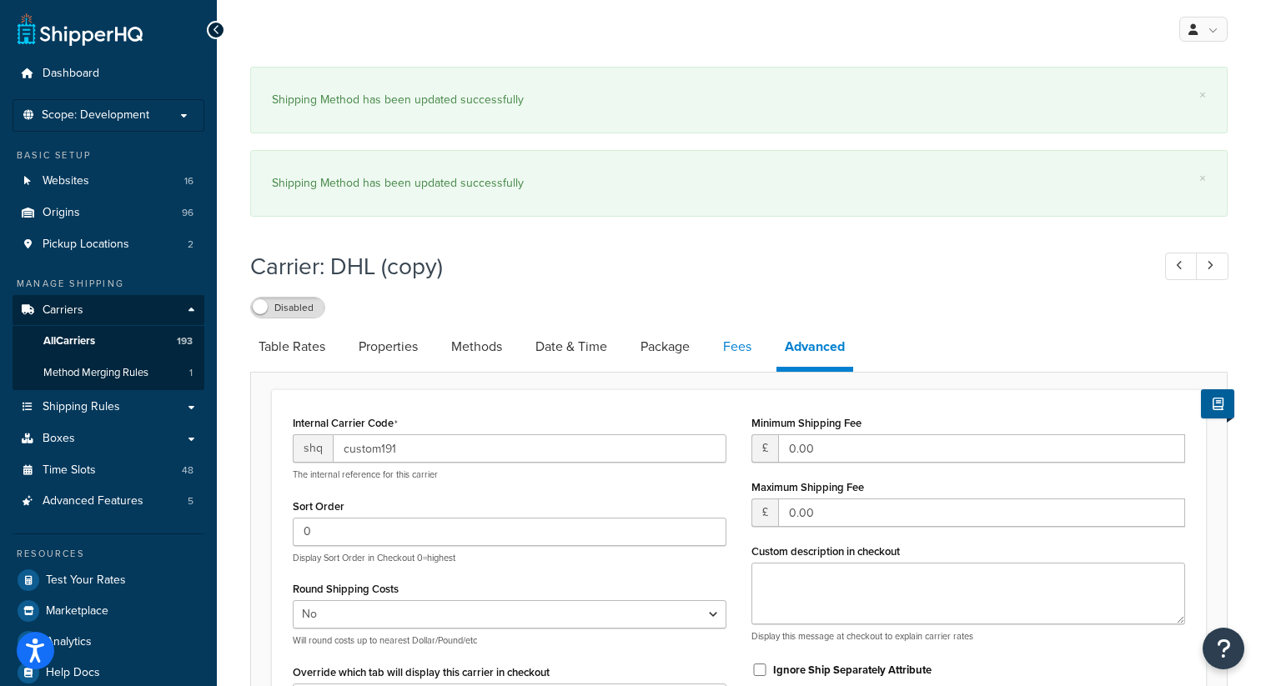
click at [729, 351] on link "Fees" at bounding box center [736, 347] width 45 height 40
select select "AFTER"
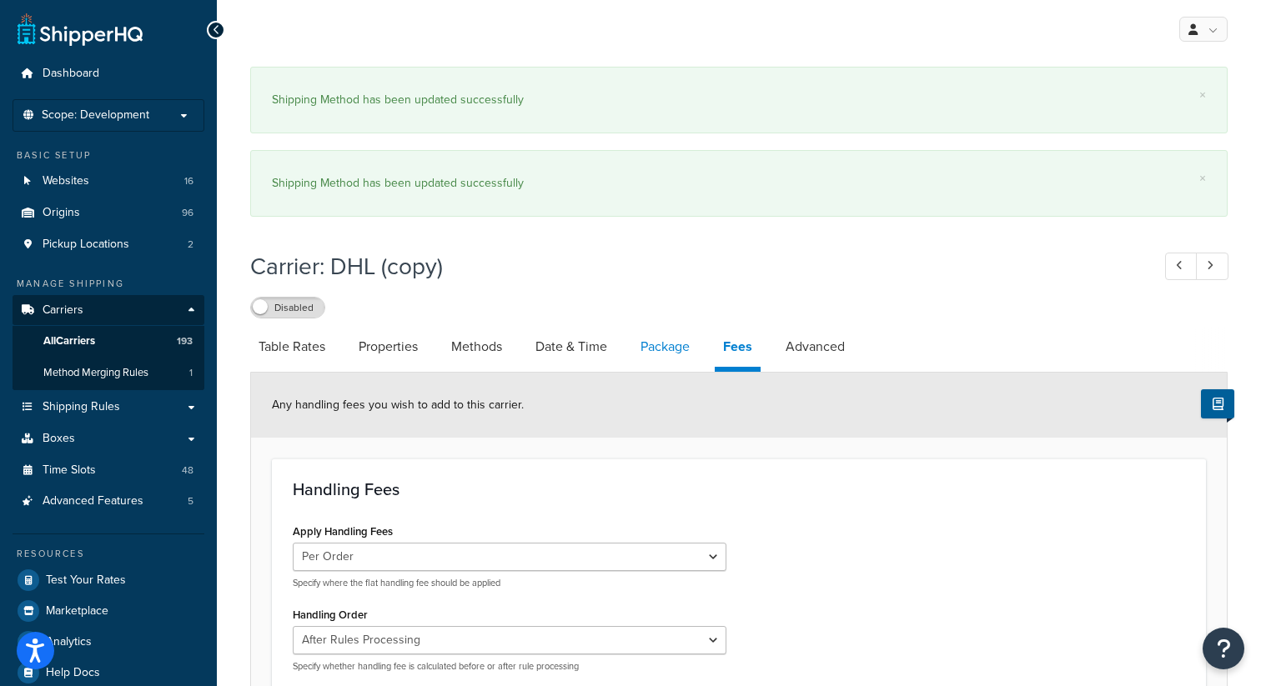
click at [667, 341] on link "Package" at bounding box center [665, 347] width 66 height 40
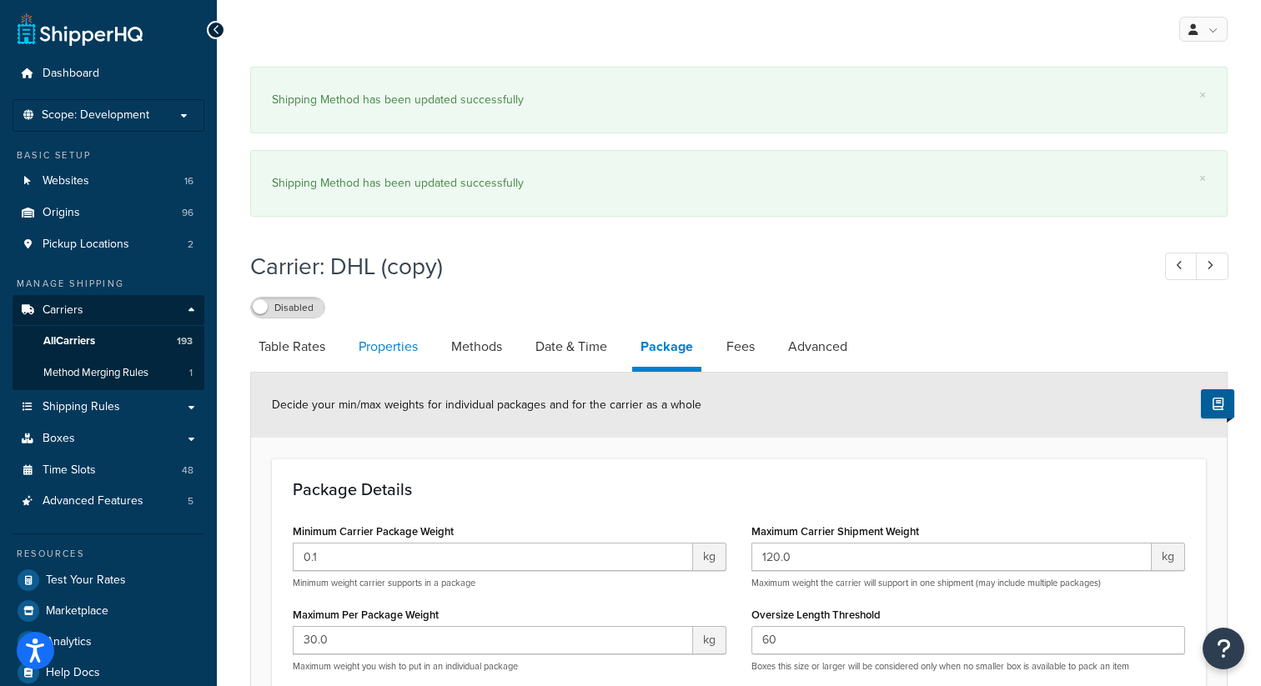
click at [418, 356] on link "Properties" at bounding box center [388, 347] width 76 height 40
select select "HIGHEST"
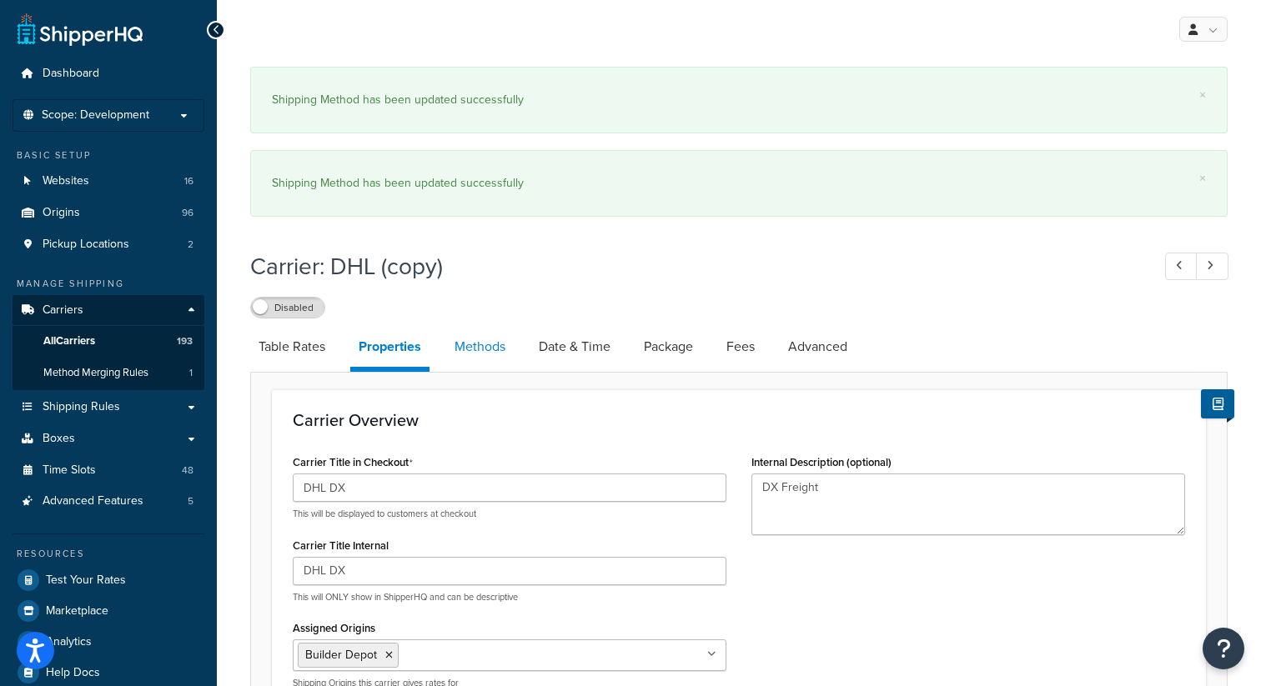
click at [478, 355] on link "Methods" at bounding box center [480, 347] width 68 height 40
select select "25"
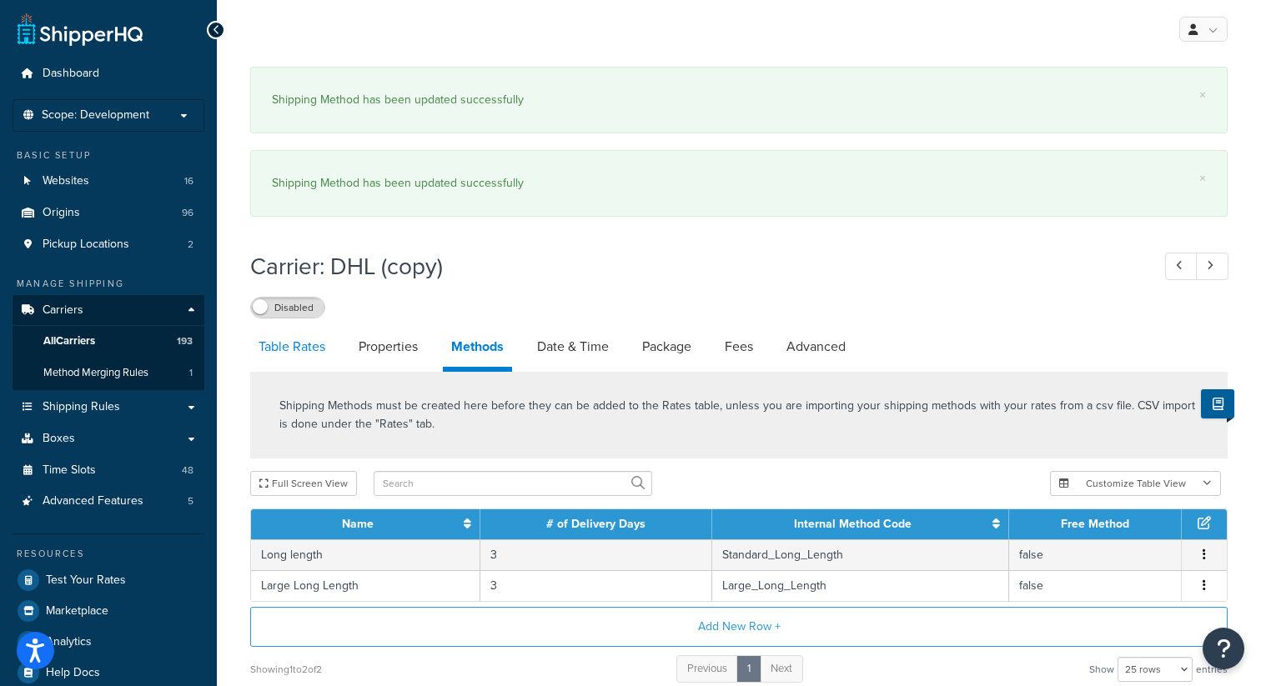
click at [289, 348] on link "Table Rates" at bounding box center [291, 347] width 83 height 40
select select "25"
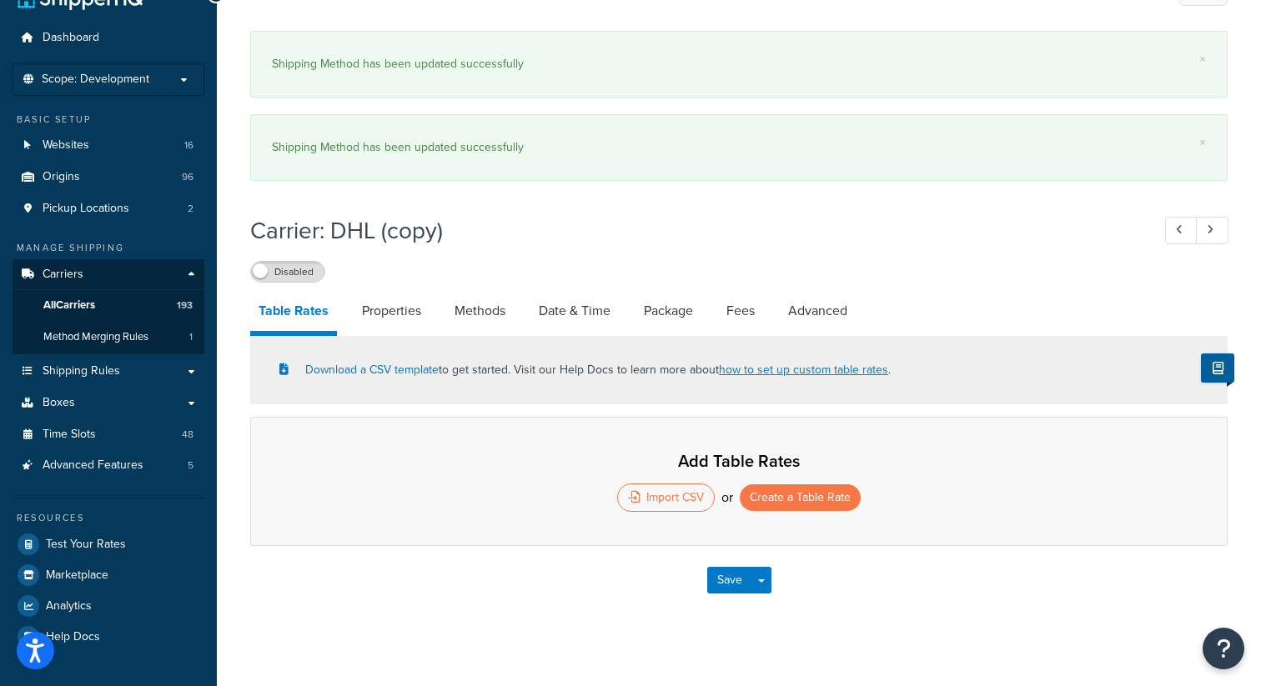
scroll to position [49, 0]
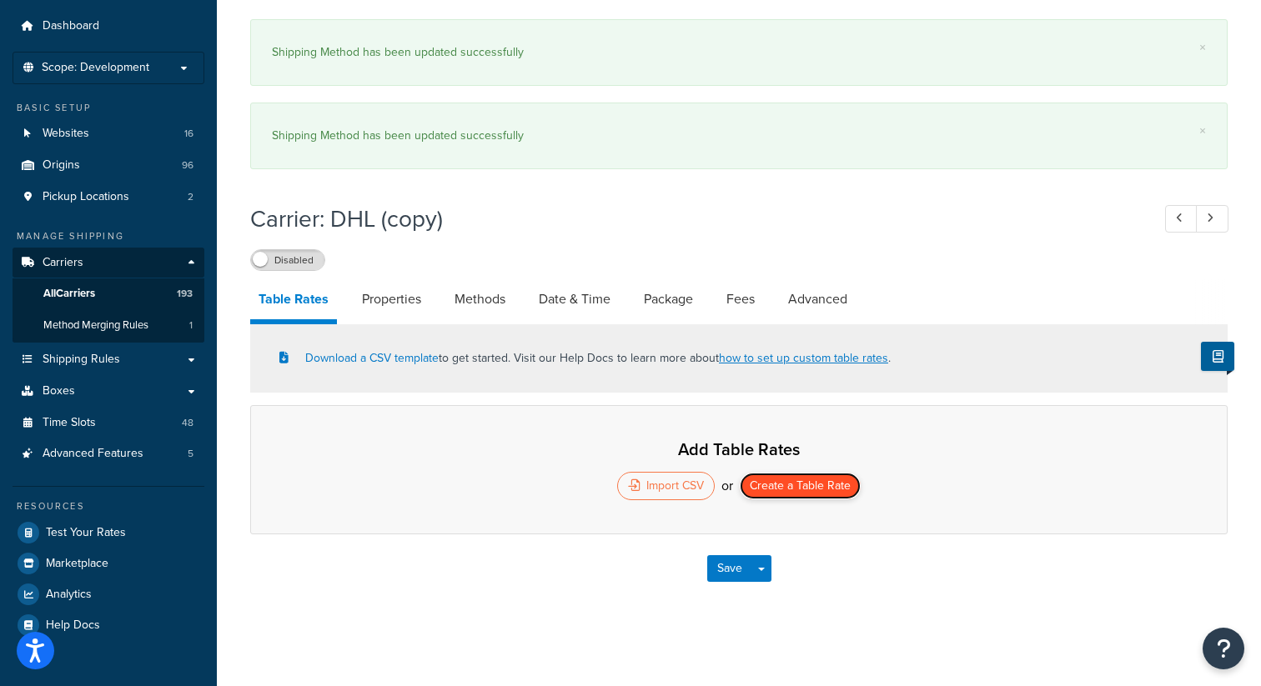
click at [802, 482] on button "Create a Table Rate" at bounding box center [799, 486] width 121 height 27
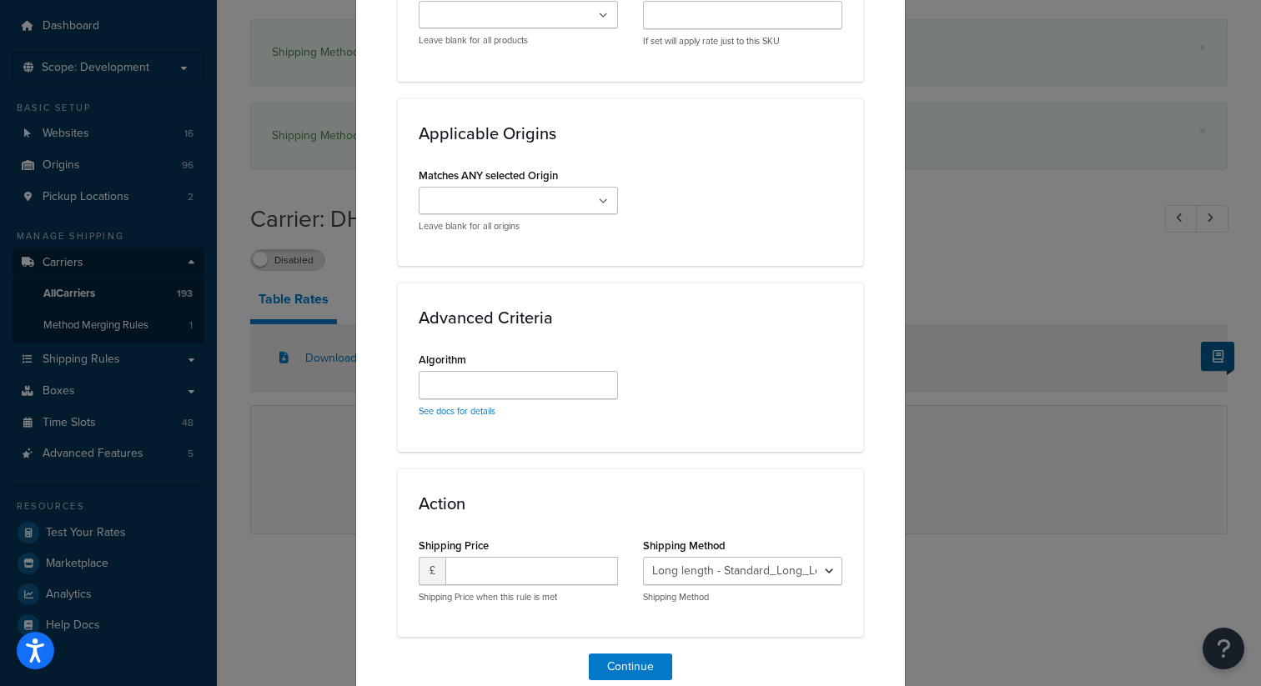
scroll to position [1302, 0]
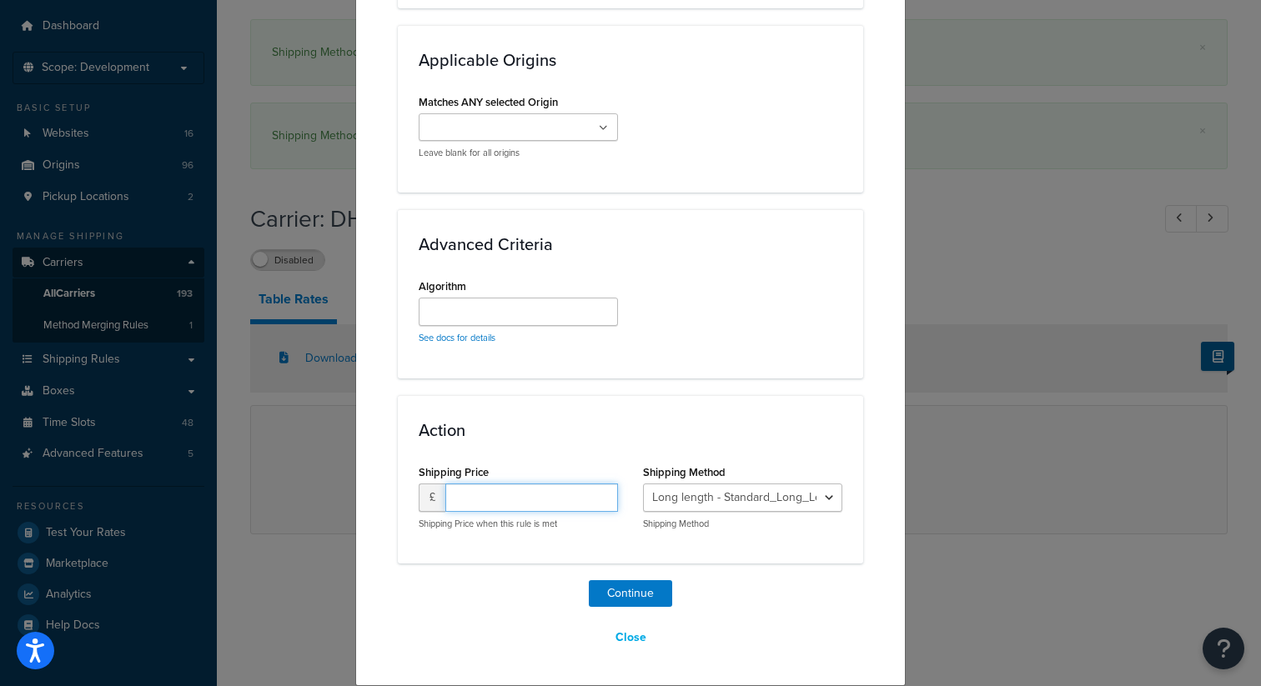
click at [539, 484] on input "number" at bounding box center [531, 498] width 173 height 28
type input "20"
click at [637, 604] on button "Continue" at bounding box center [630, 593] width 83 height 27
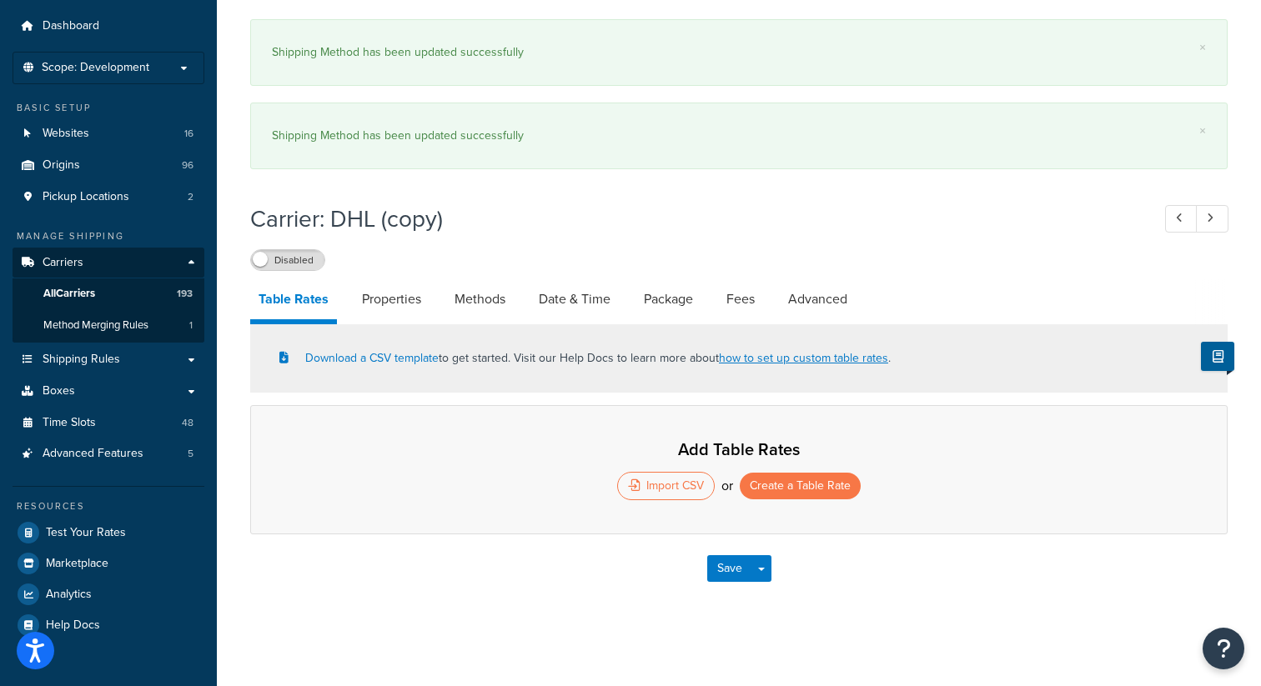
select select "25"
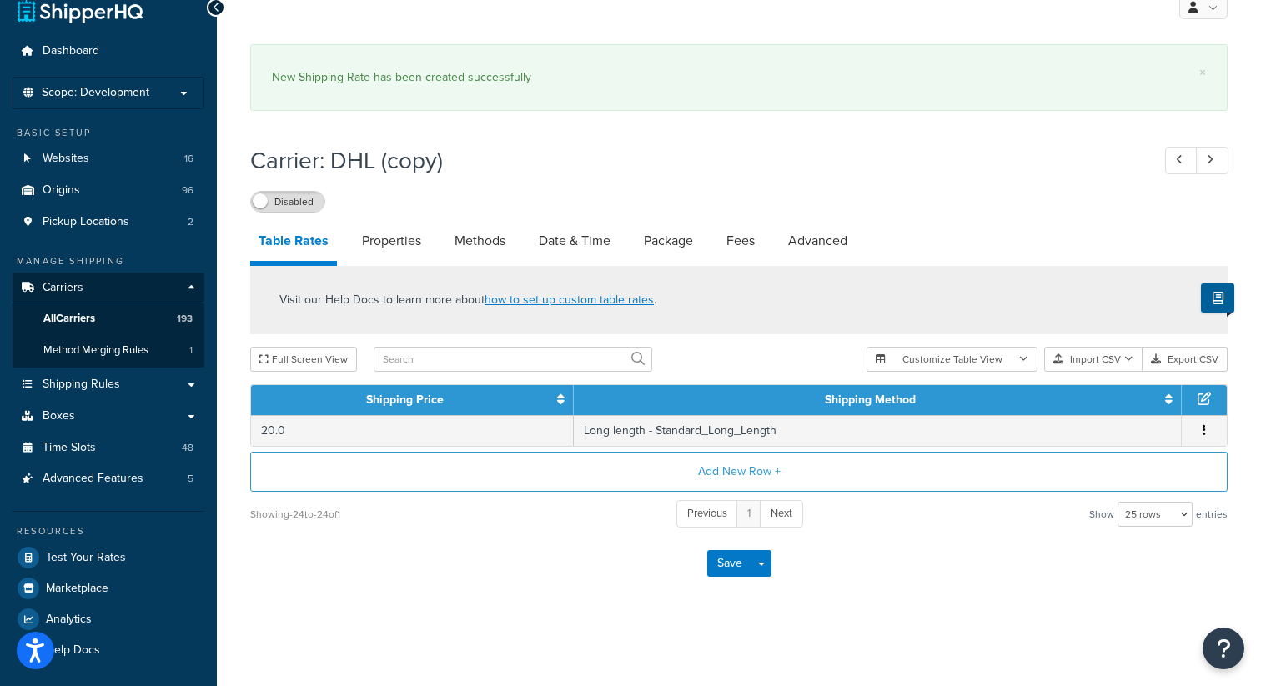
scroll to position [23, 0]
click at [494, 235] on link "Methods" at bounding box center [480, 241] width 68 height 40
select select "25"
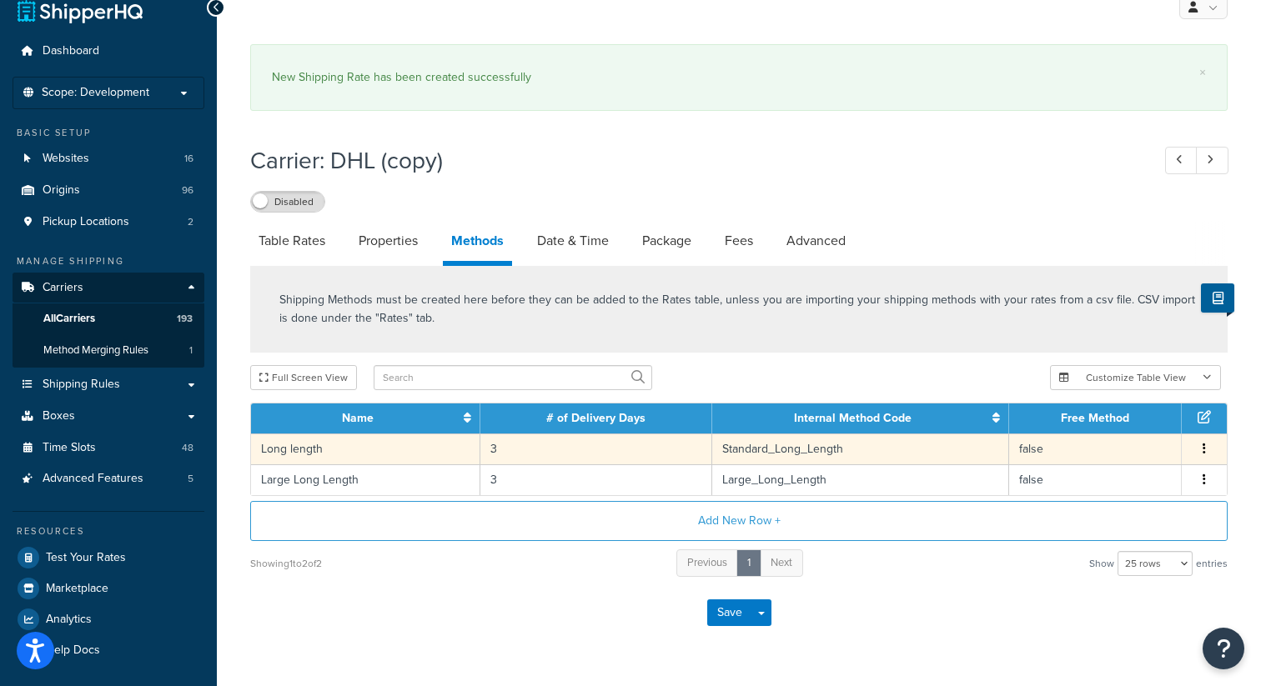
click at [1217, 446] on td "Edit Delete" at bounding box center [1203, 449] width 45 height 31
click at [1206, 450] on button "button" at bounding box center [1203, 449] width 13 height 18
click at [1143, 438] on div "Edit" at bounding box center [1119, 435] width 118 height 34
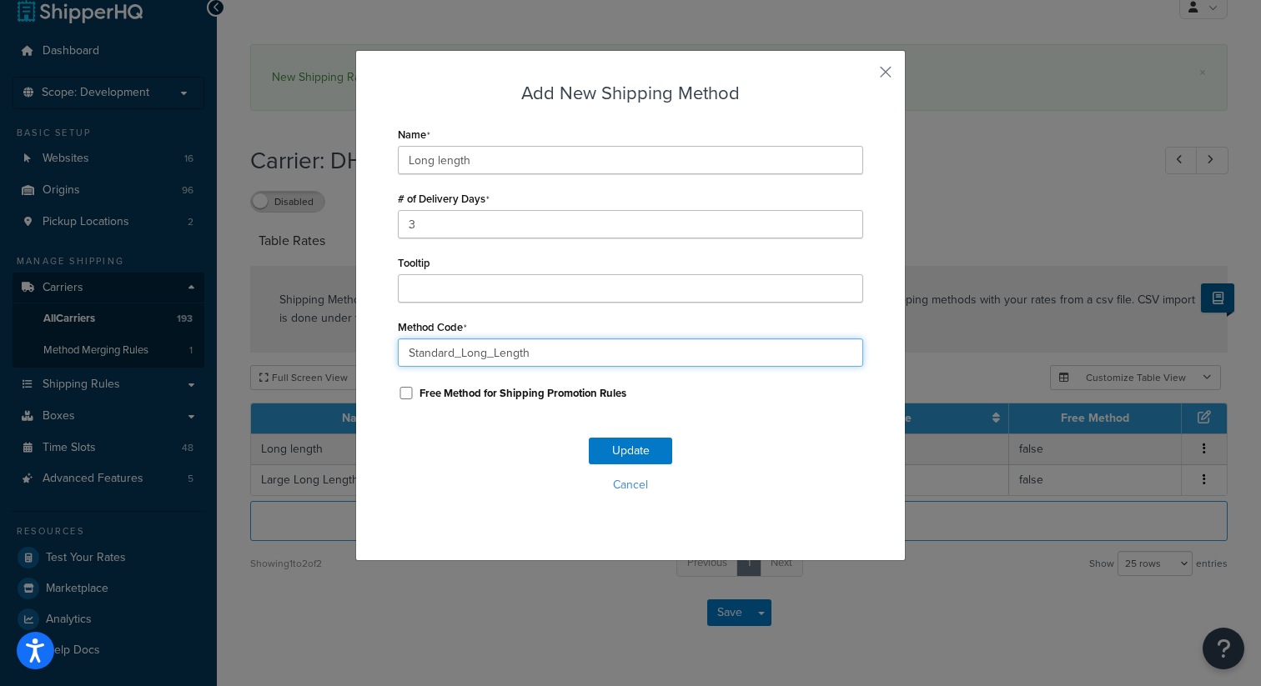
click at [462, 353] on input "Standard_Long_Length" at bounding box center [630, 352] width 465 height 28
type input "Long_Length"
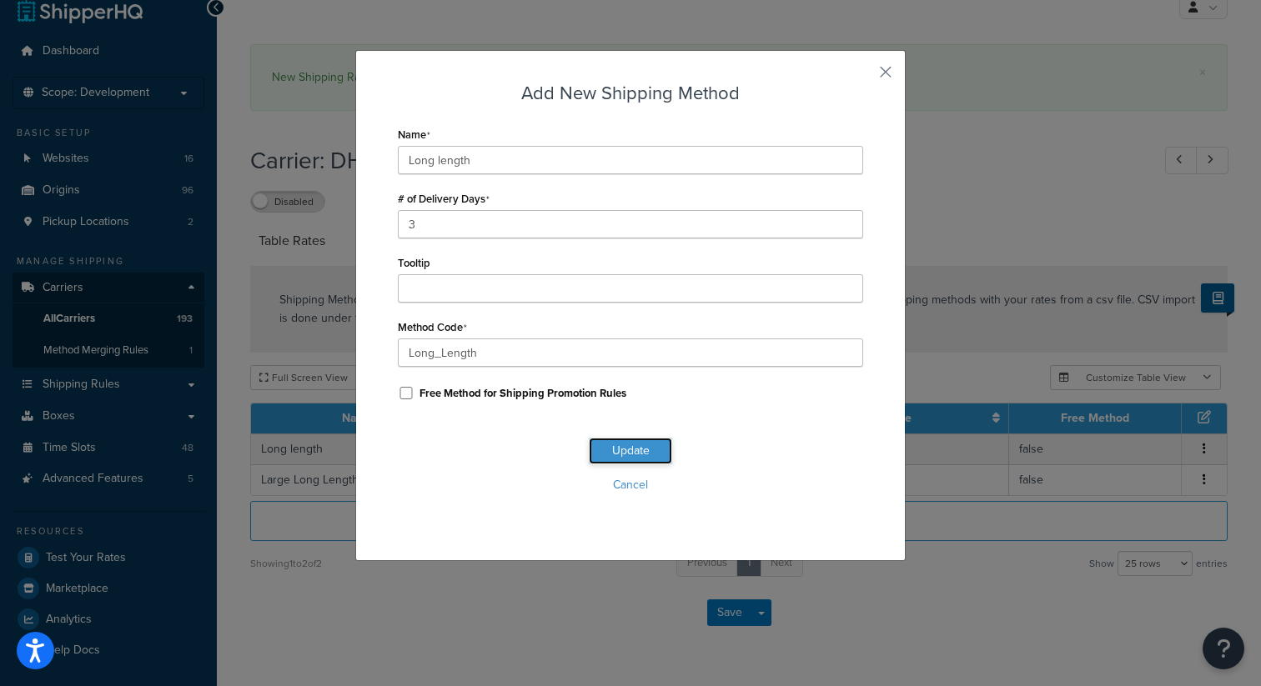
click at [660, 462] on button "Update" at bounding box center [630, 451] width 83 height 27
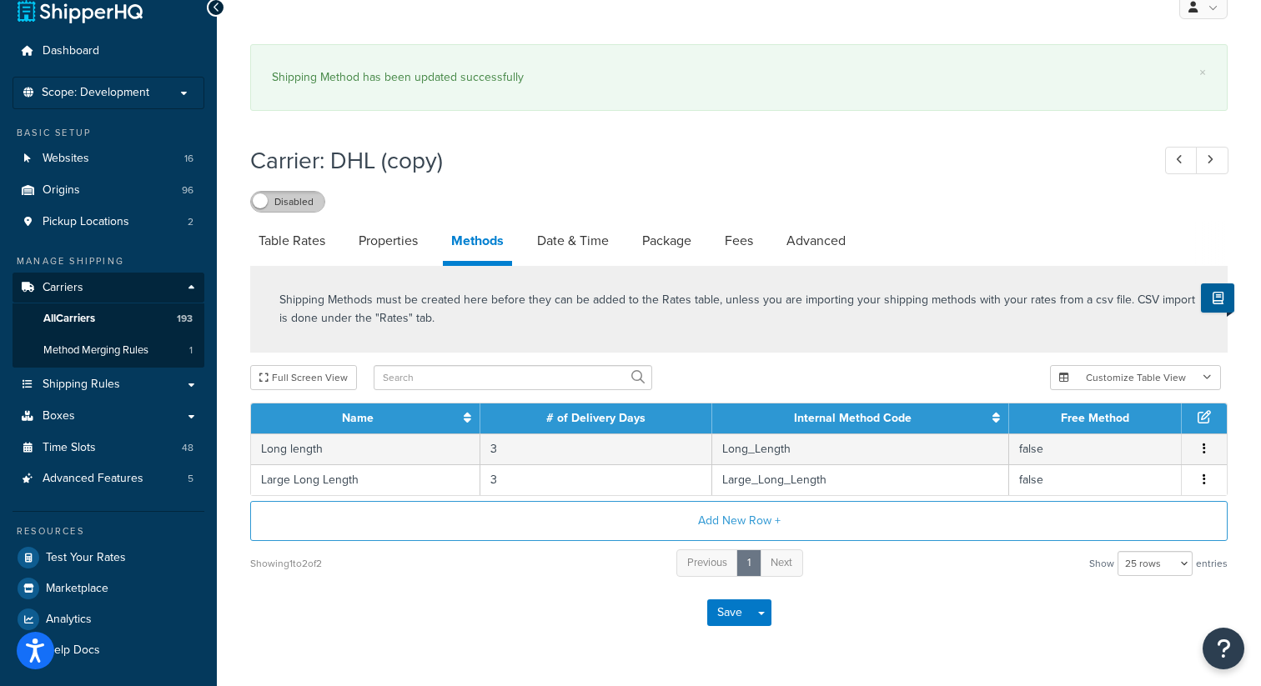
click at [302, 207] on label "Disabled" at bounding box center [287, 202] width 73 height 20
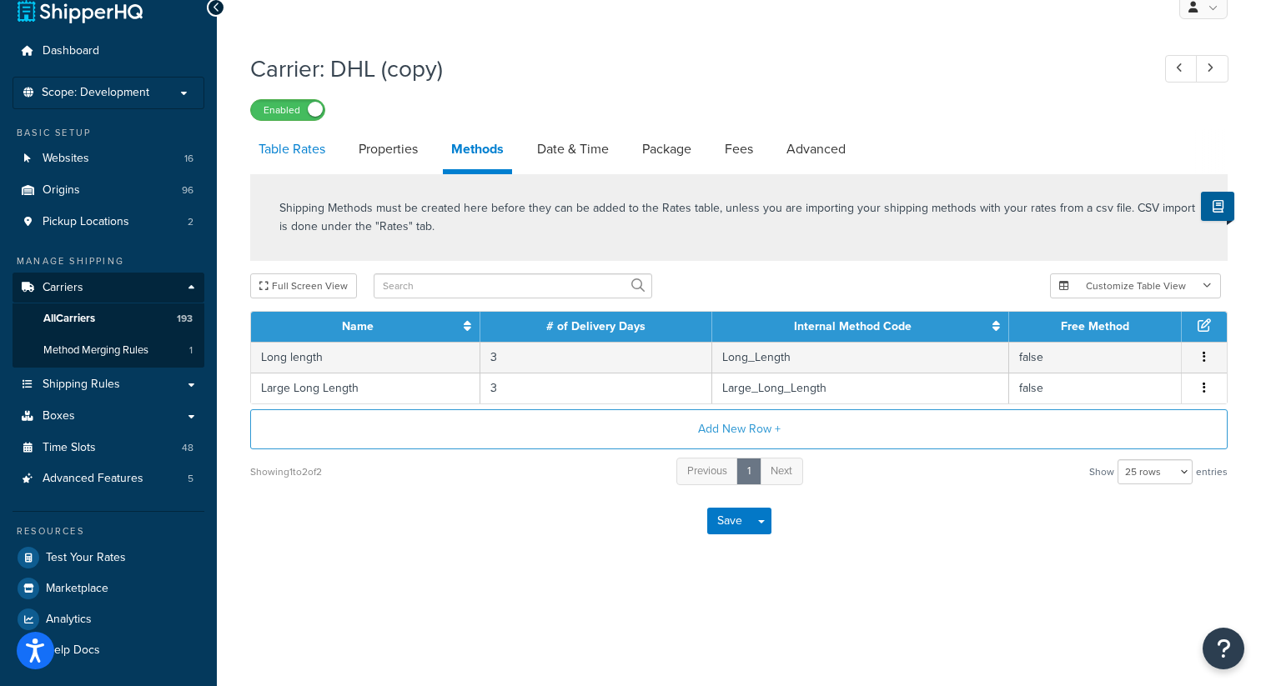
click at [303, 153] on link "Table Rates" at bounding box center [291, 149] width 83 height 40
select select "25"
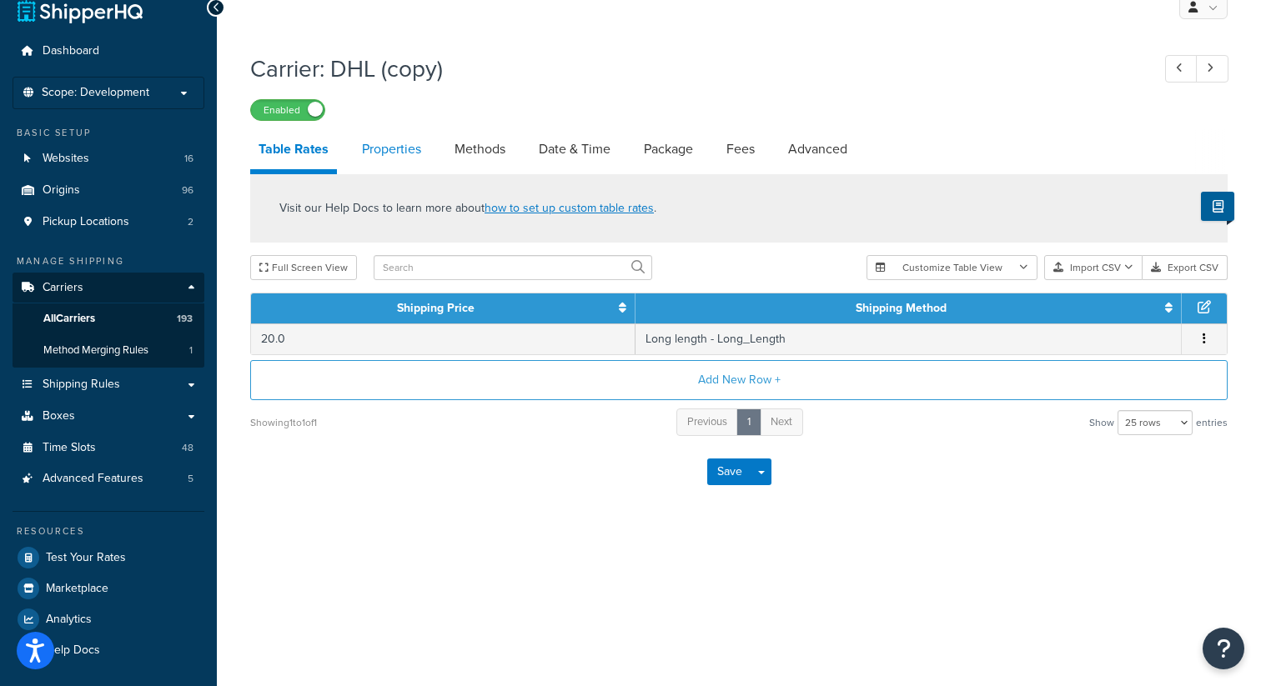
click at [389, 156] on link "Properties" at bounding box center [391, 149] width 76 height 40
select select "HIGHEST"
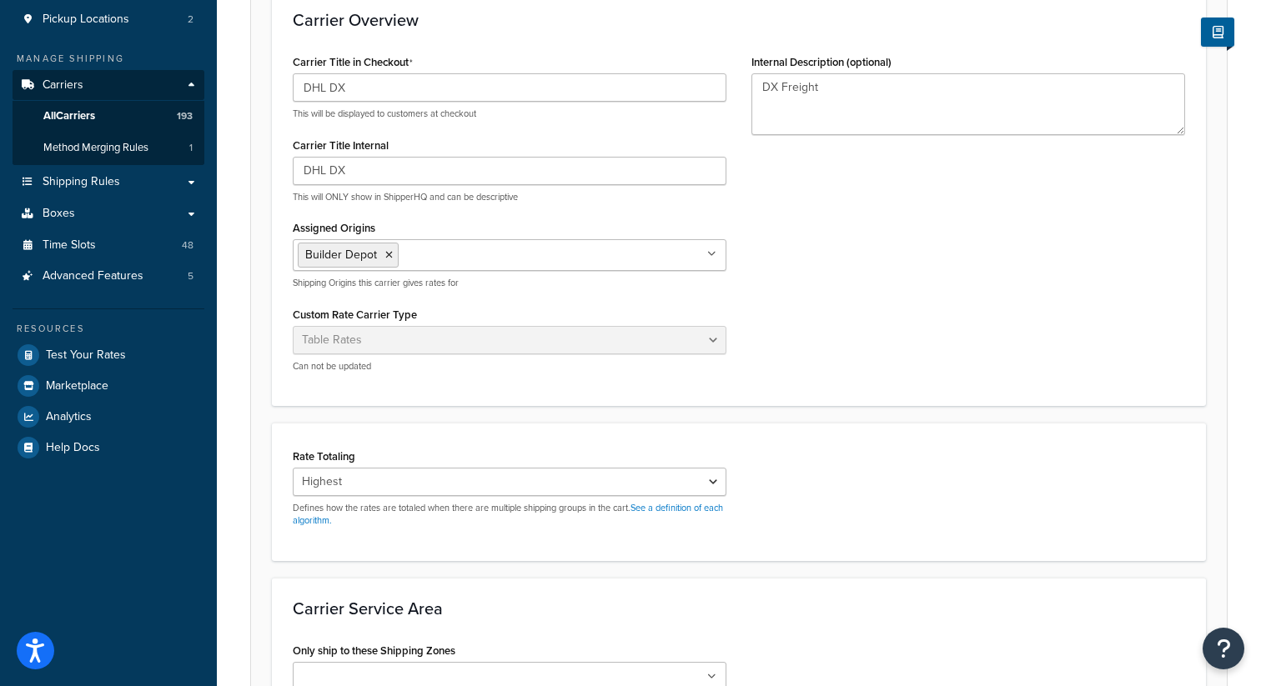
scroll to position [447, 0]
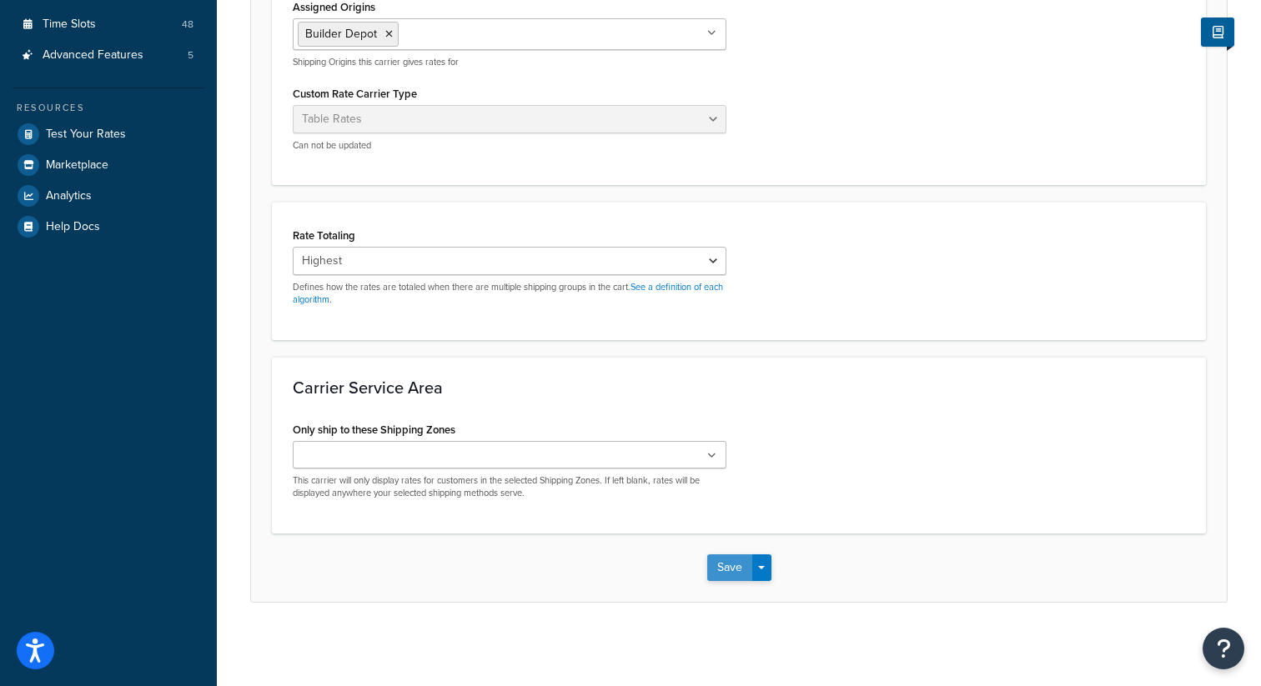
click at [727, 563] on button "Save" at bounding box center [729, 567] width 45 height 27
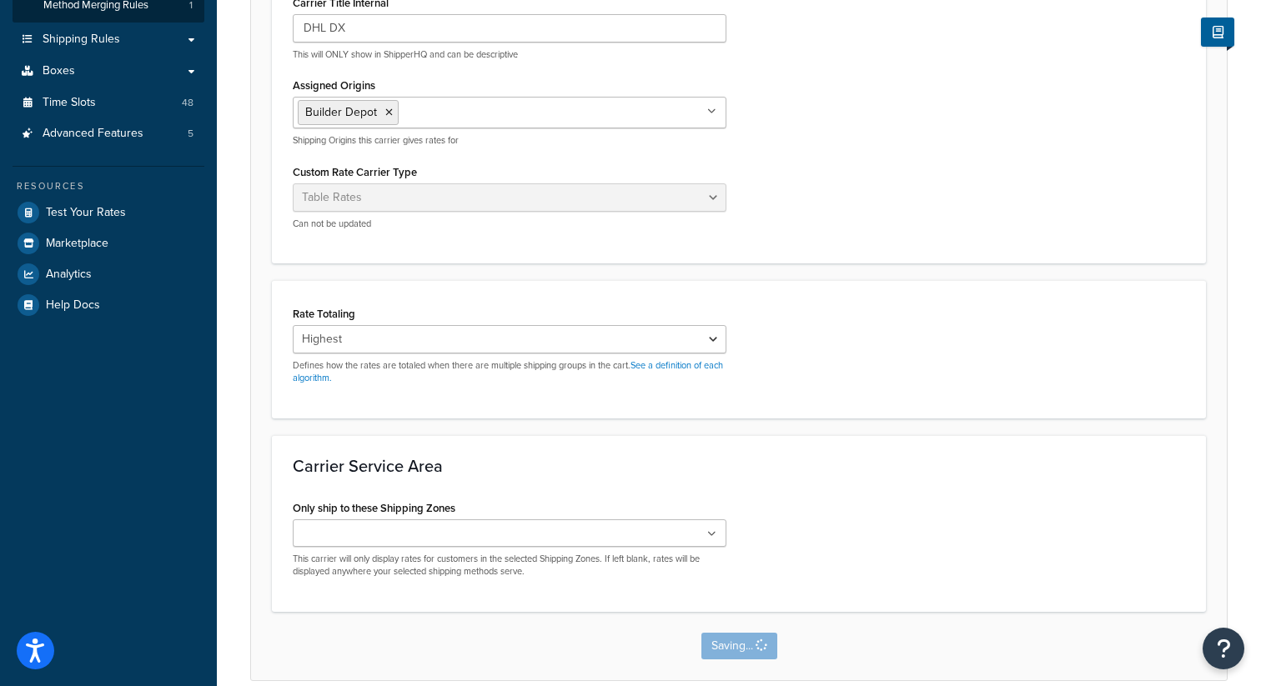
scroll to position [0, 0]
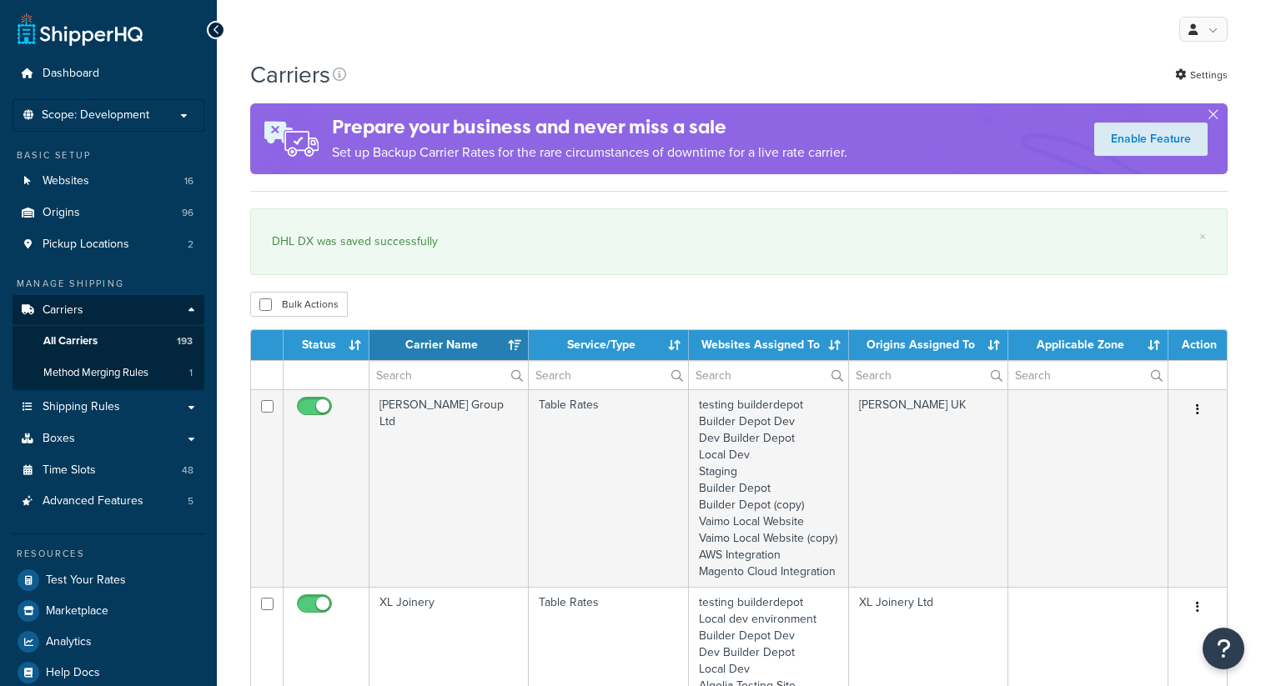
select select "15"
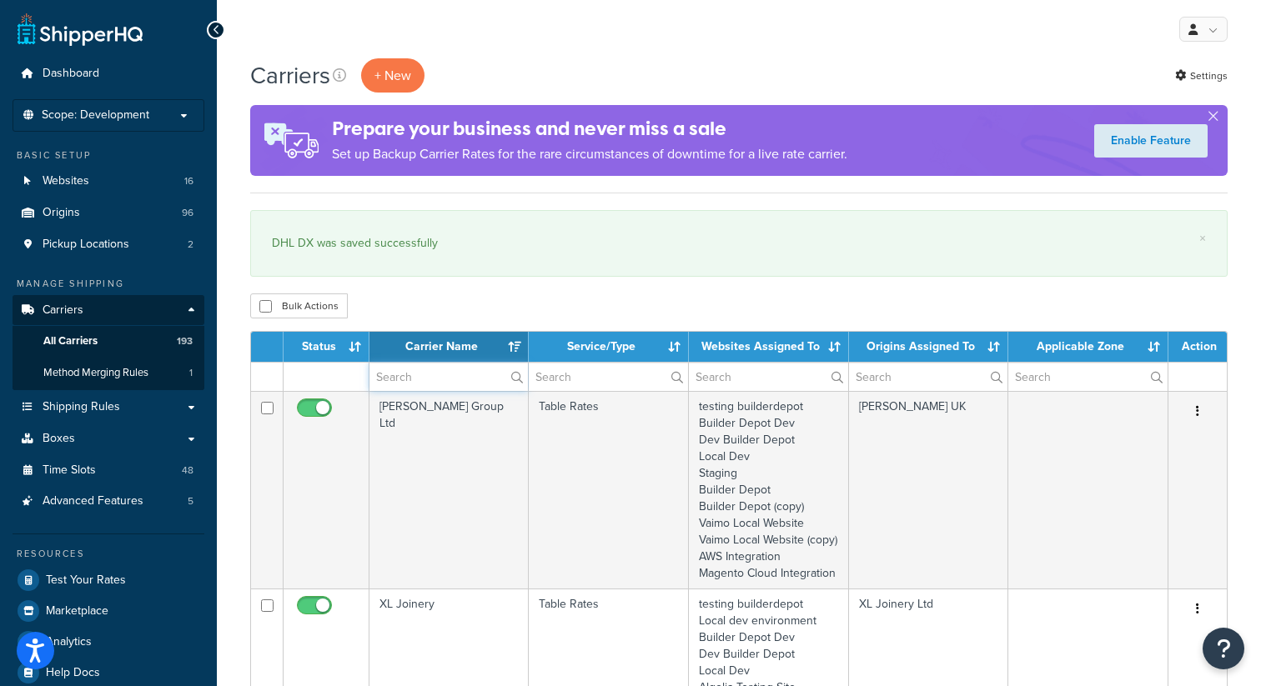
click at [408, 382] on input "text" at bounding box center [448, 377] width 158 height 28
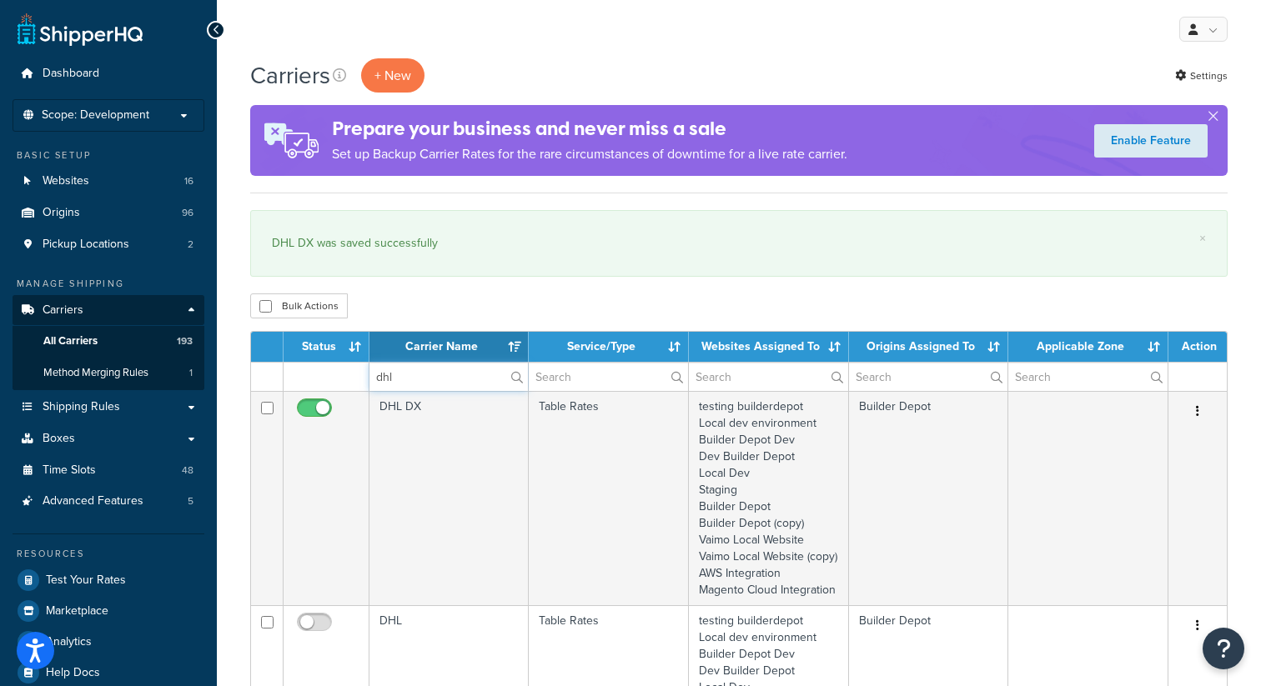
click at [399, 384] on input "dhl" at bounding box center [448, 377] width 158 height 28
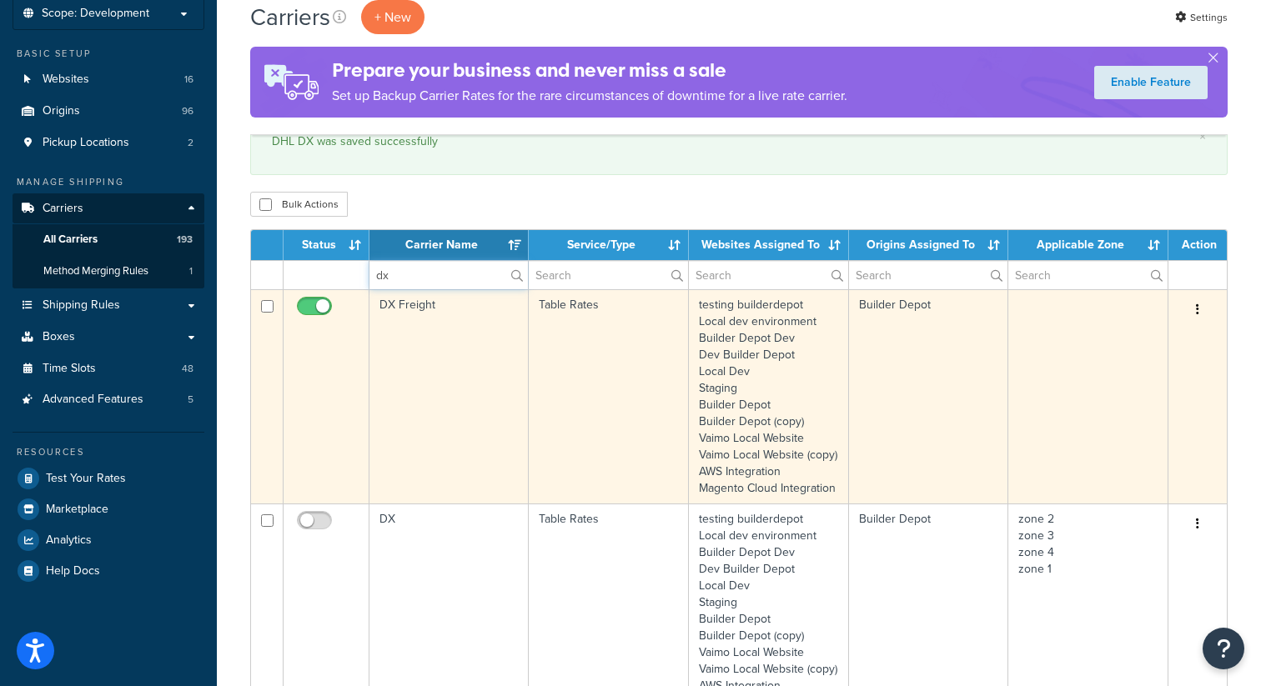
scroll to position [113, 0]
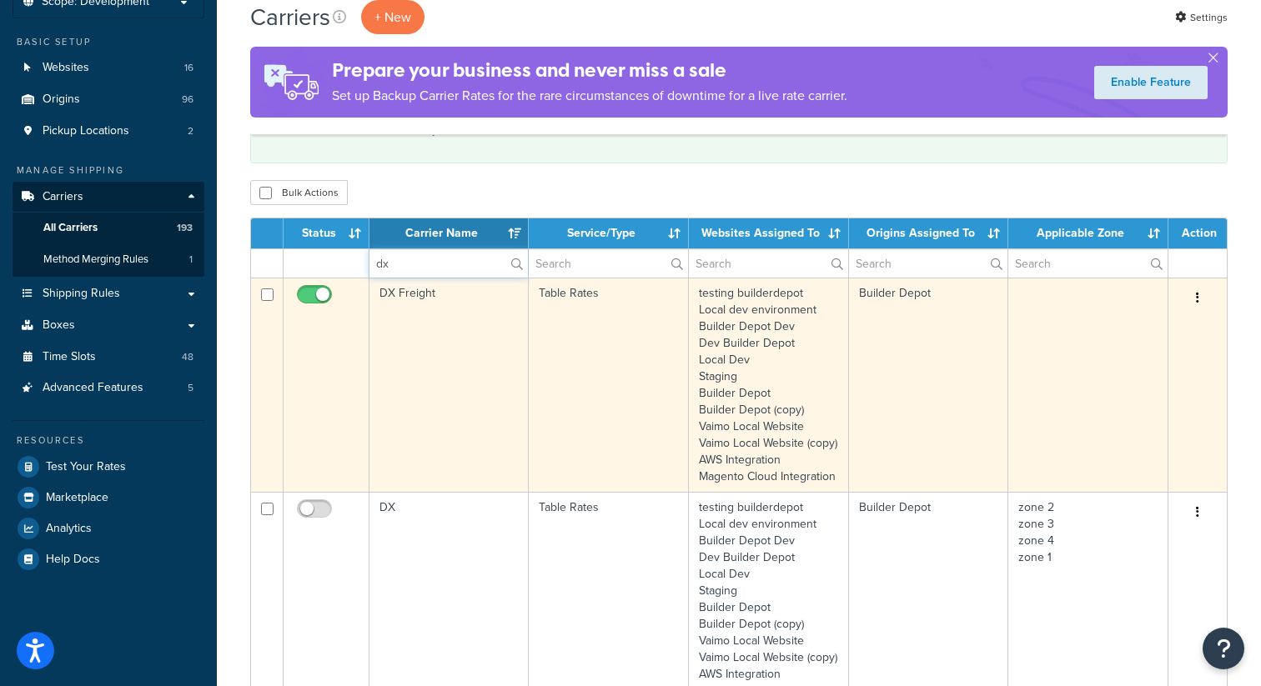
type input "dx"
click at [1198, 303] on button "button" at bounding box center [1197, 298] width 23 height 27
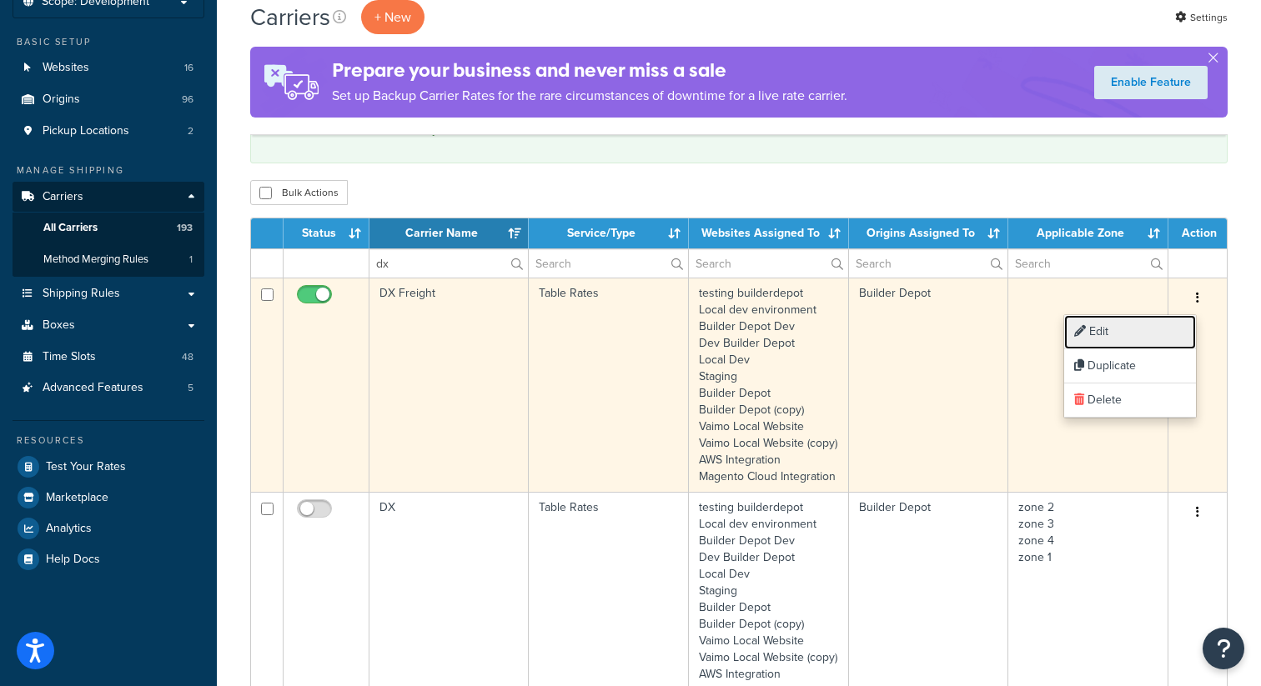
click at [1111, 329] on link "Edit" at bounding box center [1130, 332] width 132 height 34
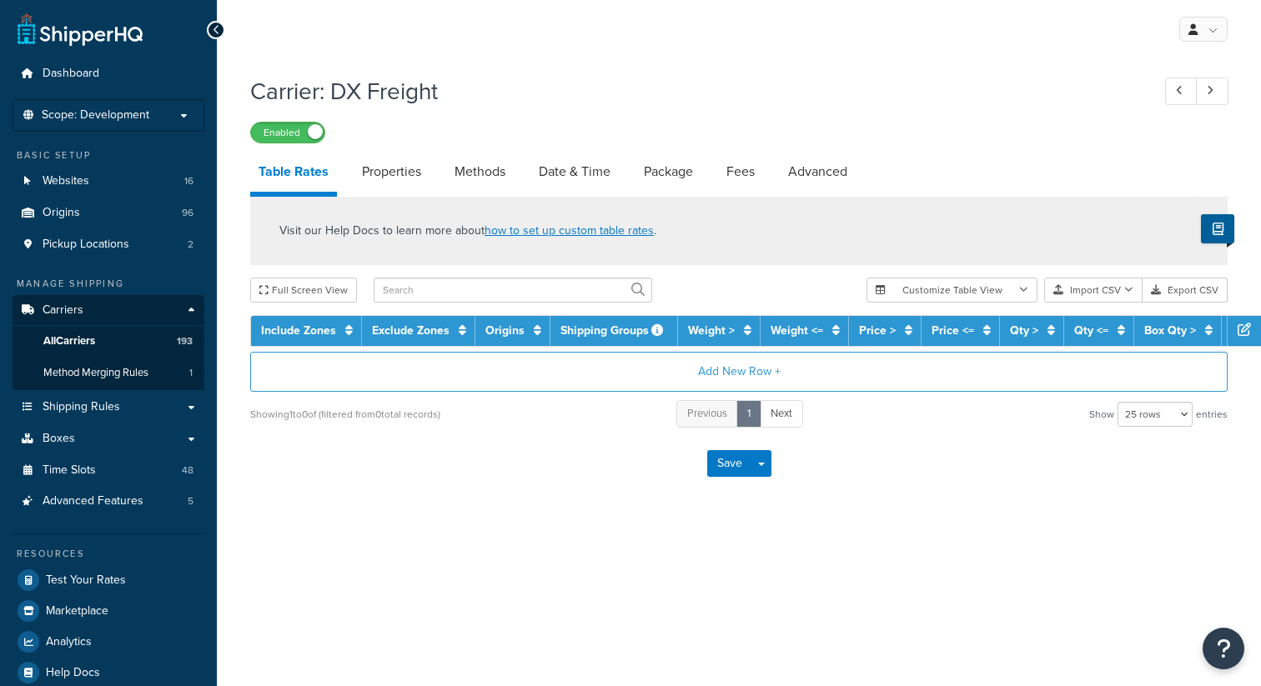
select select "25"
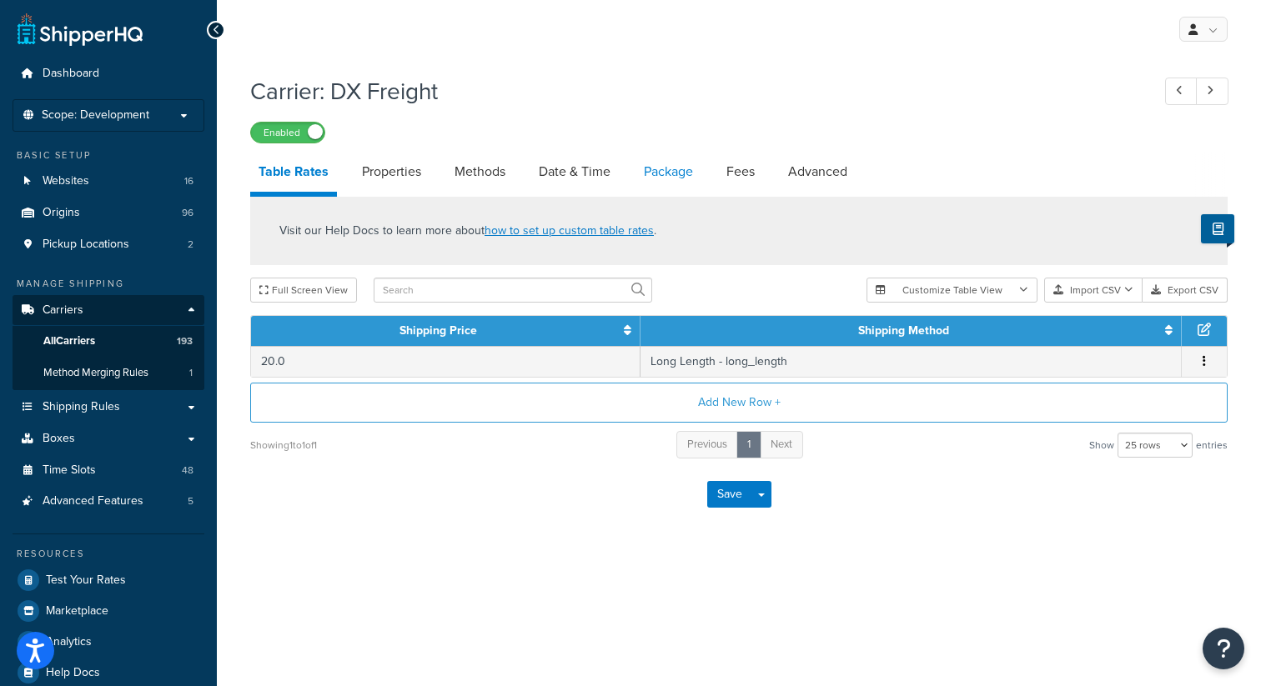
click at [676, 177] on link "Package" at bounding box center [668, 172] width 66 height 40
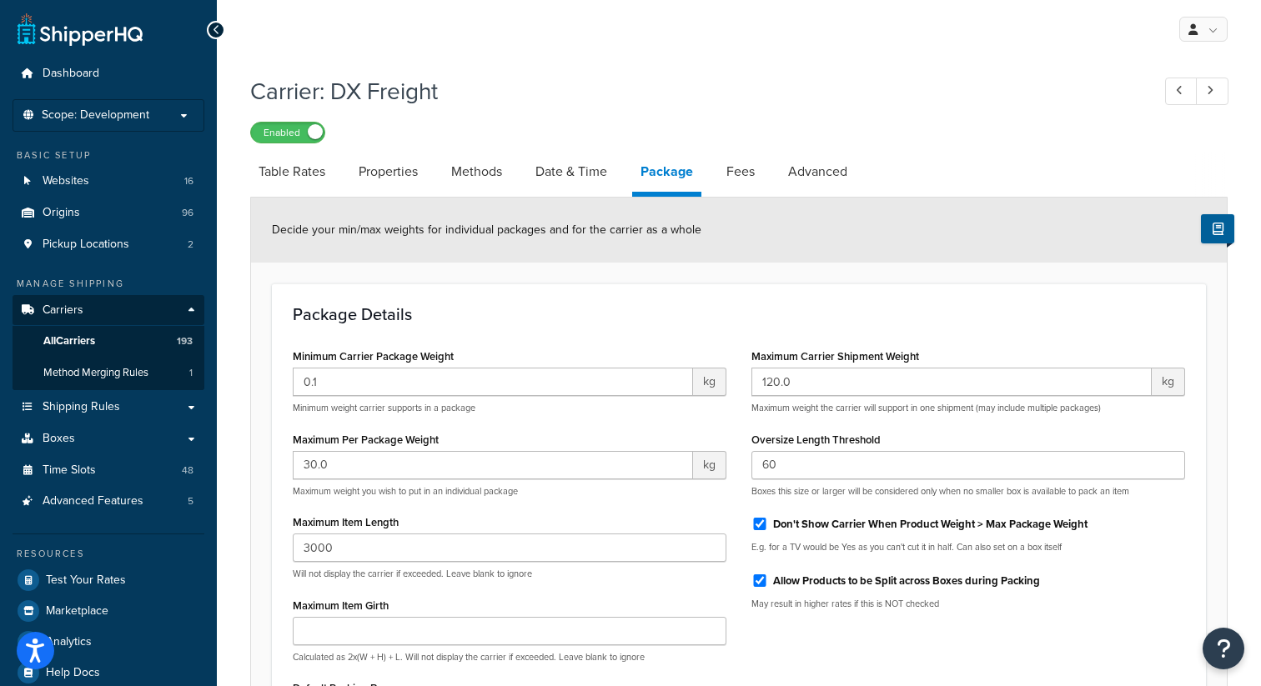
scroll to position [40, 0]
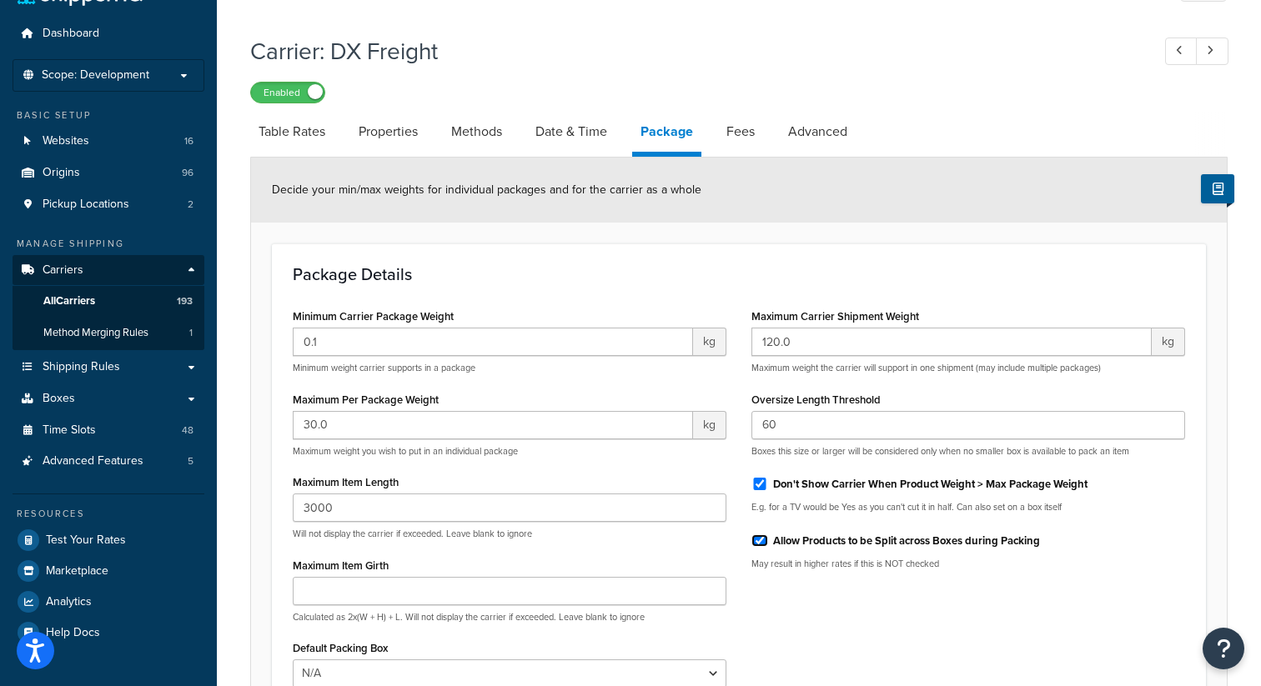
click at [763, 538] on input "Allow Products to be Split across Boxes during Packing" at bounding box center [759, 540] width 17 height 13
checkbox input "false"
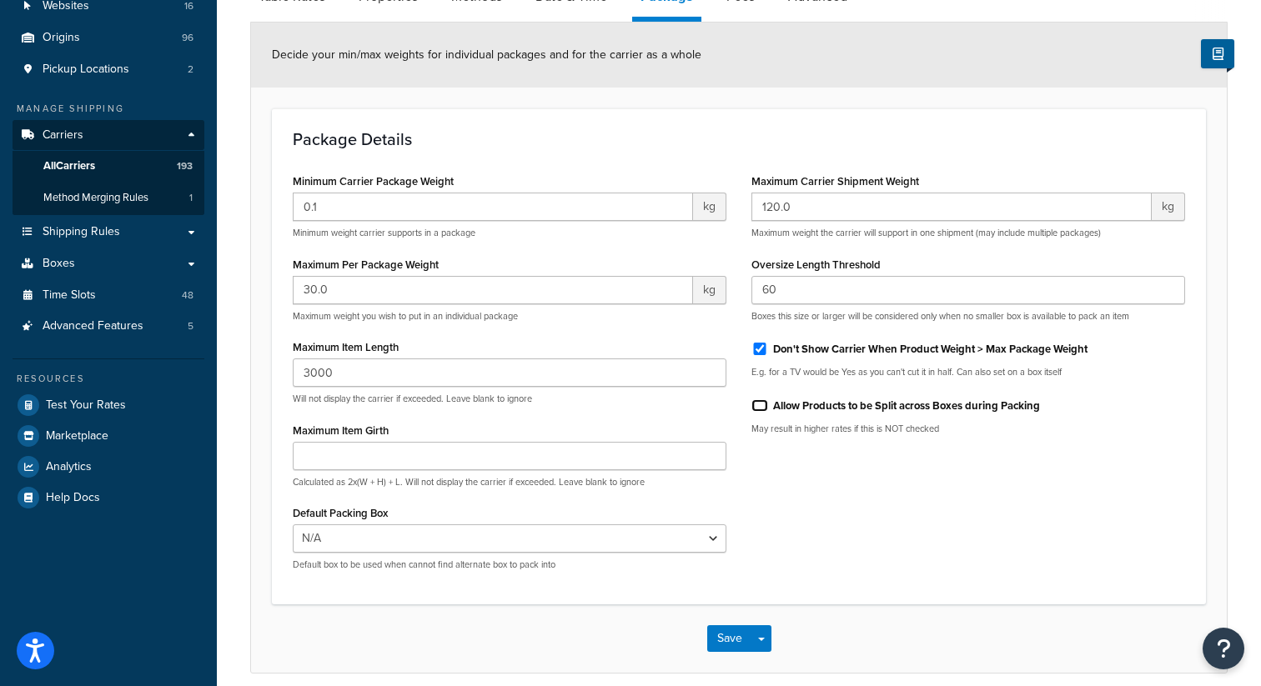
scroll to position [0, 0]
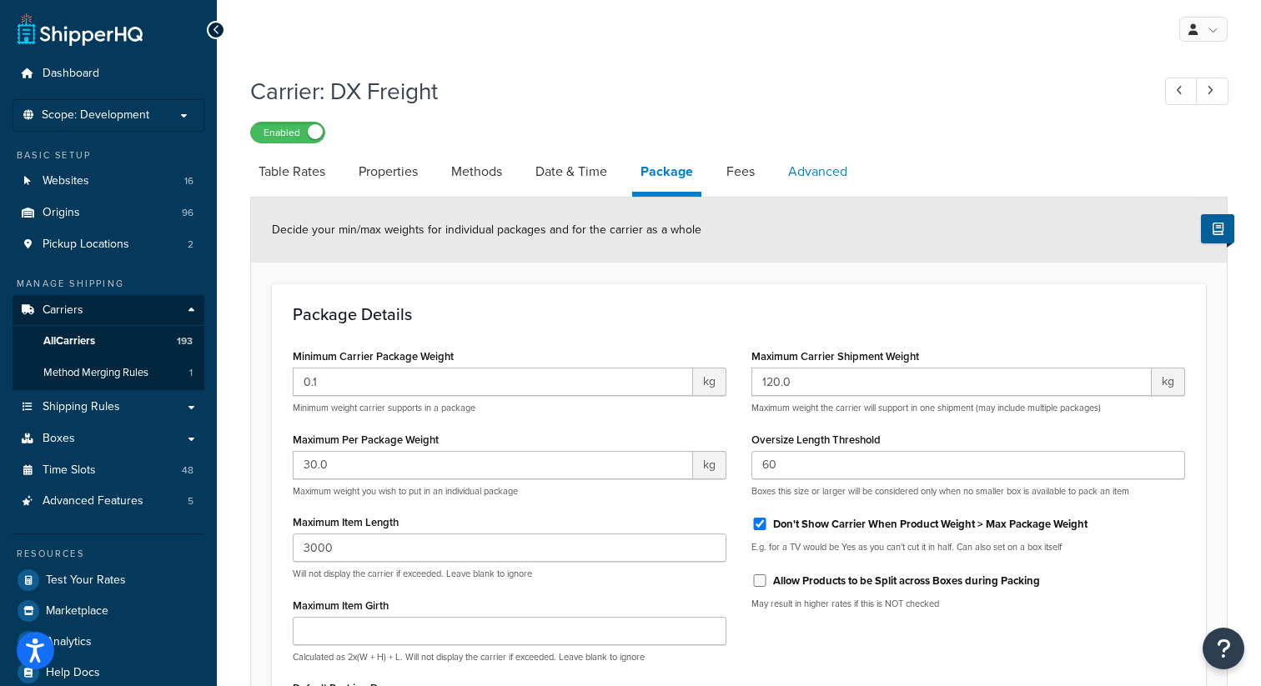
click at [802, 173] on link "Advanced" at bounding box center [818, 172] width 76 height 40
select select "false"
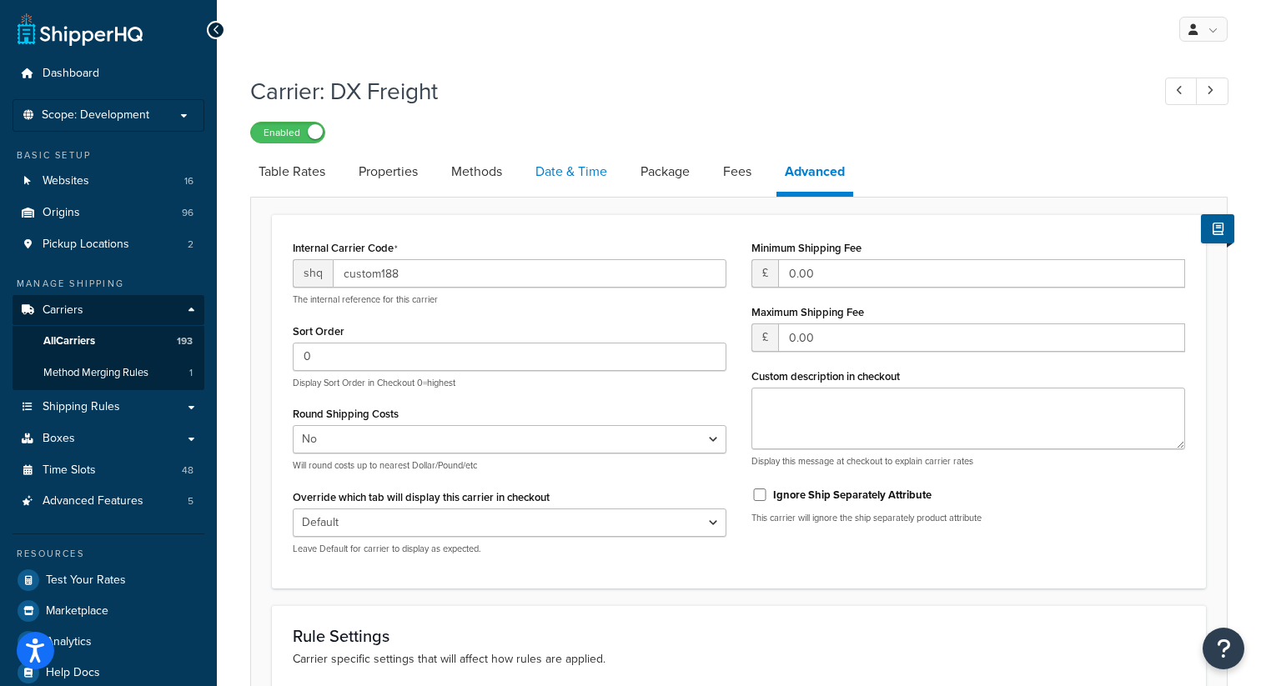
click at [580, 183] on link "Date & Time" at bounding box center [571, 172] width 88 height 40
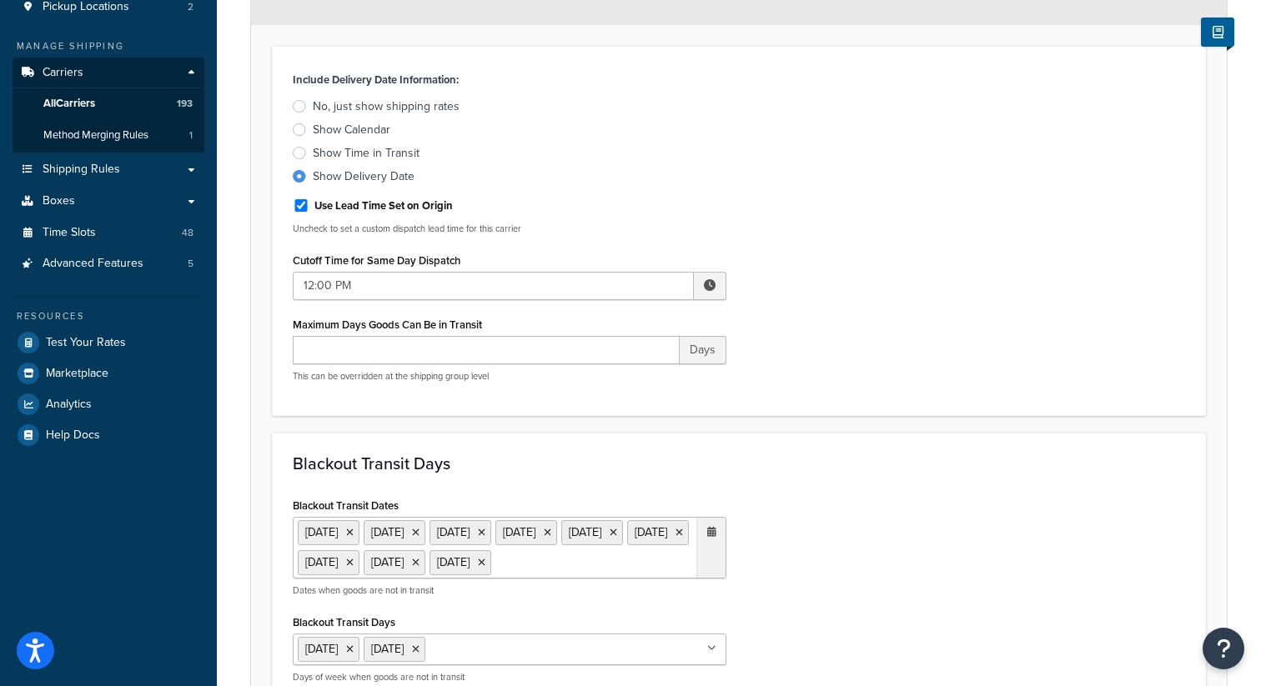
scroll to position [258, 0]
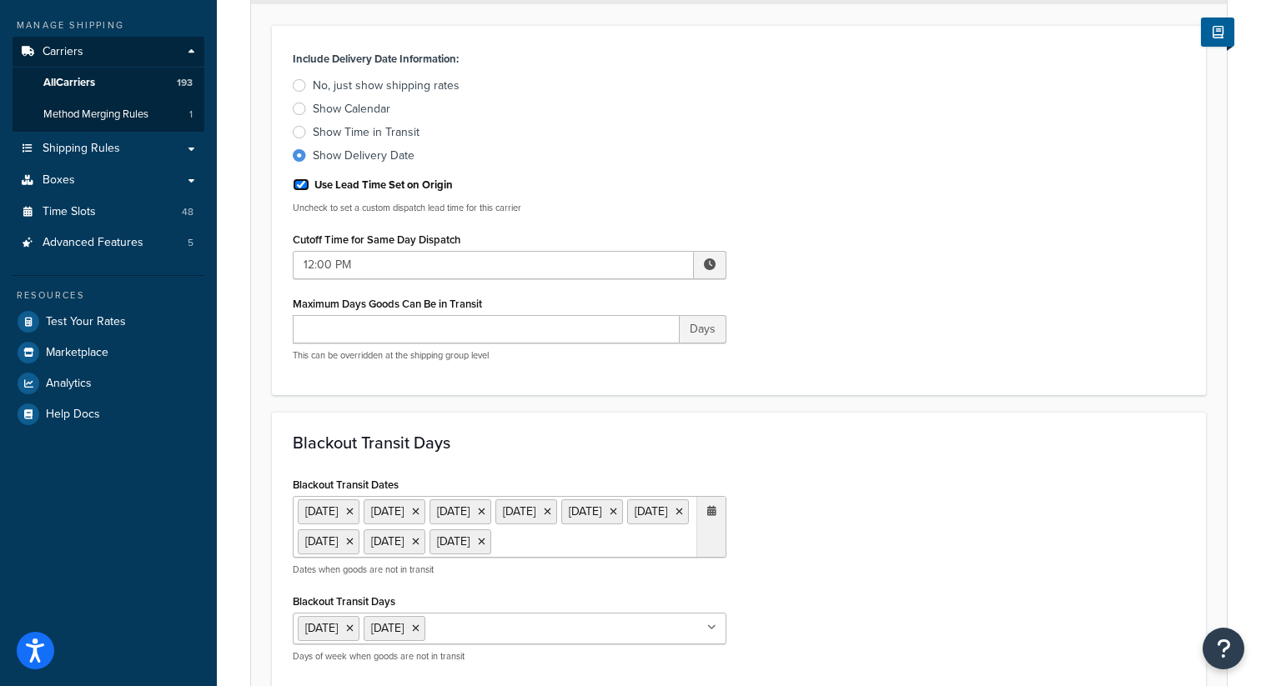
click at [306, 187] on input "Use Lead Time Set on Origin" at bounding box center [301, 184] width 17 height 13
checkbox input "false"
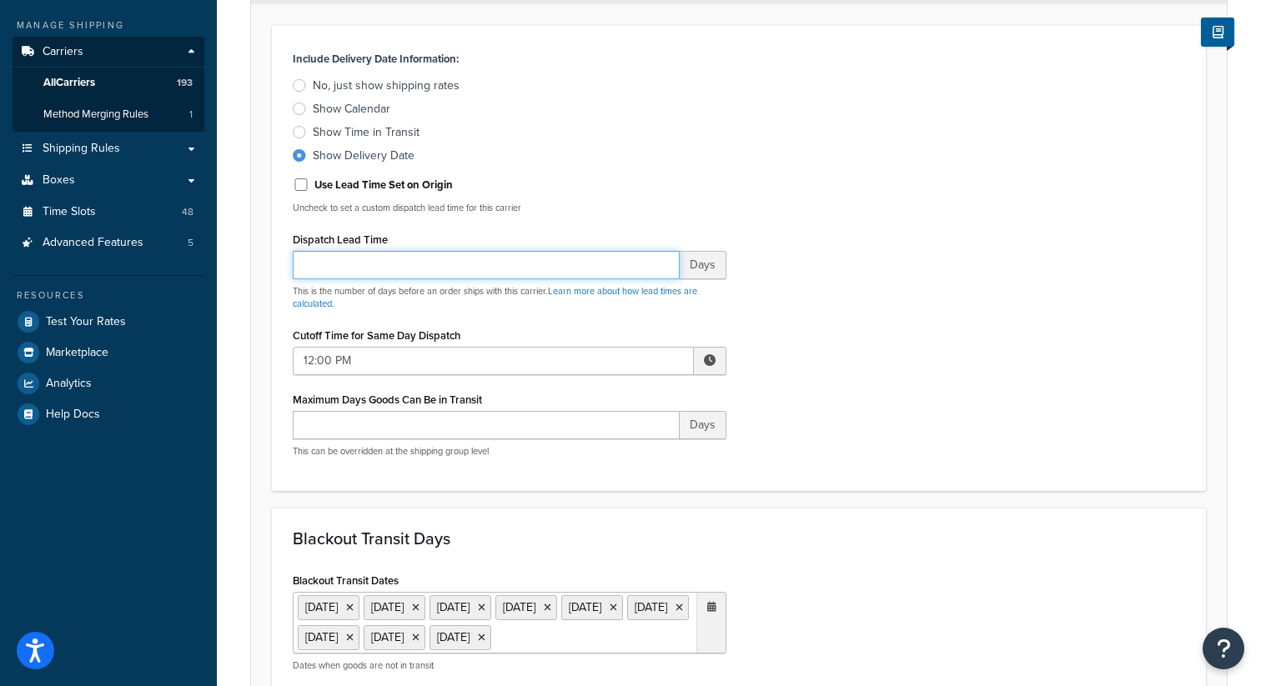
click at [319, 269] on input "Dispatch Lead Time" at bounding box center [486, 265] width 387 height 28
type input "0"
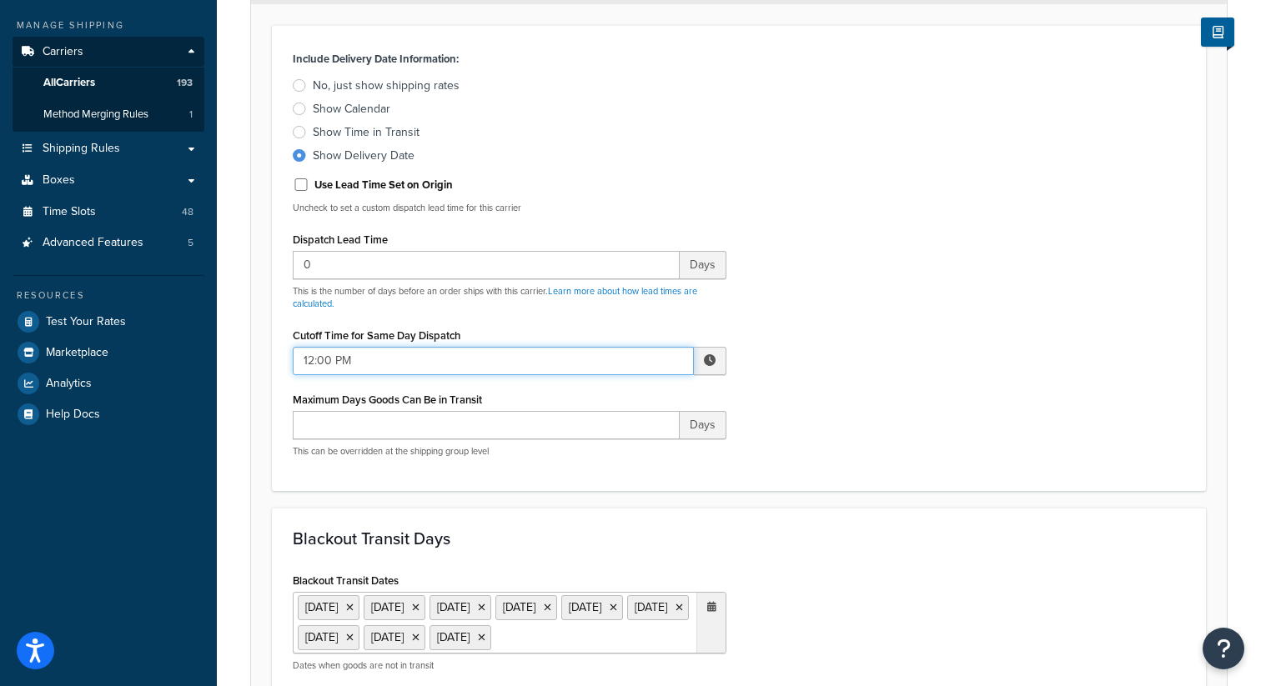
click at [344, 353] on input "12:00 PM" at bounding box center [493, 361] width 401 height 28
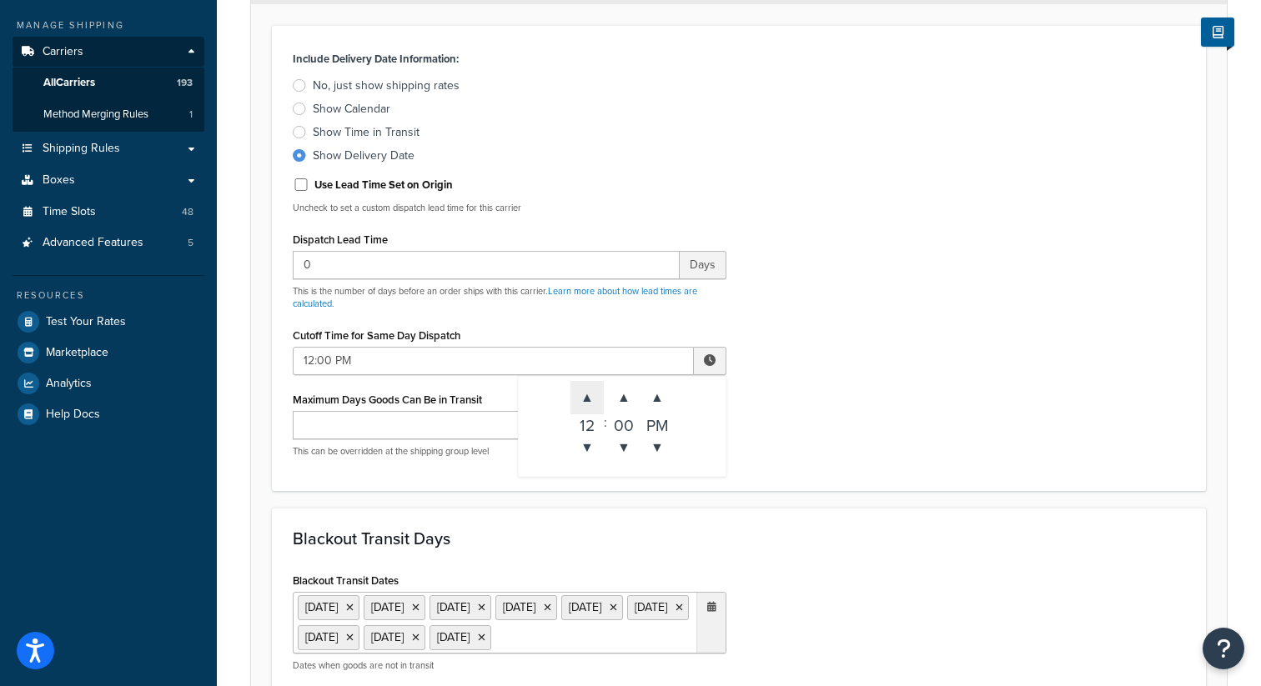
click at [585, 402] on span "▲" at bounding box center [586, 397] width 33 height 33
type input "2:00 PM"
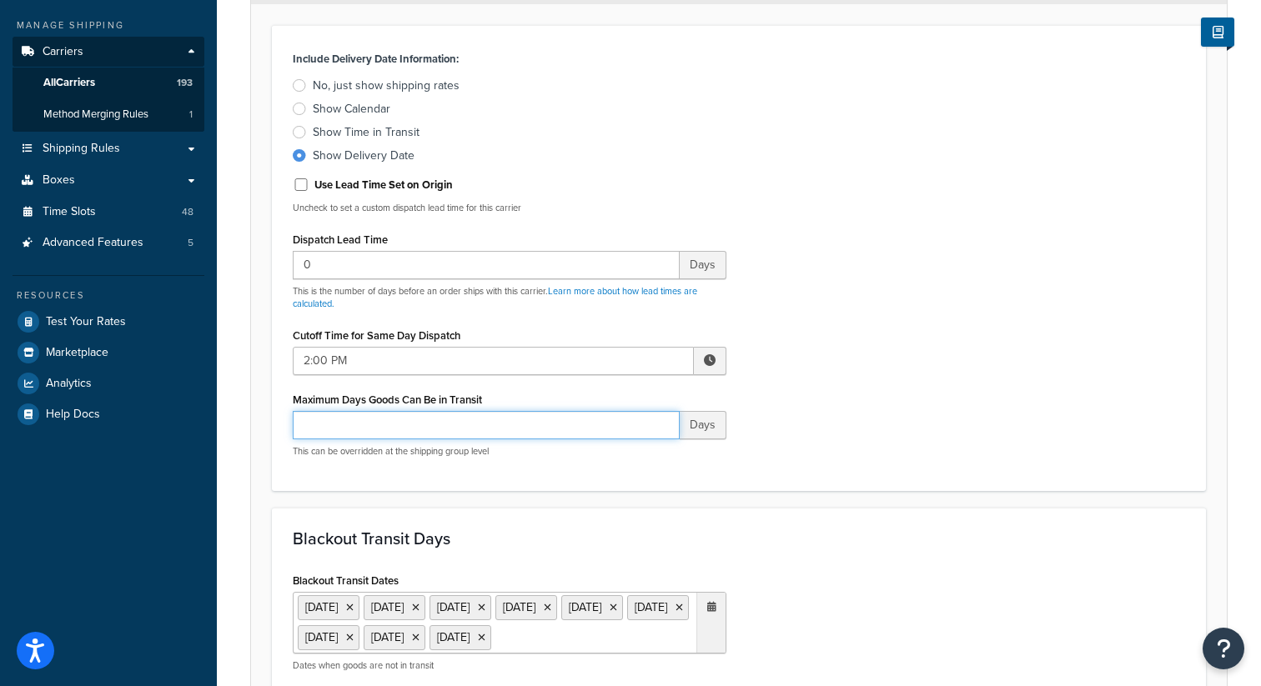
click at [430, 428] on input "Maximum Days Goods Can Be in Transit" at bounding box center [486, 425] width 387 height 28
type input "0"
click at [863, 418] on div "Include Delivery Date Information: No, just show shipping rates Show Calendar S…" at bounding box center [738, 259] width 917 height 424
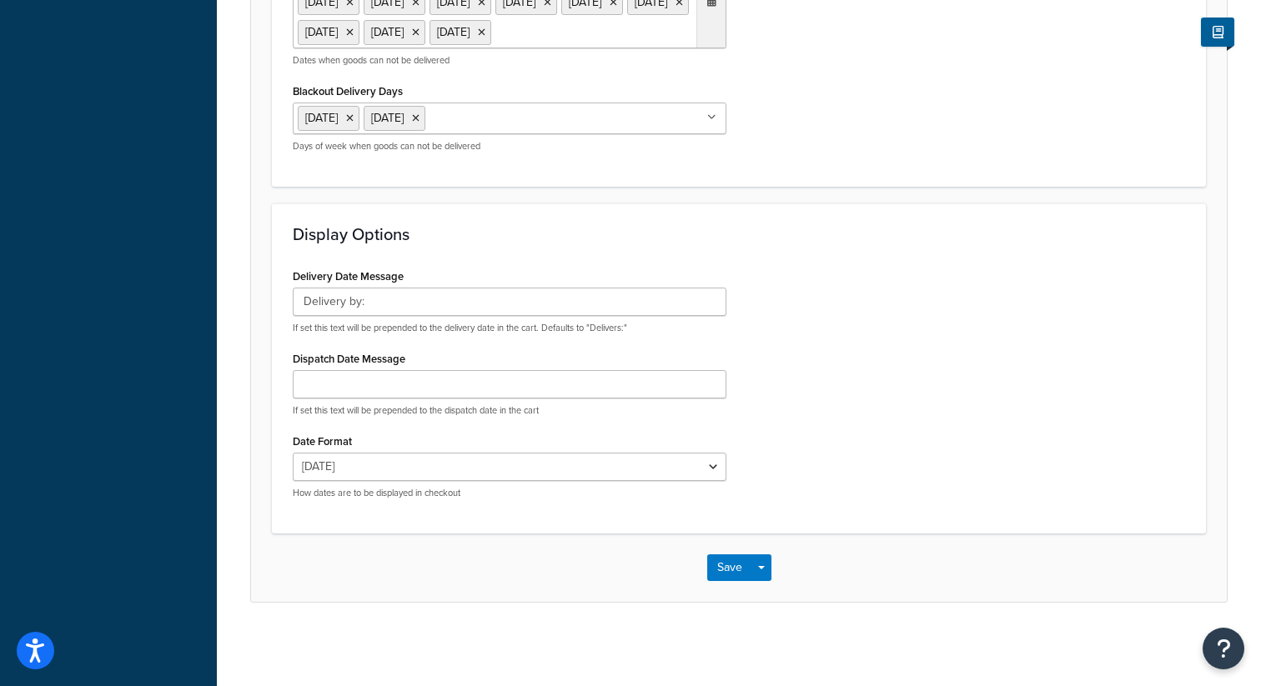
scroll to position [1226, 0]
click at [760, 567] on span "button" at bounding box center [761, 567] width 7 height 3
click at [759, 595] on button "Save and Edit" at bounding box center [768, 598] width 122 height 35
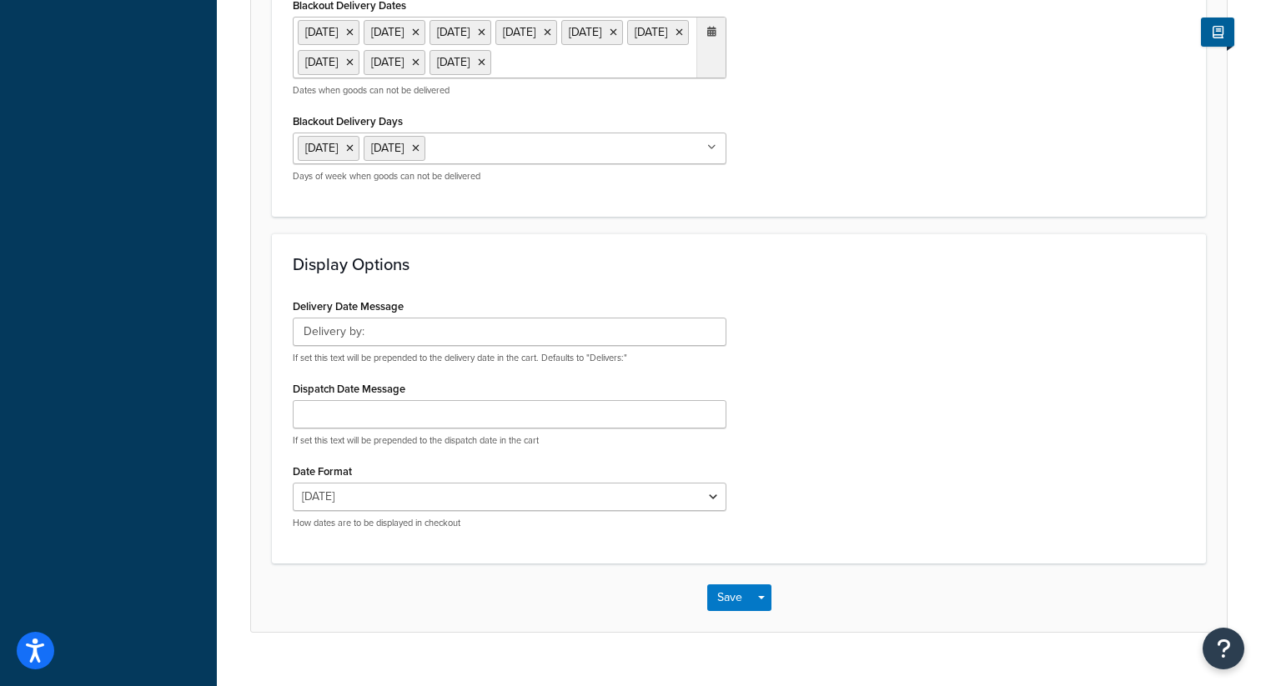
scroll to position [0, 0]
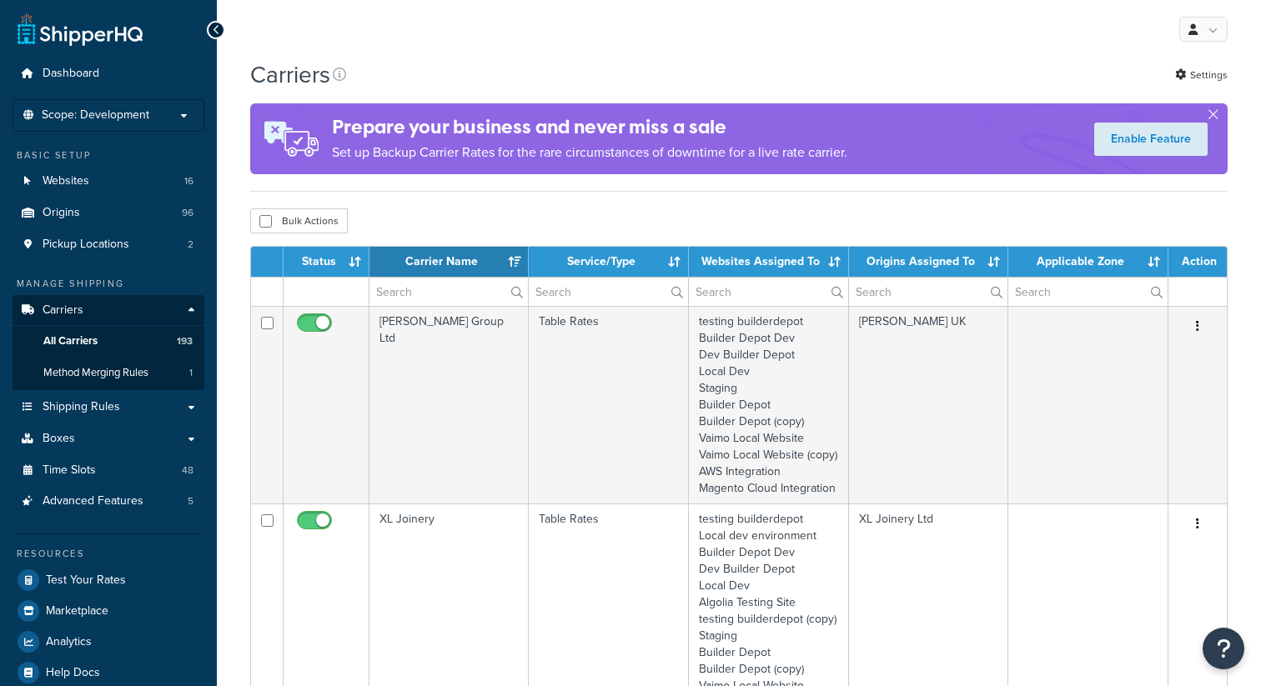
select select "15"
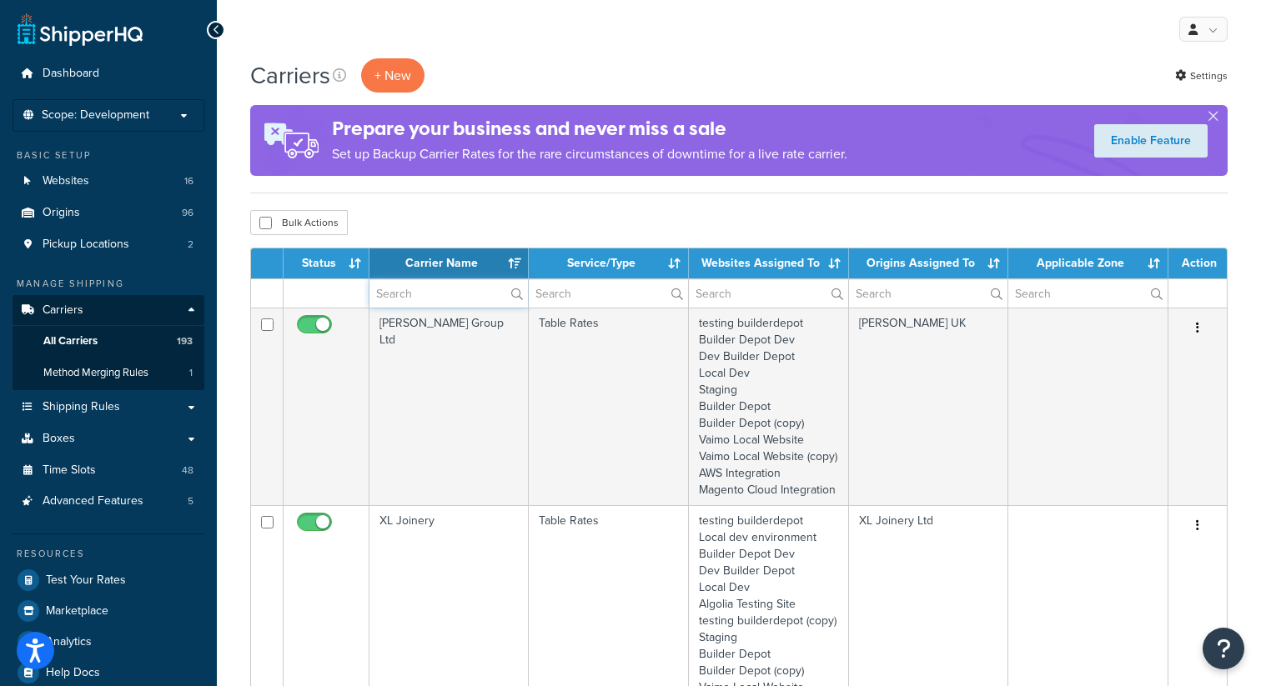
click at [426, 292] on input "text" at bounding box center [448, 293] width 158 height 28
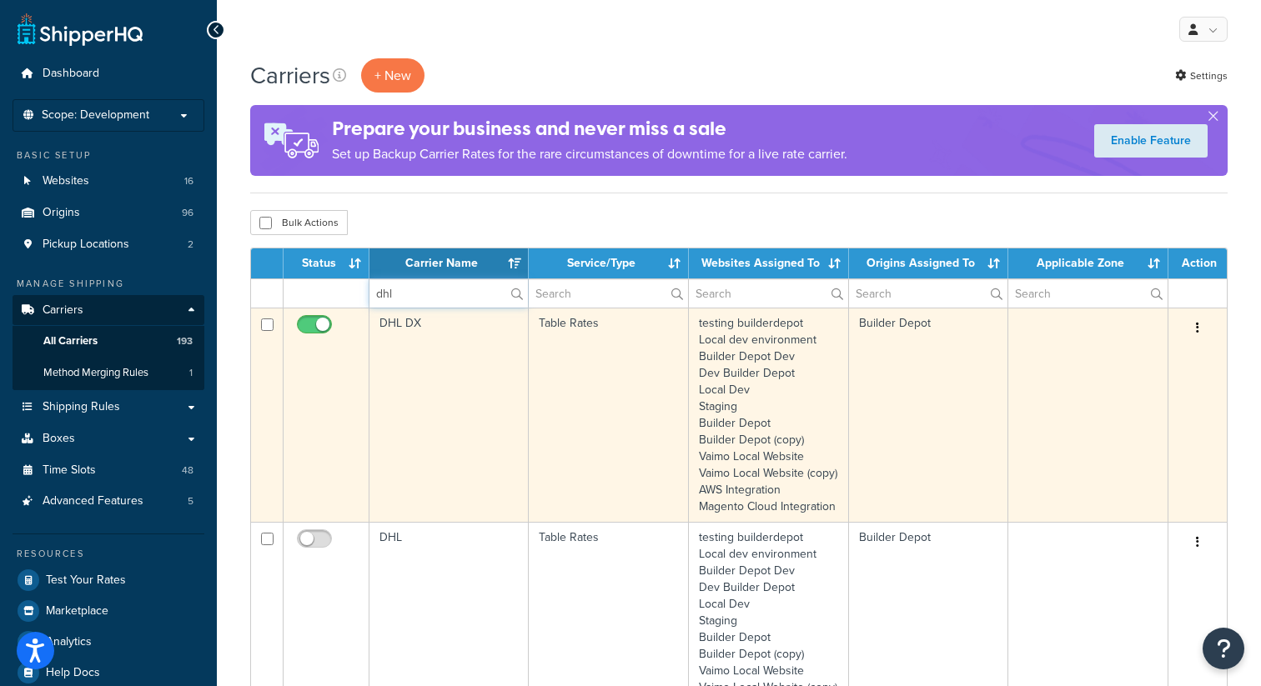
type input "dhl"
click at [1201, 339] on button "button" at bounding box center [1197, 328] width 23 height 27
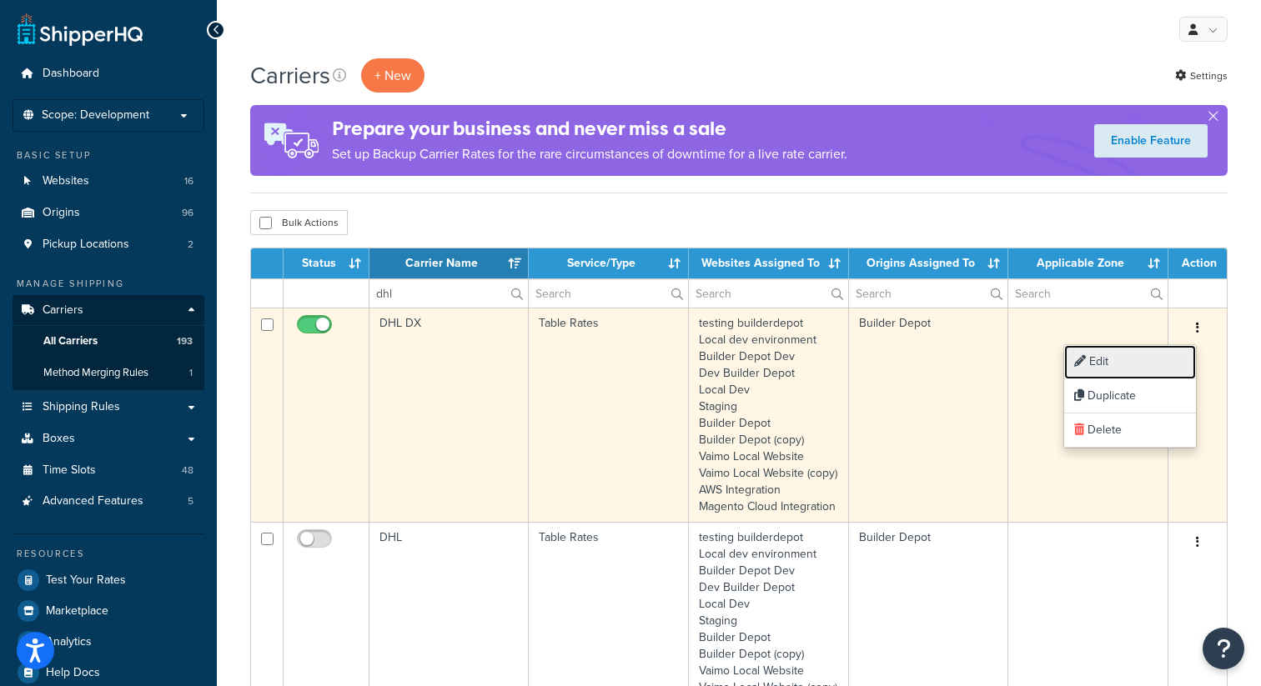
click at [1116, 363] on link "Edit" at bounding box center [1130, 362] width 132 height 34
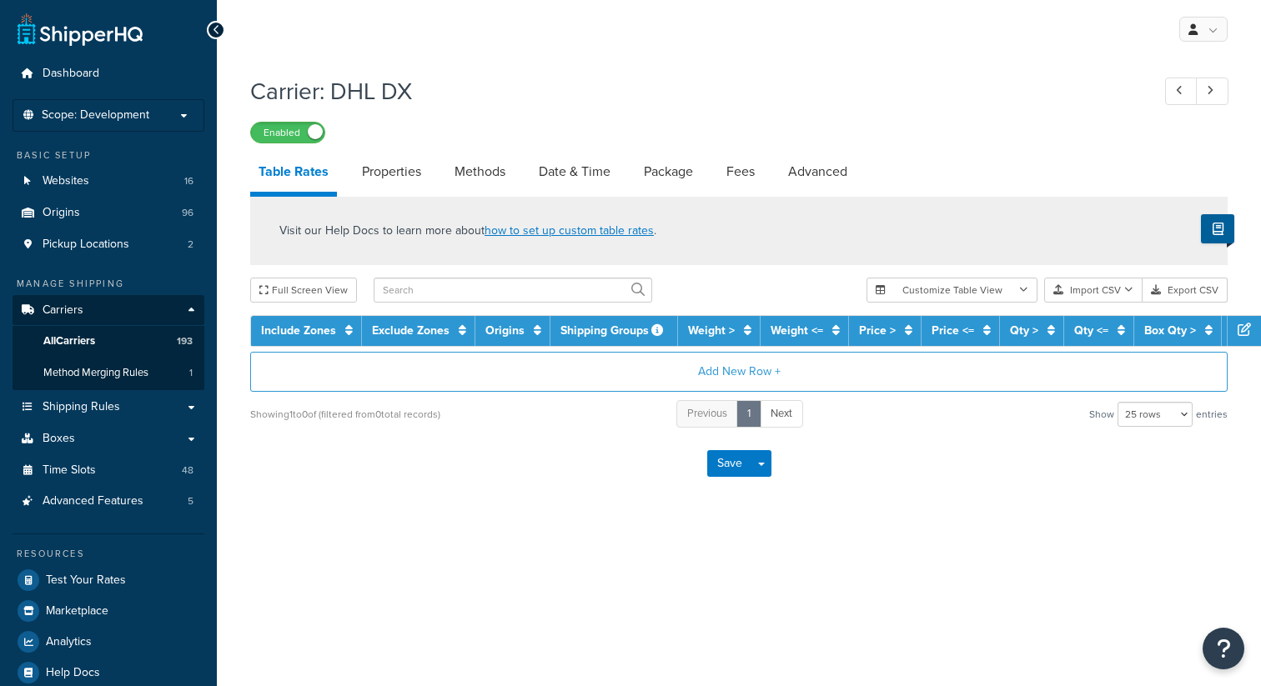
select select "25"
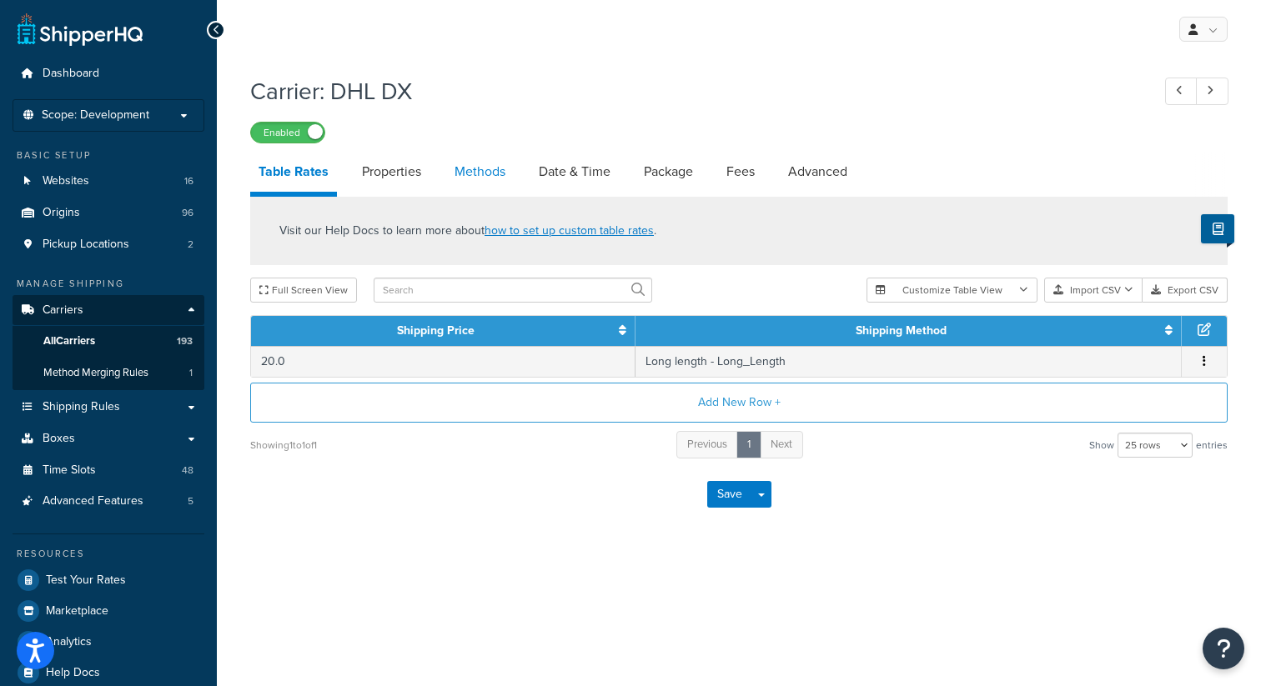
click at [474, 173] on link "Methods" at bounding box center [480, 172] width 68 height 40
select select "25"
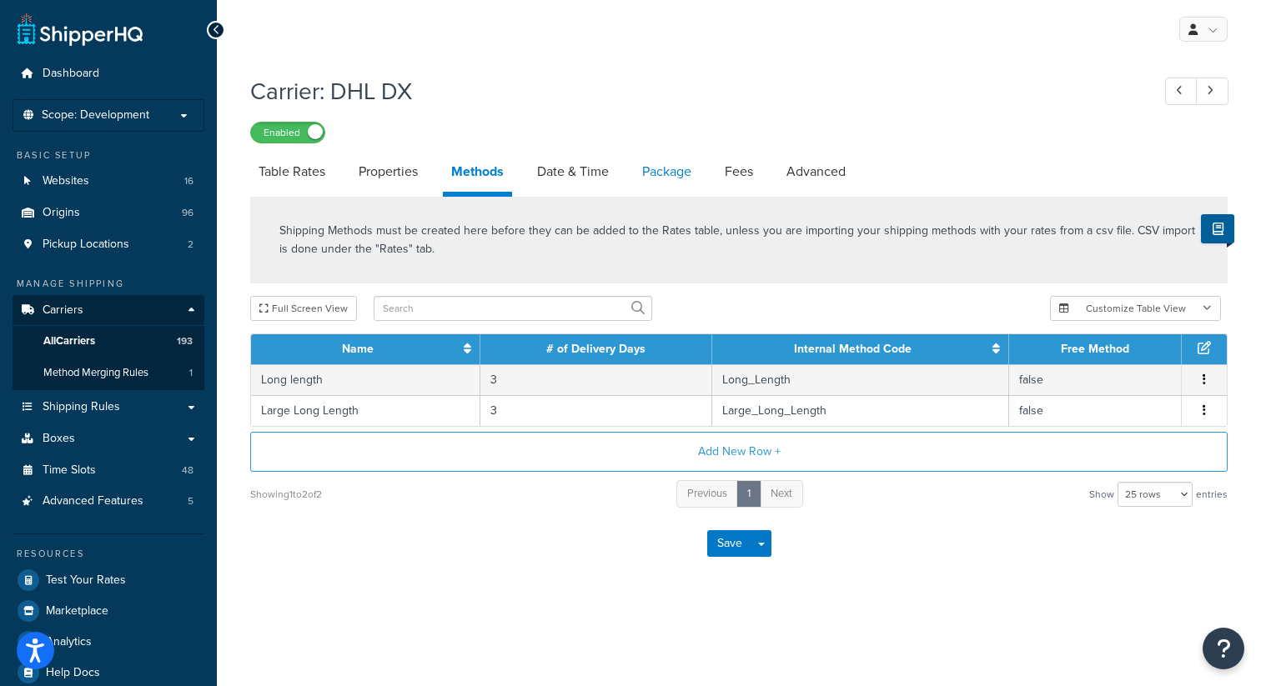
click at [658, 172] on link "Package" at bounding box center [667, 172] width 66 height 40
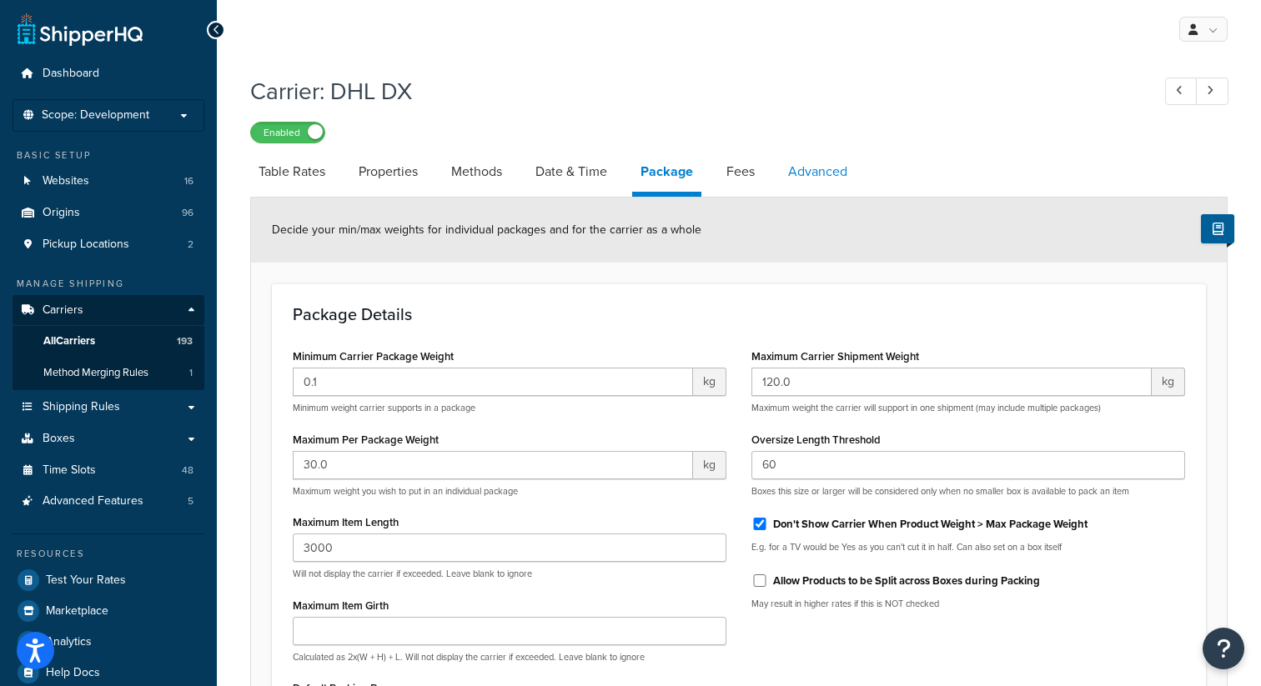
click at [812, 169] on link "Advanced" at bounding box center [818, 172] width 76 height 40
select select "false"
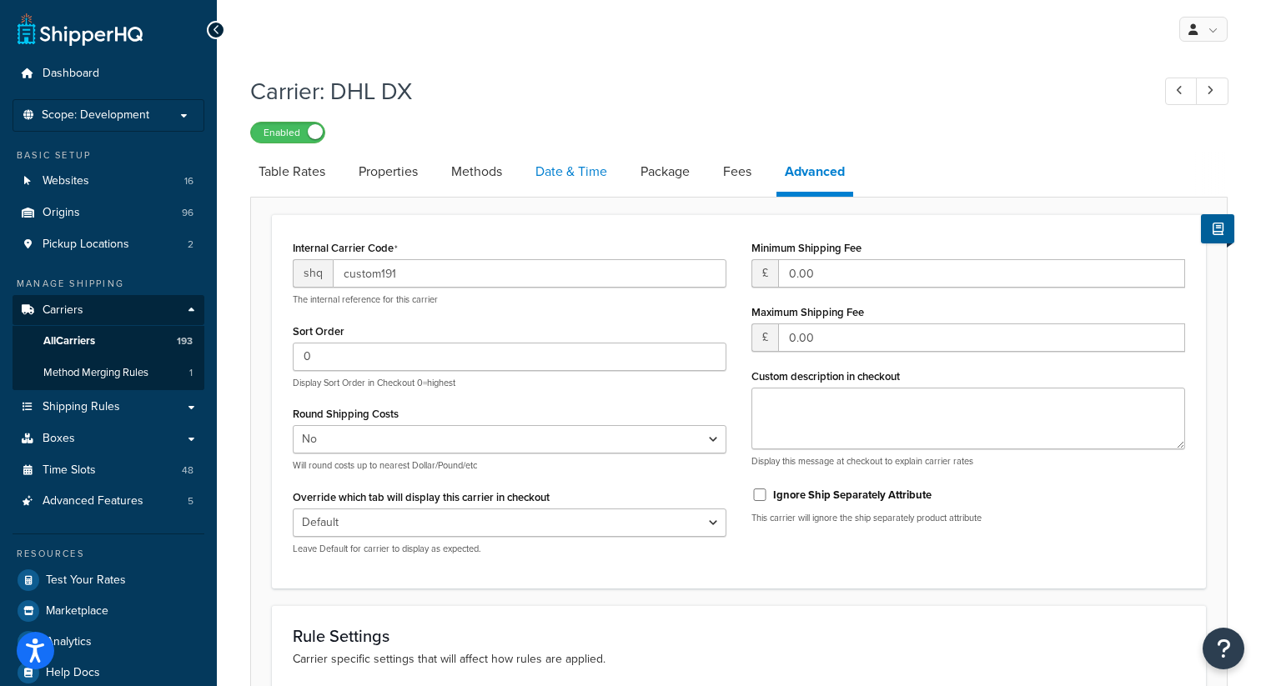
click at [574, 175] on link "Date & Time" at bounding box center [571, 172] width 88 height 40
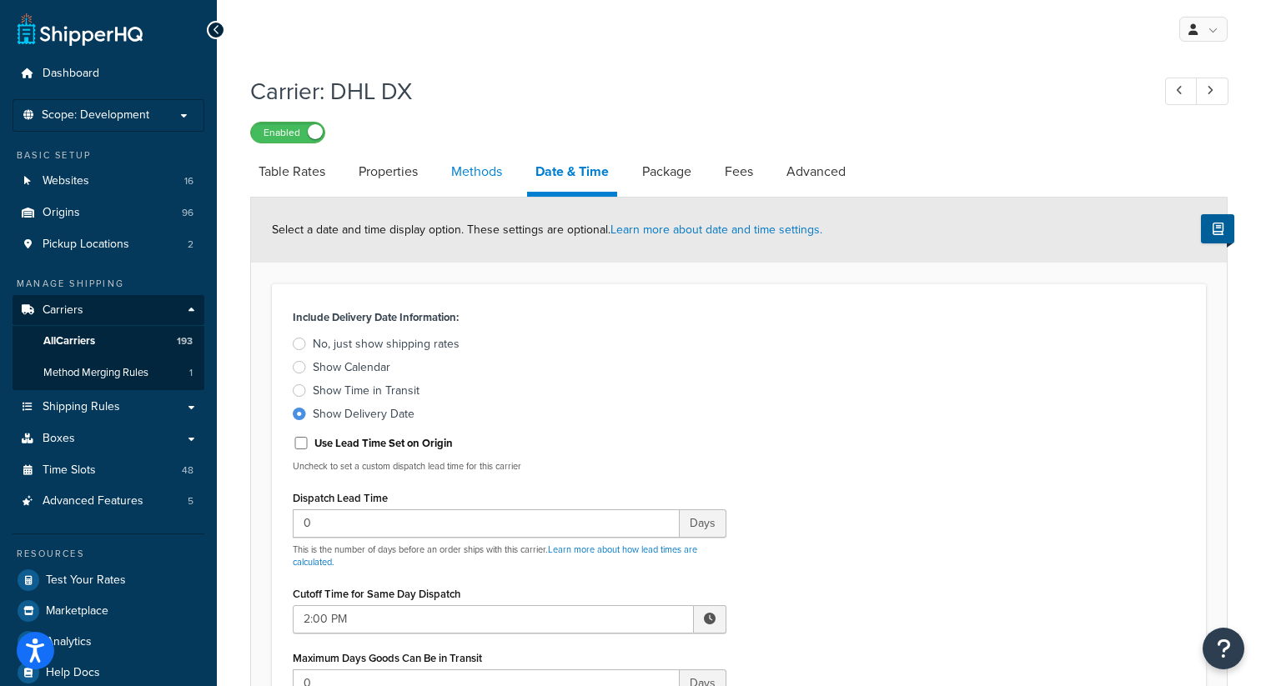
click at [469, 162] on link "Methods" at bounding box center [477, 172] width 68 height 40
select select "25"
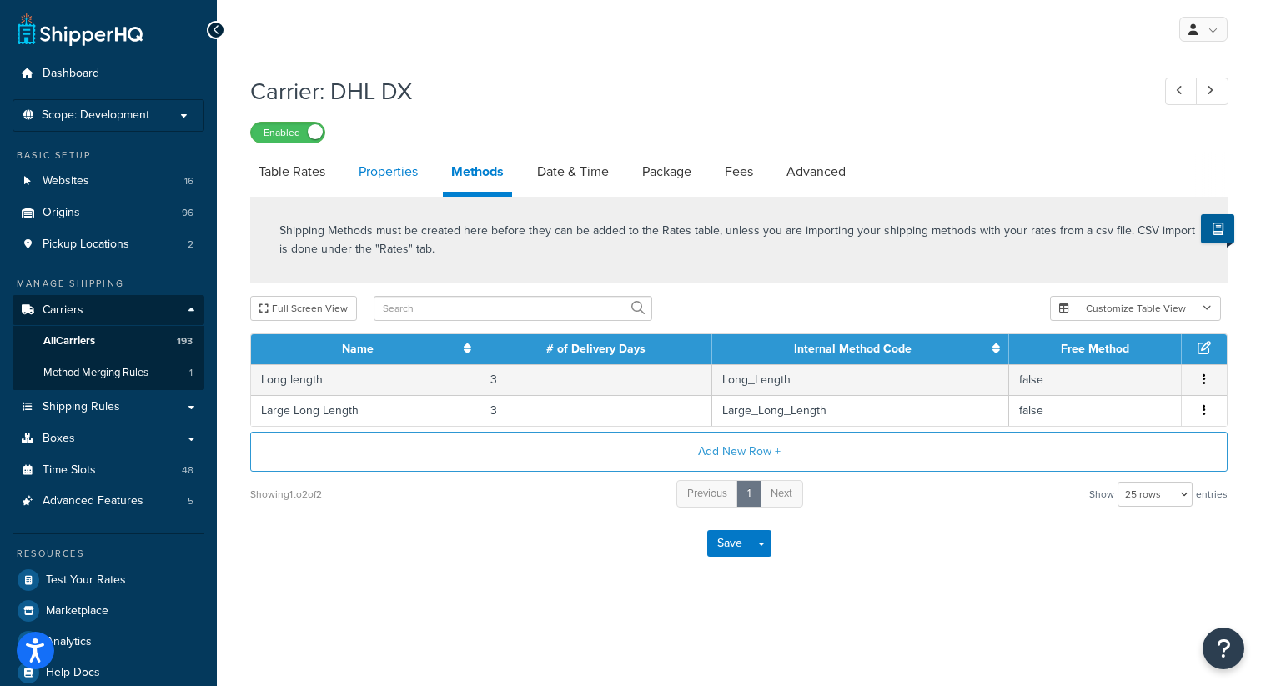
click at [403, 178] on link "Properties" at bounding box center [388, 172] width 76 height 40
select select "HIGHEST"
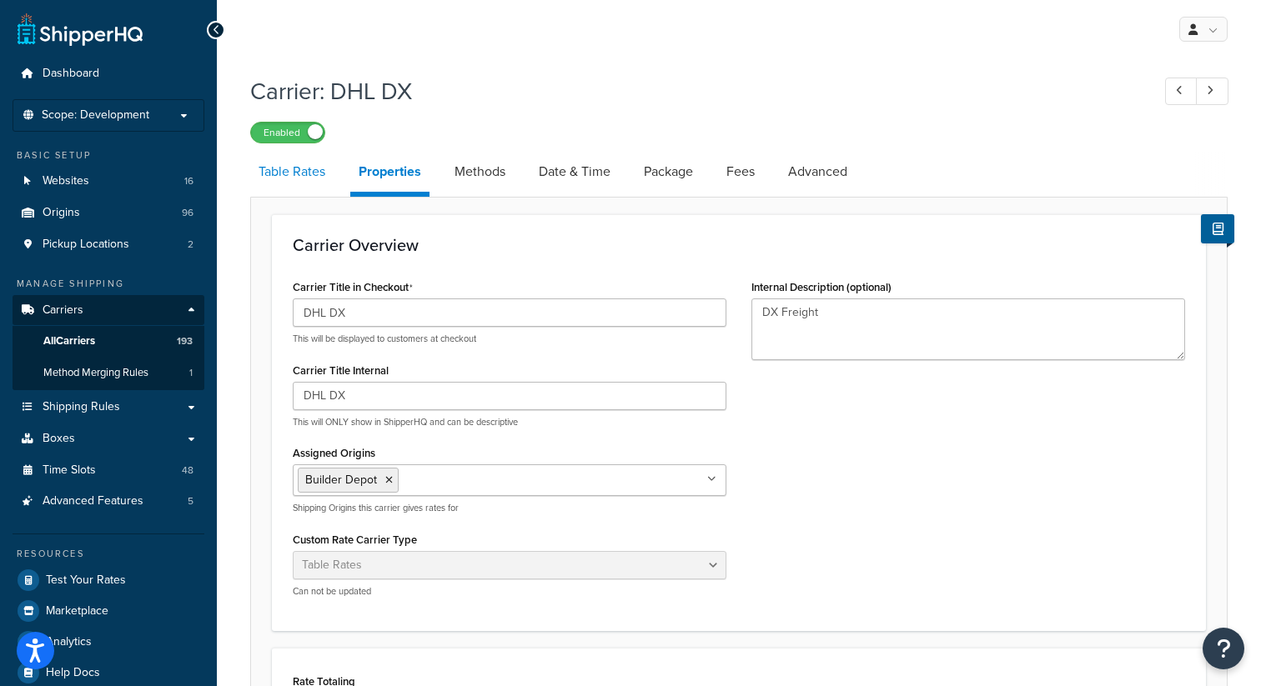
click at [315, 173] on link "Table Rates" at bounding box center [291, 172] width 83 height 40
select select "25"
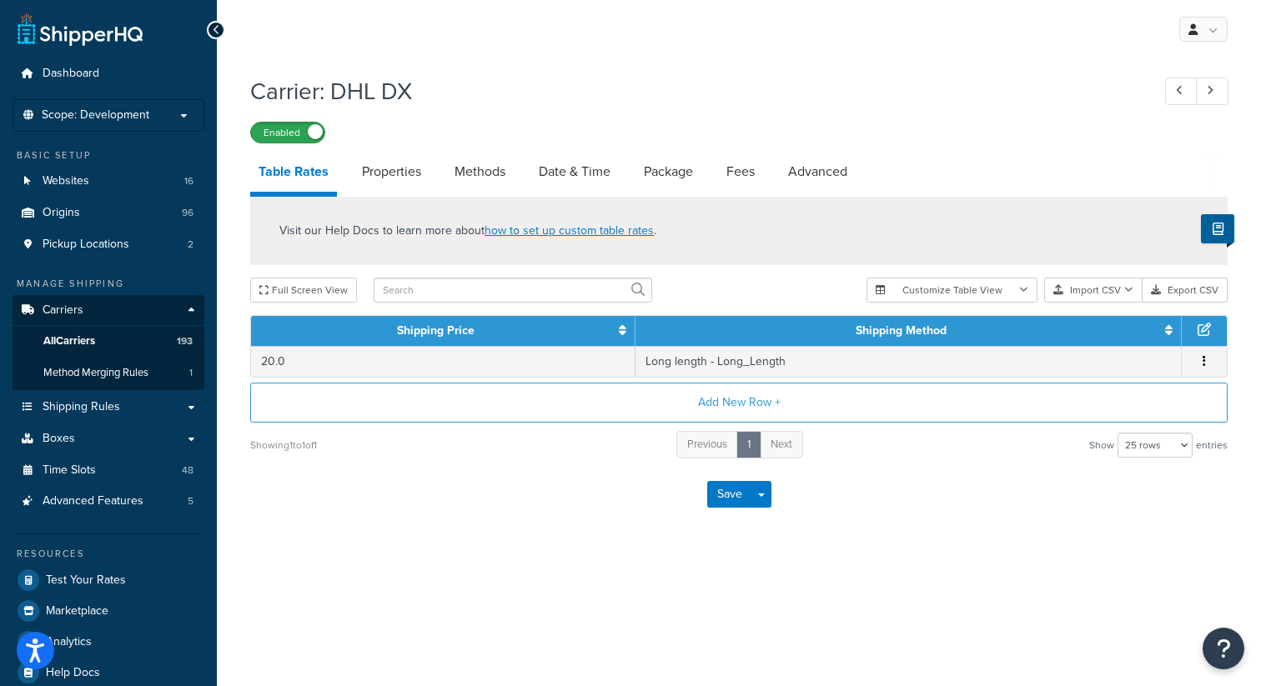
click at [263, 127] on label "Enabled" at bounding box center [287, 133] width 73 height 20
click at [95, 343] on span "All Carriers" at bounding box center [69, 341] width 52 height 14
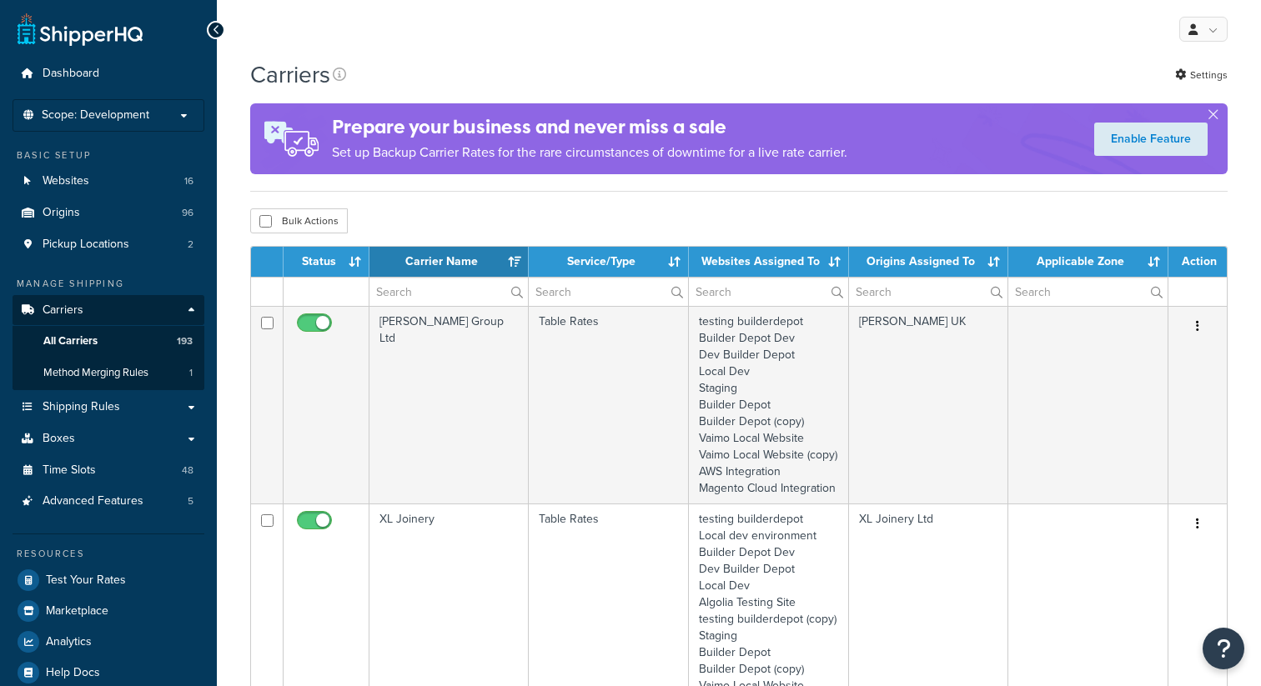
select select "15"
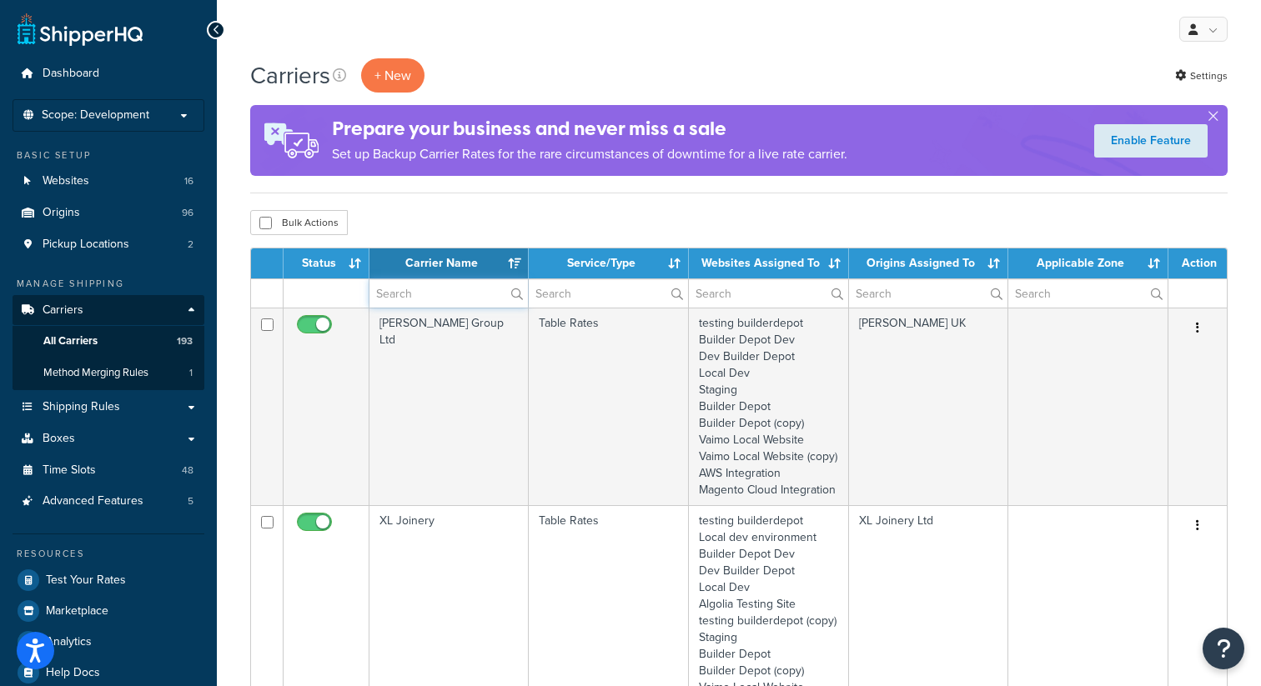
click at [434, 293] on input "text" at bounding box center [448, 293] width 158 height 28
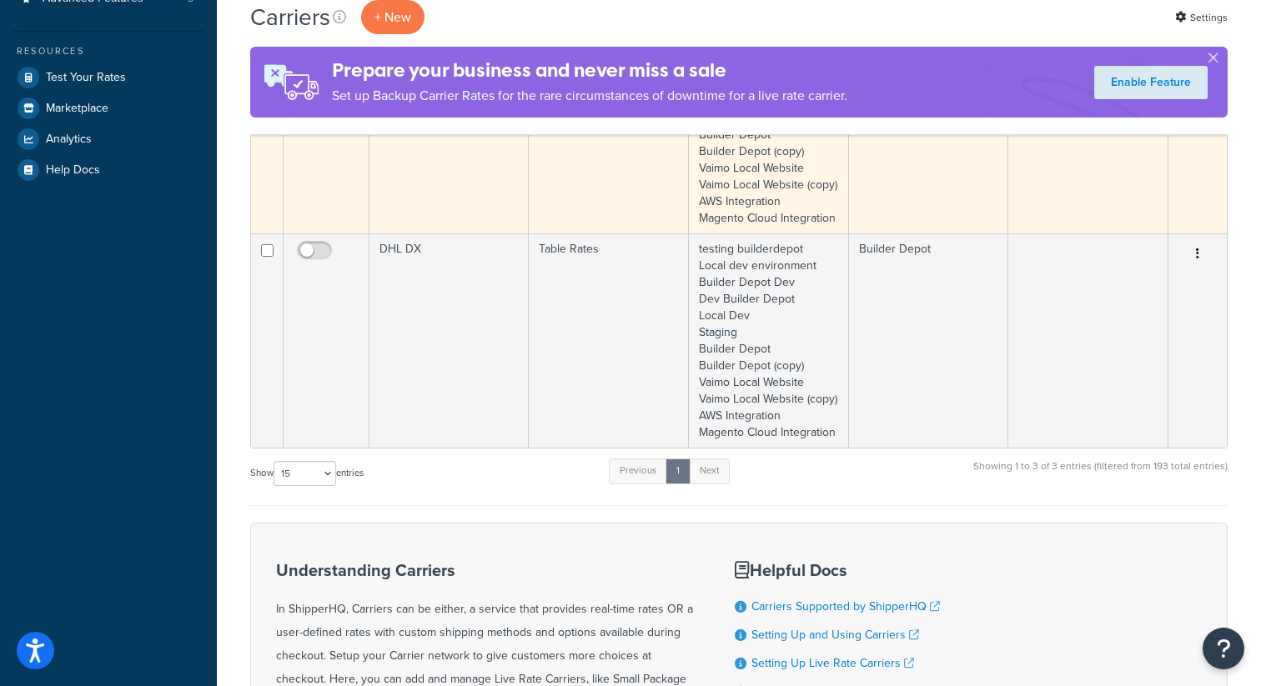
scroll to position [509, 0]
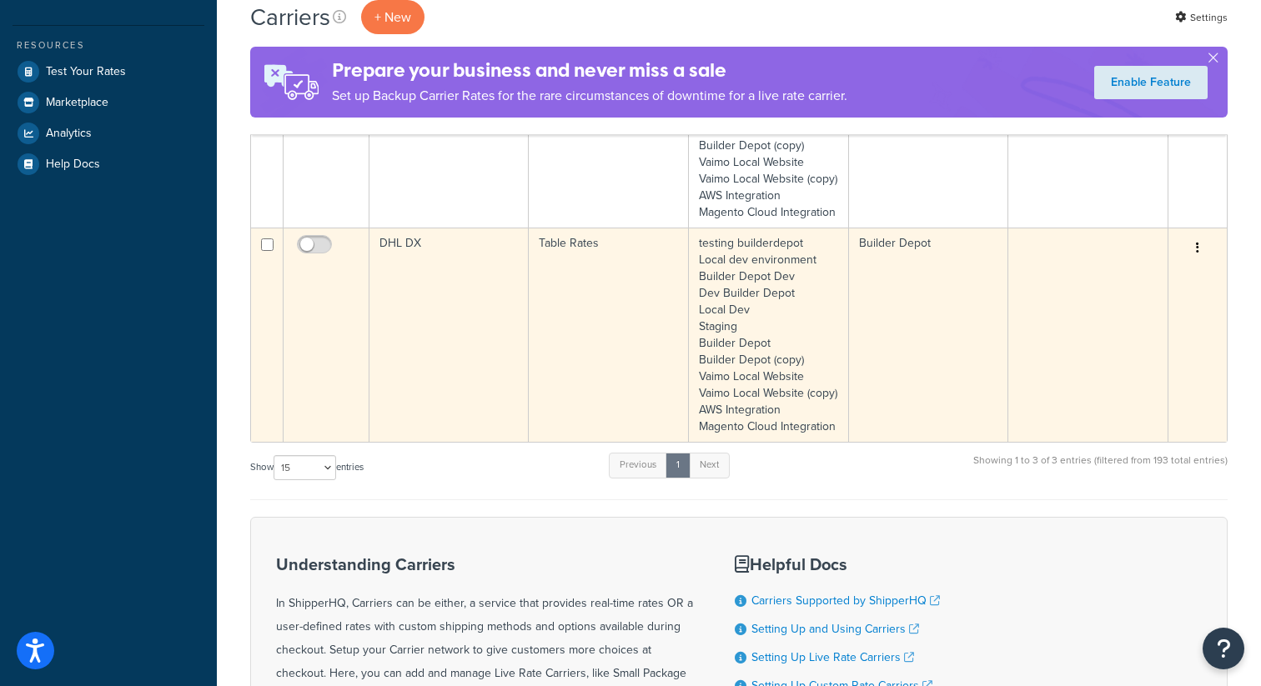
type input "dx"
click at [1199, 262] on button "button" at bounding box center [1197, 248] width 23 height 27
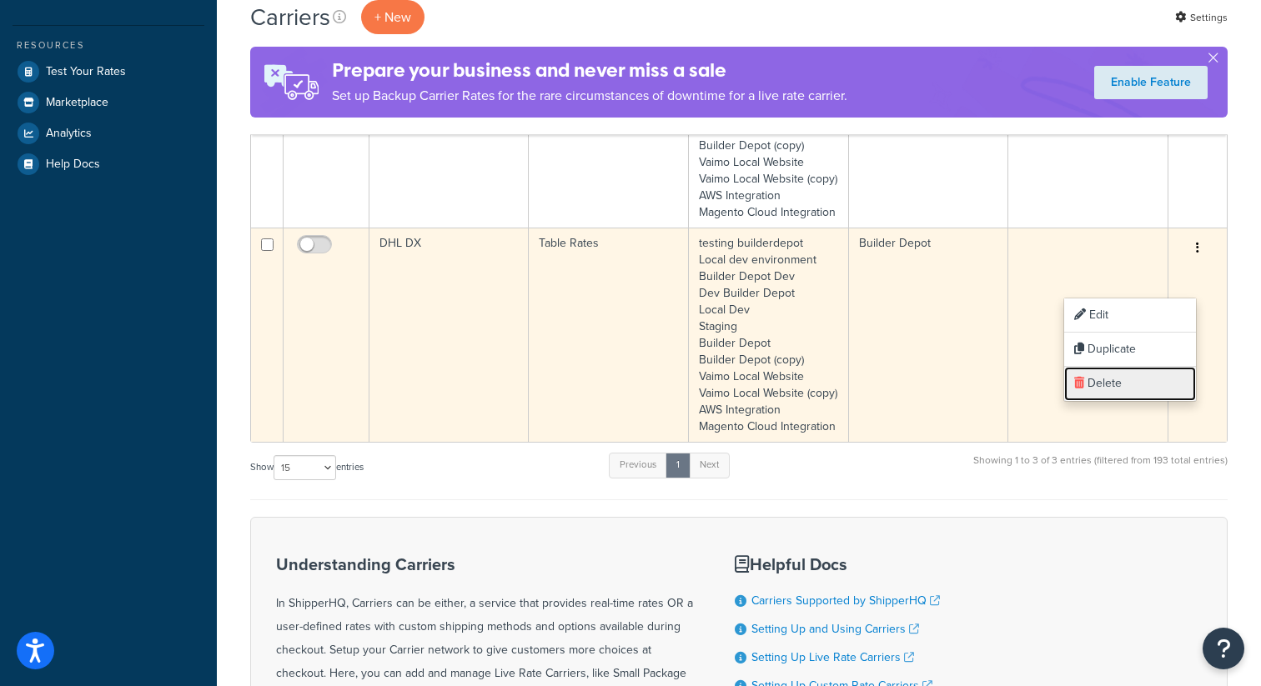
click at [1109, 389] on link "Delete" at bounding box center [1130, 384] width 132 height 34
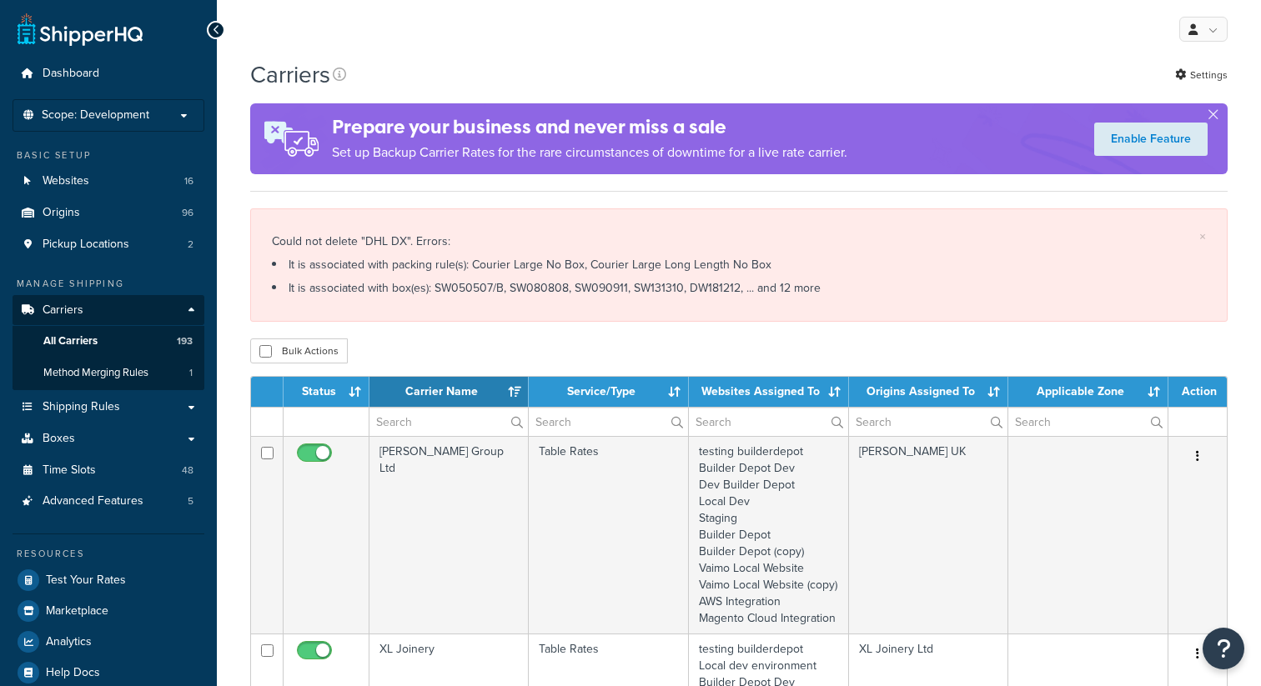
select select "15"
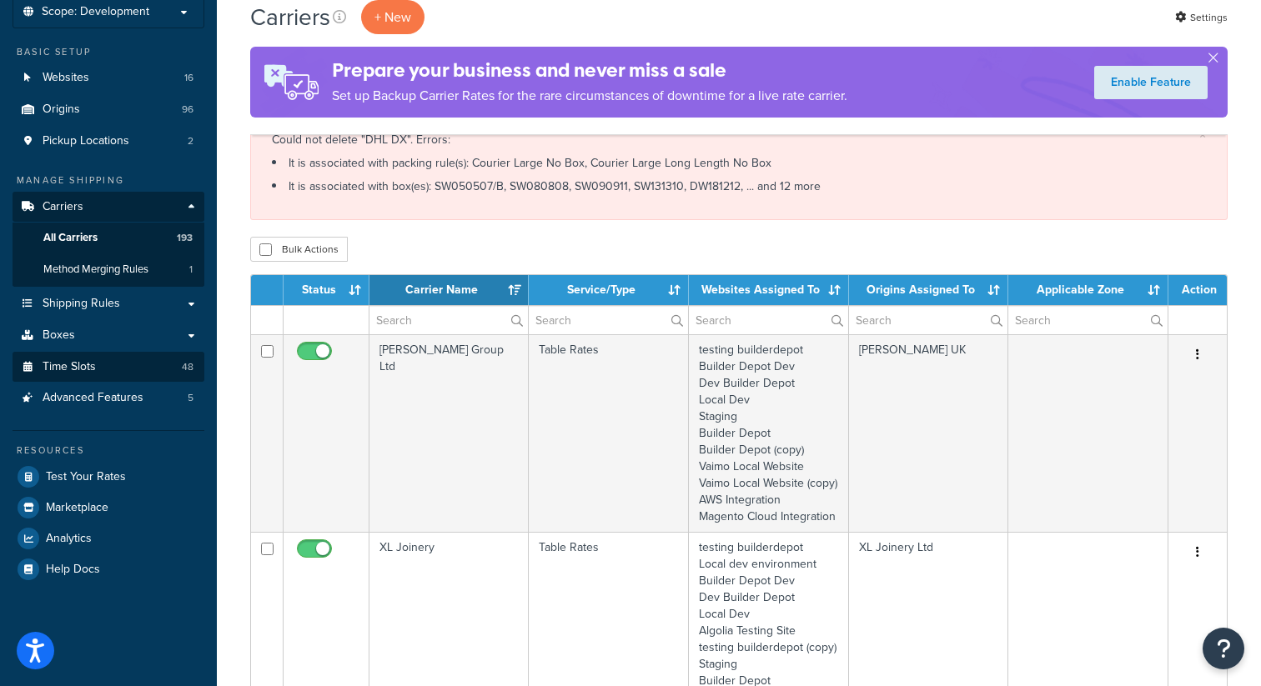
scroll to position [106, 0]
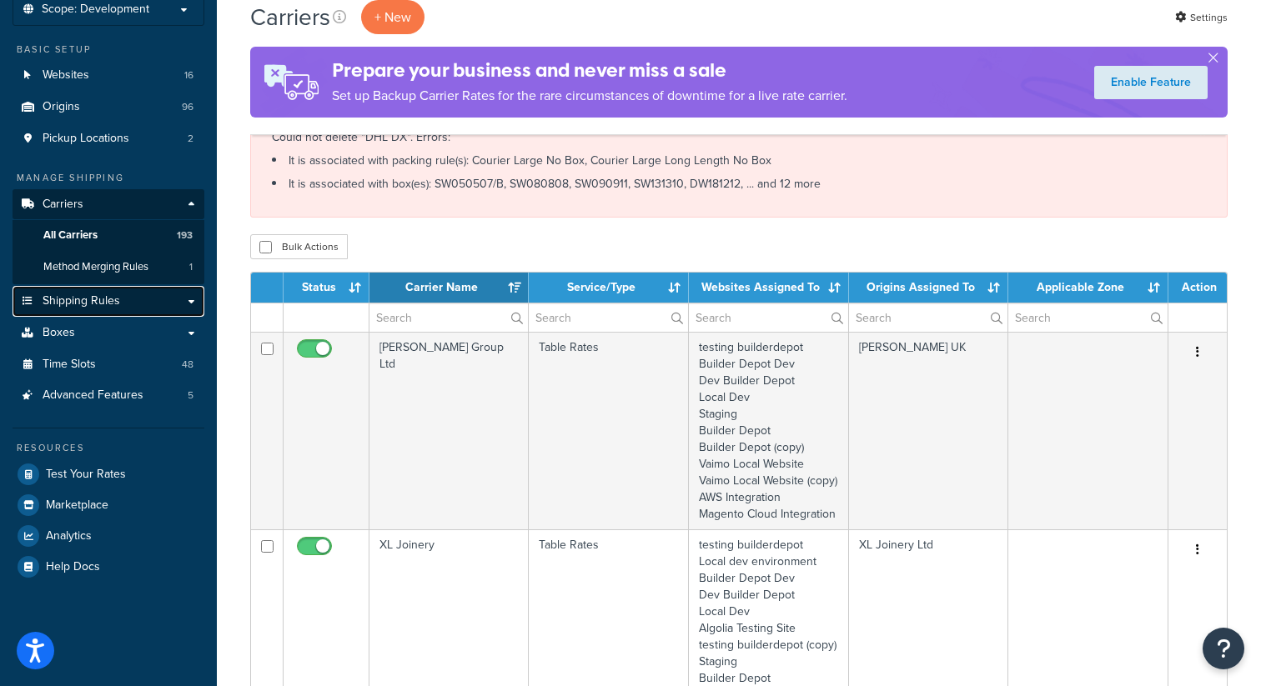
click at [198, 306] on link "Shipping Rules" at bounding box center [109, 301] width 192 height 31
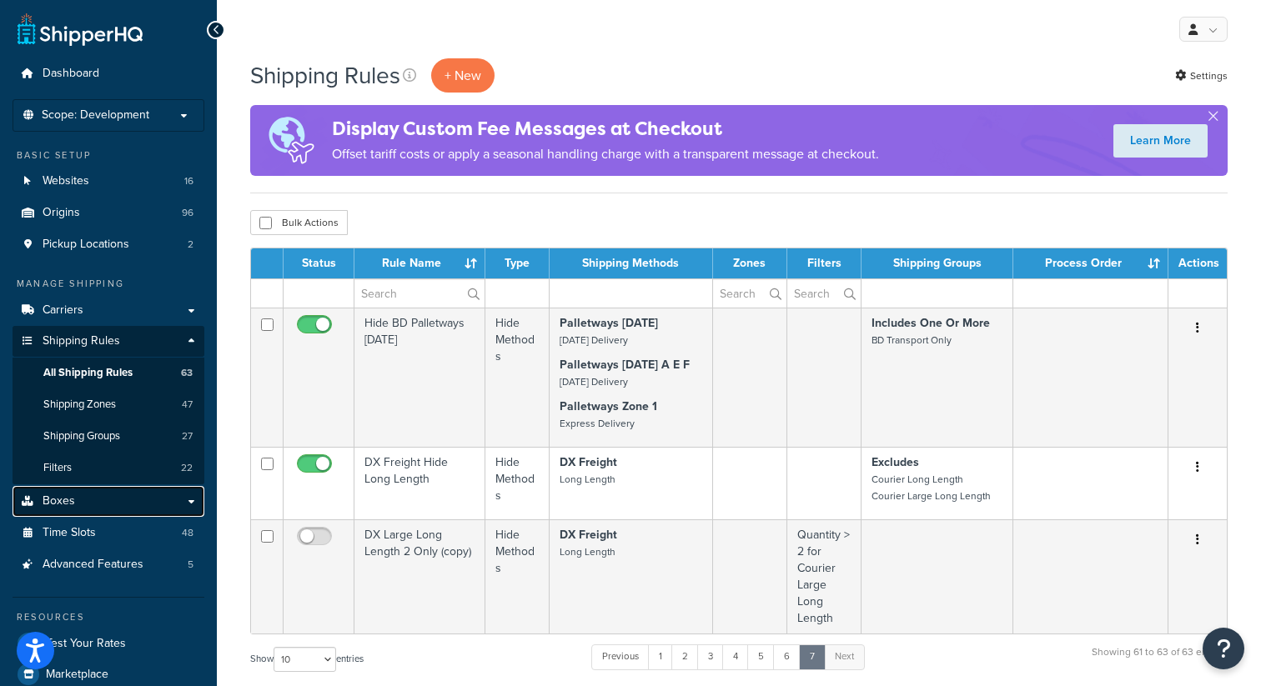
click at [96, 506] on link "Boxes" at bounding box center [109, 501] width 192 height 31
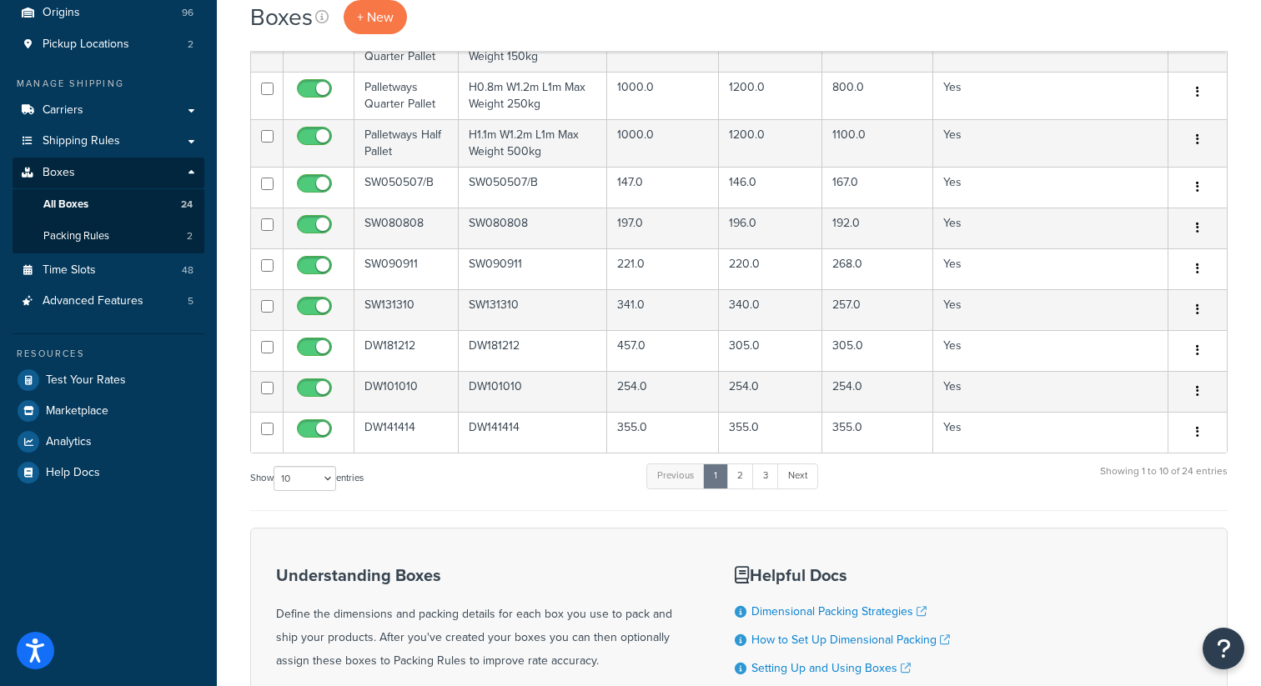
scroll to position [203, 0]
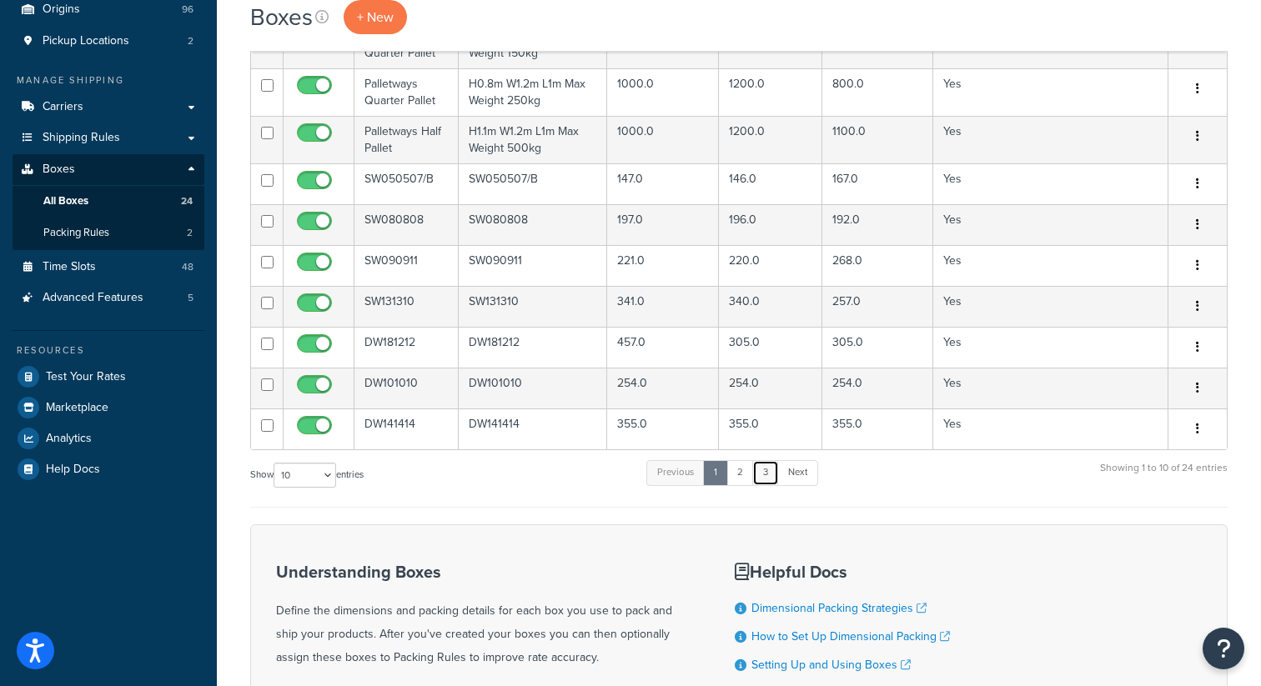
click at [765, 478] on link "3" at bounding box center [765, 472] width 27 height 25
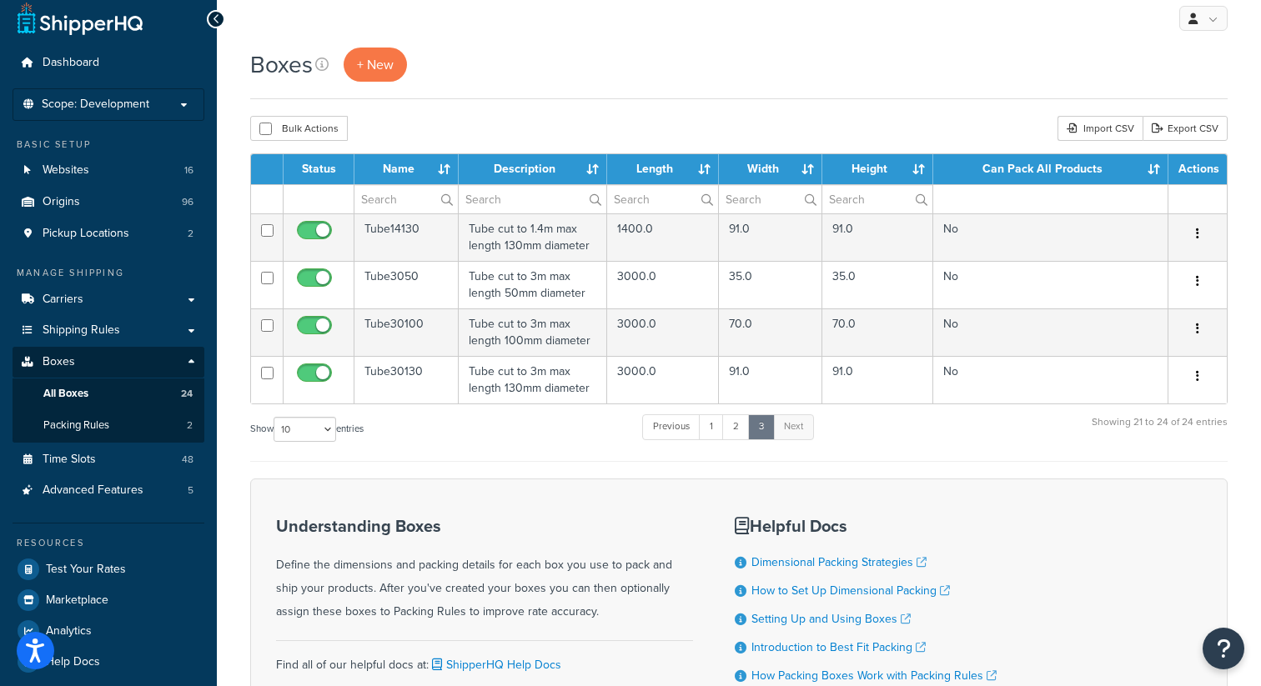
scroll to position [0, 0]
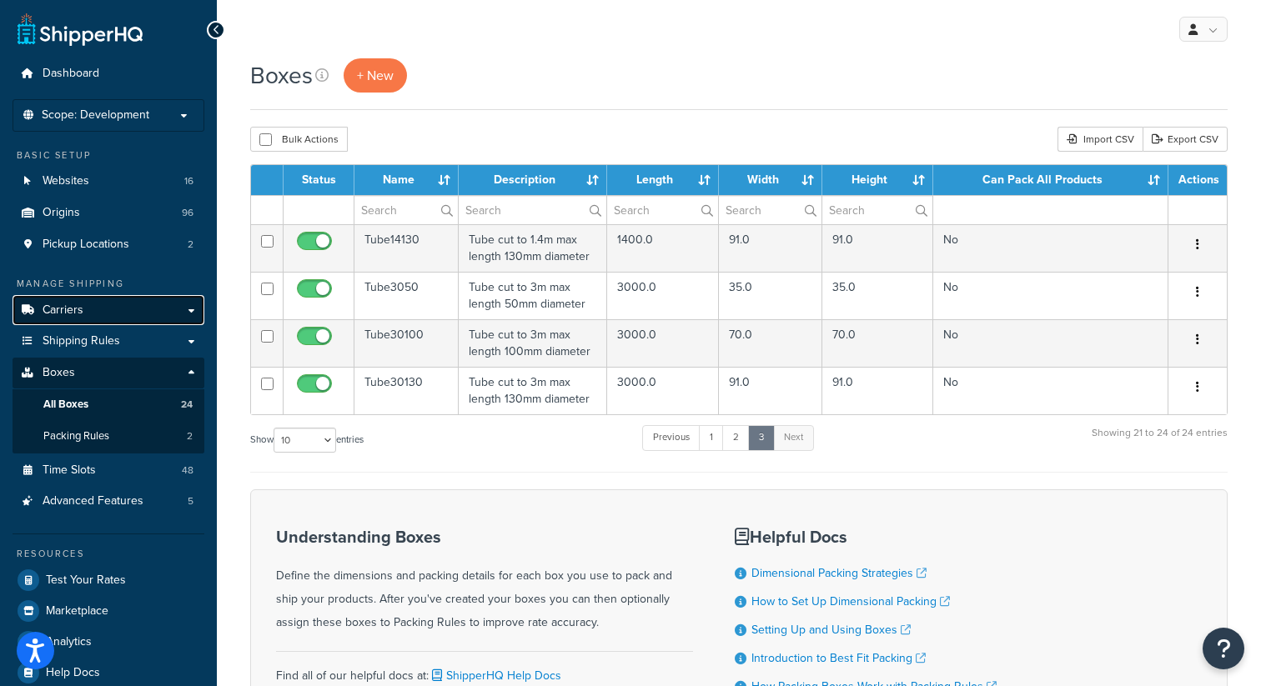
click at [81, 299] on link "Carriers" at bounding box center [109, 310] width 192 height 31
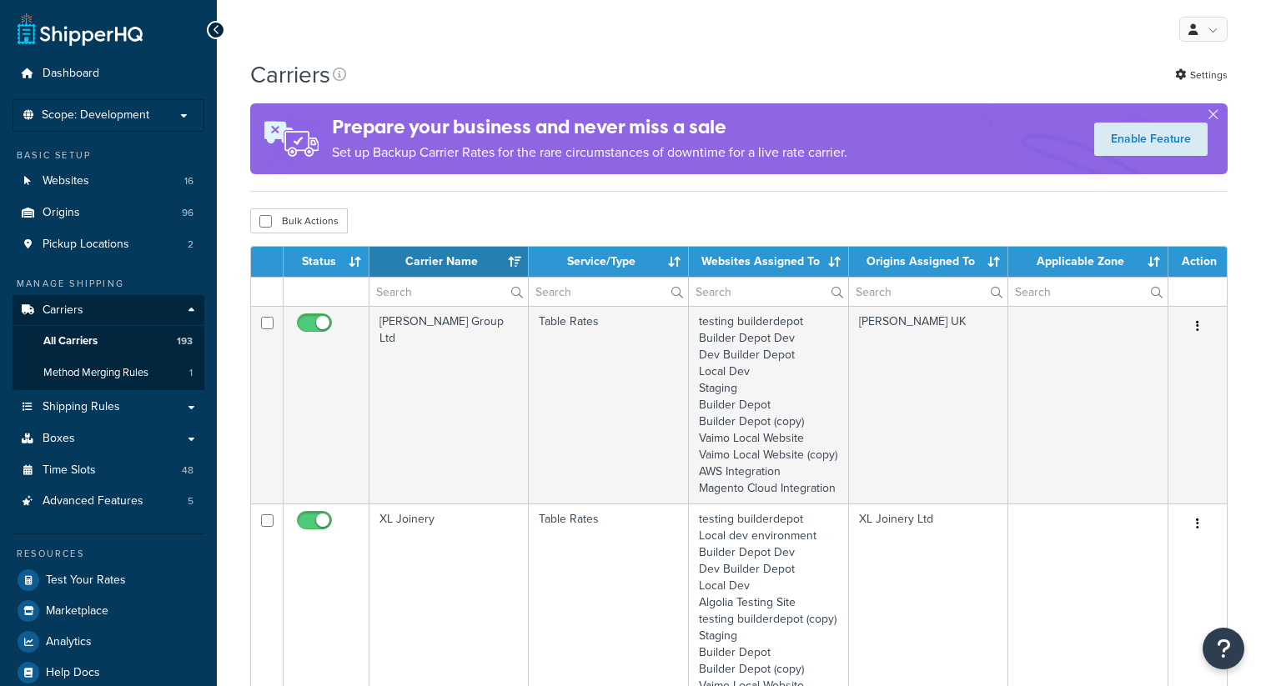
select select "15"
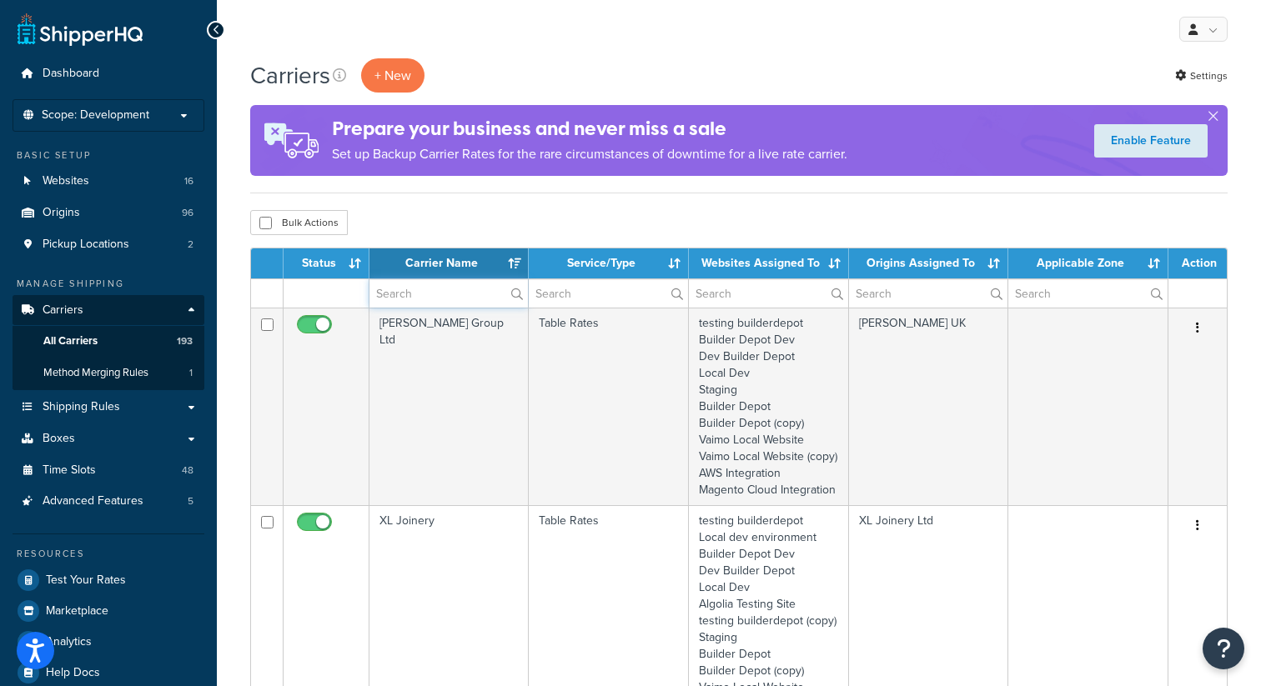
click at [422, 288] on input "text" at bounding box center [448, 293] width 158 height 28
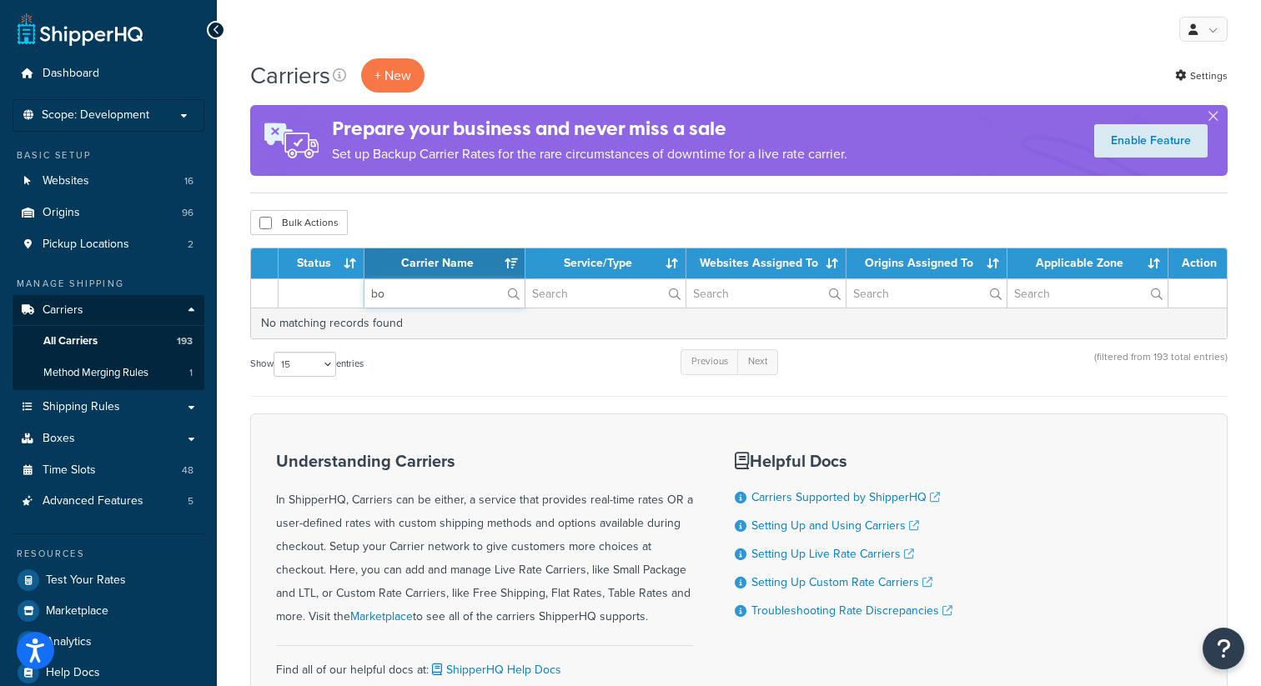
type input "b"
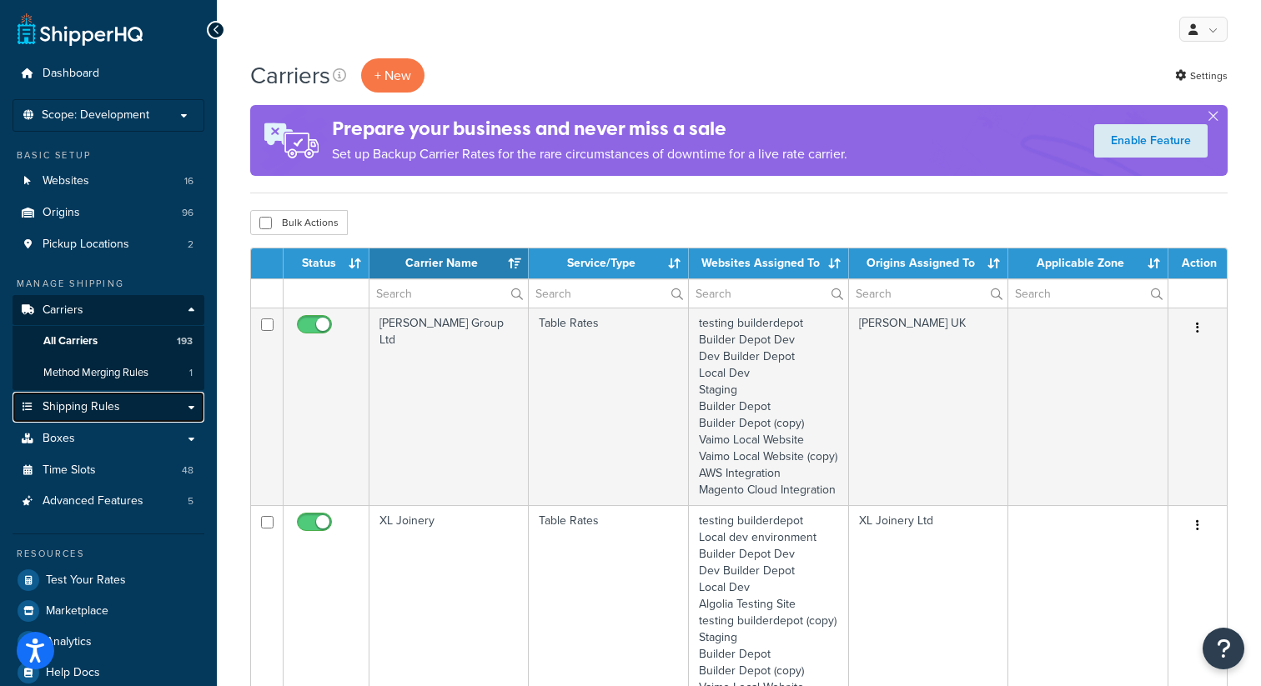
click at [188, 404] on link "Shipping Rules" at bounding box center [109, 407] width 192 height 31
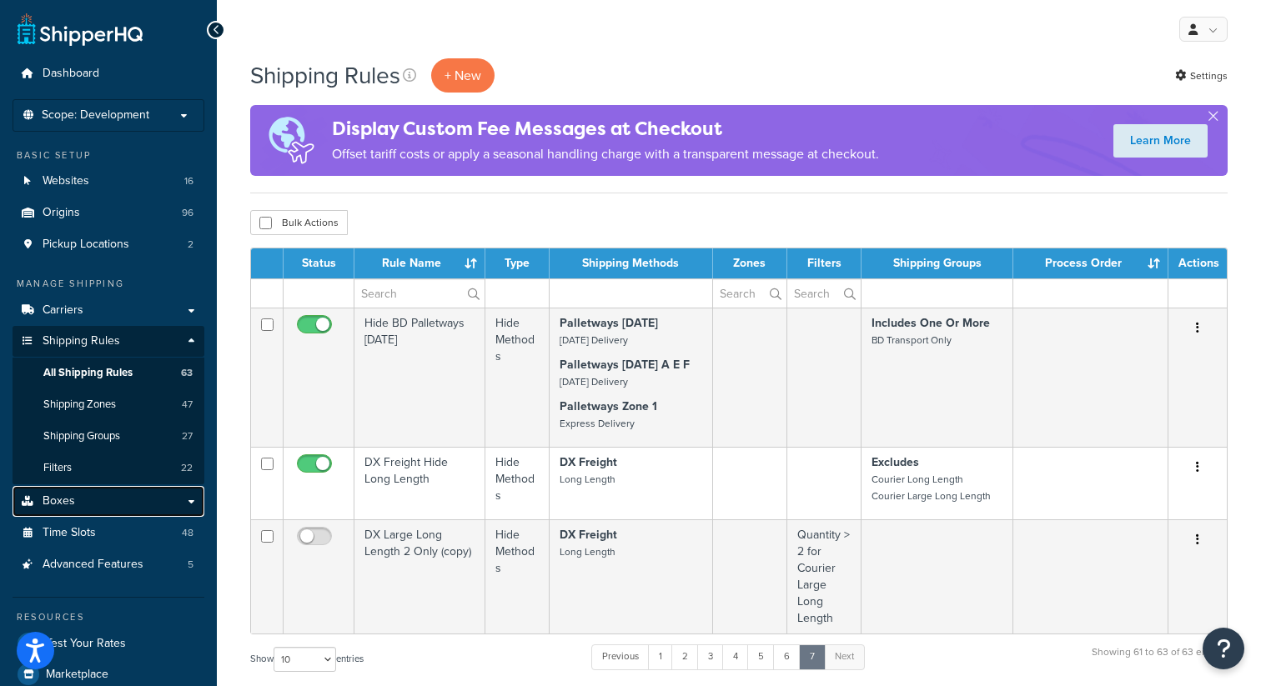
click at [81, 504] on link "Boxes" at bounding box center [109, 501] width 192 height 31
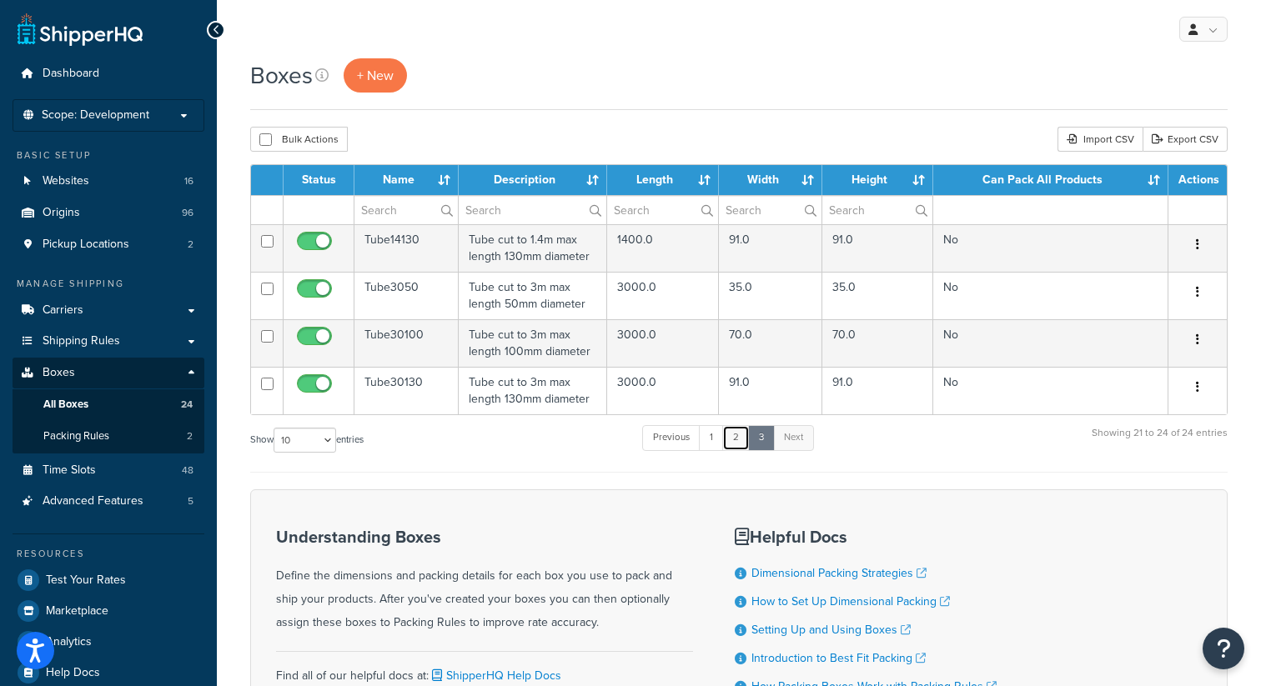
click at [737, 439] on link "2" at bounding box center [736, 437] width 28 height 25
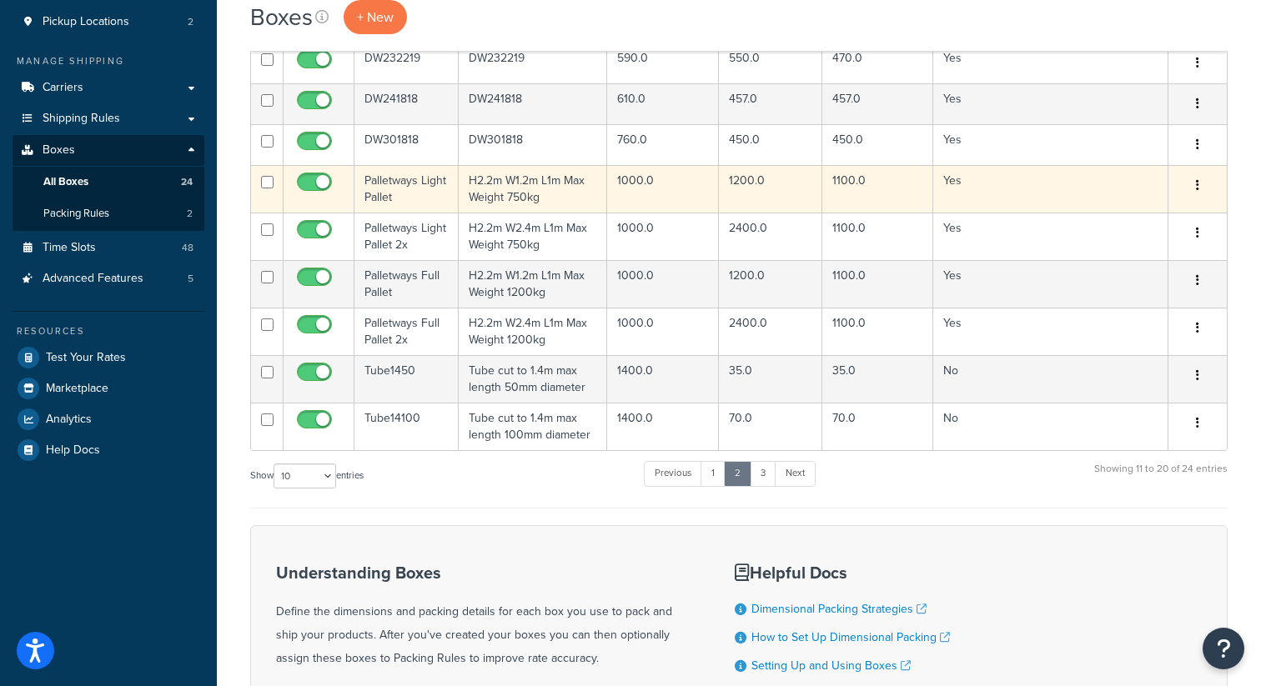
scroll to position [309, 0]
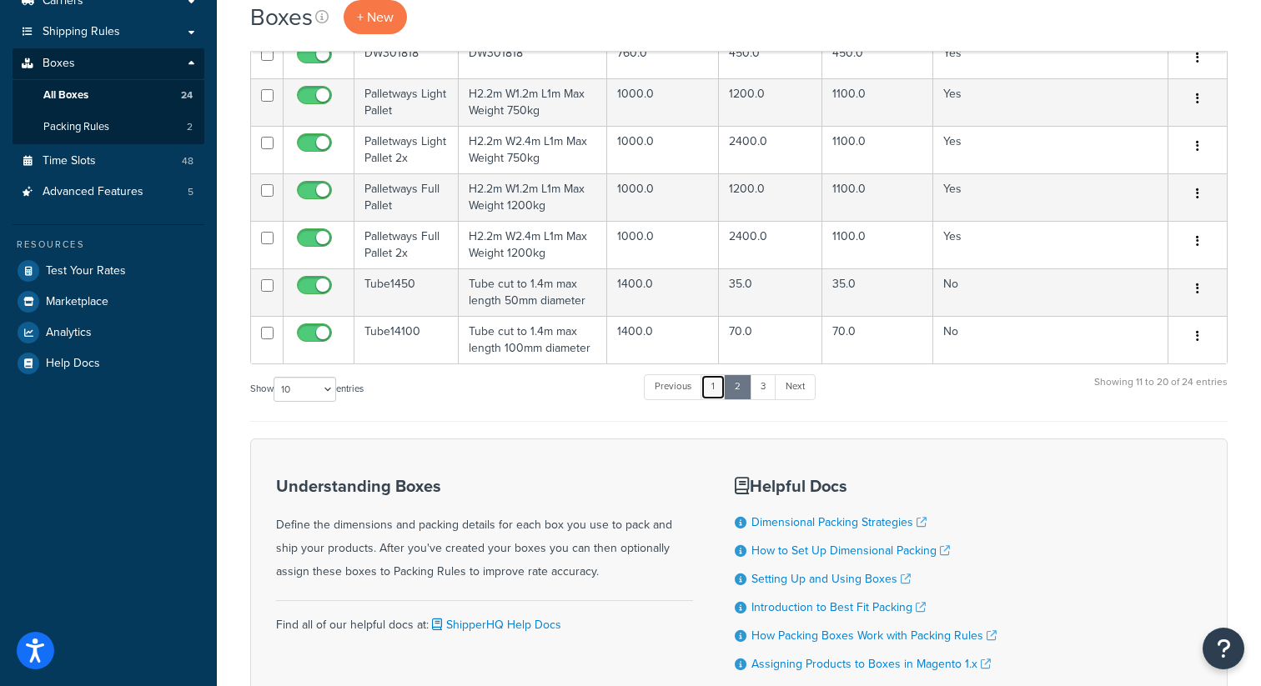
click at [717, 396] on link "1" at bounding box center [712, 386] width 25 height 25
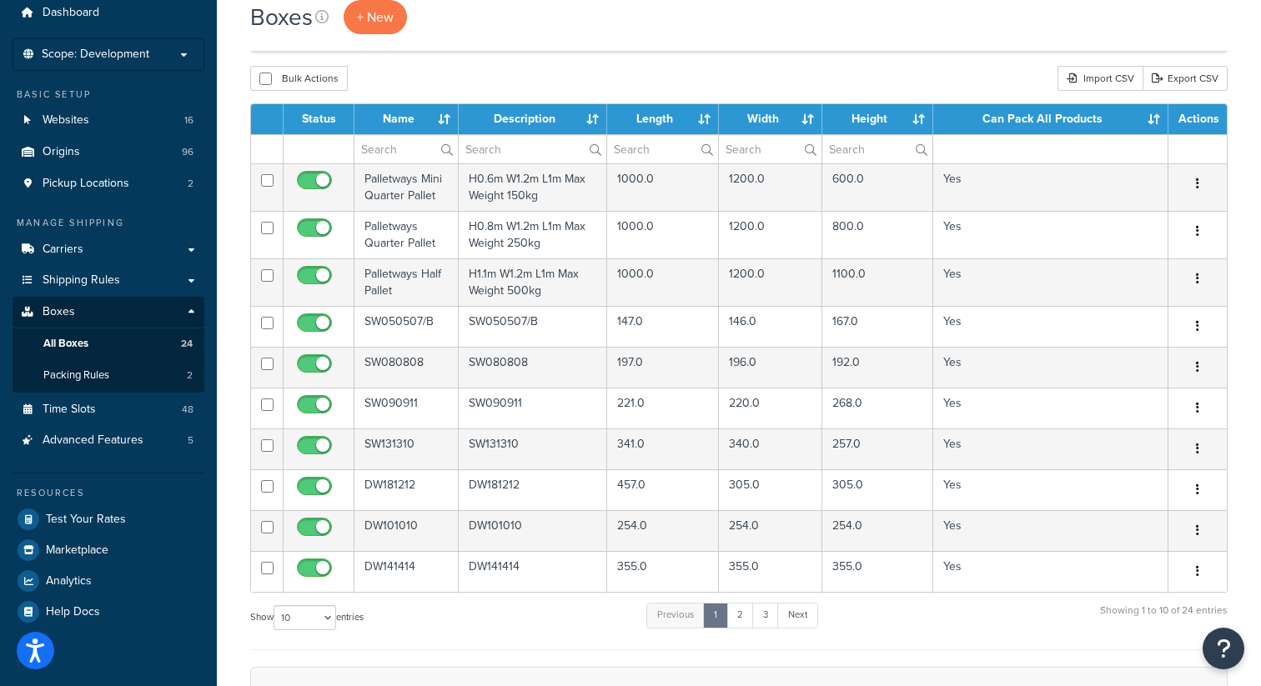
scroll to position [58, 0]
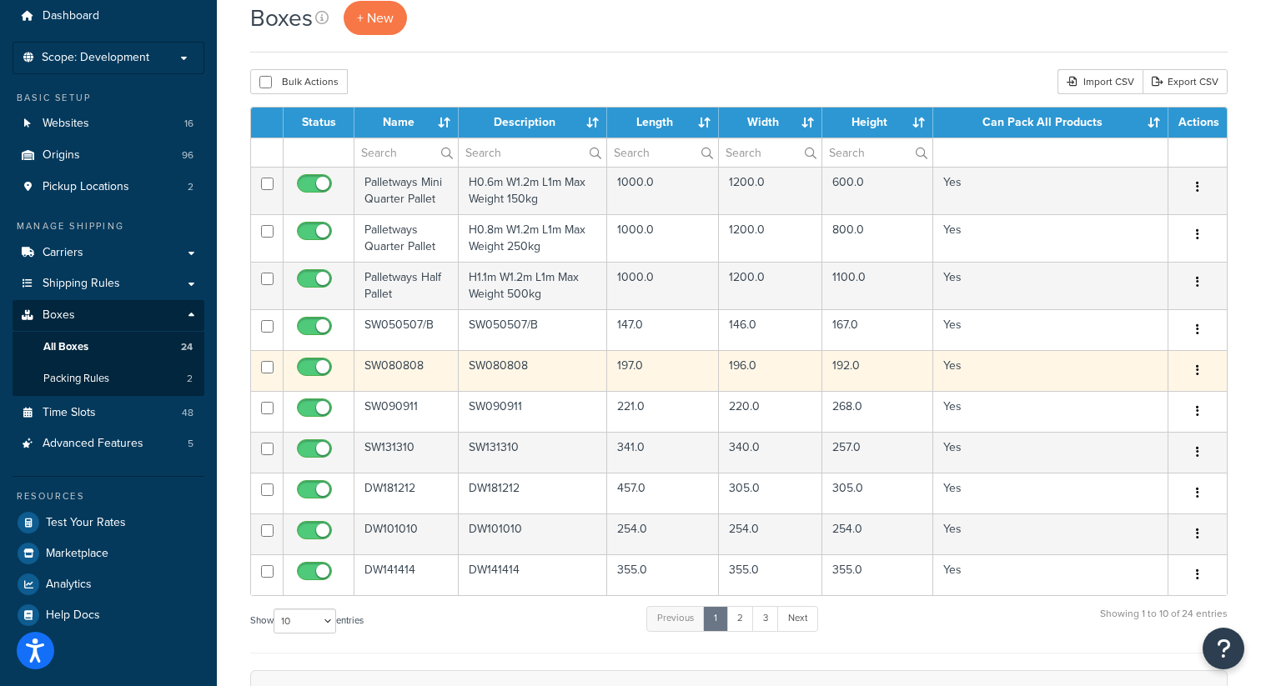
click at [404, 365] on td "SW080808" at bounding box center [406, 370] width 104 height 41
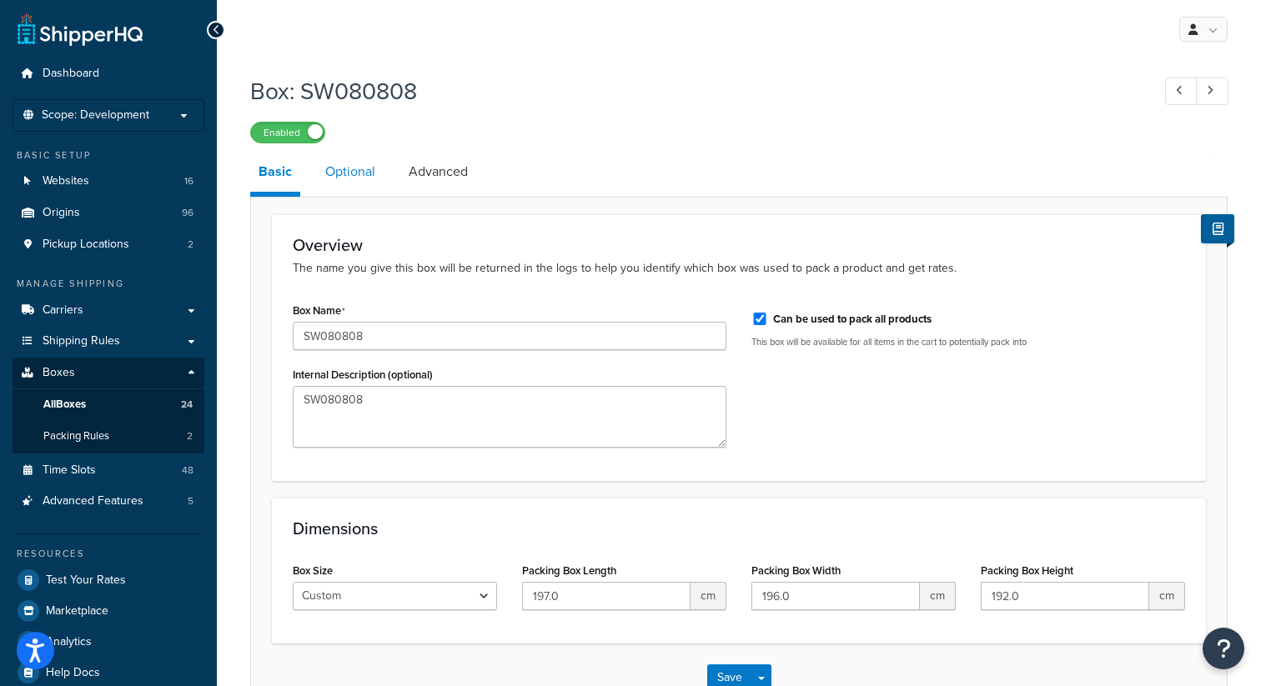
click at [353, 181] on link "Optional" at bounding box center [350, 172] width 67 height 40
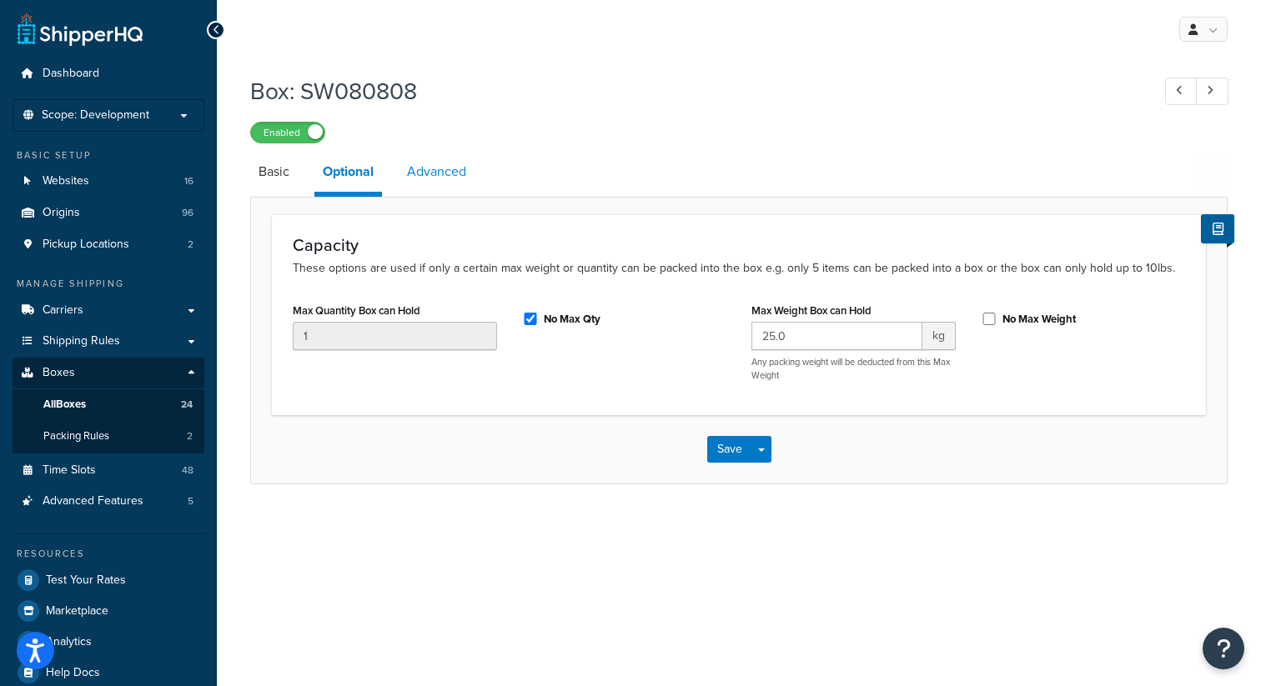
click at [433, 174] on link "Advanced" at bounding box center [437, 172] width 76 height 40
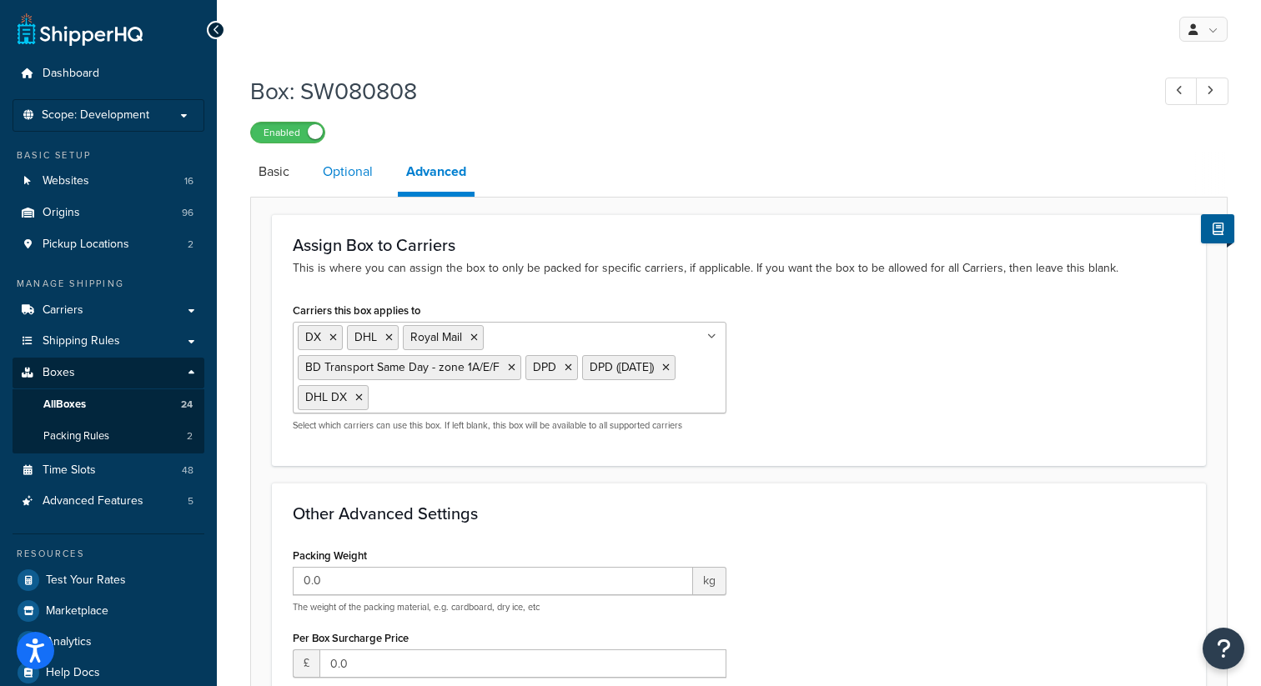
click at [374, 167] on link "Optional" at bounding box center [347, 172] width 67 height 40
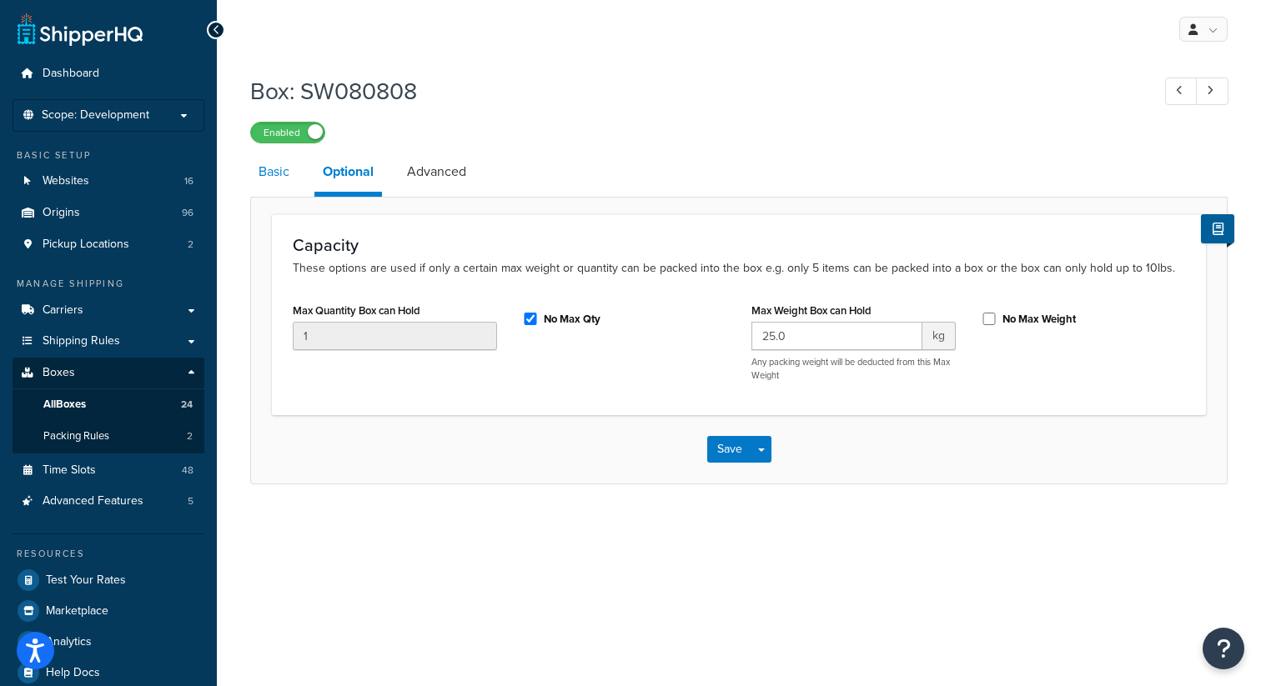
click at [283, 169] on link "Basic" at bounding box center [274, 172] width 48 height 40
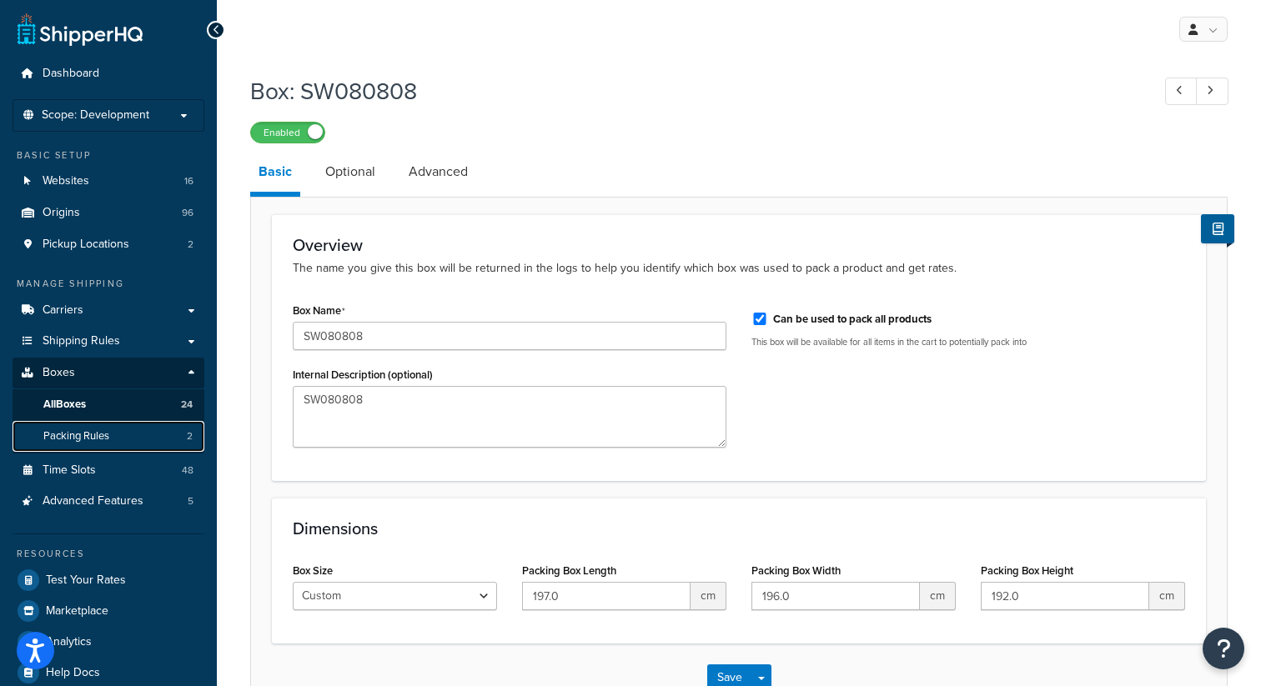
click at [114, 439] on link "Packing Rules 2" at bounding box center [109, 436] width 192 height 31
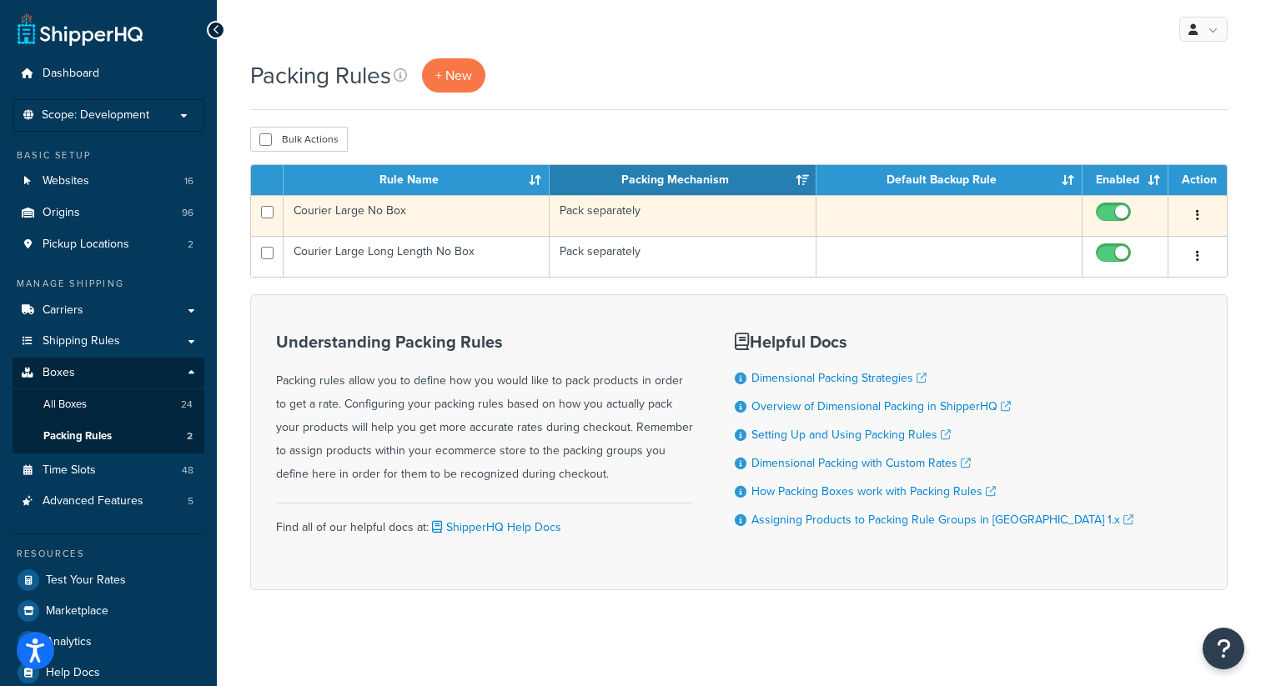
click at [1200, 208] on button "button" at bounding box center [1197, 216] width 23 height 27
click at [1116, 245] on link "Edit" at bounding box center [1130, 250] width 132 height 34
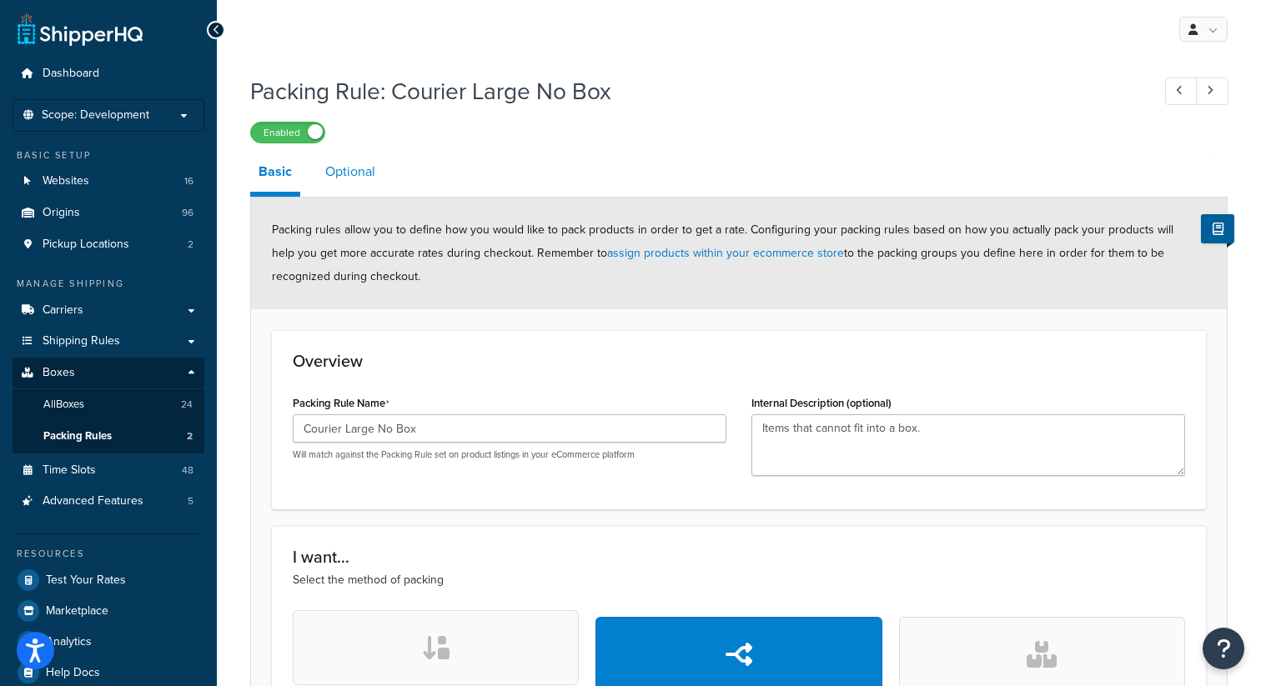
click at [363, 178] on link "Optional" at bounding box center [350, 172] width 67 height 40
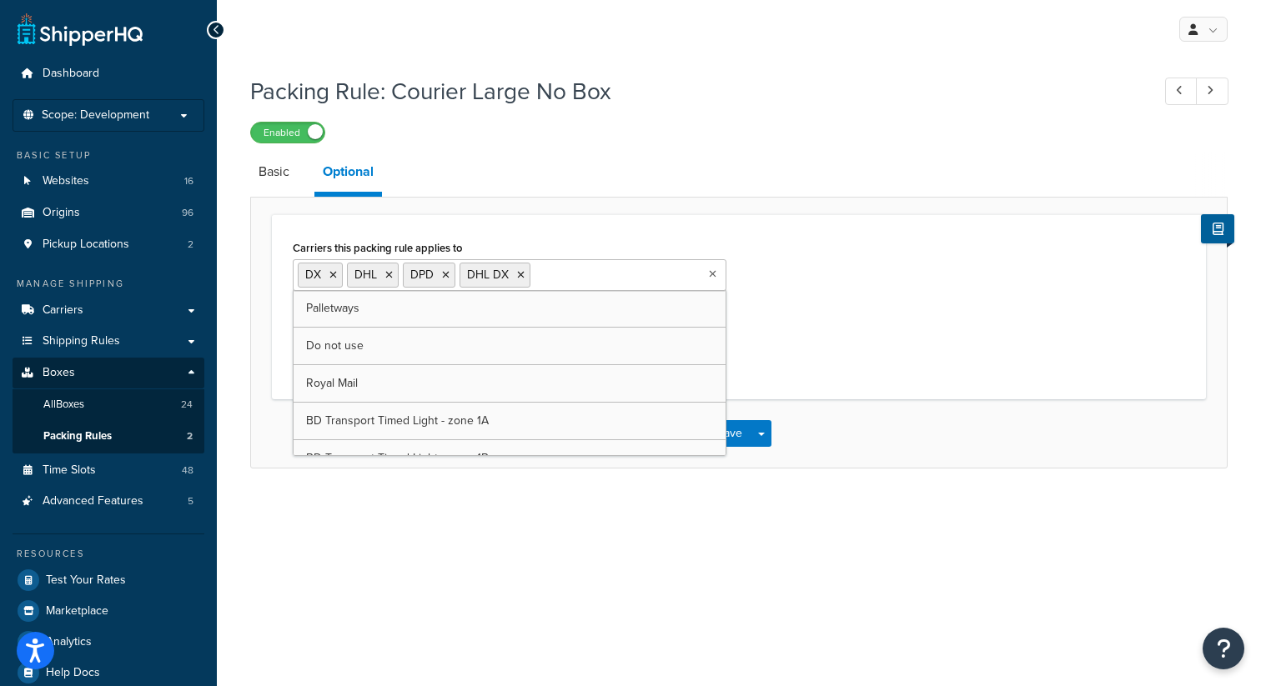
click at [555, 274] on input "Carriers this packing rule applies to" at bounding box center [608, 274] width 148 height 18
type input "dx"
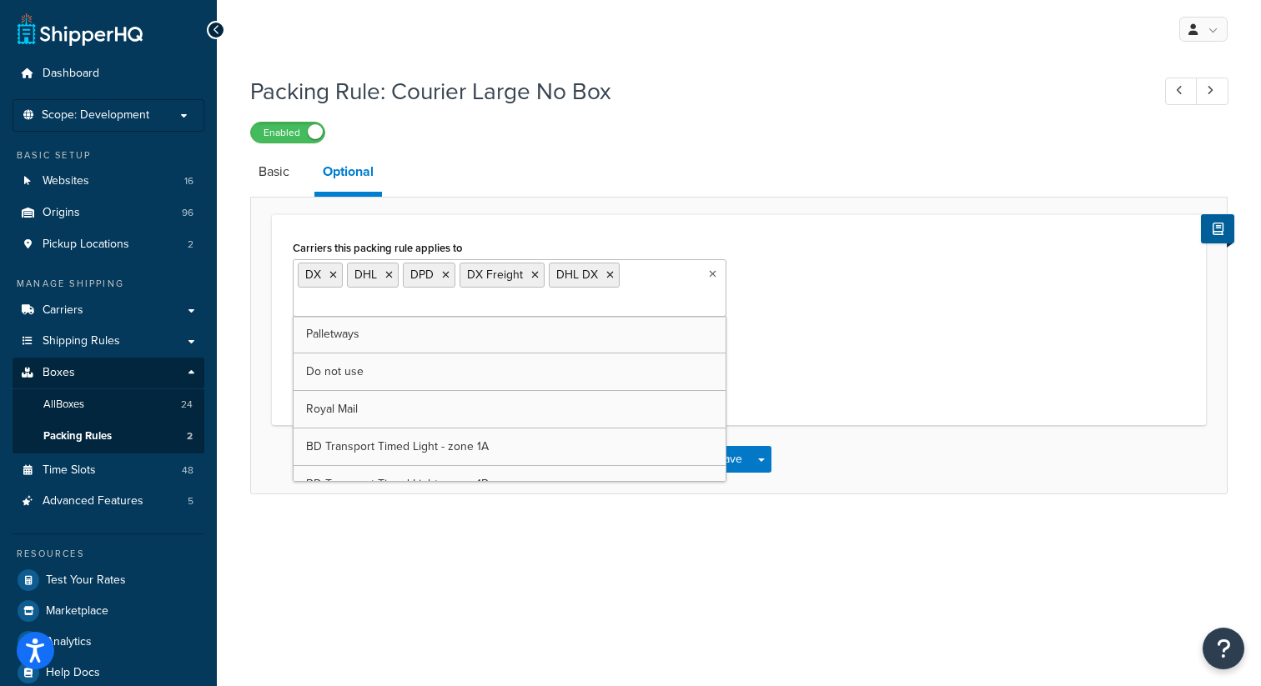
click at [821, 335] on div "Carriers this packing rule applies to DX DHL DPD DX Freight DHL DX Palletways D…" at bounding box center [738, 320] width 917 height 168
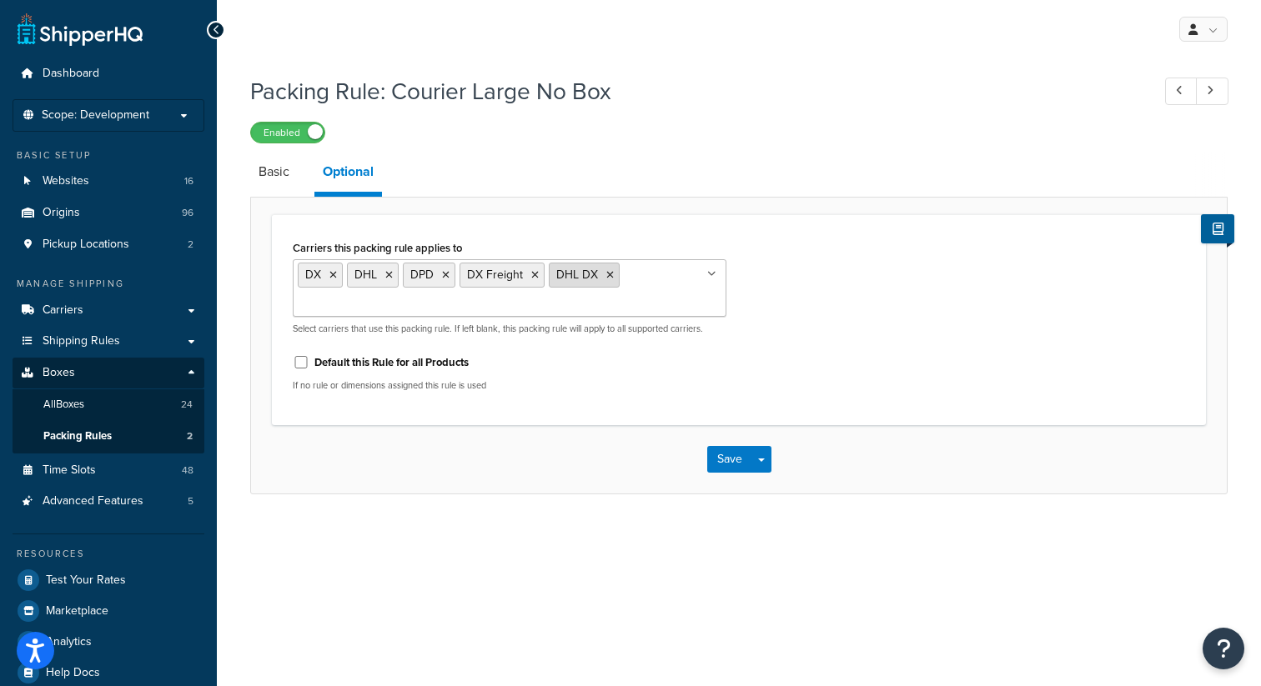
click at [609, 275] on icon at bounding box center [610, 275] width 8 height 10
click at [815, 321] on div "Carriers this packing rule applies to DX DHL DPD DX Freight Palletways Do not u…" at bounding box center [738, 320] width 917 height 168
click at [733, 446] on button "Save" at bounding box center [729, 459] width 45 height 27
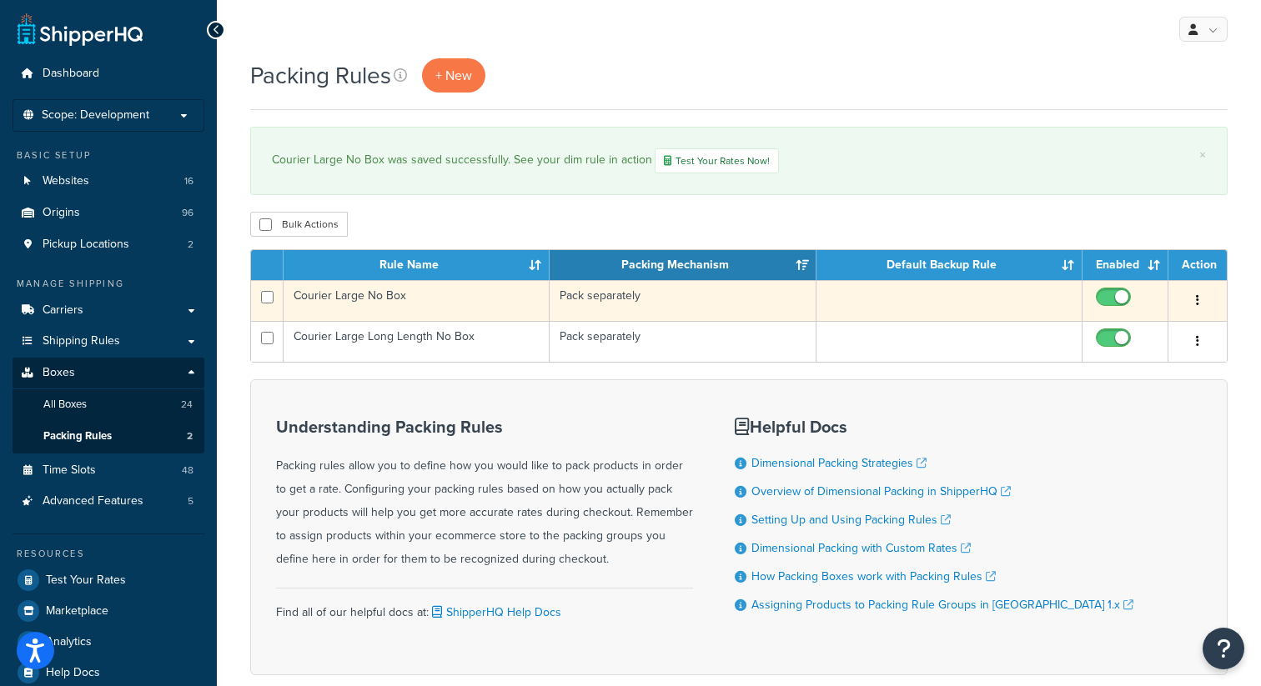
click at [1196, 297] on icon "button" at bounding box center [1197, 300] width 3 height 12
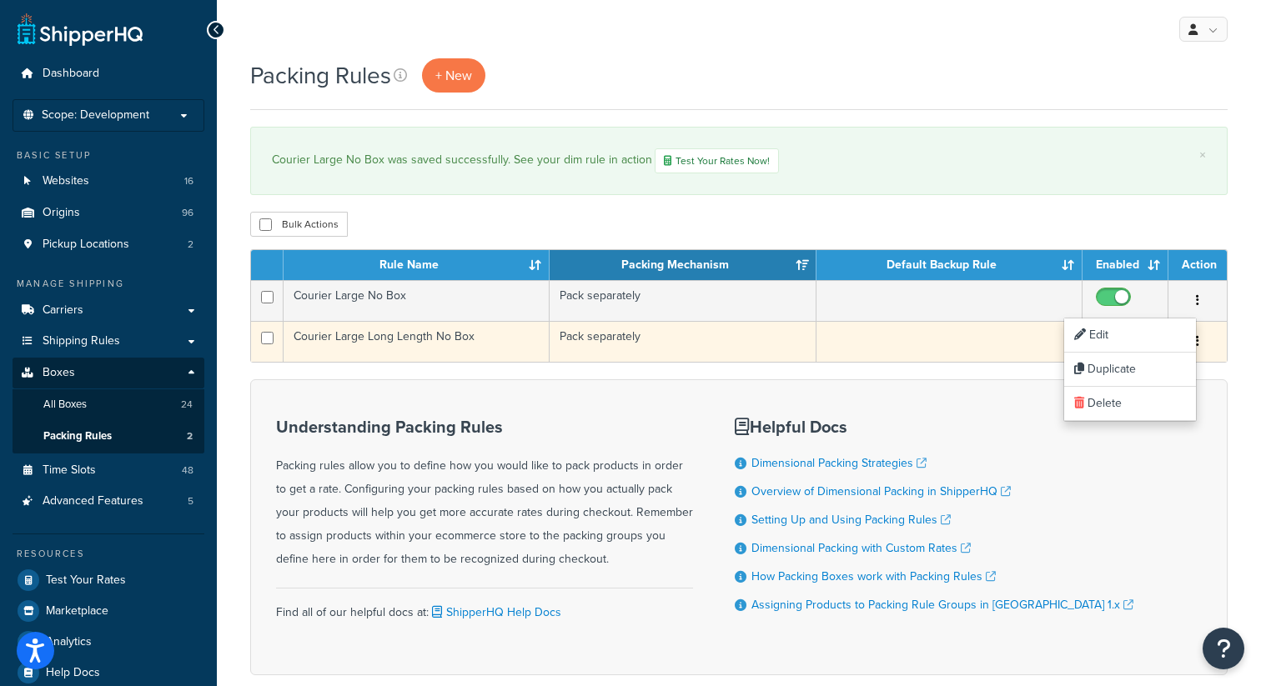
click at [1110, 333] on input "checkbox" at bounding box center [1115, 342] width 46 height 21
click at [1125, 338] on input "checkbox" at bounding box center [1115, 342] width 46 height 21
checkbox input "true"
click at [1191, 339] on button "button" at bounding box center [1197, 341] width 23 height 27
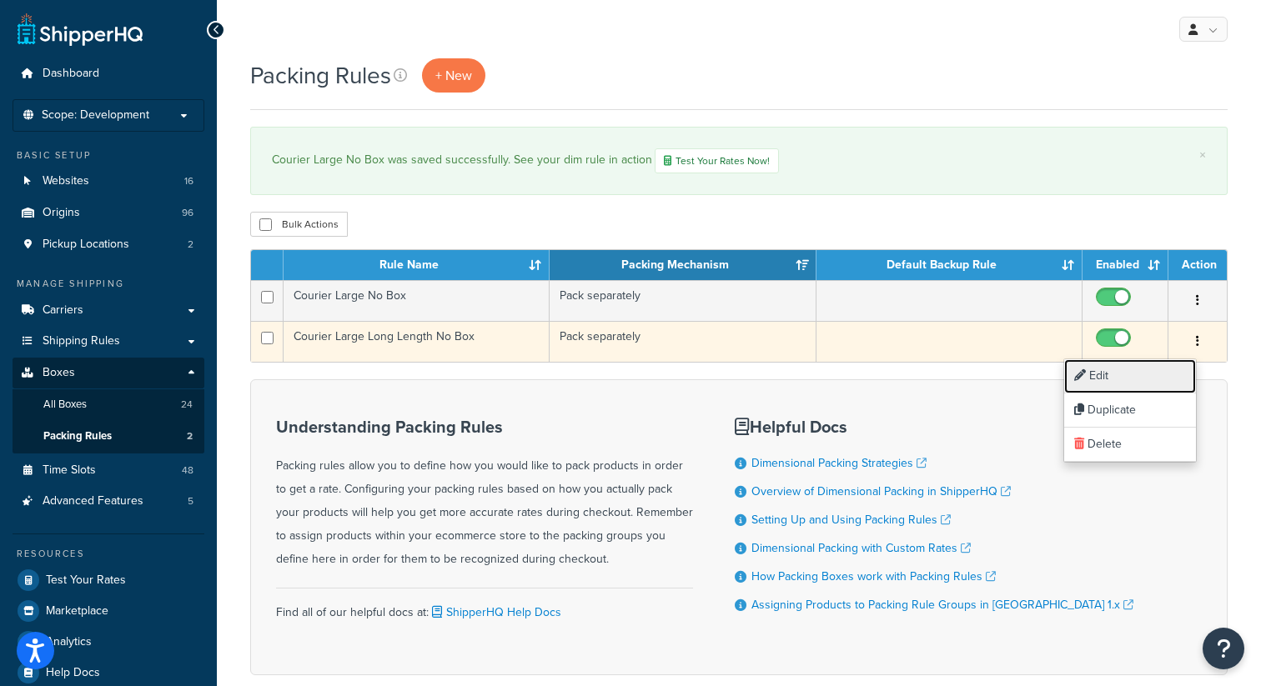
click at [1144, 367] on link "Edit" at bounding box center [1130, 376] width 132 height 34
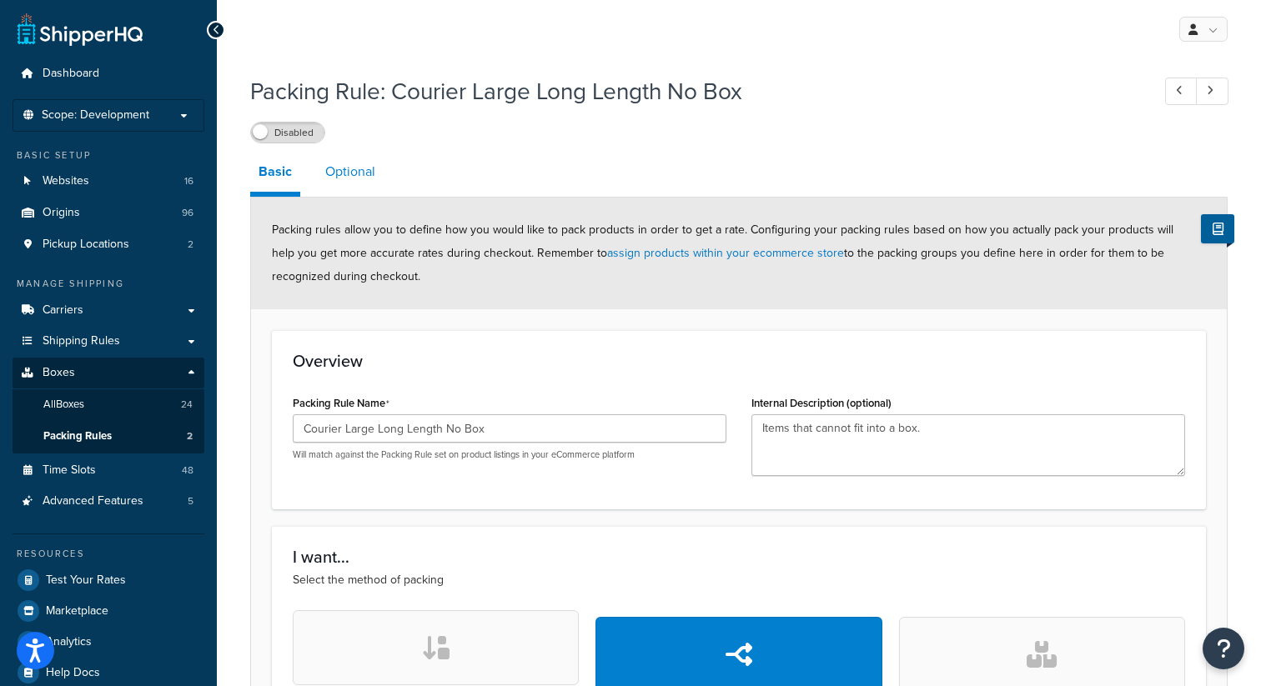
click at [344, 174] on link "Optional" at bounding box center [350, 172] width 67 height 40
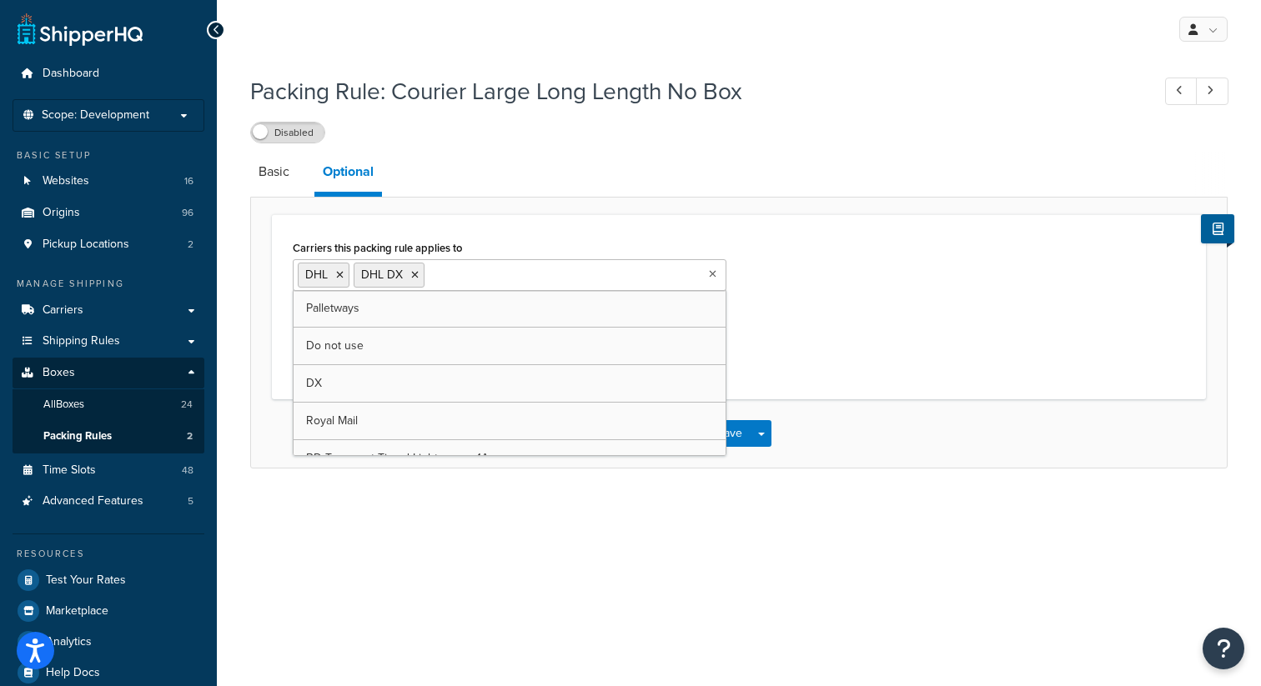
click at [437, 269] on input "Carriers this packing rule applies to" at bounding box center [503, 274] width 148 height 18
type input "dx"
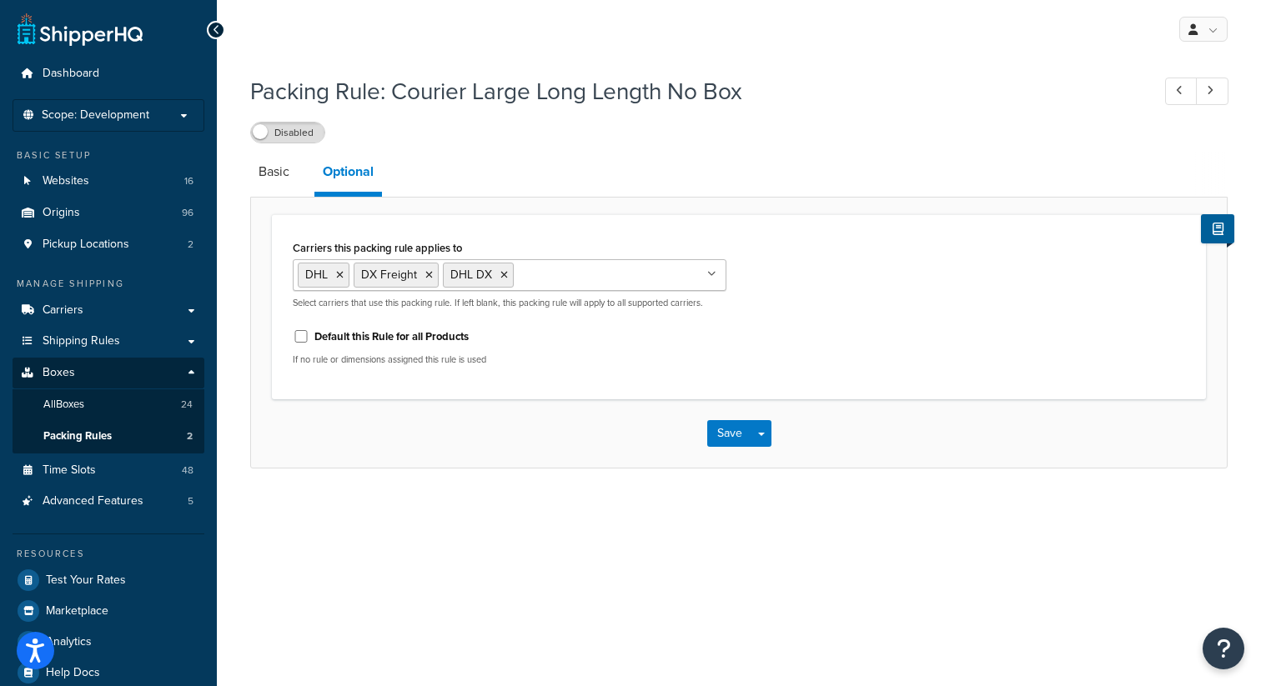
click at [891, 316] on div "Carriers this packing rule applies to DHL DX Freight DHL DX Palletways Do not u…" at bounding box center [738, 307] width 917 height 143
click at [726, 434] on button "Save" at bounding box center [729, 433] width 45 height 27
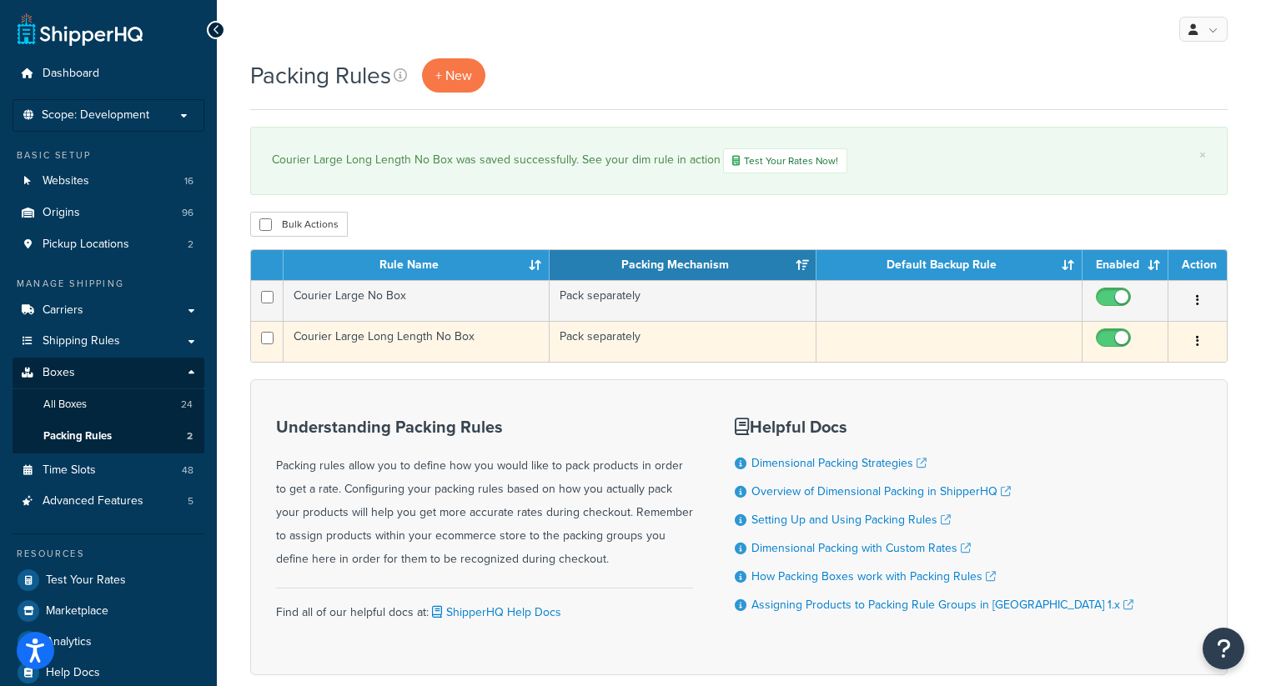
click at [1201, 341] on button "button" at bounding box center [1197, 341] width 23 height 27
click at [1135, 364] on link "Edit" at bounding box center [1130, 376] width 132 height 34
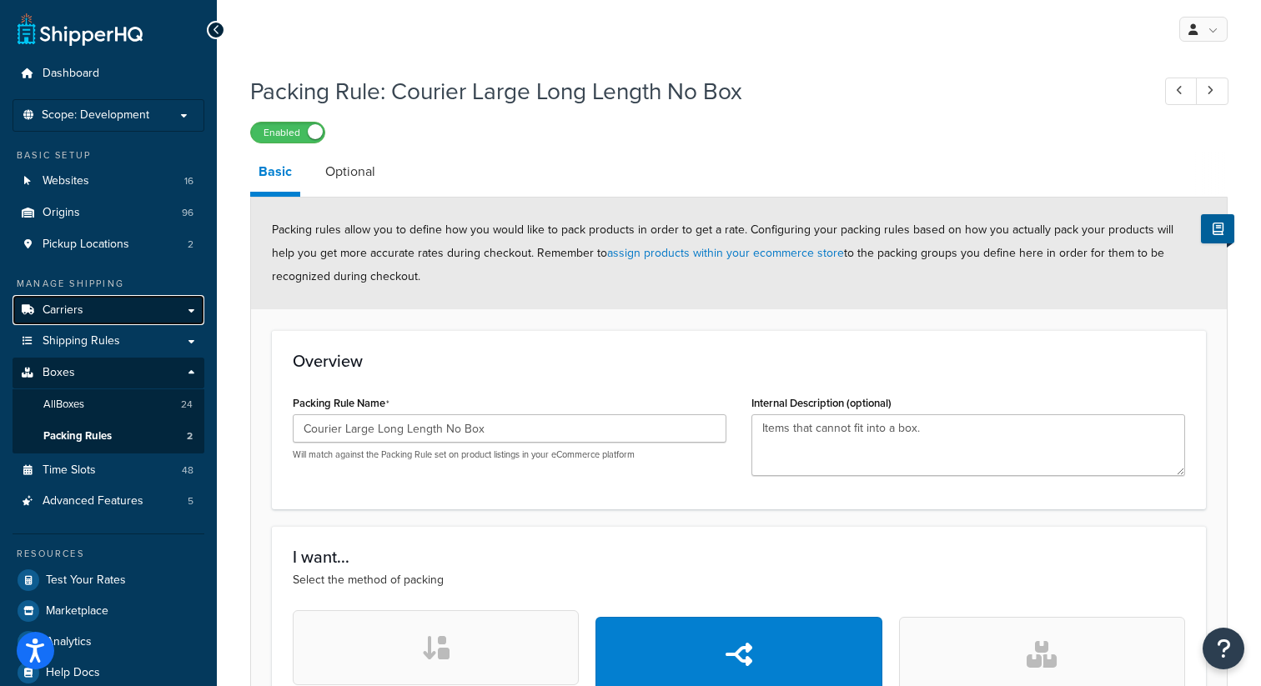
click at [94, 310] on link "Carriers" at bounding box center [109, 310] width 192 height 31
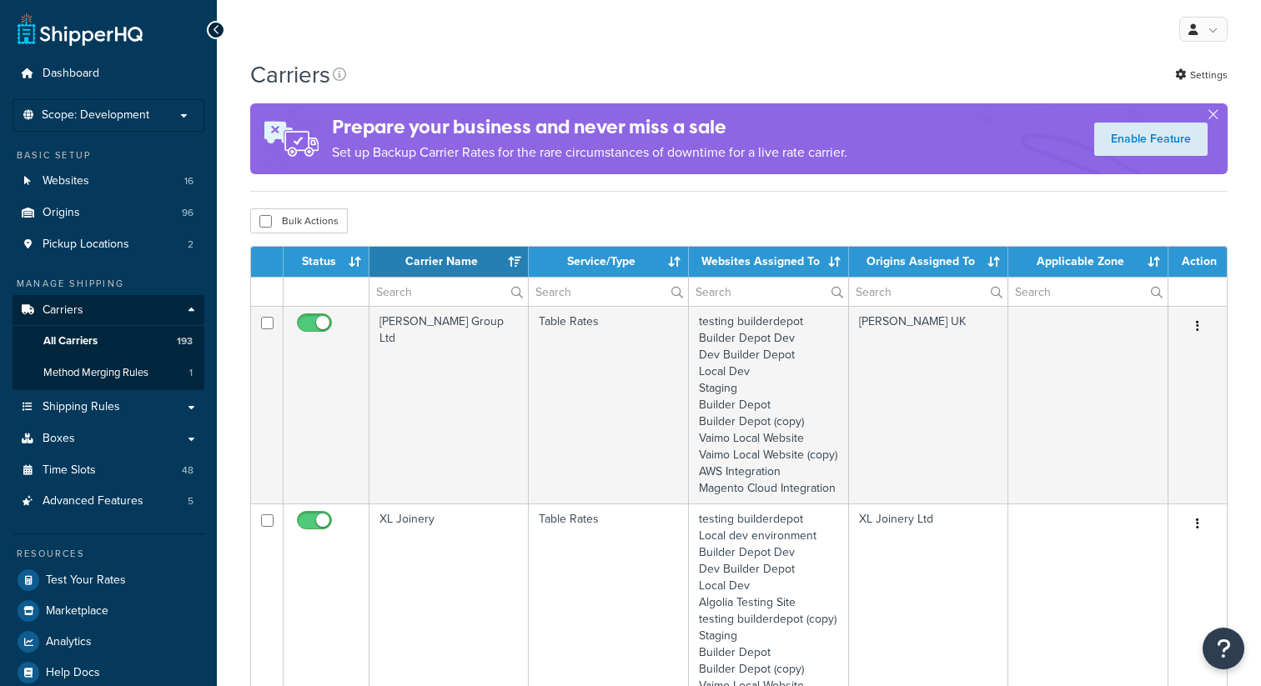
select select "15"
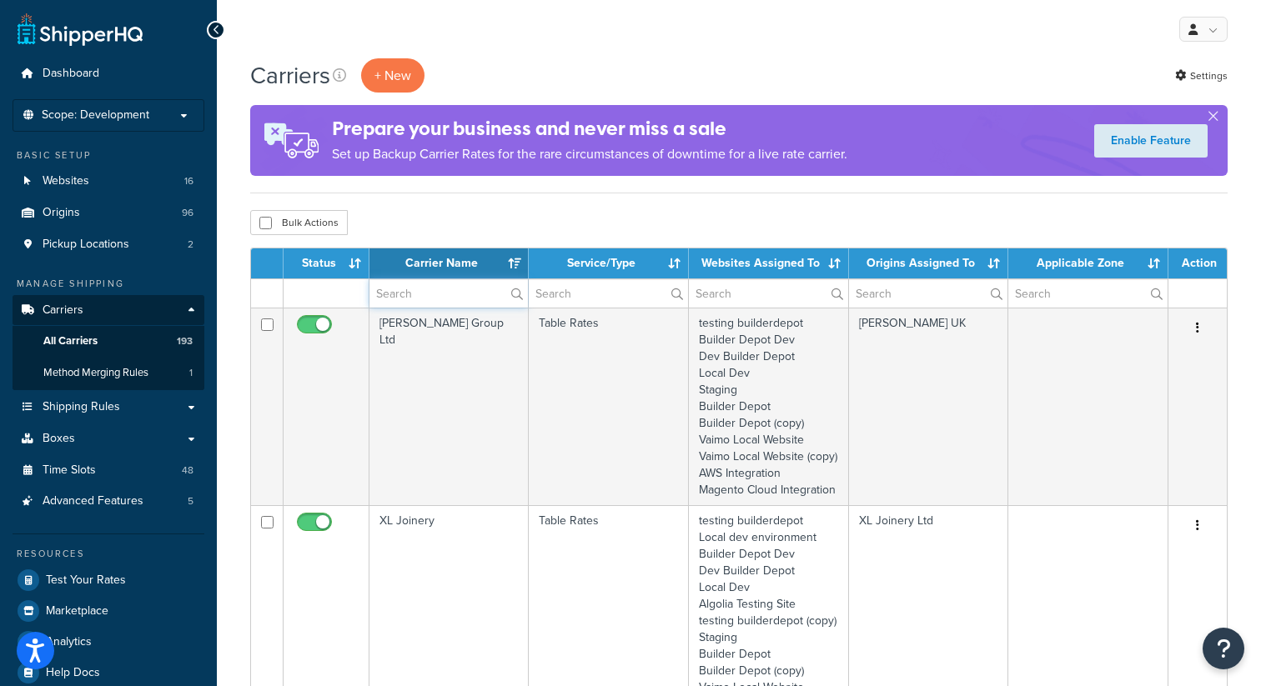
click at [413, 294] on input "text" at bounding box center [448, 293] width 158 height 28
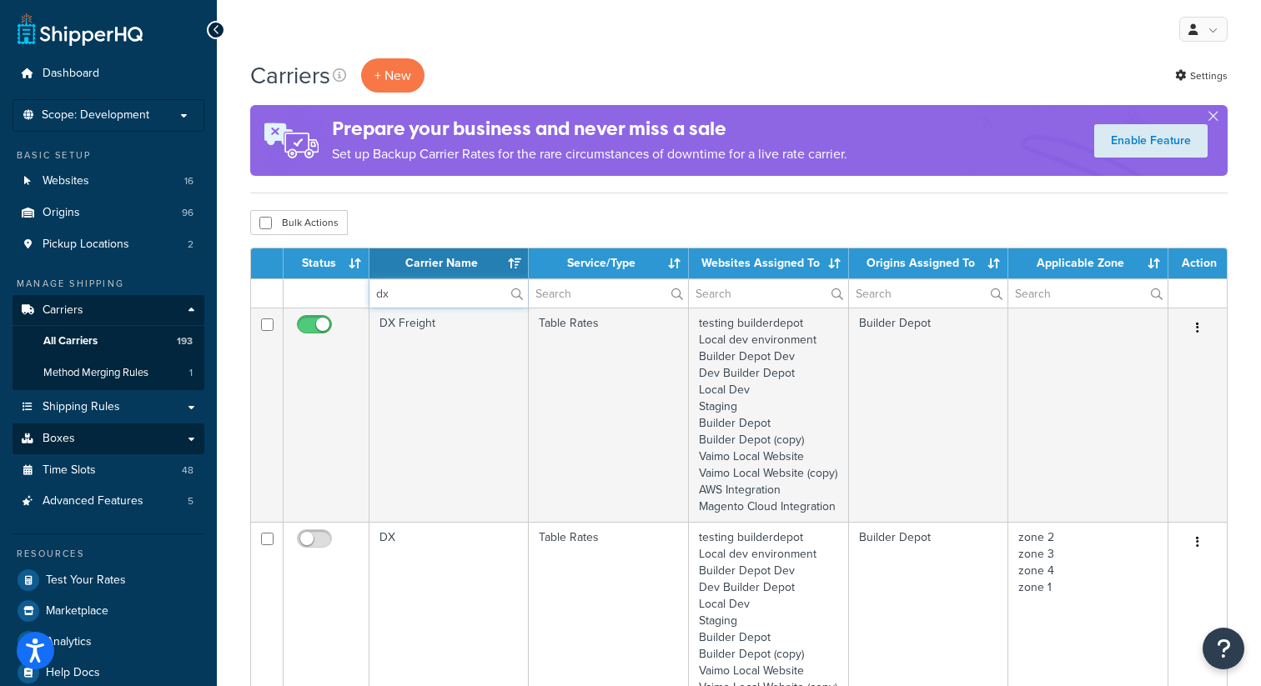
type input "dx"
click at [146, 440] on link "Boxes" at bounding box center [109, 439] width 192 height 31
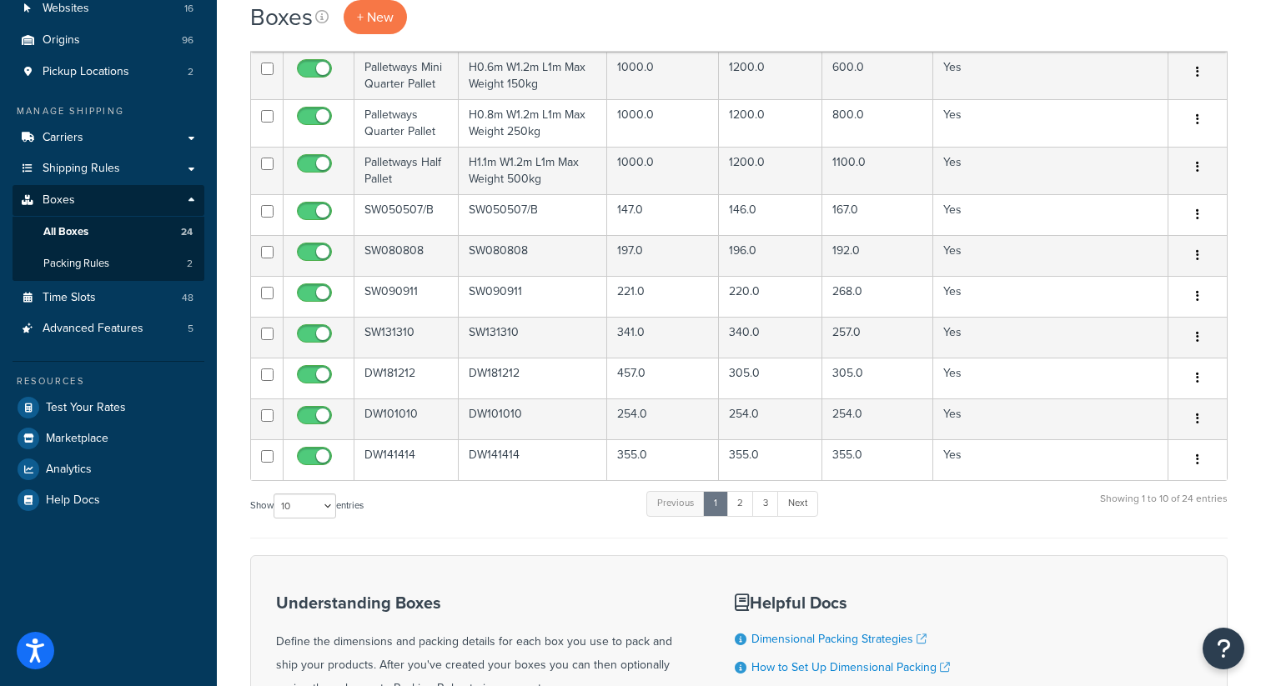
scroll to position [181, 0]
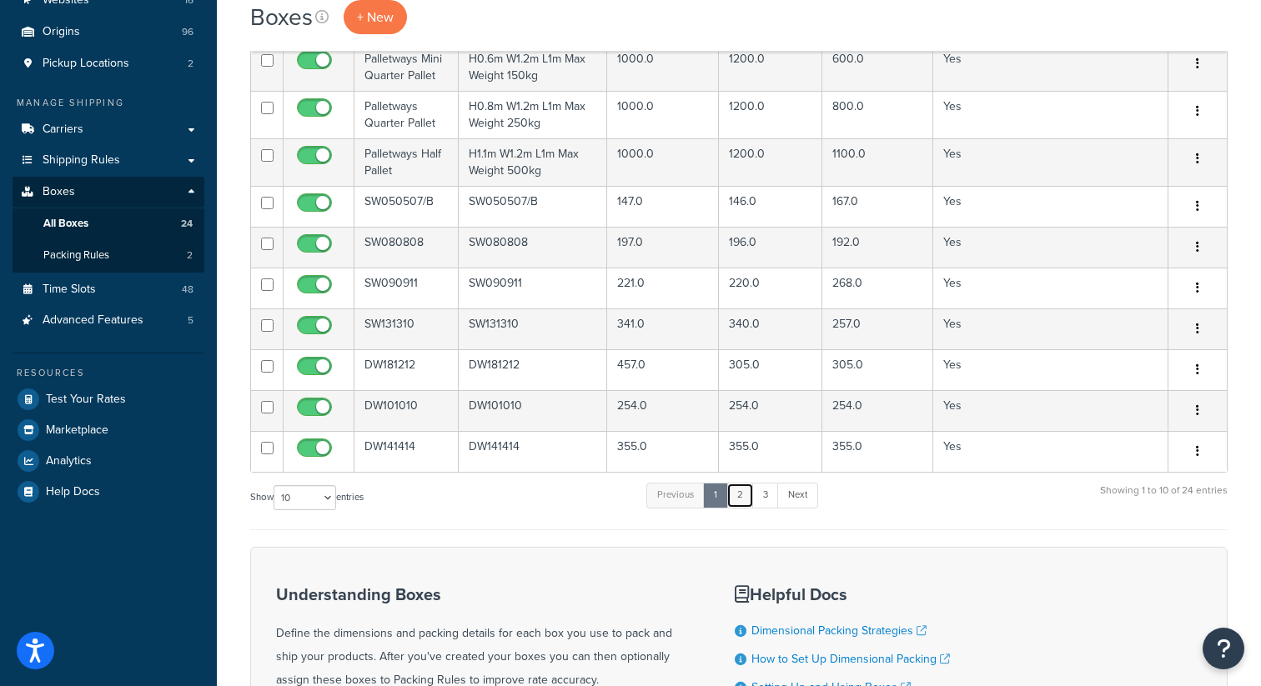
click at [739, 495] on link "2" at bounding box center [740, 495] width 28 height 25
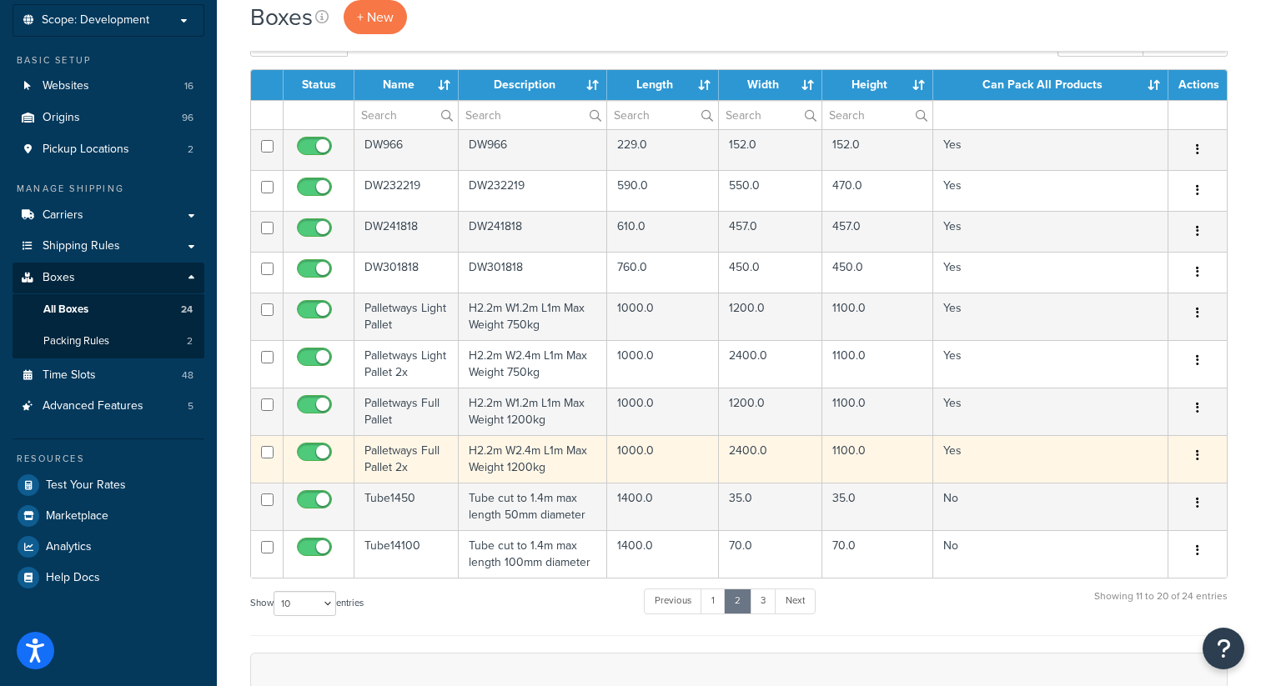
scroll to position [117, 0]
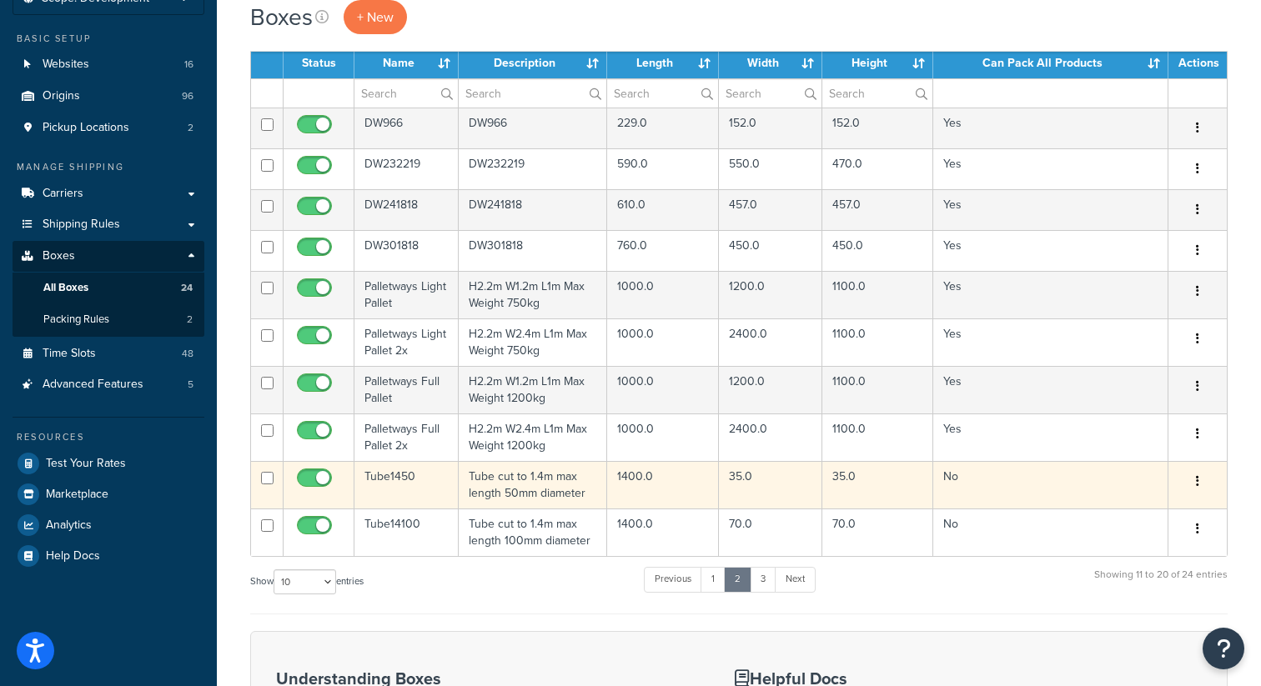
click at [1201, 482] on button "button" at bounding box center [1197, 482] width 23 height 27
click at [1133, 508] on link "Edit" at bounding box center [1142, 513] width 132 height 34
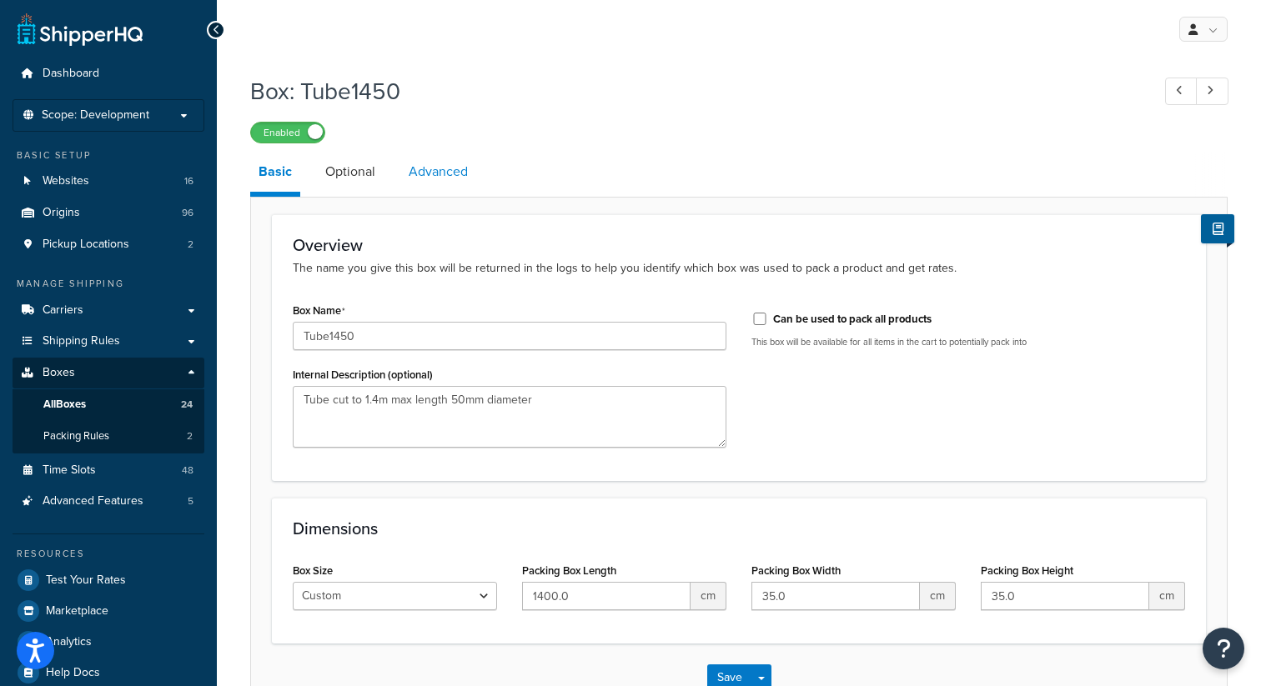
click at [428, 178] on link "Advanced" at bounding box center [438, 172] width 76 height 40
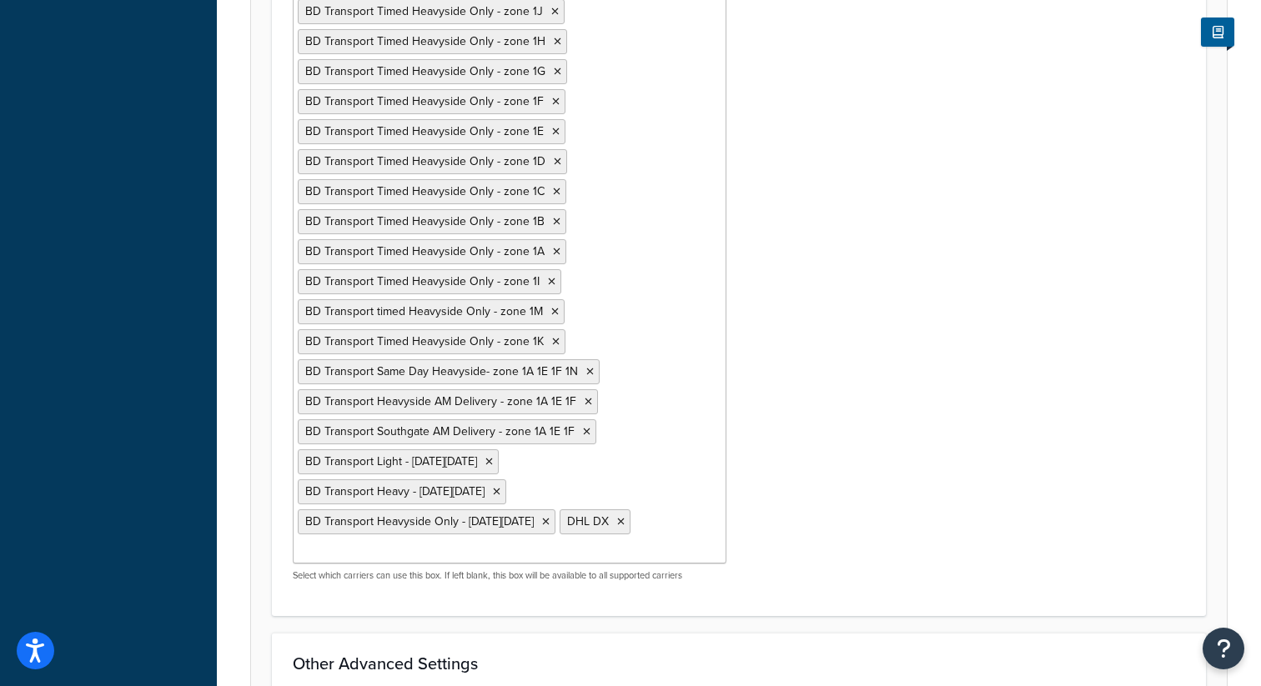
scroll to position [1247, 0]
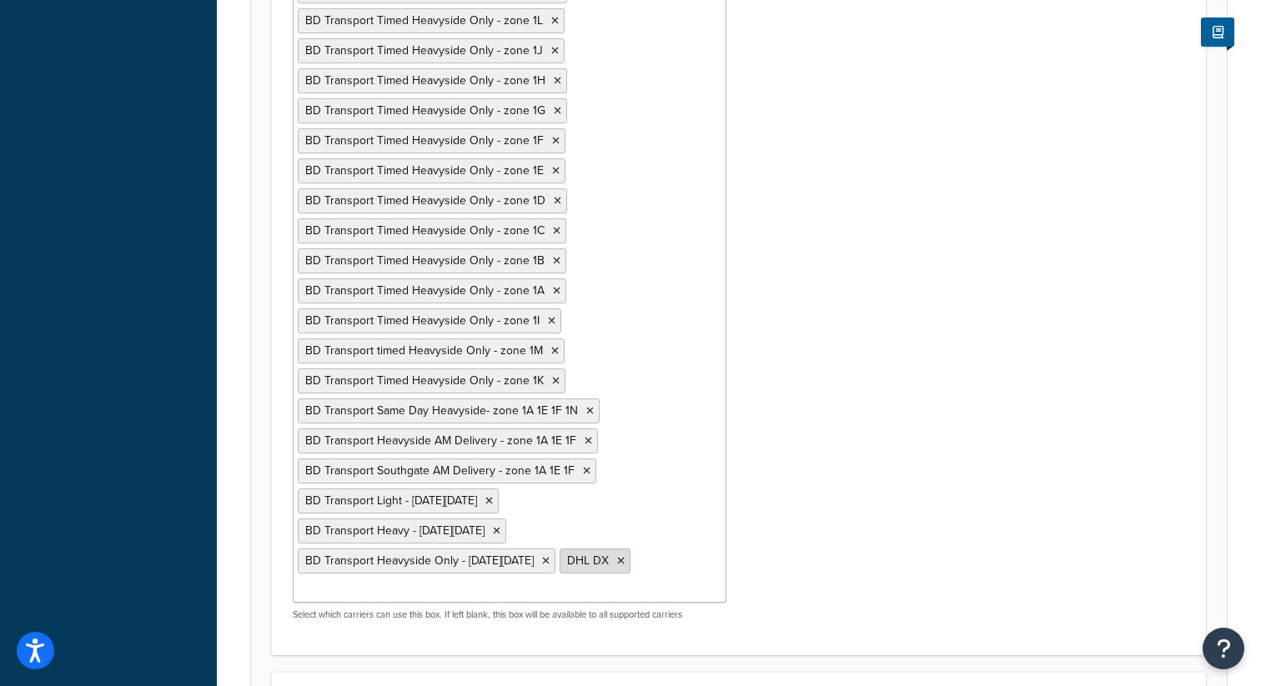
click at [617, 560] on icon at bounding box center [621, 561] width 8 height 10
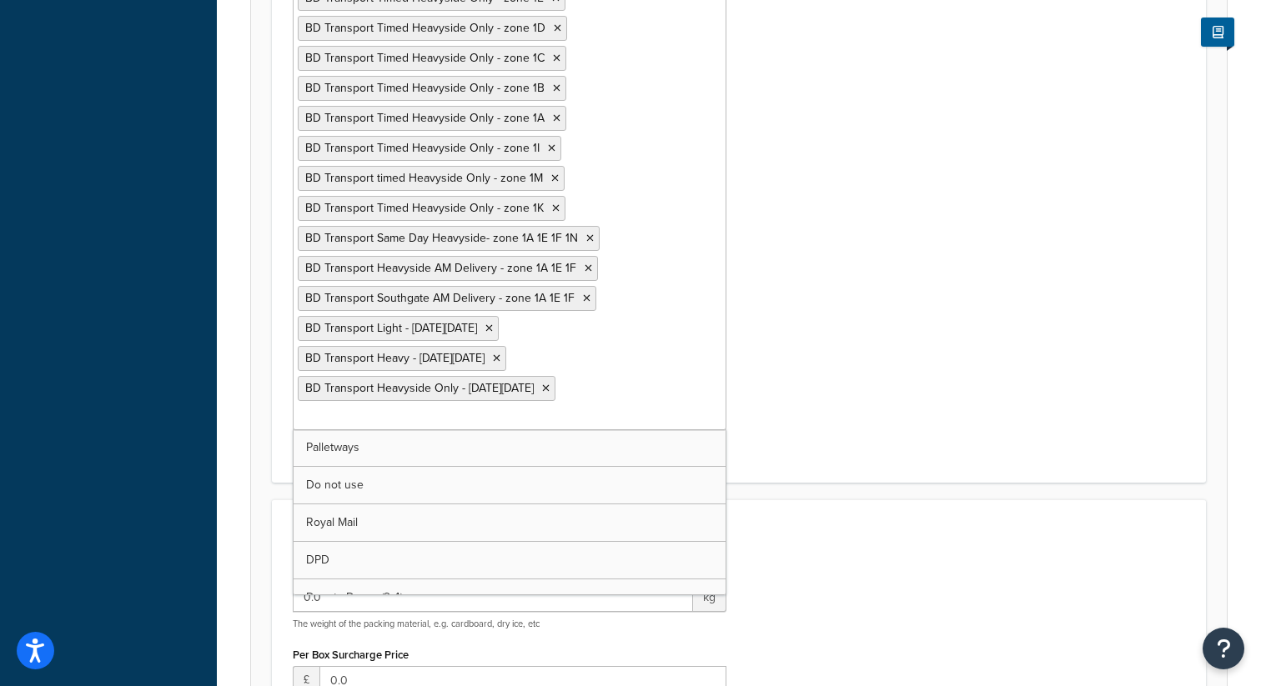
scroll to position [1433, 0]
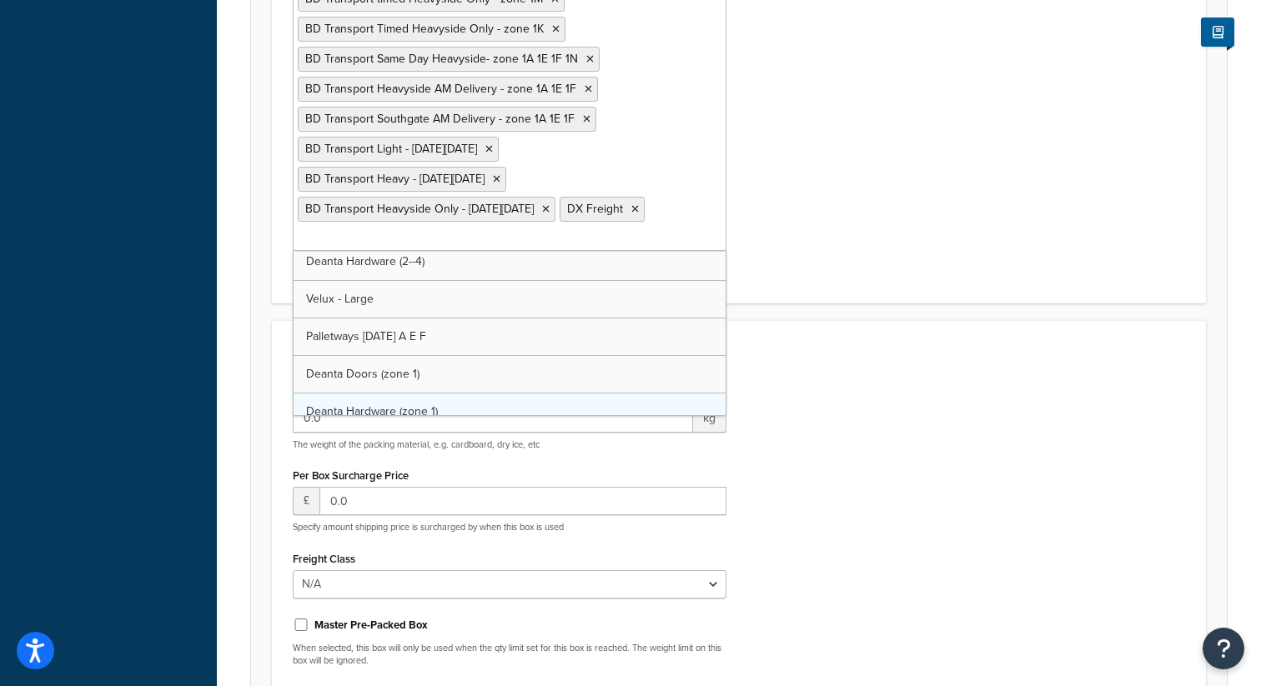
scroll to position [4956, 0]
click at [878, 361] on div "Other Advanced Settings Packing Weight 0.0 kg The weight of the packing materia…" at bounding box center [739, 538] width 934 height 437
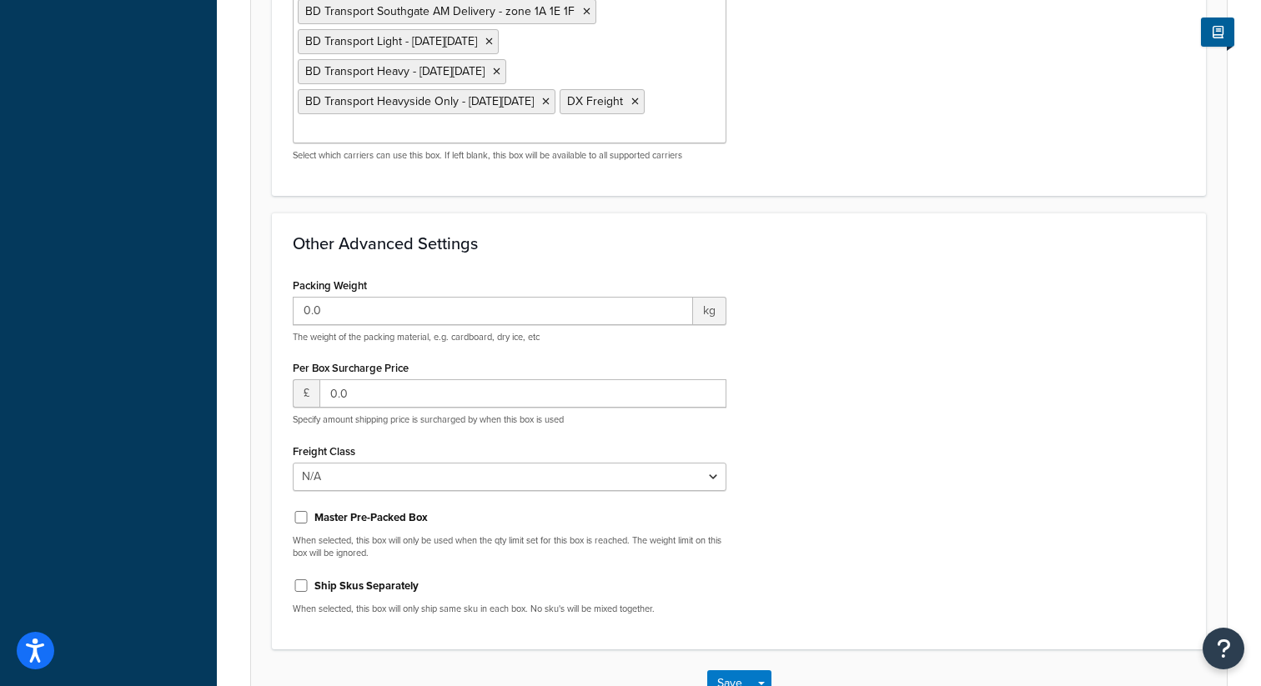
scroll to position [1823, 0]
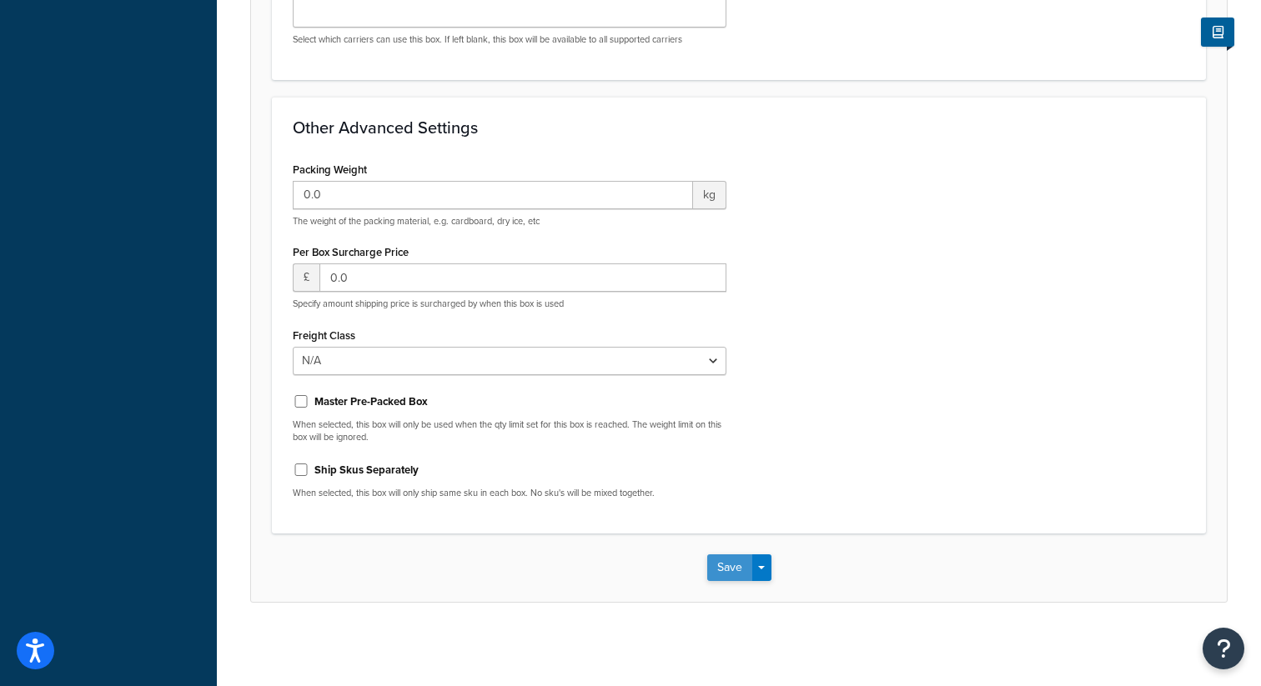
click at [722, 571] on button "Save" at bounding box center [729, 567] width 45 height 27
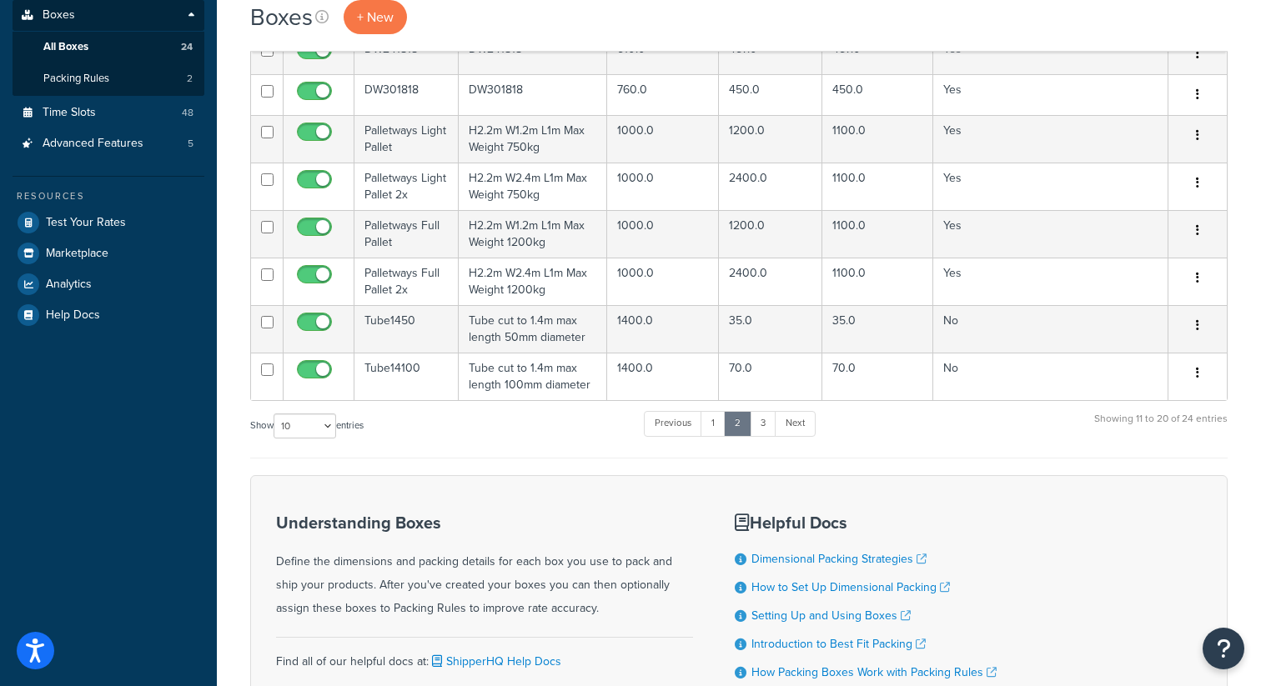
scroll to position [364, 0]
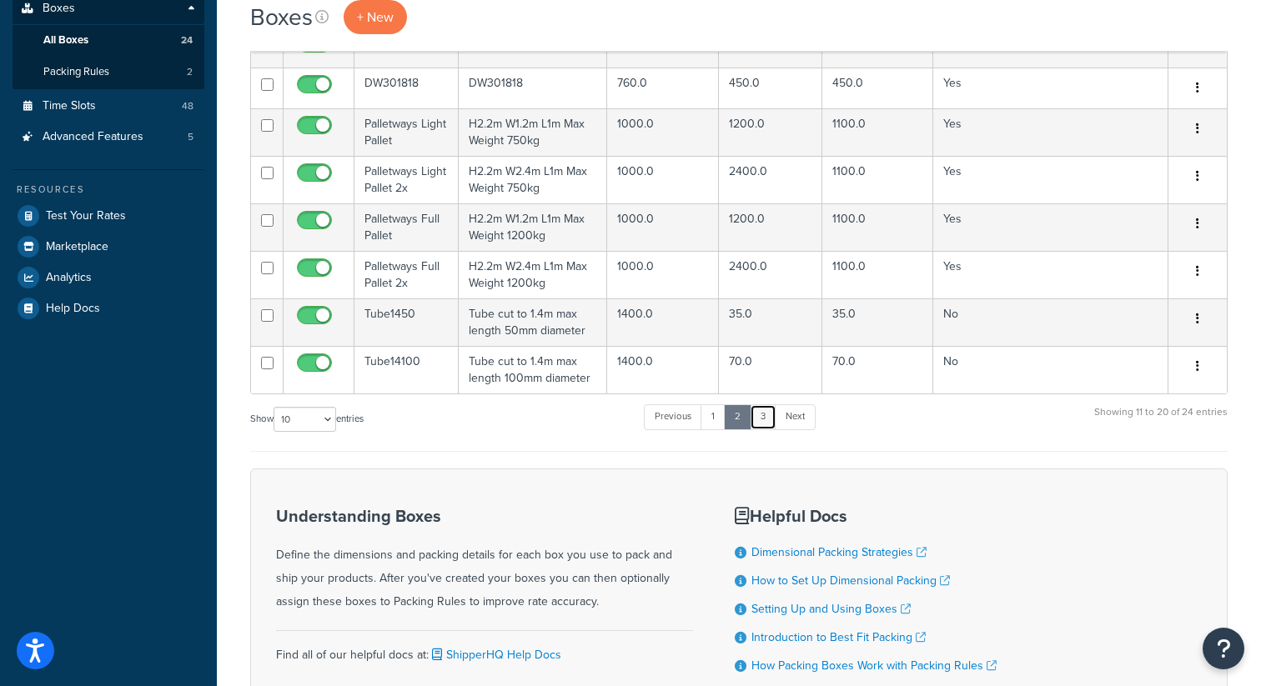
click at [772, 416] on link "3" at bounding box center [762, 416] width 27 height 25
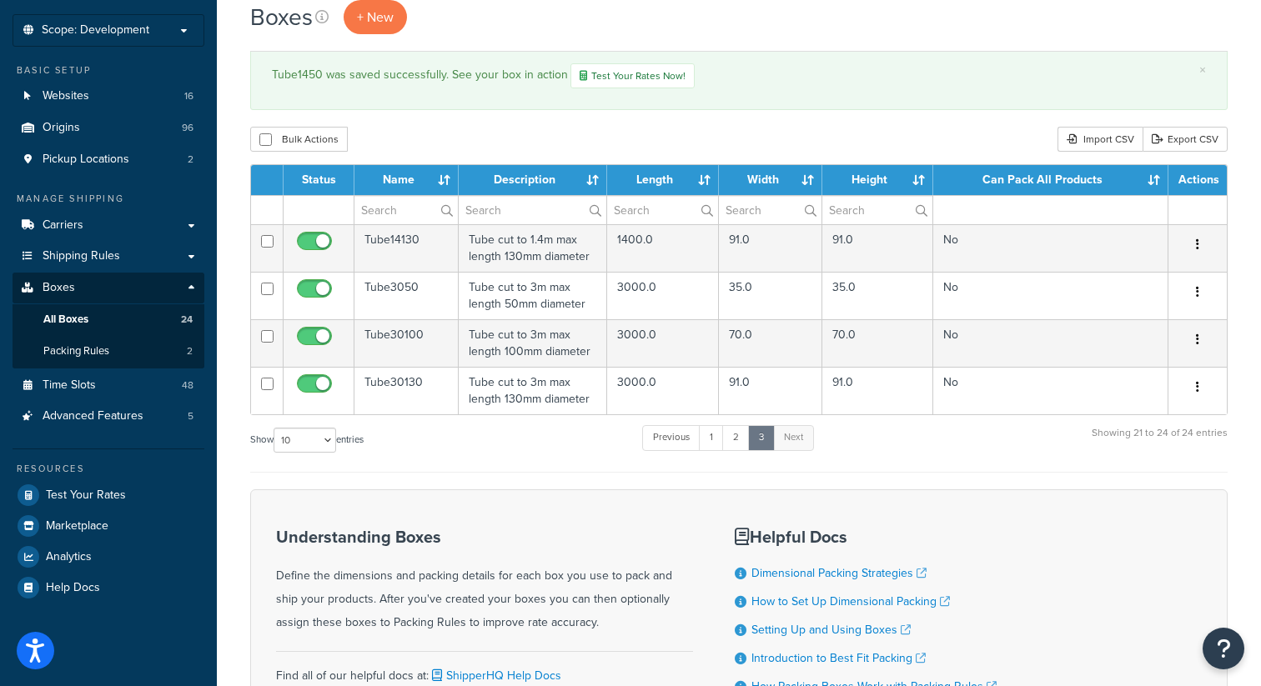
scroll to position [75, 0]
